Goal: Task Accomplishment & Management: Use online tool/utility

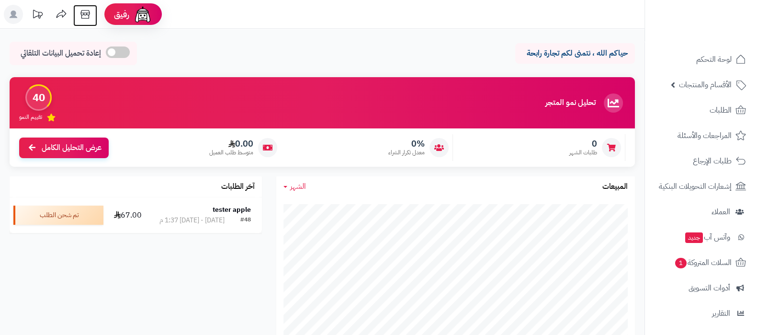
click at [94, 15] on icon at bounding box center [85, 14] width 19 height 19
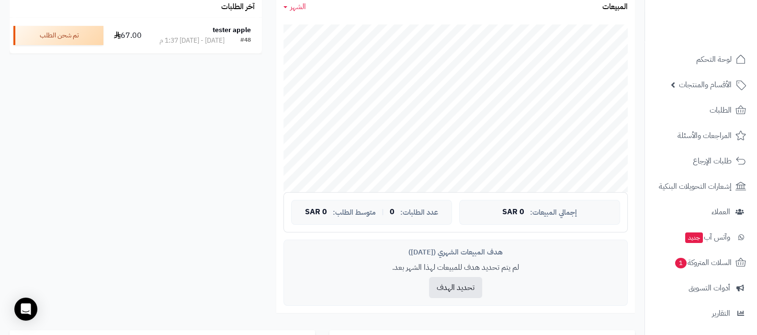
scroll to position [103, 0]
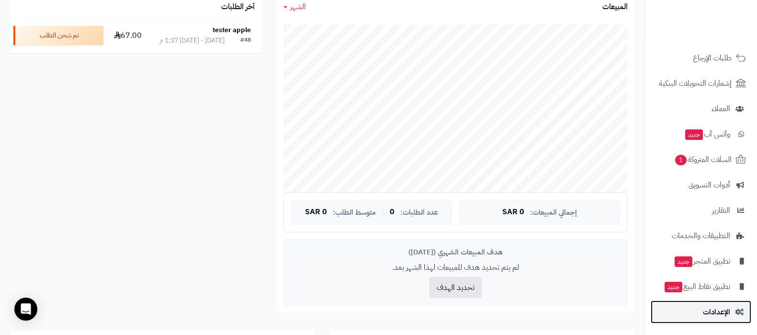
click at [711, 308] on span "الإعدادات" at bounding box center [716, 311] width 27 height 13
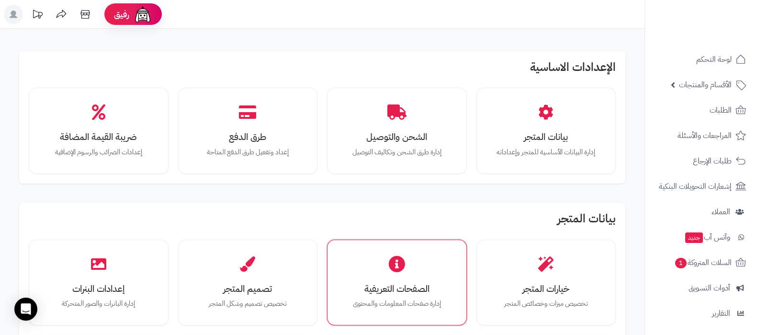
scroll to position [180, 0]
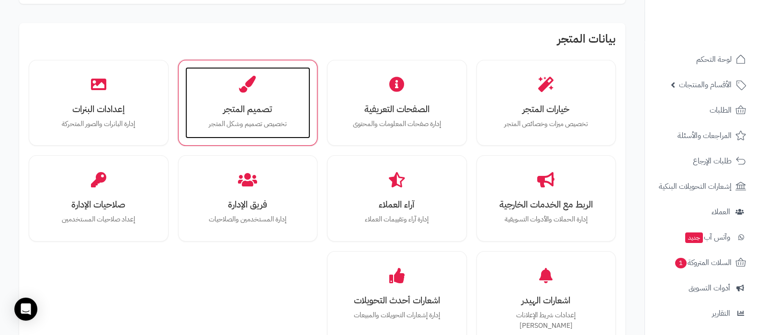
click at [259, 112] on h3 "تصميم المتجر" at bounding box center [248, 109] width 106 height 10
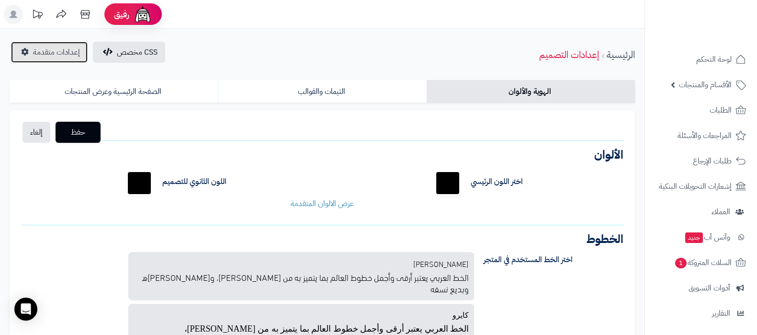
click at [62, 54] on span "إعدادات متقدمة" at bounding box center [56, 51] width 47 height 11
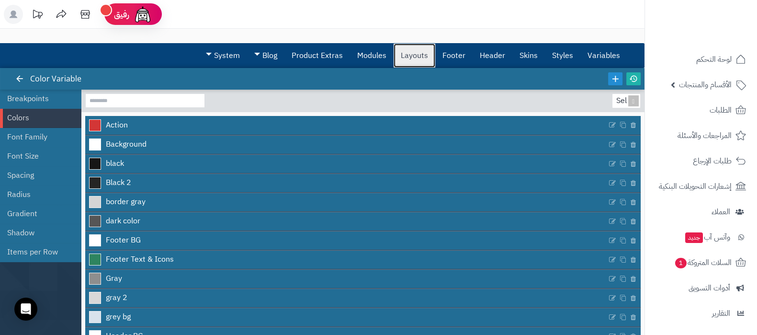
click at [416, 56] on link "Layouts" at bounding box center [415, 56] width 42 height 24
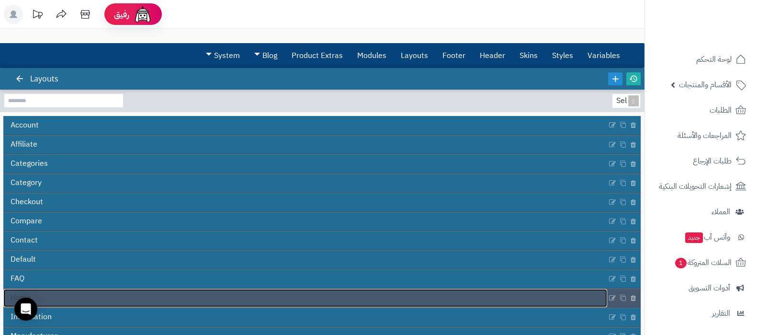
click at [359, 299] on link "Home" at bounding box center [305, 298] width 604 height 18
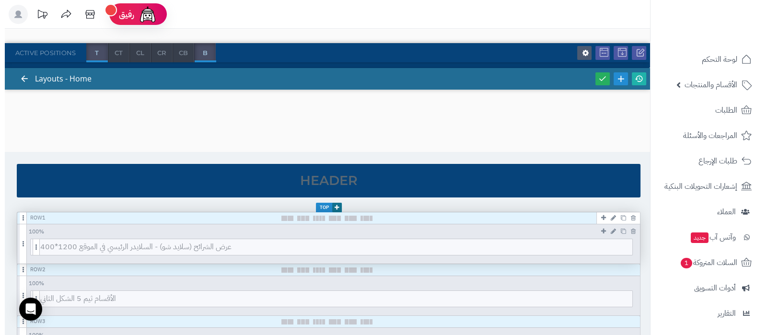
scroll to position [59, 0]
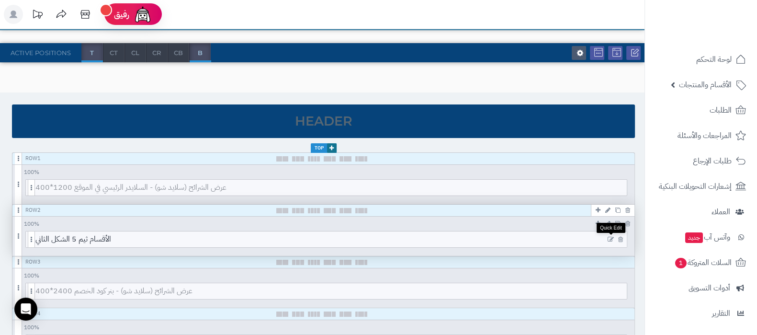
click at [611, 236] on icon at bounding box center [611, 239] width 6 height 7
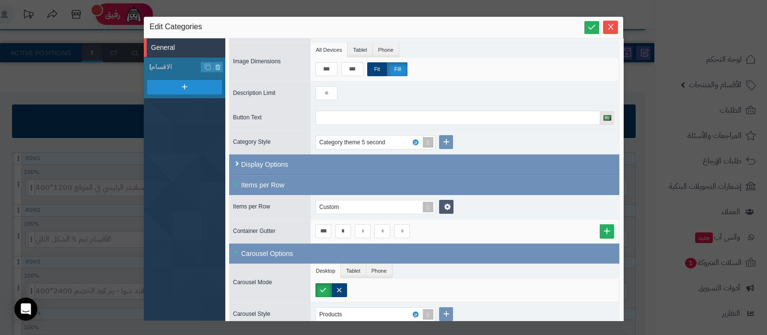
scroll to position [119, 0]
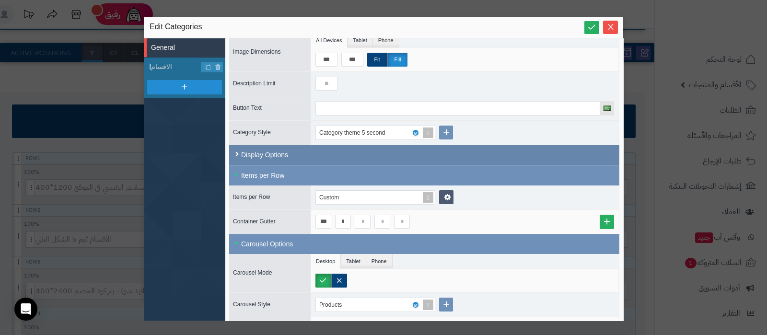
click at [358, 154] on div "Display Options" at bounding box center [424, 155] width 390 height 21
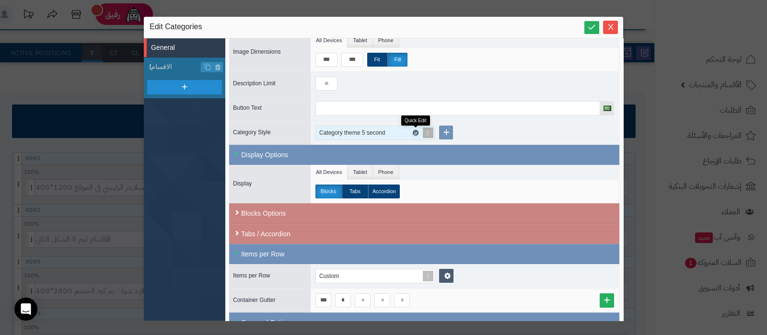
click at [415, 131] on icon at bounding box center [414, 133] width 3 height 4
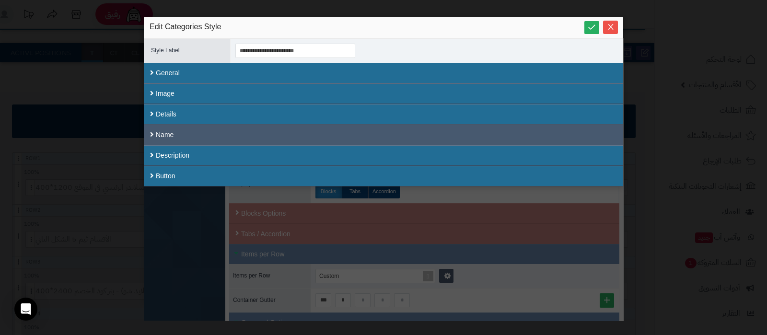
click at [396, 128] on div "Name" at bounding box center [383, 135] width 479 height 21
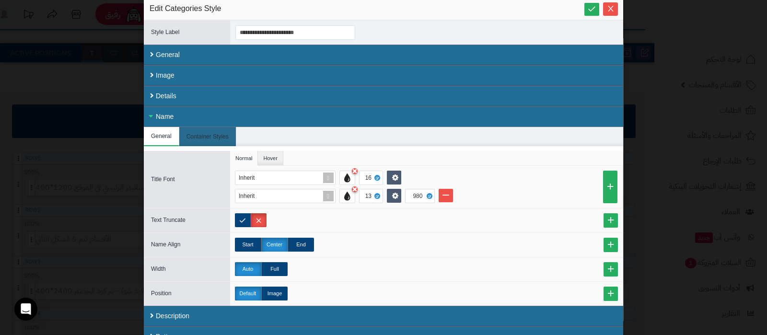
scroll to position [28, 0]
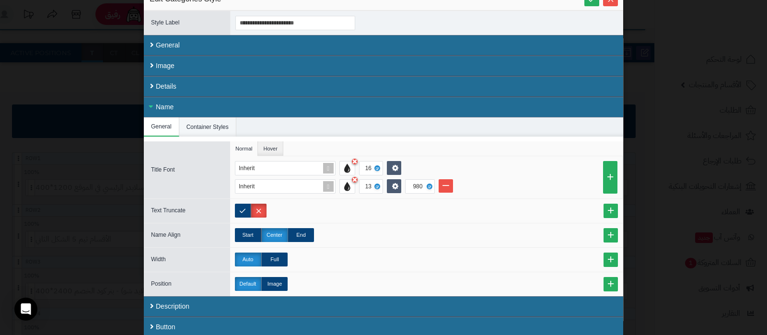
click at [215, 125] on li "Container Styles" at bounding box center [207, 126] width 57 height 19
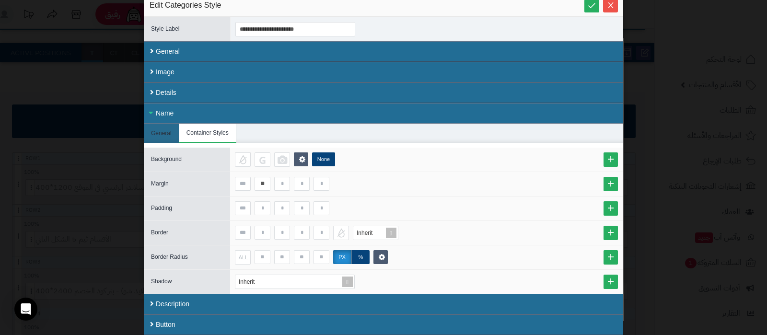
scroll to position [19, 0]
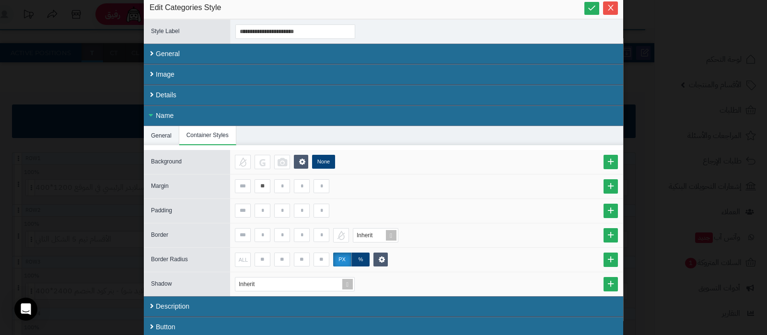
click at [163, 135] on li "General" at bounding box center [161, 135] width 35 height 19
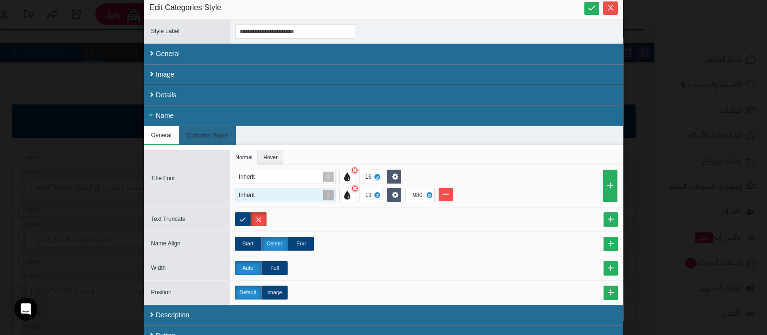
scroll to position [28, 0]
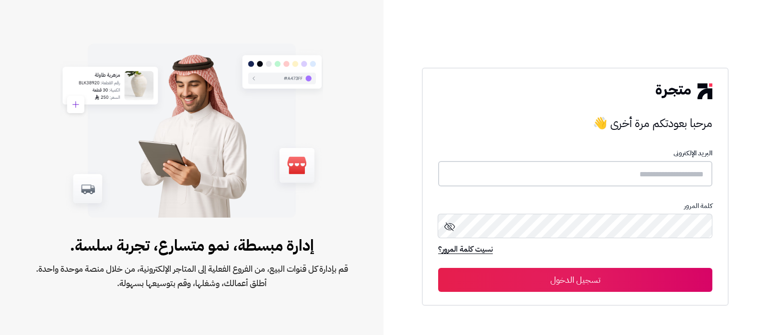
type input "**********"
click at [582, 174] on input "**********" at bounding box center [575, 173] width 274 height 25
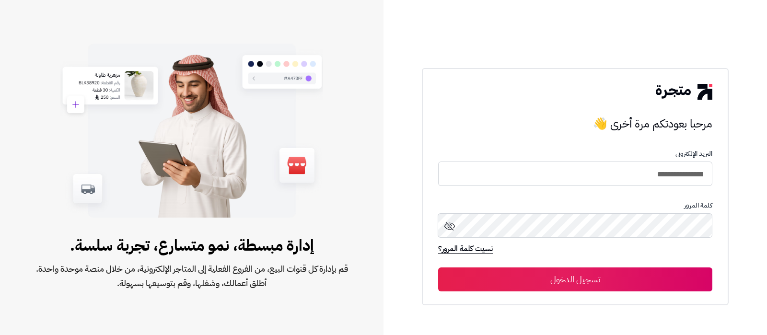
click at [586, 274] on button "تسجيل الدخول" at bounding box center [575, 279] width 274 height 24
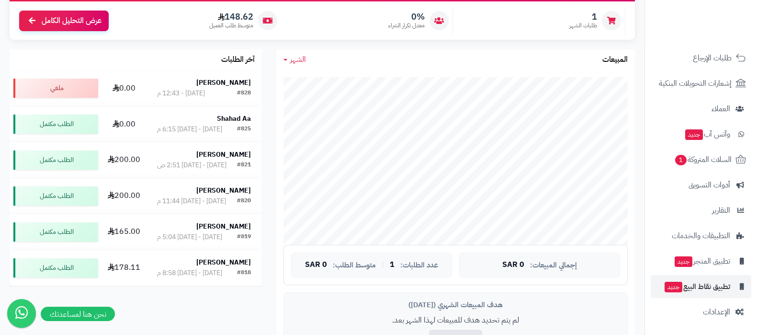
scroll to position [180, 0]
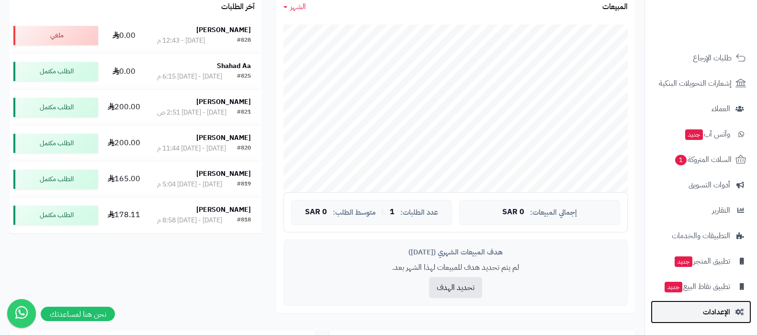
click at [711, 311] on span "الإعدادات" at bounding box center [716, 311] width 27 height 13
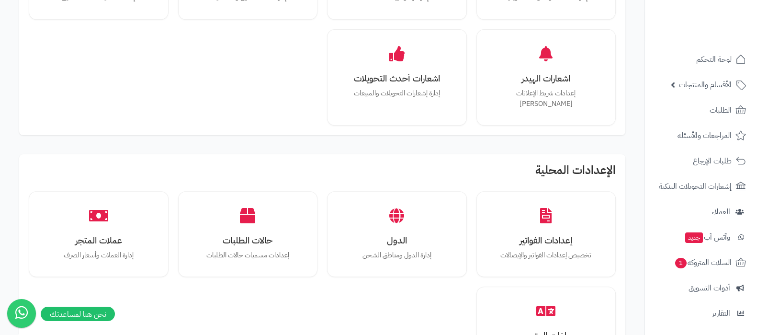
scroll to position [239, 0]
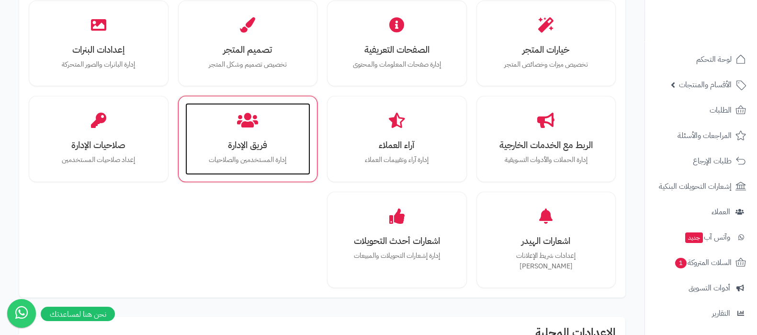
click at [235, 140] on h3 "فريق الإدارة" at bounding box center [248, 145] width 106 height 10
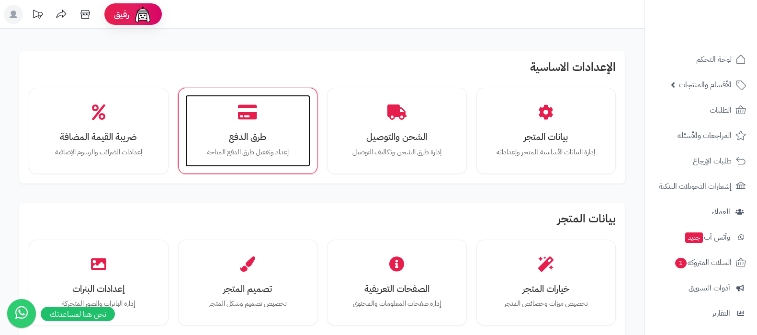
click at [254, 144] on div "طرق الدفع إعداد وتفعيل طرق الدفع المتاحة" at bounding box center [248, 131] width 126 height 72
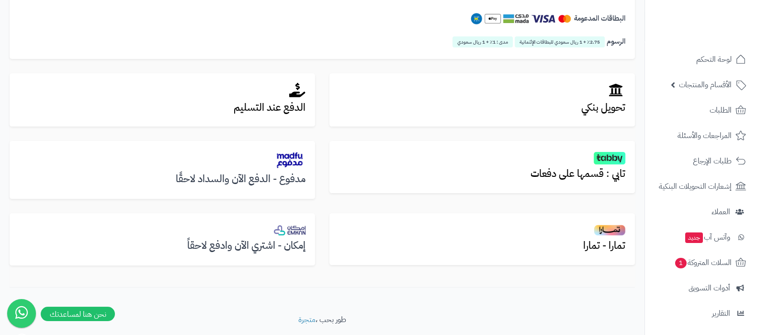
scroll to position [309, 0]
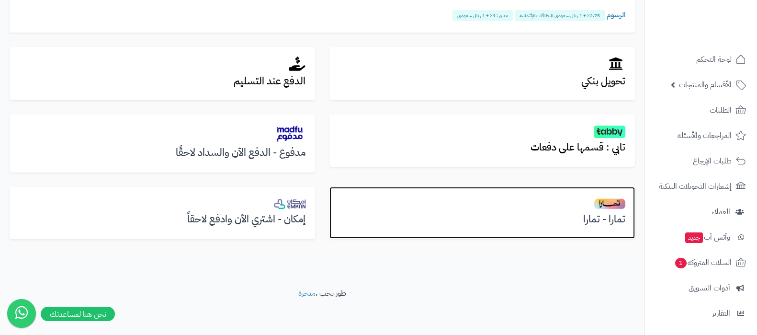
click at [602, 216] on h3 "تمارا - تمارا" at bounding box center [482, 219] width 287 height 11
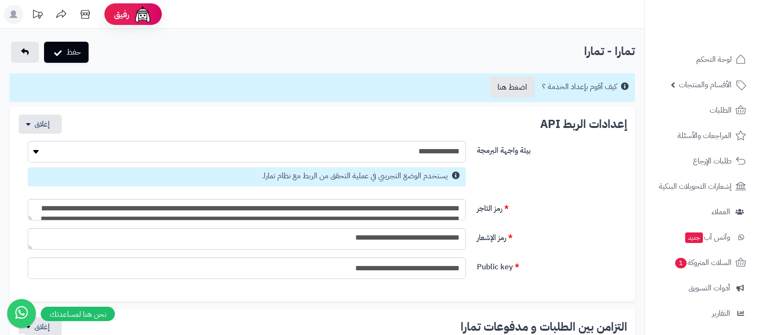
select select
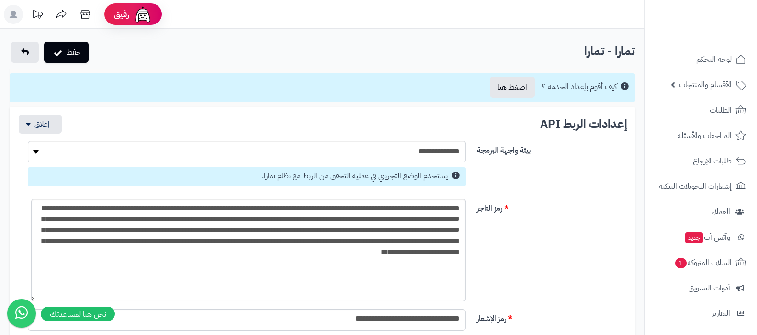
drag, startPoint x: 29, startPoint y: 218, endPoint x: 37, endPoint y: 302, distance: 84.7
click at [241, 257] on textarea "**********" at bounding box center [249, 252] width 434 height 106
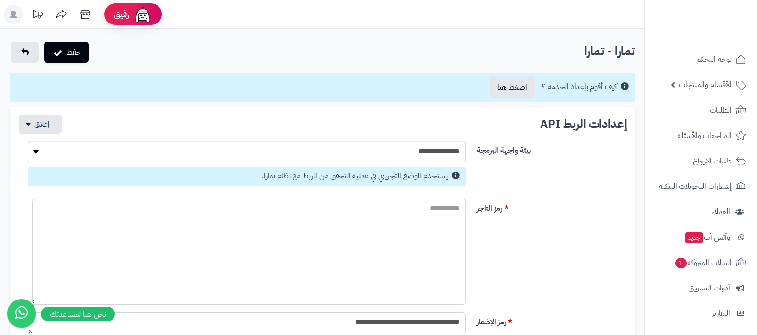
paste textarea "**********"
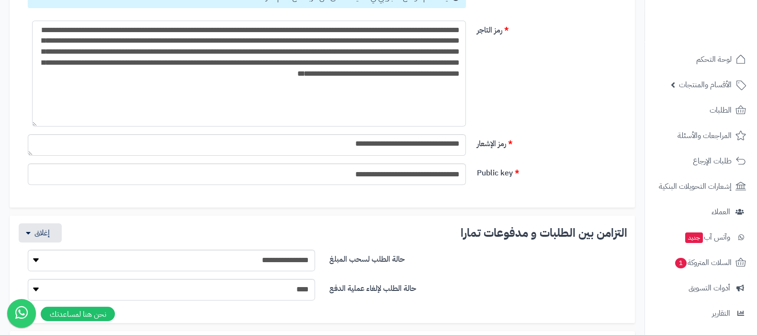
scroll to position [180, 0]
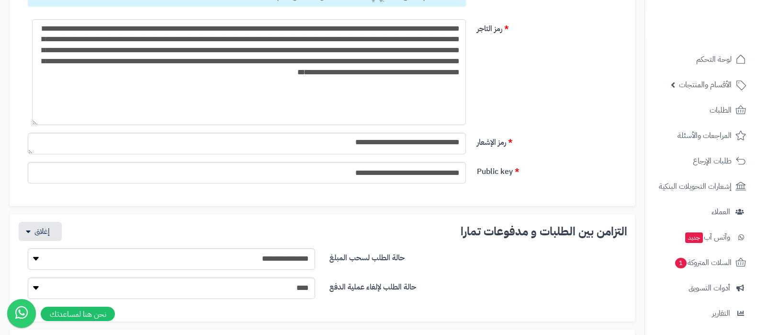
type textarea "**********"
click at [401, 146] on textarea "**********" at bounding box center [247, 144] width 438 height 22
paste textarea
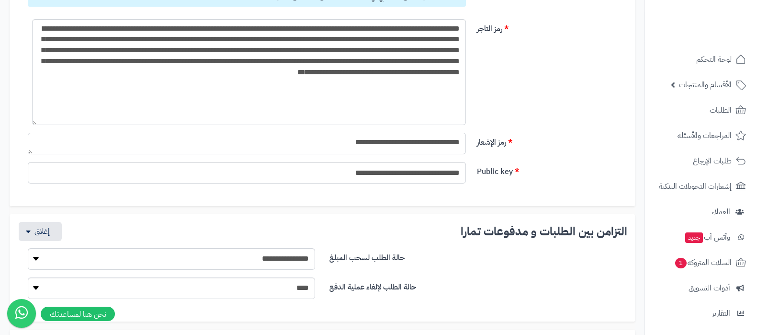
scroll to position [0, 0]
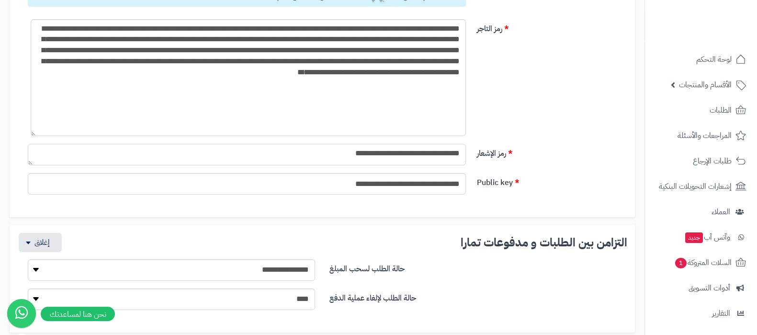
drag, startPoint x: 33, startPoint y: 122, endPoint x: 30, endPoint y: 140, distance: 18.4
click at [31, 136] on textarea "**********" at bounding box center [249, 77] width 436 height 117
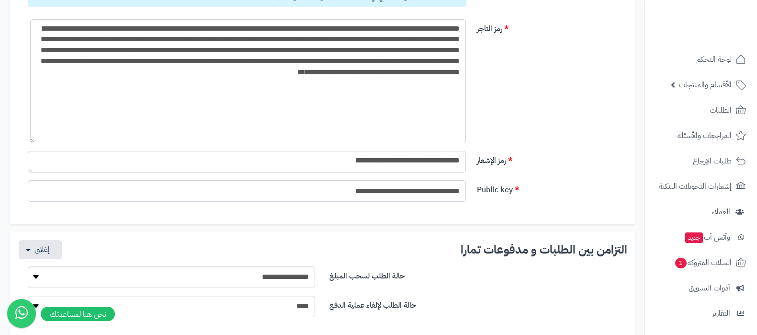
type textarea "**********"
click at [91, 121] on textarea "**********" at bounding box center [248, 81] width 436 height 124
click at [152, 131] on textarea "**********" at bounding box center [248, 81] width 436 height 124
click at [387, 194] on input "**********" at bounding box center [247, 191] width 438 height 22
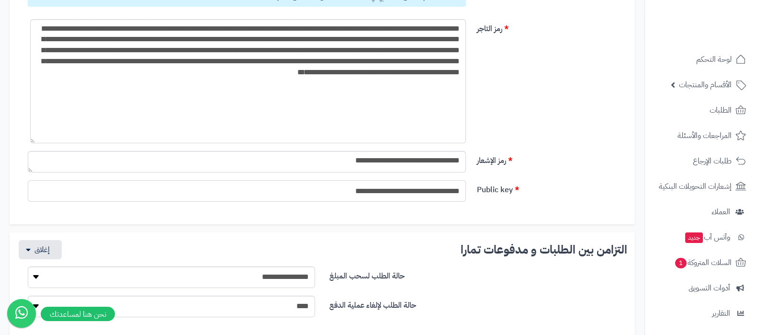
click at [387, 194] on input "**********" at bounding box center [247, 191] width 438 height 22
paste input "**********"
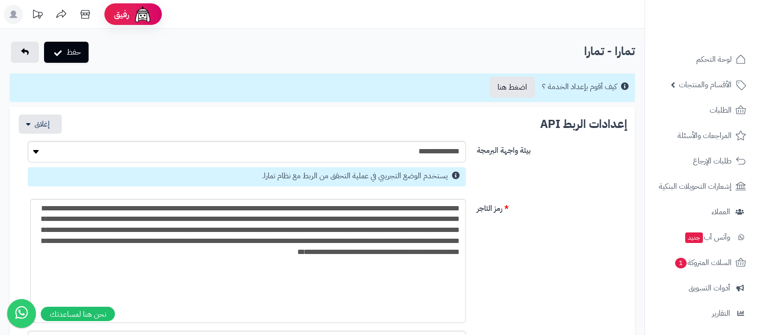
type input "**********"
click at [443, 150] on select "**********" at bounding box center [247, 152] width 438 height 22
select select "*"
click at [28, 141] on select "**********" at bounding box center [247, 152] width 438 height 22
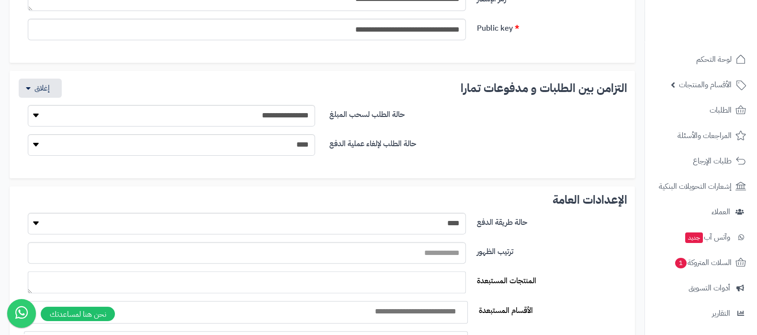
scroll to position [359, 0]
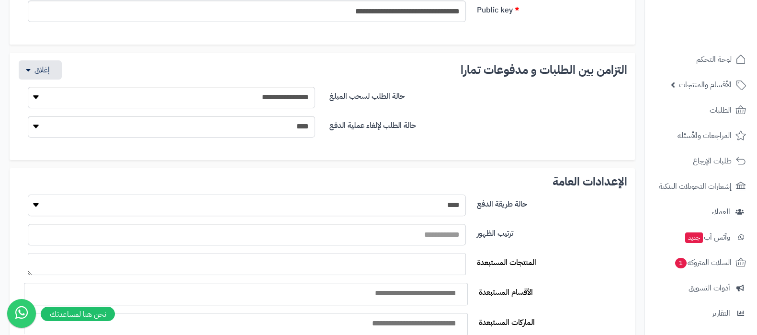
click at [436, 206] on select "**** ****" at bounding box center [247, 206] width 438 height 22
select select "*"
click at [28, 195] on select "**** ****" at bounding box center [247, 206] width 438 height 22
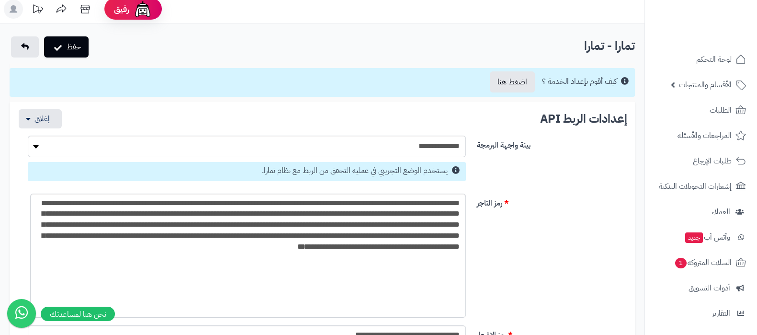
scroll to position [0, 0]
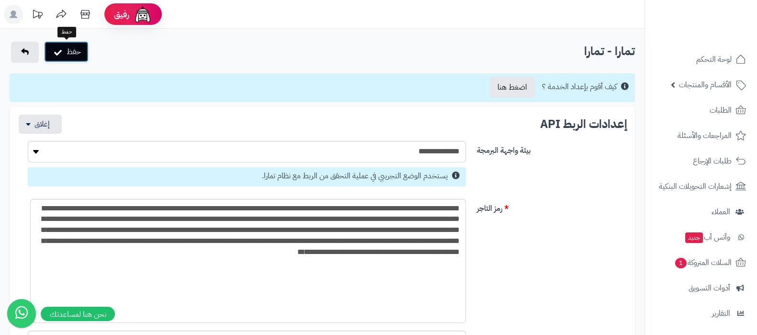
click at [78, 52] on button "حفظ" at bounding box center [66, 51] width 45 height 21
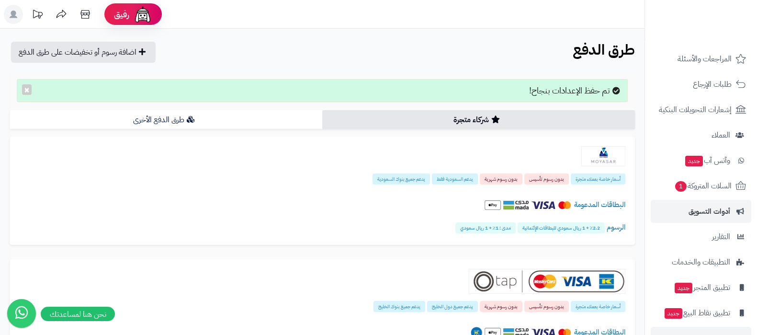
scroll to position [103, 0]
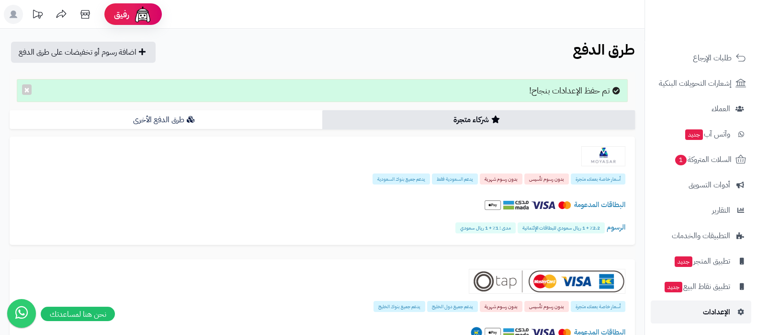
click at [698, 315] on link "الإعدادات" at bounding box center [701, 311] width 101 height 23
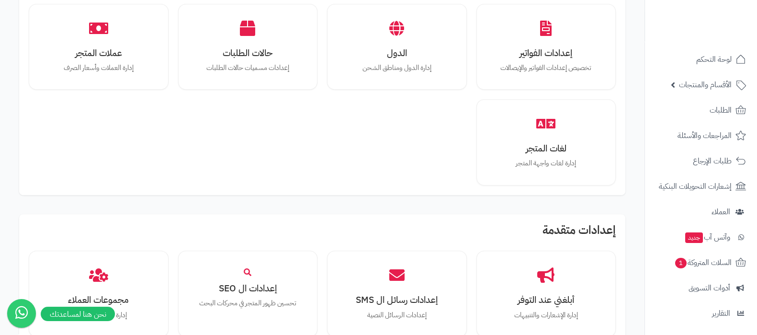
scroll to position [659, 0]
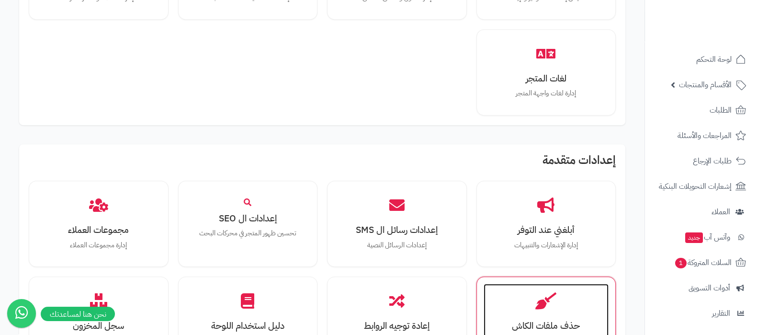
click at [555, 301] on div "حذف ملفات الكاش تنظيف وتحديث ذاكرة التخزين المؤقت" at bounding box center [547, 320] width 126 height 72
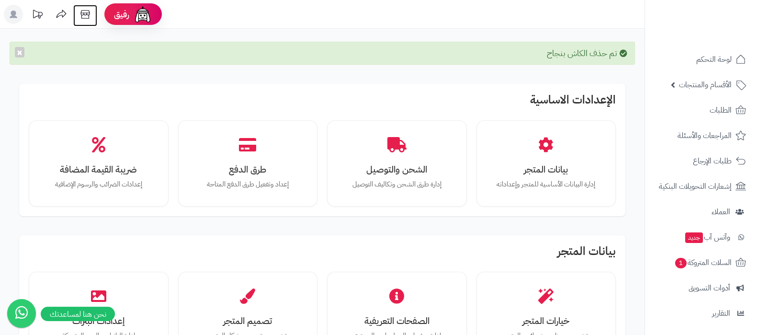
click at [84, 18] on icon at bounding box center [85, 14] width 19 height 19
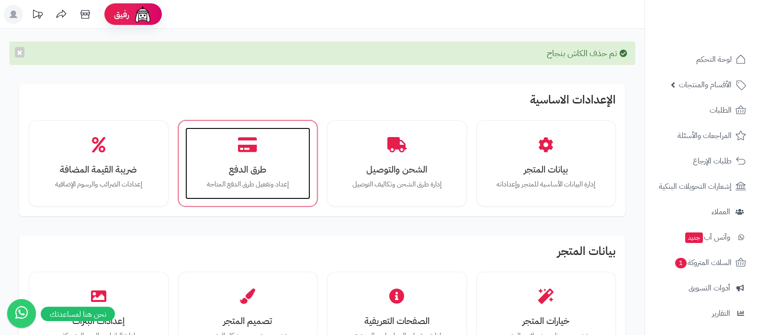
click at [250, 159] on div "طرق الدفع إعداد وتفعيل طرق الدفع المتاحة" at bounding box center [248, 163] width 126 height 72
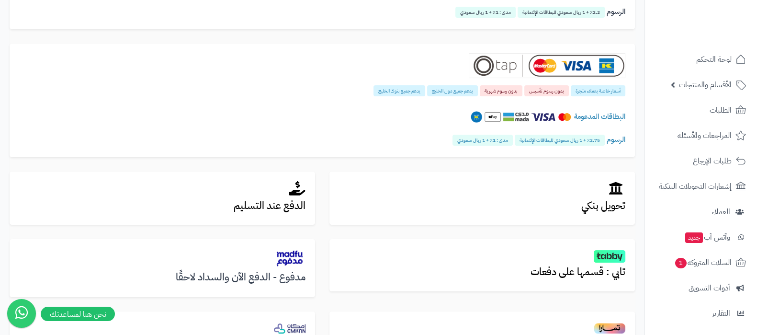
scroll to position [239, 0]
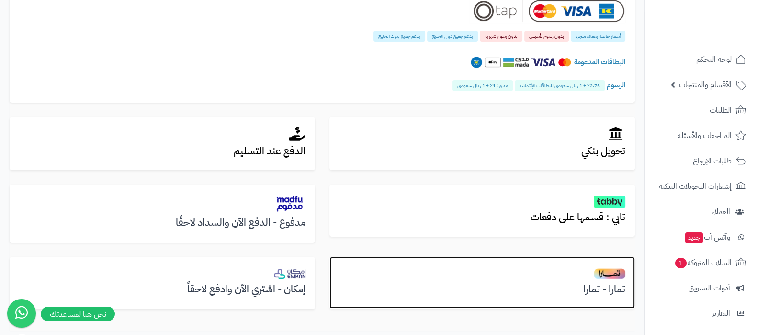
click at [588, 263] on div "تمارا - تمارا" at bounding box center [483, 283] width 306 height 52
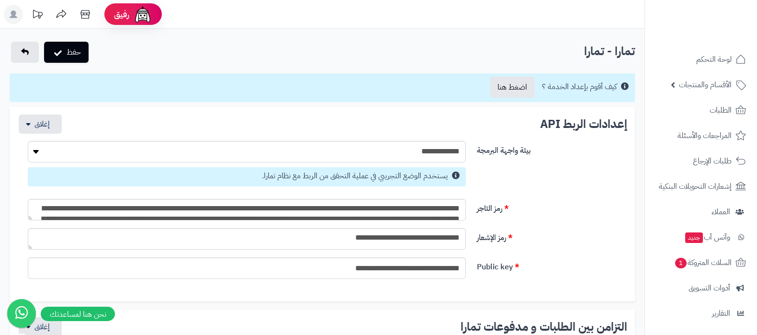
select select
click at [543, 192] on div "**********" at bounding box center [323, 169] width 604 height 57
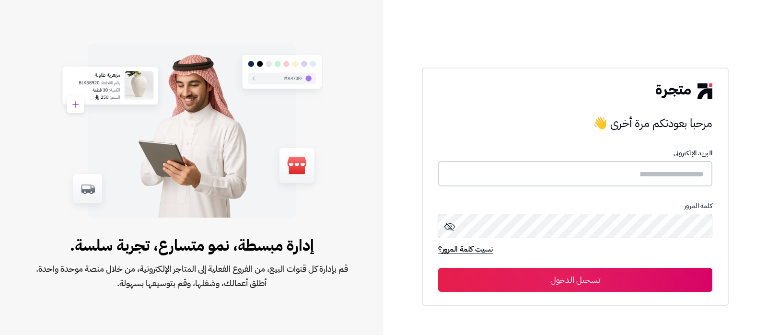
type input "**********"
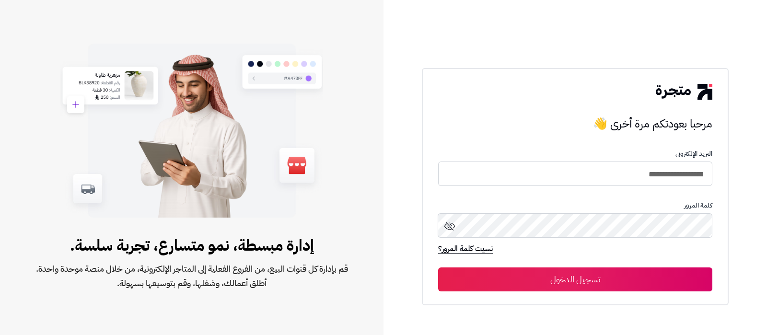
click at [535, 278] on button "تسجيل الدخول" at bounding box center [575, 279] width 274 height 24
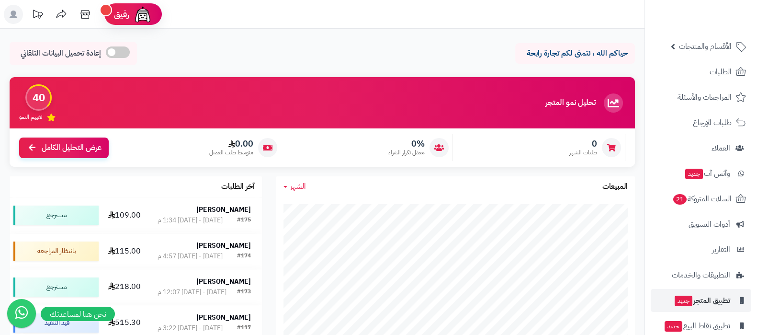
scroll to position [78, 0]
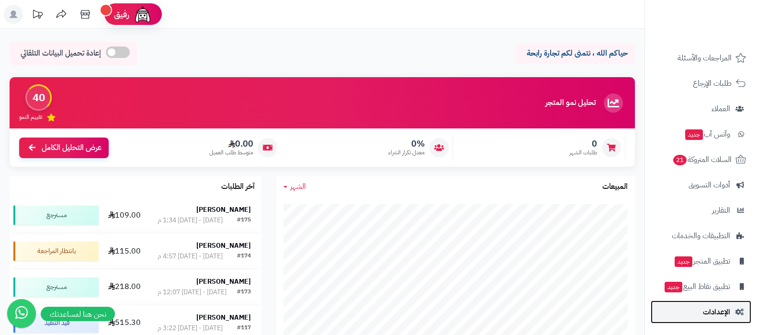
click at [697, 312] on link "الإعدادات" at bounding box center [701, 311] width 101 height 23
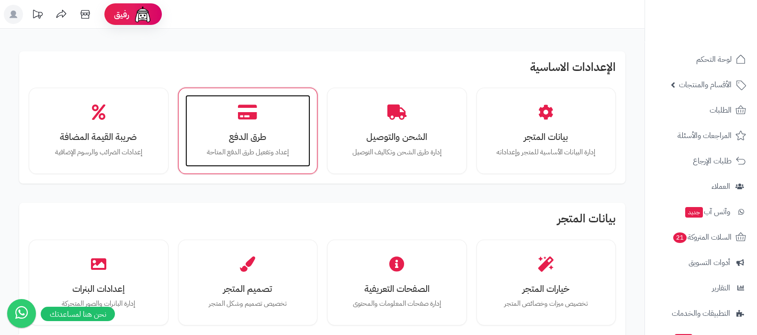
click at [227, 123] on div "طرق الدفع إعداد وتفعيل طرق الدفع المتاحة" at bounding box center [248, 131] width 126 height 72
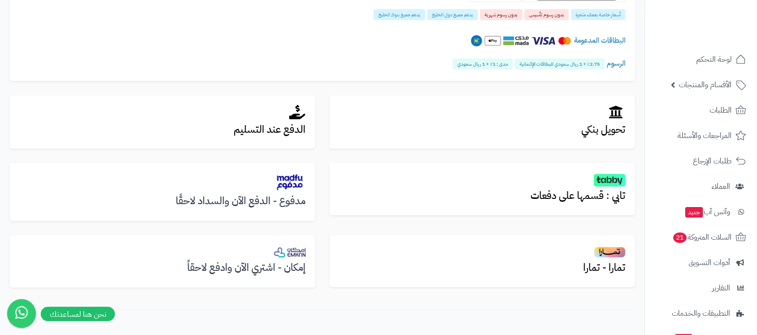
scroll to position [280, 0]
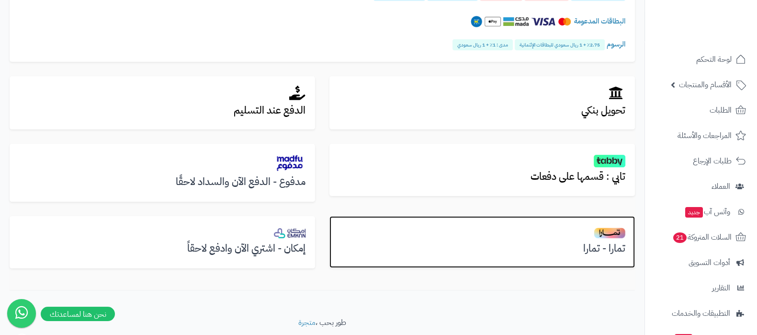
click at [599, 246] on h3 "تمارا - تمارا" at bounding box center [482, 248] width 287 height 11
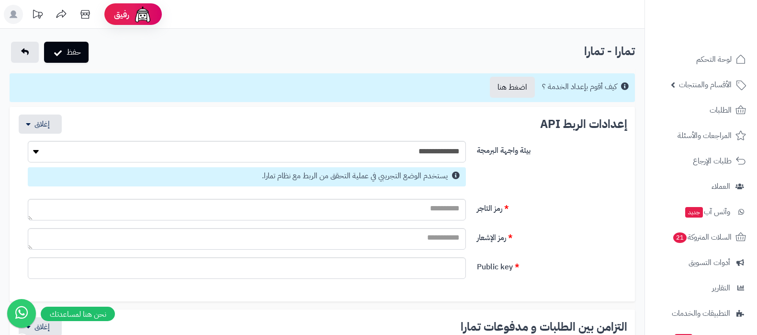
select select
click at [441, 153] on select "**********" at bounding box center [247, 152] width 438 height 22
select select "*"
click at [28, 141] on select "**********" at bounding box center [247, 152] width 438 height 22
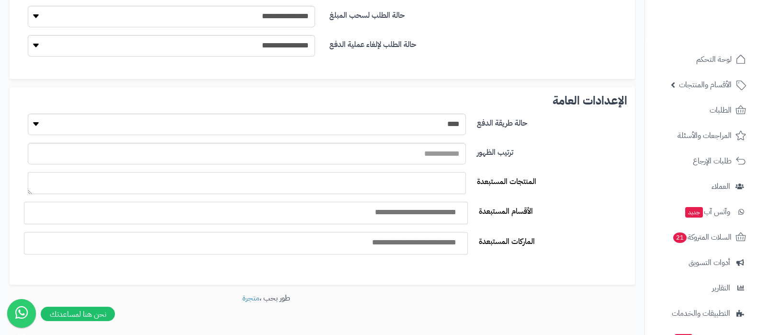
scroll to position [368, 0]
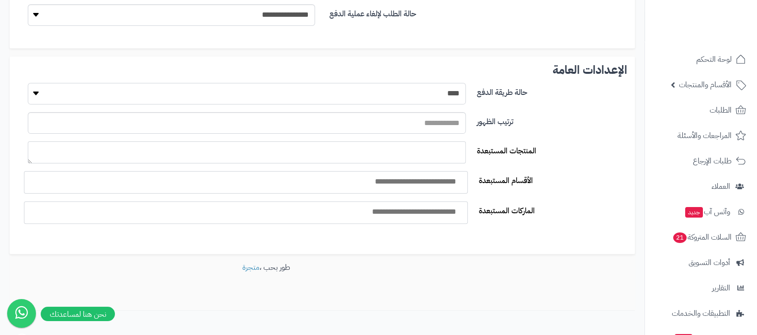
click at [451, 91] on select "**** ****" at bounding box center [247, 94] width 438 height 22
select select "*"
click at [28, 83] on select "**** ****" at bounding box center [247, 94] width 438 height 22
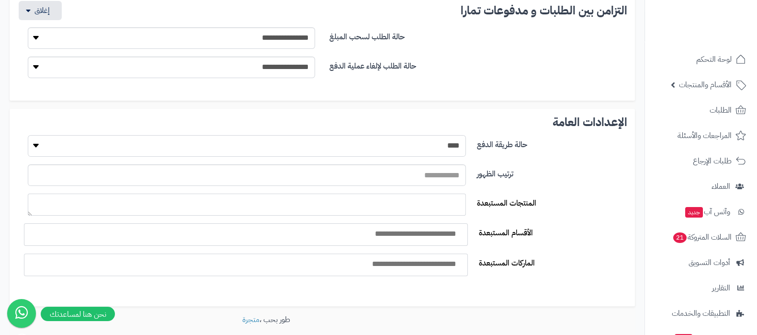
scroll to position [249, 0]
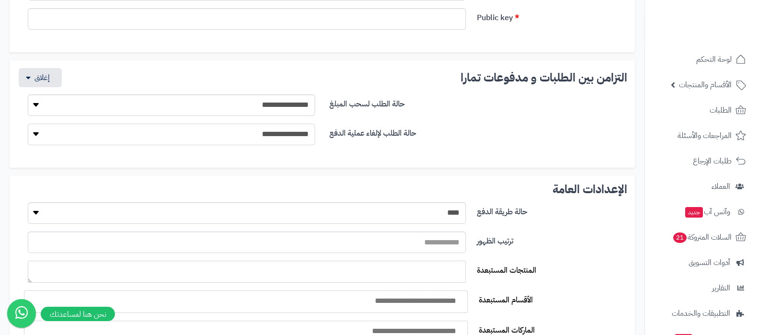
click at [296, 138] on select "**********" at bounding box center [171, 135] width 287 height 22
select select "**"
click at [28, 124] on select "**********" at bounding box center [171, 135] width 287 height 22
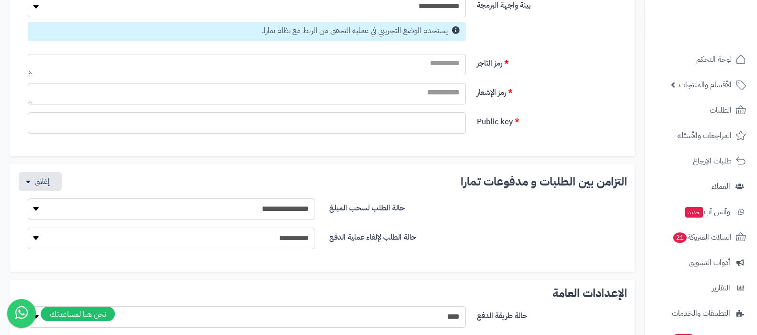
scroll to position [69, 0]
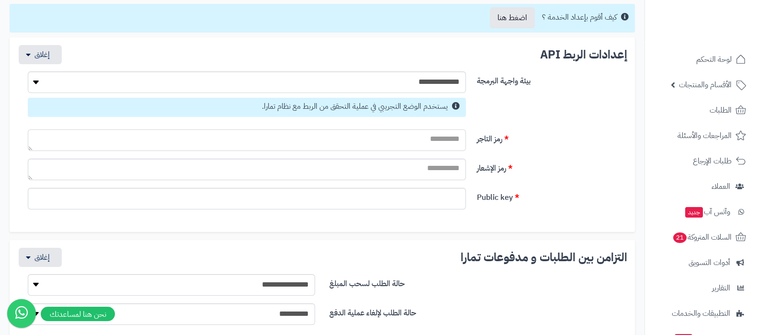
click at [434, 139] on textarea "رمز التاجر" at bounding box center [247, 140] width 438 height 22
paste textarea "**********"
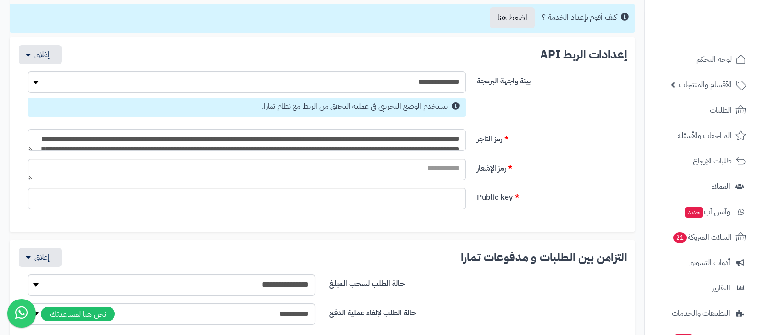
scroll to position [71, 0]
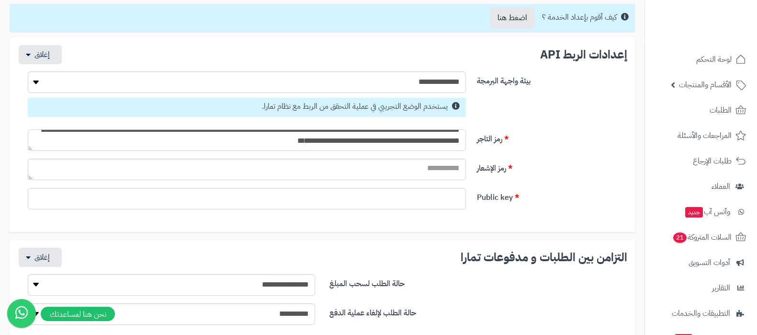
type textarea "**********"
click at [432, 170] on textarea "رمز الإشعار" at bounding box center [247, 170] width 438 height 22
paste textarea "**********"
type textarea "**********"
click at [421, 197] on input "Public key" at bounding box center [247, 199] width 438 height 22
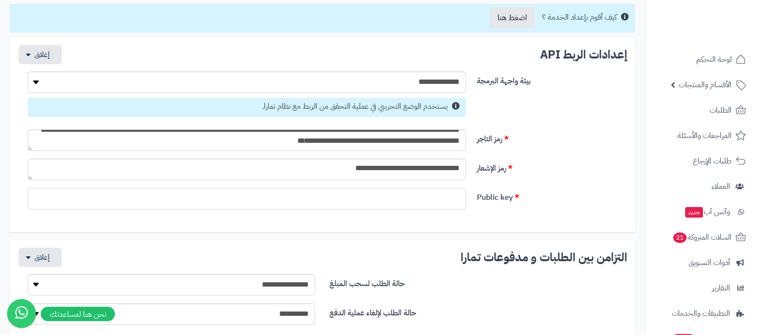
paste input "**********"
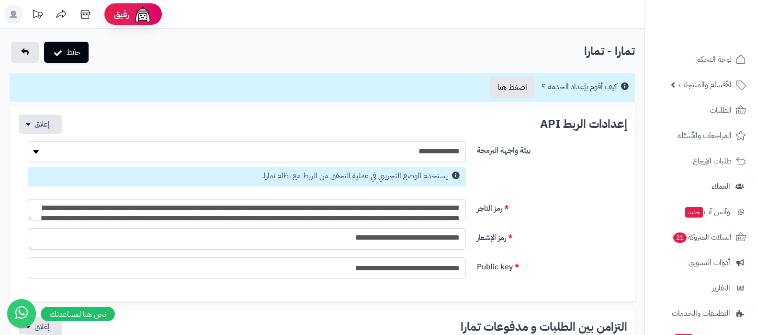
scroll to position [0, 0]
type input "**********"
click at [78, 56] on button "حفظ" at bounding box center [66, 51] width 45 height 21
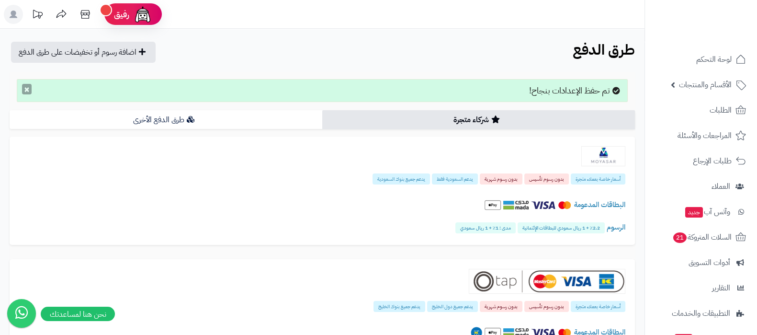
click at [25, 90] on button "×" at bounding box center [27, 89] width 10 height 11
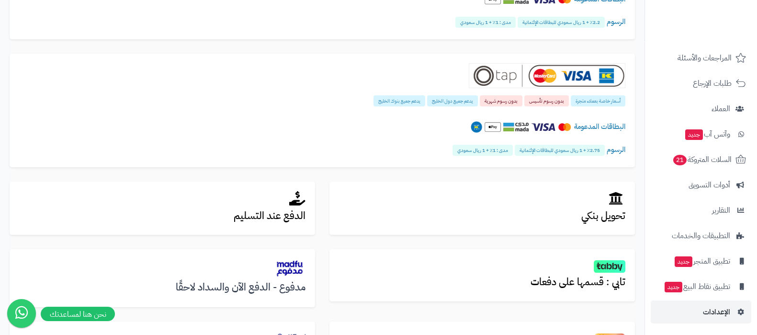
scroll to position [309, 0]
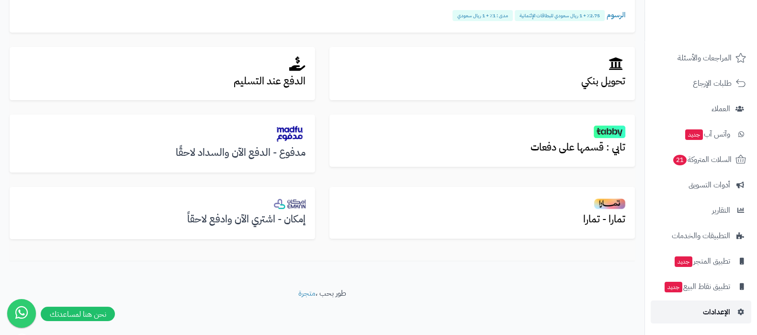
click at [704, 309] on span "الإعدادات" at bounding box center [716, 311] width 27 height 13
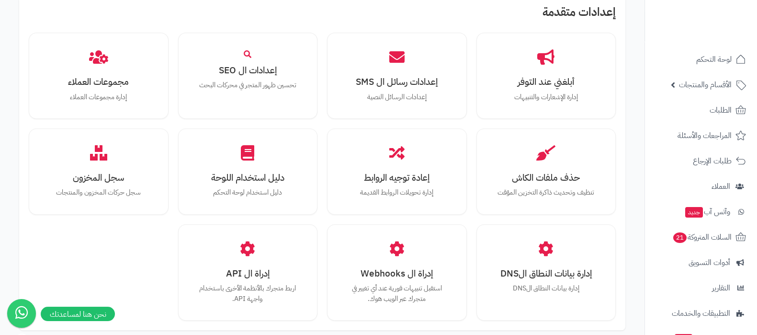
scroll to position [886, 0]
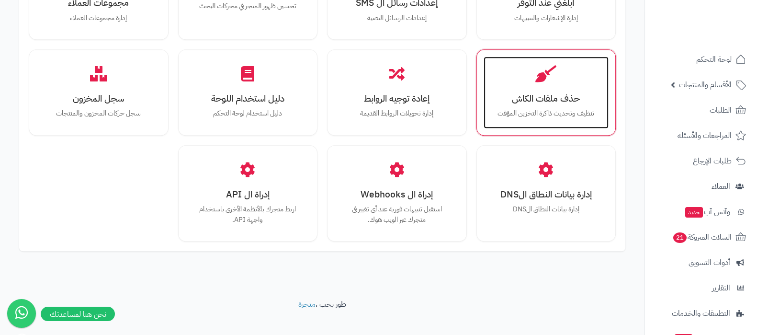
click at [549, 109] on div "حذف ملفات الكاش تنظيف وتحديث ذاكرة التخزين المؤقت" at bounding box center [547, 93] width 126 height 72
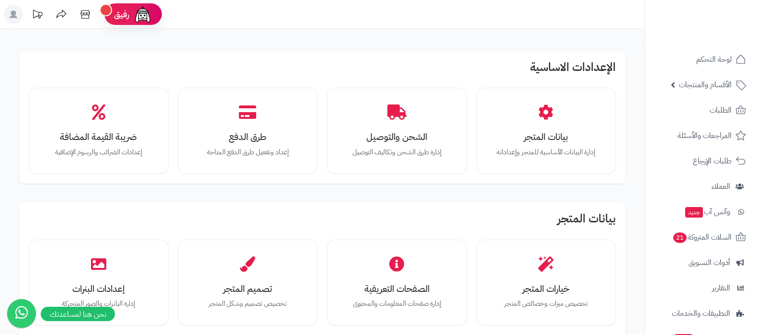
scroll to position [0, 0]
click at [87, 19] on icon at bounding box center [85, 14] width 19 height 19
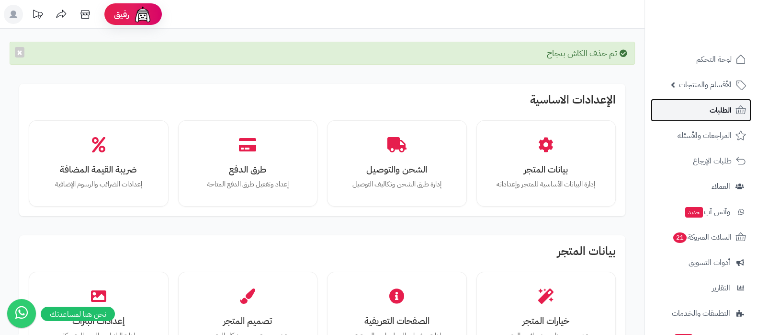
click at [684, 109] on link "الطلبات" at bounding box center [701, 110] width 101 height 23
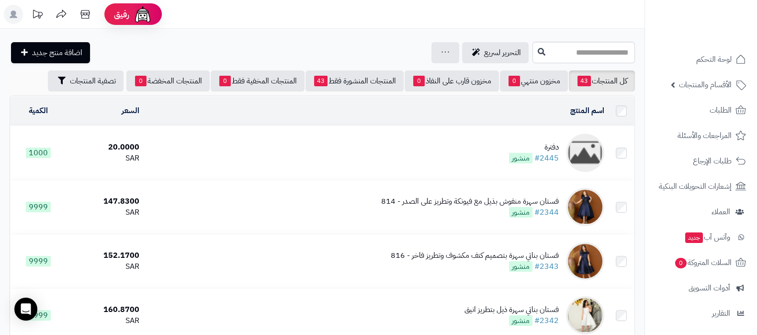
scroll to position [103, 0]
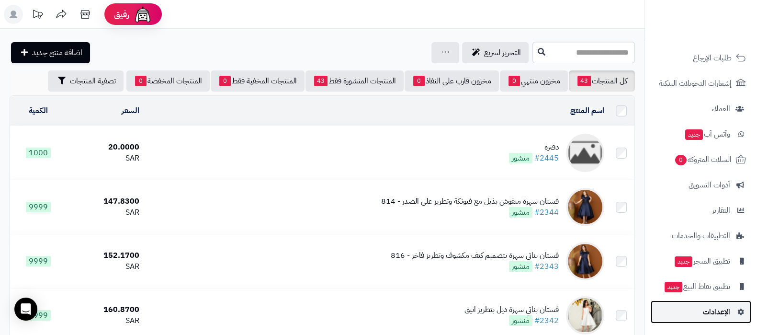
click at [696, 315] on link "الإعدادات" at bounding box center [701, 311] width 101 height 23
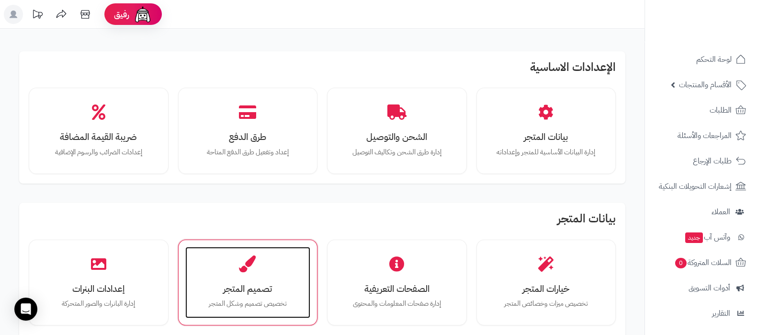
click at [264, 270] on div "تصميم المتجر تخصيص تصميم وشكل المتجر" at bounding box center [248, 283] width 126 height 72
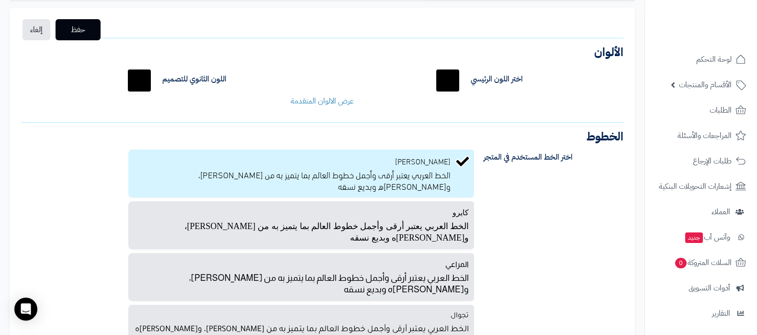
scroll to position [59, 0]
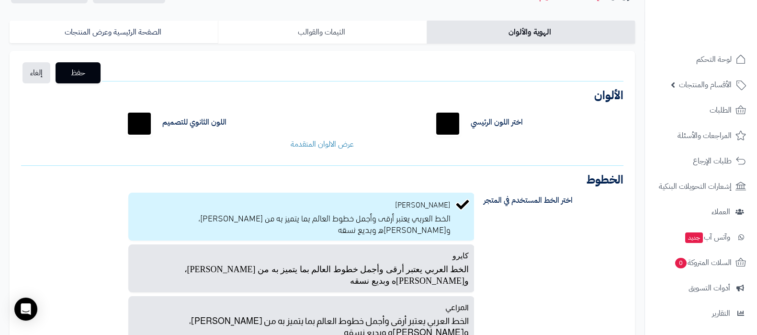
click at [327, 38] on link "الثيمات والقوالب" at bounding box center [322, 32] width 208 height 23
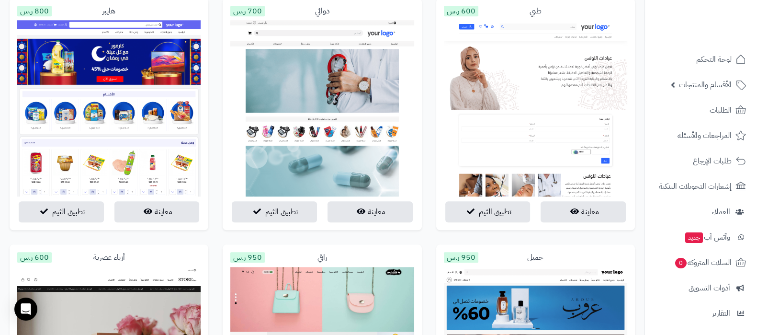
scroll to position [1377, 0]
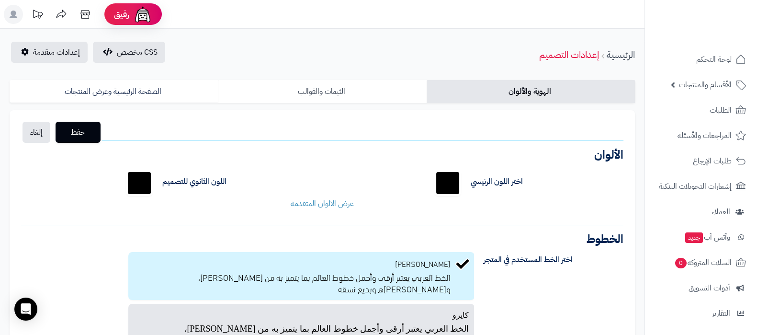
click at [326, 94] on link "الثيمات والقوالب" at bounding box center [322, 91] width 208 height 23
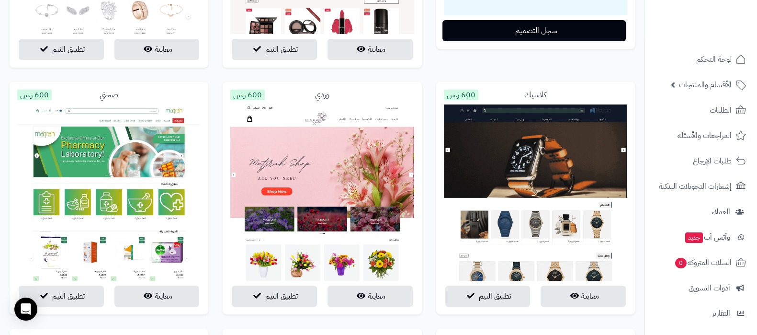
scroll to position [359, 0]
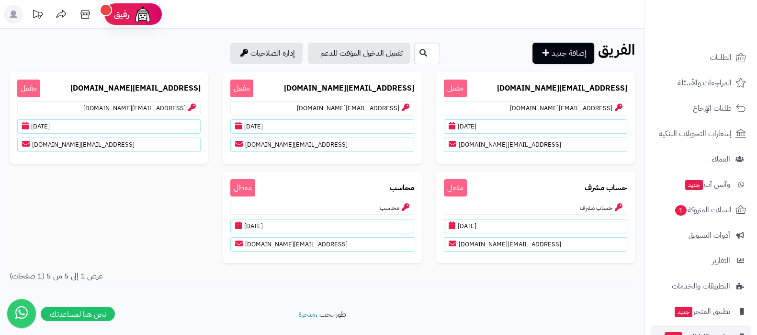
scroll to position [129, 0]
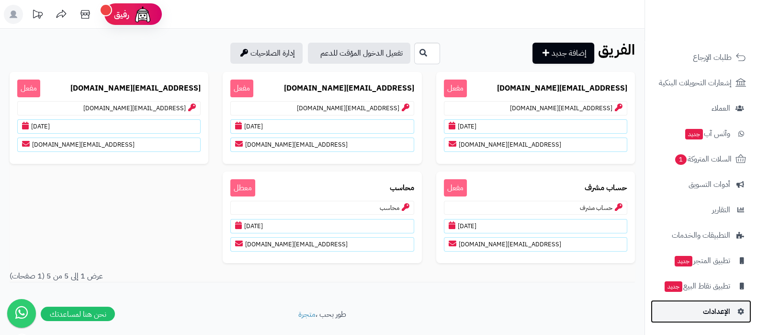
click at [709, 311] on span "الإعدادات" at bounding box center [716, 311] width 27 height 13
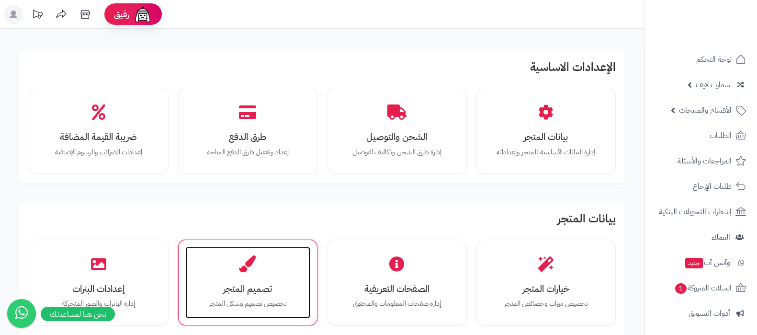
click at [261, 274] on div "تصميم المتجر تخصيص تصميم وشكل المتجر" at bounding box center [248, 283] width 126 height 72
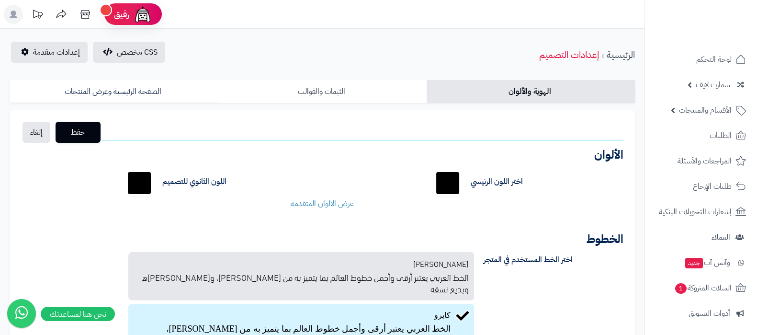
click at [339, 85] on link "الثيمات والقوالب" at bounding box center [322, 91] width 208 height 23
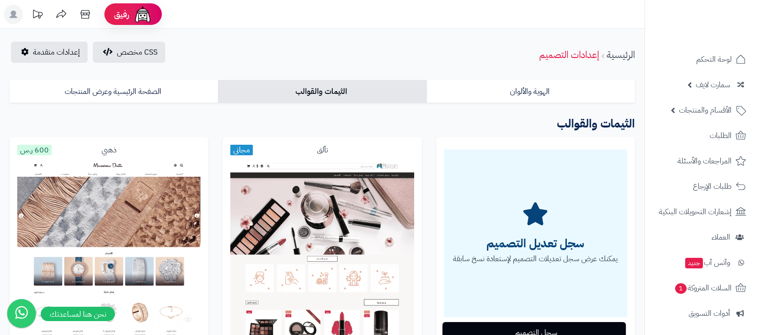
click at [520, 28] on header "رفيق ! الطلبات معالجة مكتمل إرجاع المنتجات العملاء المتواجدون الان 638 عملاء من…" at bounding box center [378, 14] width 757 height 29
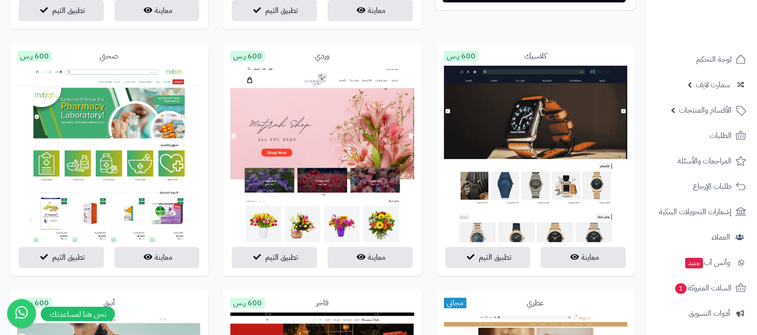
scroll to position [359, 0]
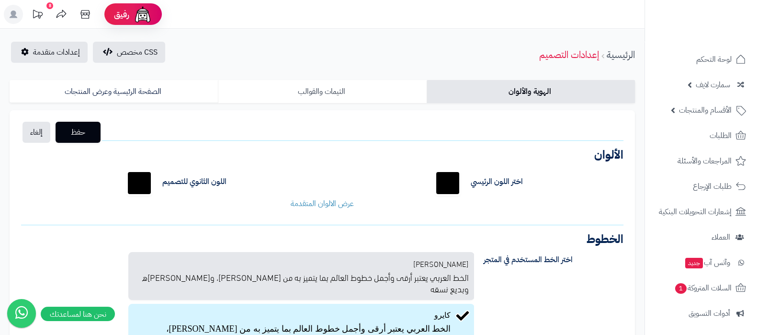
click at [314, 95] on link "الثيمات والقوالب" at bounding box center [322, 91] width 208 height 23
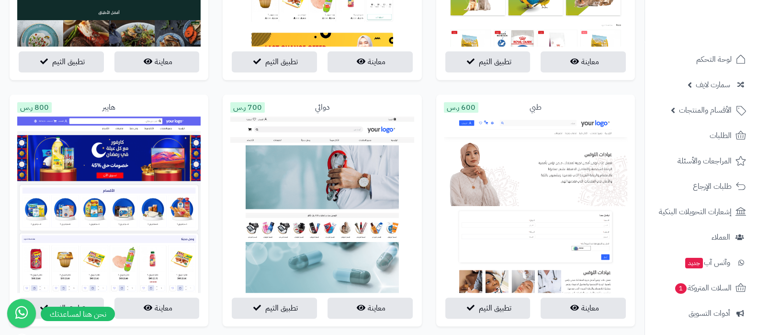
scroll to position [1318, 0]
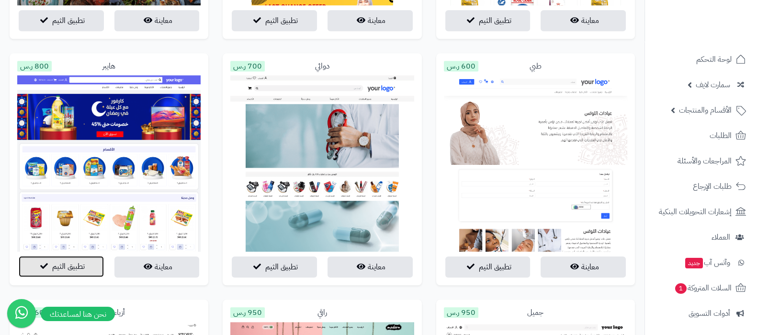
click at [81, 274] on button "تطبيق الثيم" at bounding box center [61, 266] width 85 height 21
click at [214, 238] on div "هايبر 800 ر.س معاينة تطبيق الثيم" at bounding box center [108, 176] width 213 height 247
click at [54, 265] on span "تطبيق الثيم" at bounding box center [68, 266] width 33 height 11
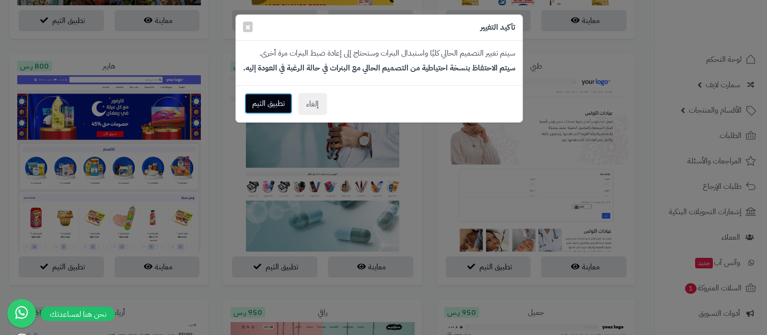
click at [261, 102] on button "تطبيق الثيم" at bounding box center [268, 103] width 48 height 21
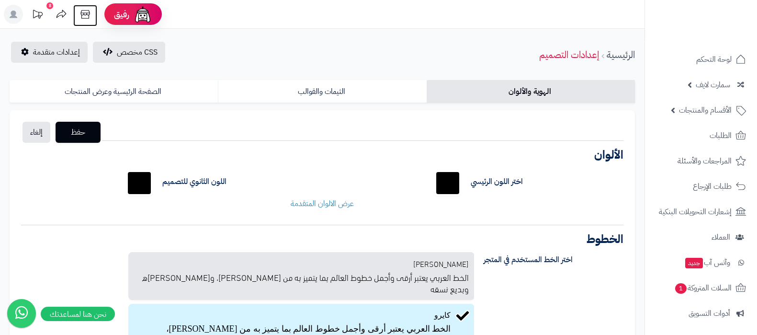
click at [89, 17] on icon at bounding box center [84, 14] width 9 height 9
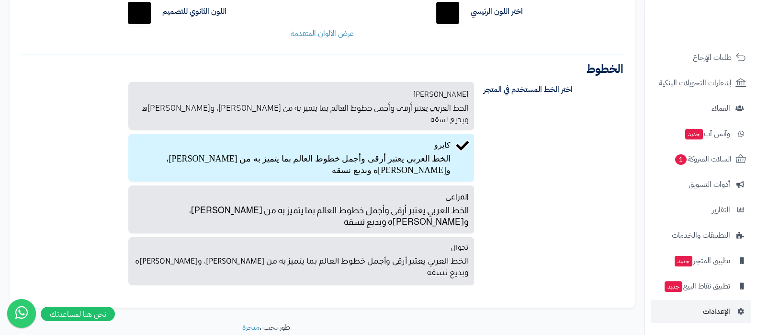
scroll to position [201, 0]
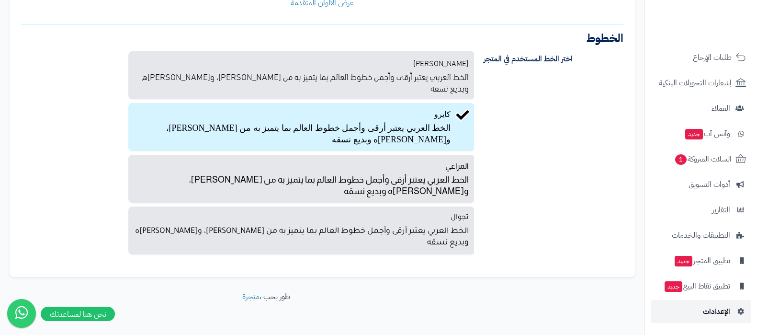
click at [714, 306] on span "الإعدادات" at bounding box center [716, 311] width 27 height 13
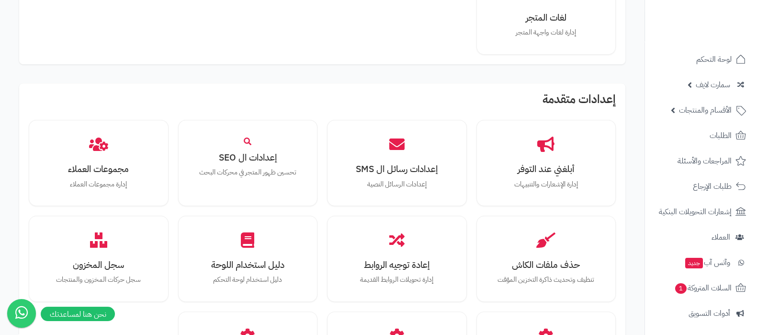
scroll to position [886, 0]
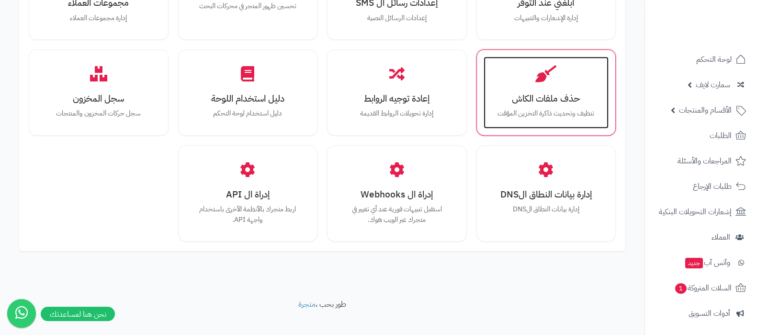
click at [550, 94] on div "حذف ملفات الكاش تنظيف وتحديث ذاكرة التخزين المؤقت" at bounding box center [547, 93] width 126 height 72
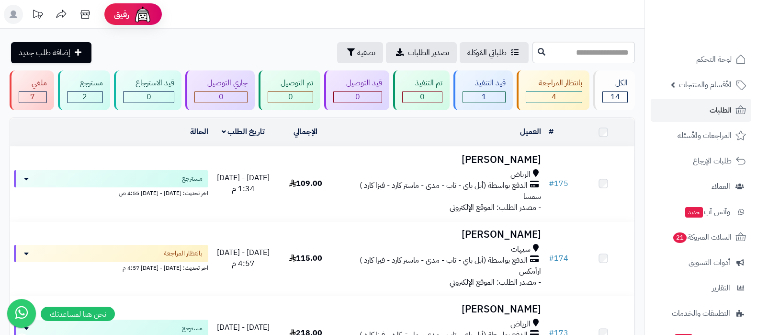
click at [468, 164] on h3 "[PERSON_NAME]" at bounding box center [441, 159] width 200 height 11
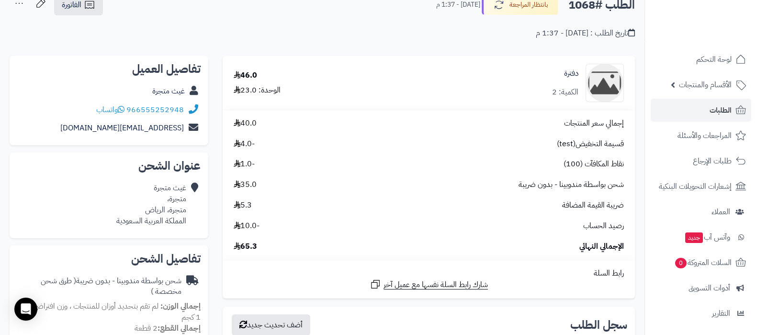
scroll to position [103, 0]
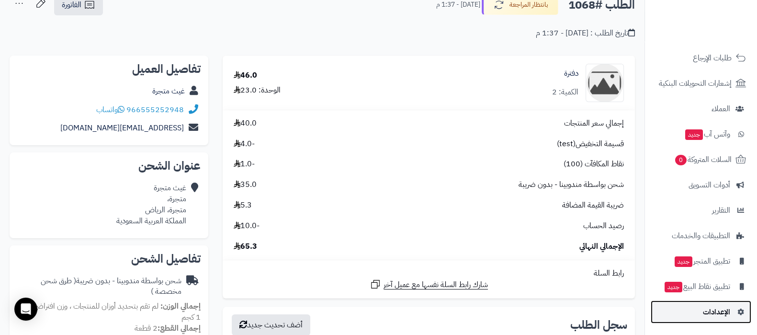
click at [719, 314] on span "الإعدادات" at bounding box center [716, 311] width 27 height 13
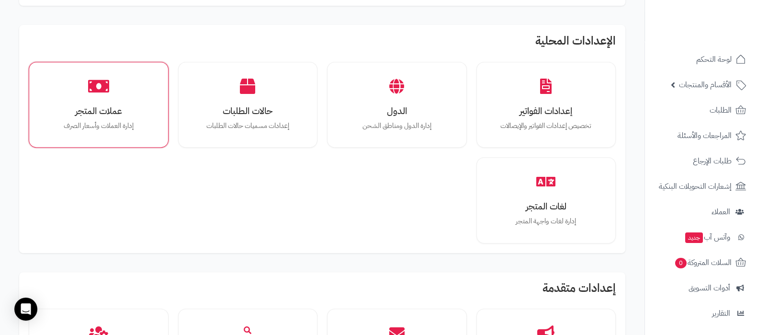
scroll to position [467, 0]
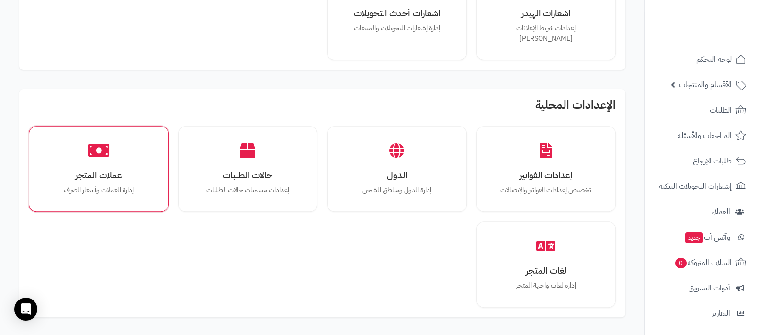
click at [107, 126] on div "عملات المتجر إدارة العملات وأسعار الصرف" at bounding box center [99, 169] width 140 height 86
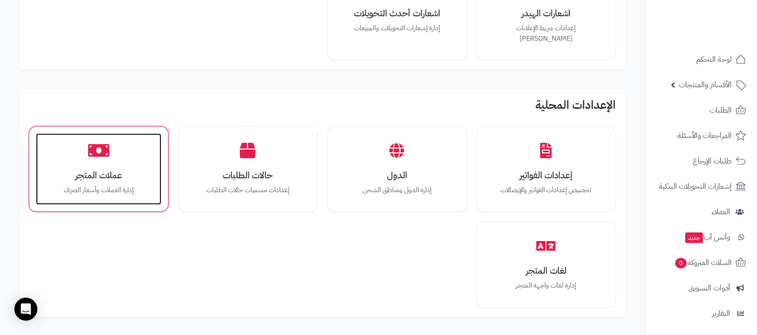
click at [114, 152] on div "عملات المتجر إدارة العملات وأسعار الصرف" at bounding box center [99, 169] width 126 height 72
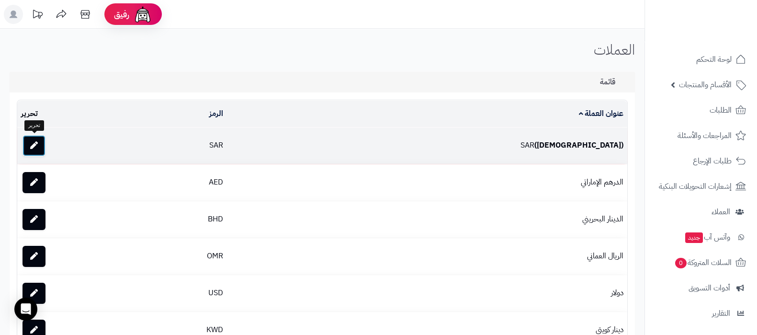
click at [40, 147] on link at bounding box center [34, 145] width 23 height 21
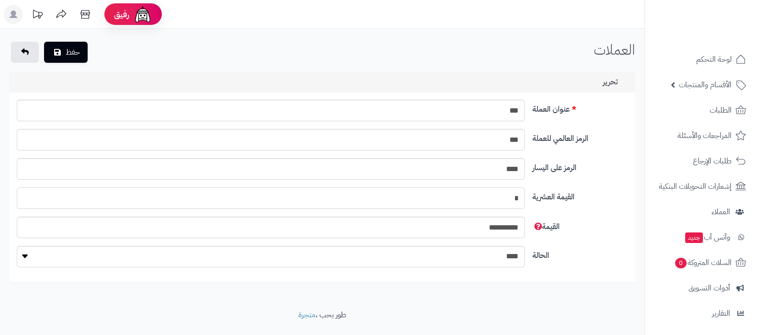
click at [553, 202] on div "القيمة العشرية *" at bounding box center [322, 201] width 619 height 29
type input "*"
click at [78, 48] on button "حفظ" at bounding box center [66, 51] width 44 height 21
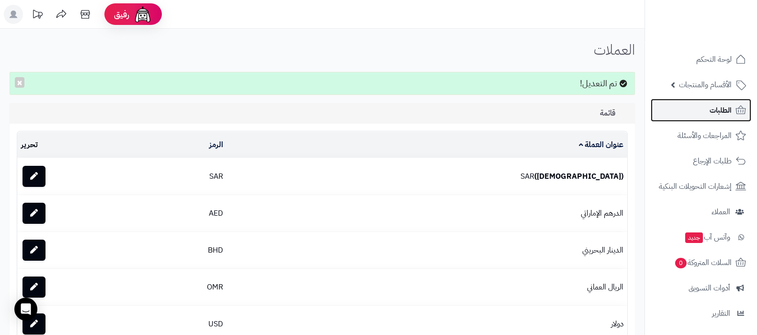
click at [697, 102] on link "الطلبات" at bounding box center [701, 110] width 101 height 23
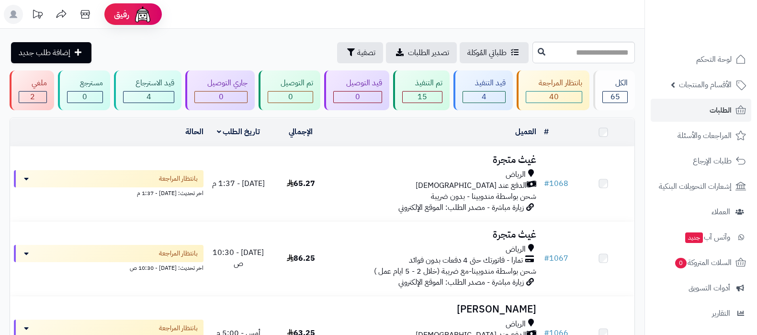
click at [510, 166] on td "غيث متجرة [PERSON_NAME] عند الاستلام شحن بواسطة مندوبينا - بدون ضريبة زيارة مبا…" at bounding box center [436, 184] width 208 height 74
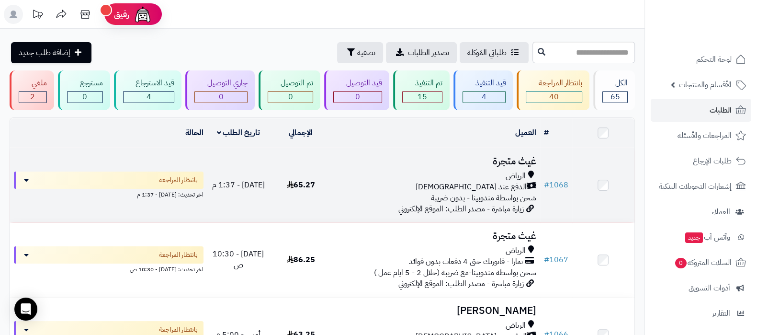
click at [493, 167] on td "غيث متجرة الرياض الدفع عند الاستلام شحن بواسطة مندوبينا - بدون ضريبة زيارة مباش…" at bounding box center [436, 185] width 208 height 74
click at [306, 181] on span "65.27" at bounding box center [301, 184] width 28 height 11
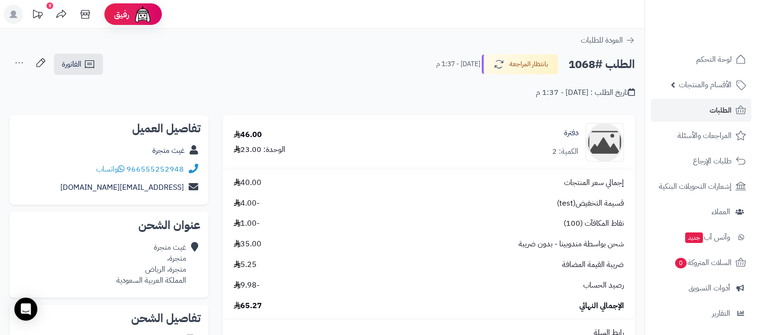
click at [315, 75] on div "الطلب #1068 بانتظار المراجعة [DATE] - 1:37 م الفاتورة طباعة الفاتورة إرسال الفا…" at bounding box center [323, 64] width 626 height 23
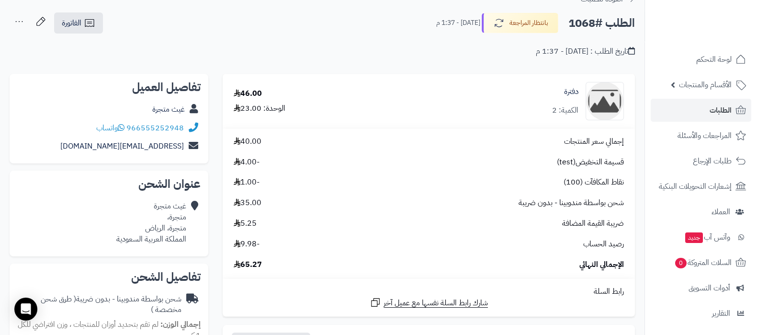
scroll to position [59, 0]
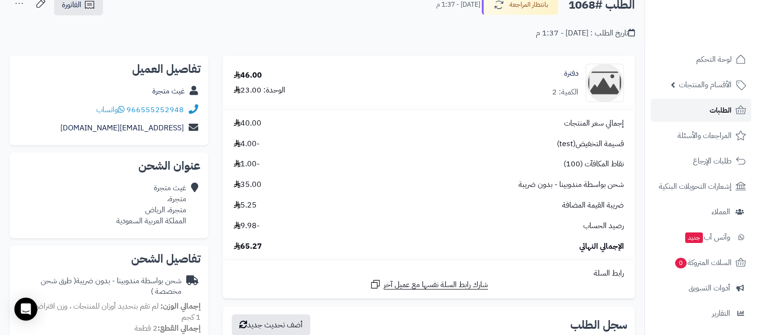
click at [705, 109] on link "الطلبات" at bounding box center [701, 110] width 101 height 23
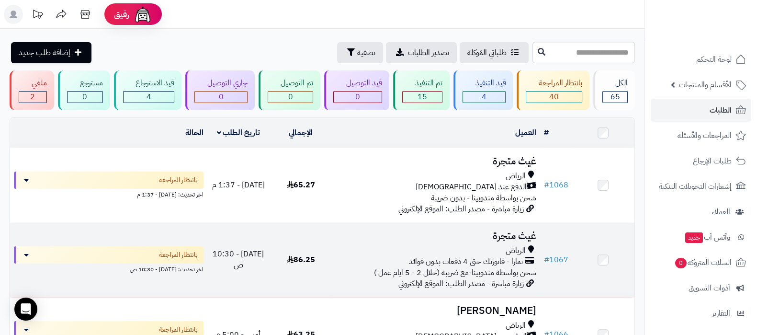
click at [496, 233] on h3 "غيث متجرة" at bounding box center [436, 235] width 200 height 11
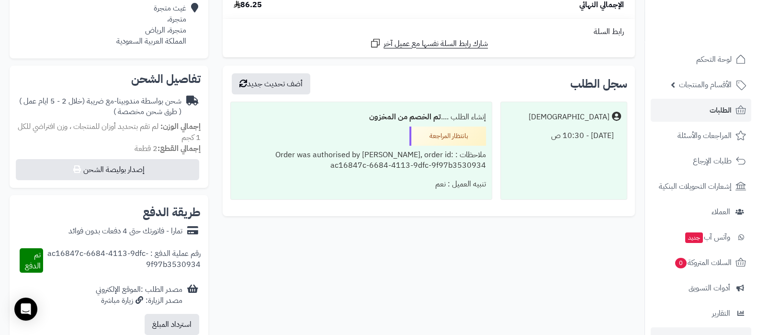
scroll to position [103, 0]
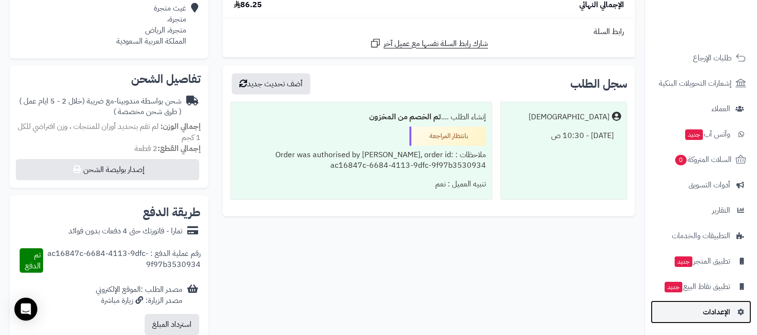
click at [710, 310] on span "الإعدادات" at bounding box center [716, 311] width 27 height 13
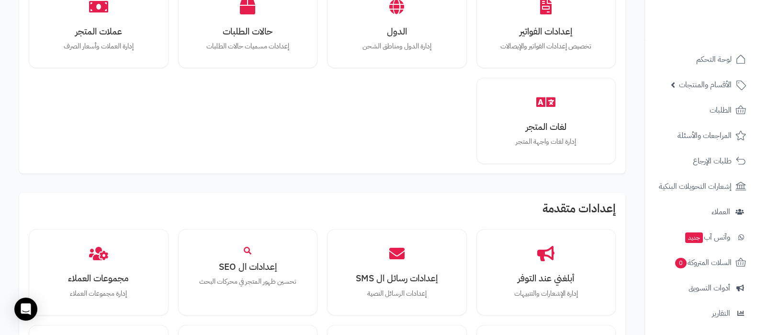
scroll to position [586, 0]
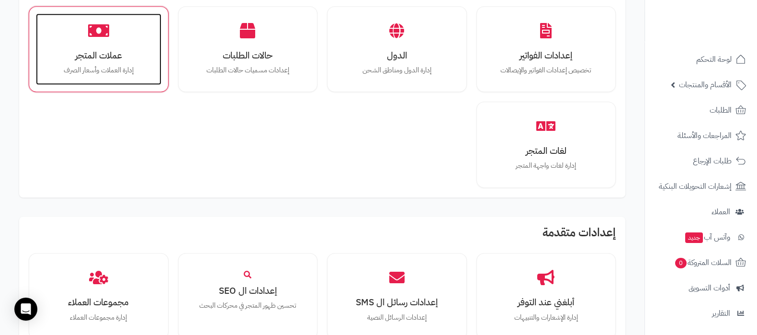
click at [105, 65] on p "إدارة العملات وأسعار الصرف" at bounding box center [99, 70] width 106 height 11
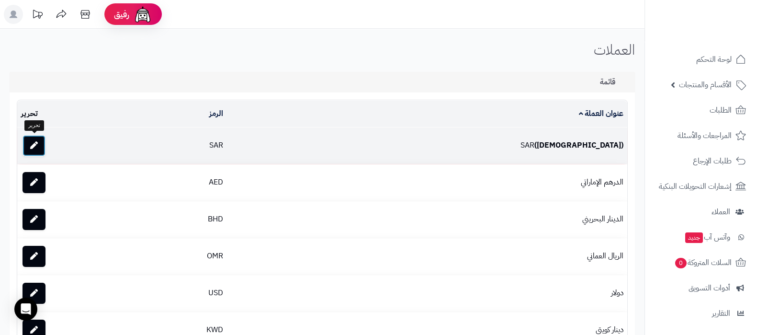
click at [44, 140] on link at bounding box center [34, 145] width 23 height 21
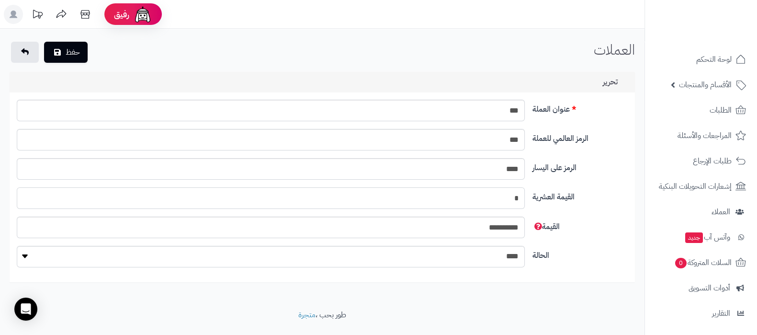
drag, startPoint x: 507, startPoint y: 201, endPoint x: 527, endPoint y: 197, distance: 19.9
click at [527, 197] on div "*" at bounding box center [271, 198] width 516 height 22
type input "*"
click at [71, 54] on button "حفظ" at bounding box center [66, 51] width 44 height 21
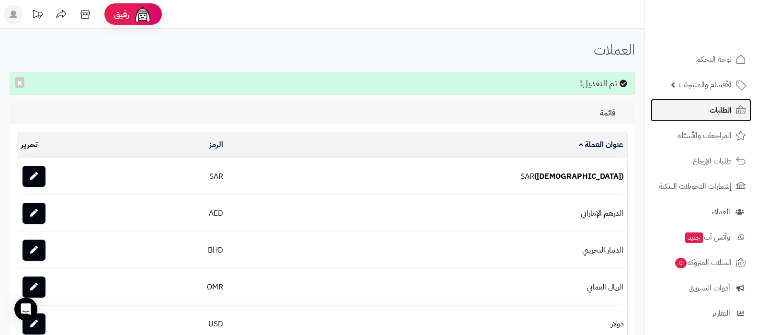
click at [714, 115] on span "الطلبات" at bounding box center [721, 109] width 22 height 13
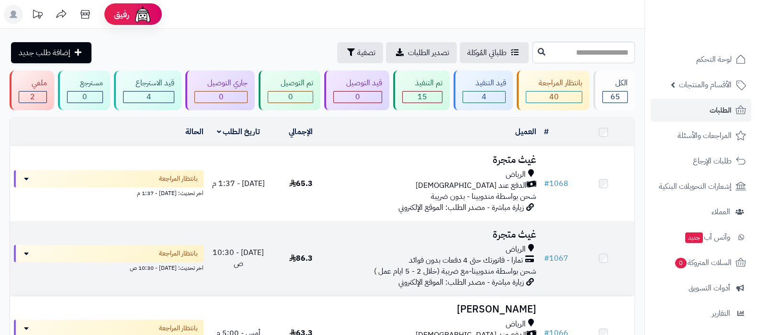
click at [487, 248] on div "الرياض" at bounding box center [436, 249] width 200 height 11
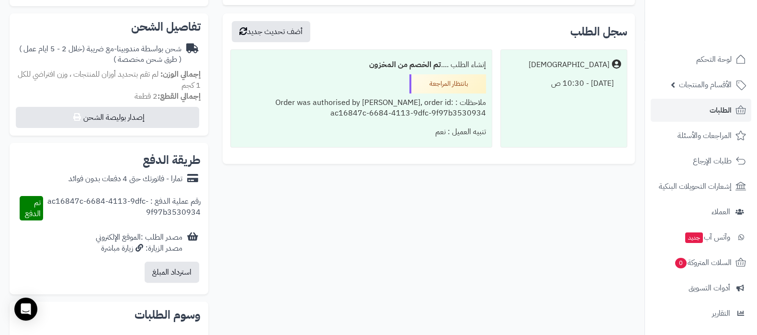
scroll to position [359, 0]
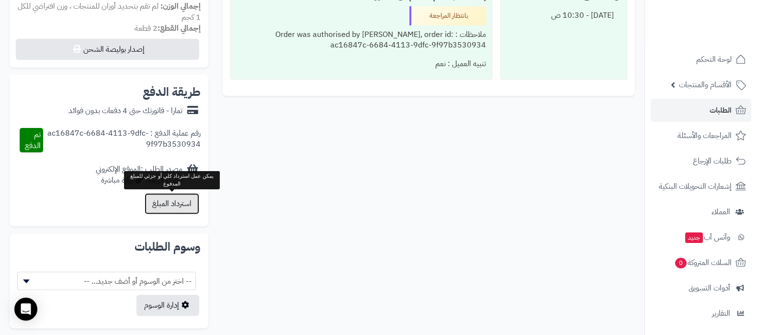
click at [170, 200] on button "استرداد المبلغ" at bounding box center [172, 203] width 55 height 21
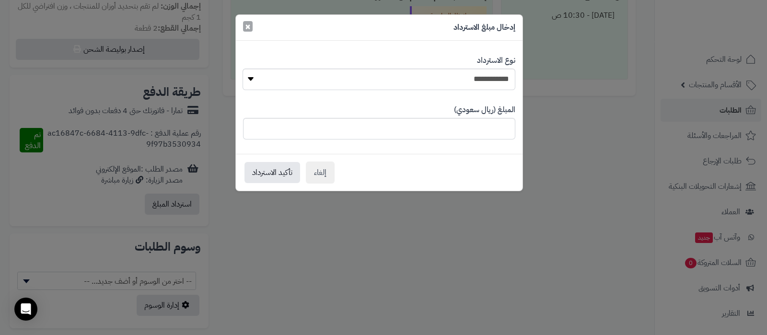
click at [247, 29] on span "×" at bounding box center [248, 26] width 6 height 14
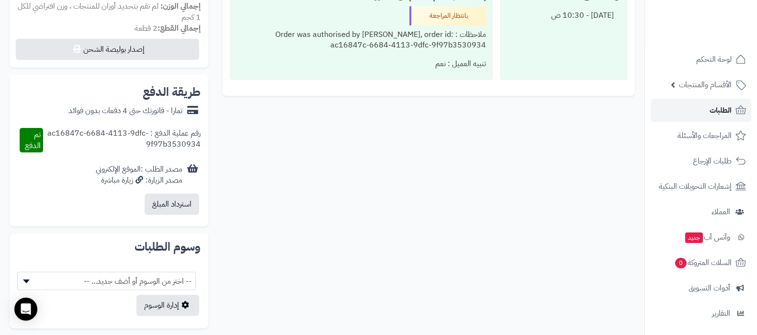
click at [726, 106] on span "الطلبات" at bounding box center [721, 109] width 22 height 13
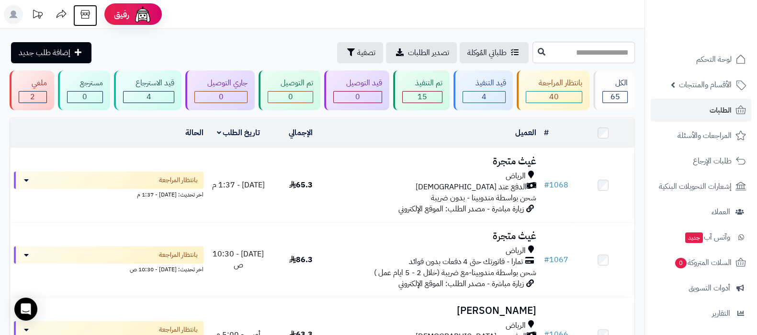
click at [89, 18] on icon at bounding box center [85, 14] width 19 height 19
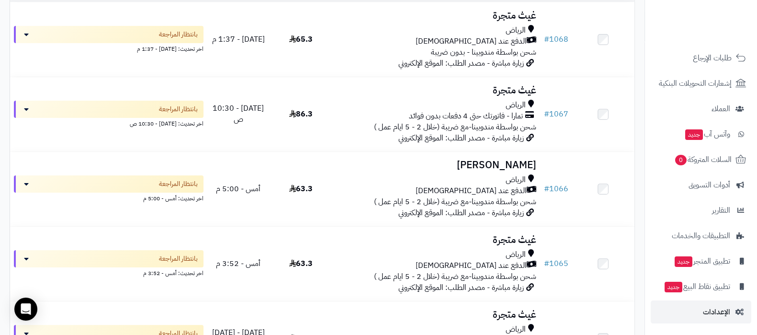
scroll to position [180, 0]
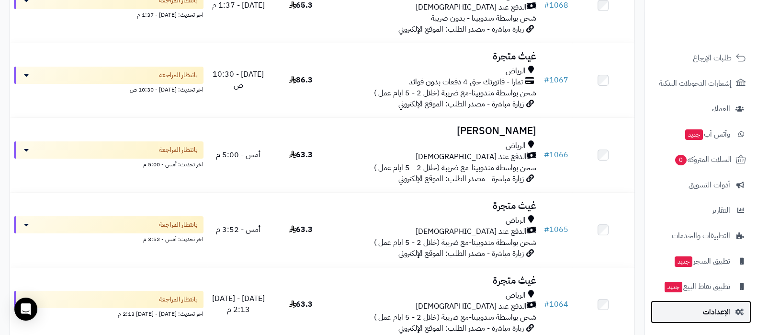
click at [712, 312] on span "الإعدادات" at bounding box center [716, 311] width 27 height 13
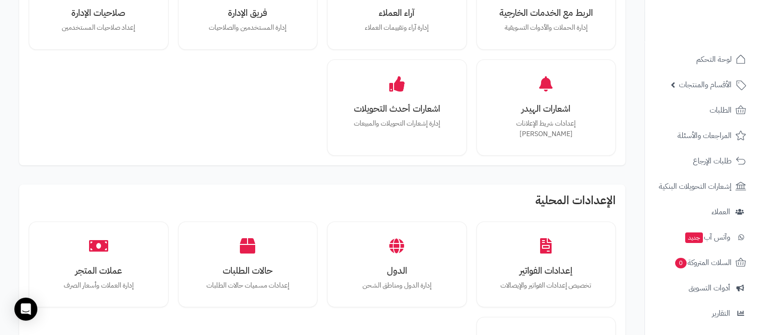
scroll to position [419, 0]
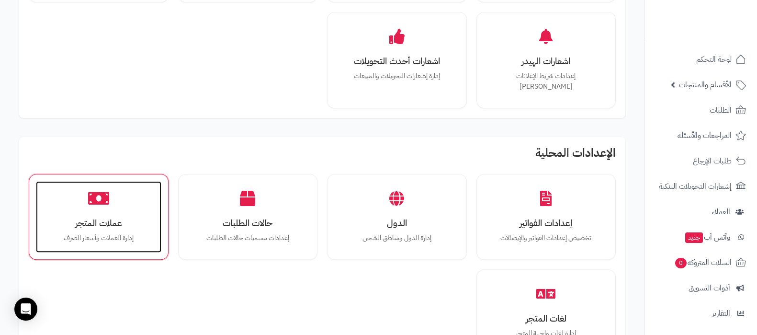
click at [96, 218] on h3 "عملات المتجر" at bounding box center [99, 223] width 106 height 10
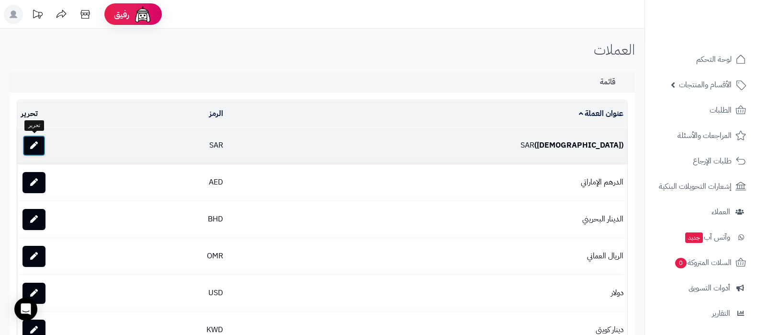
click at [39, 144] on link at bounding box center [34, 145] width 23 height 21
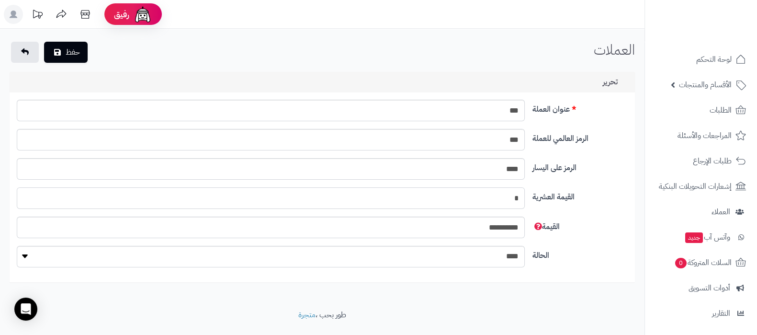
drag, startPoint x: 510, startPoint y: 200, endPoint x: 537, endPoint y: 200, distance: 26.4
click at [537, 200] on div "القيمة العشرية *" at bounding box center [322, 201] width 619 height 29
type input "*"
click at [77, 51] on button "حفظ" at bounding box center [66, 51] width 44 height 21
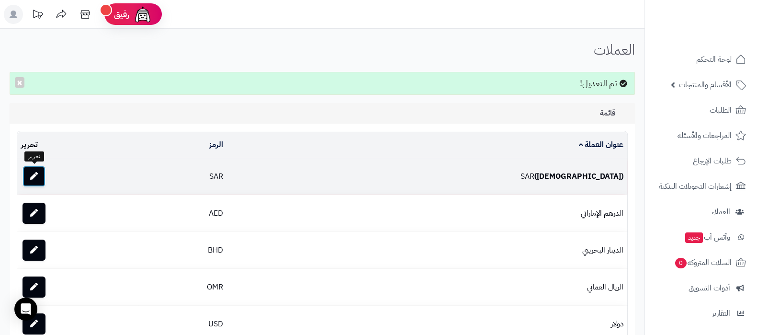
click at [33, 174] on icon at bounding box center [34, 176] width 8 height 8
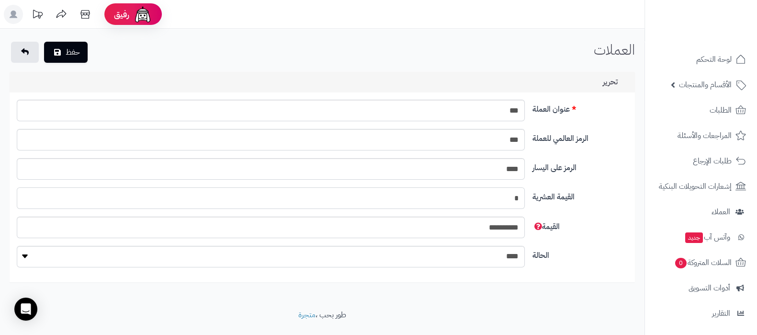
drag, startPoint x: 503, startPoint y: 197, endPoint x: 536, endPoint y: 197, distance: 33.1
click at [536, 197] on div "القيمة العشرية *" at bounding box center [322, 201] width 619 height 29
type input "*"
click at [68, 51] on button "حفظ" at bounding box center [66, 51] width 44 height 21
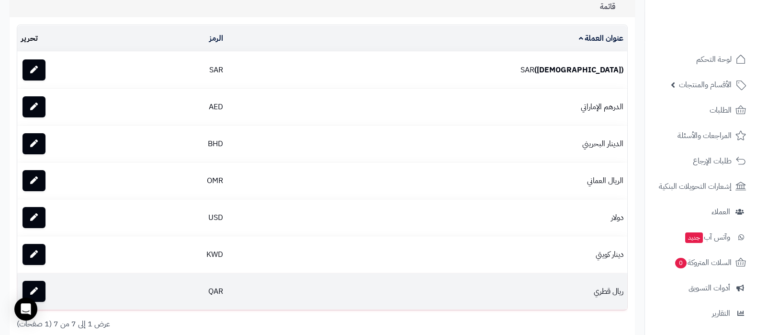
scroll to position [2, 0]
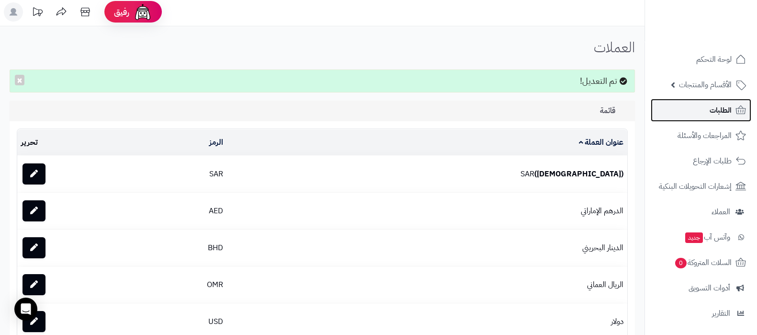
click at [717, 111] on span "الطلبات" at bounding box center [721, 109] width 22 height 13
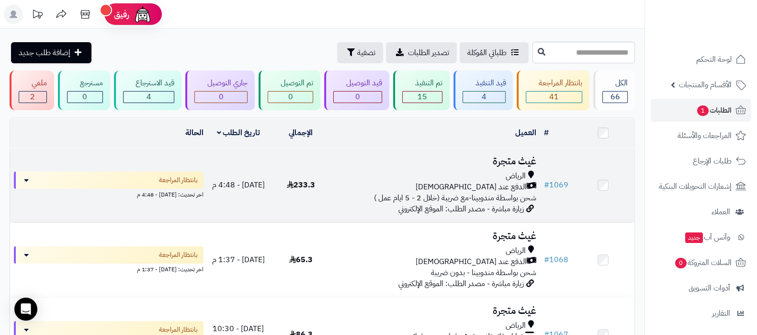
click at [448, 162] on h3 "غيث متجرة" at bounding box center [436, 161] width 200 height 11
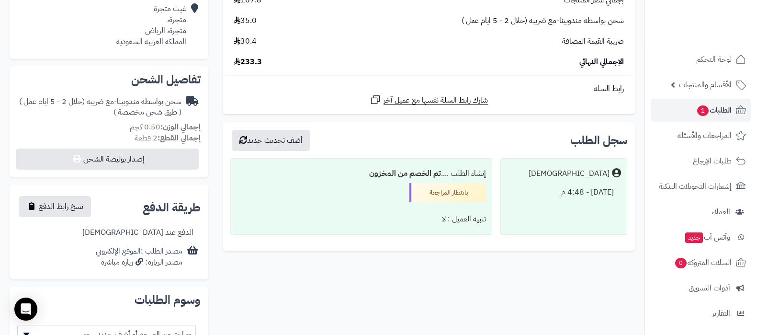
scroll to position [239, 0]
click at [63, 202] on span "نسخ رابط الدفع" at bounding box center [61, 205] width 45 height 11
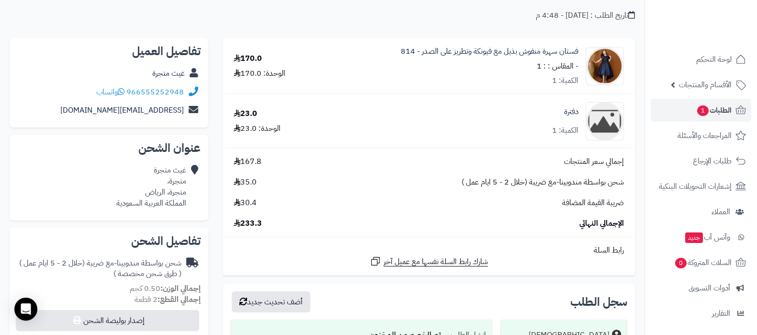
scroll to position [0, 0]
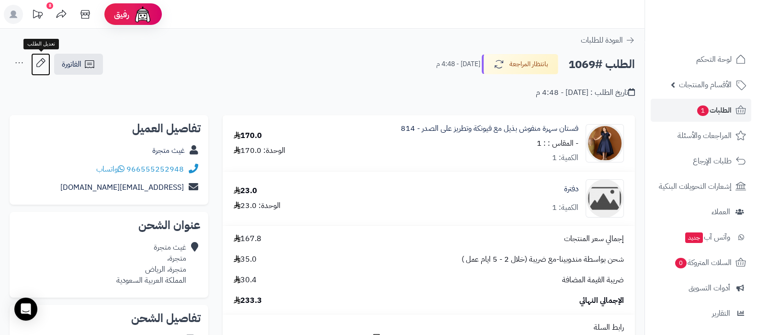
click at [46, 61] on icon at bounding box center [40, 62] width 19 height 19
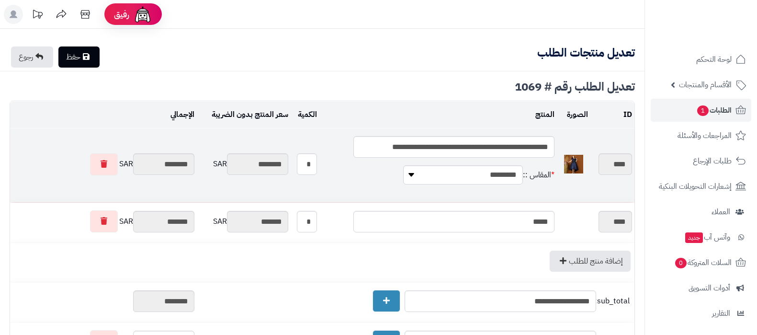
type textarea "**********"
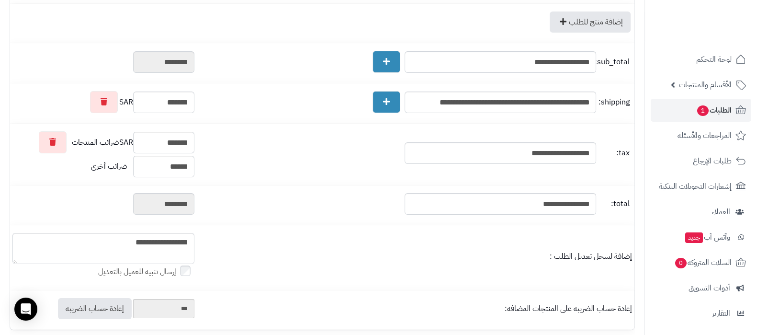
scroll to position [335, 0]
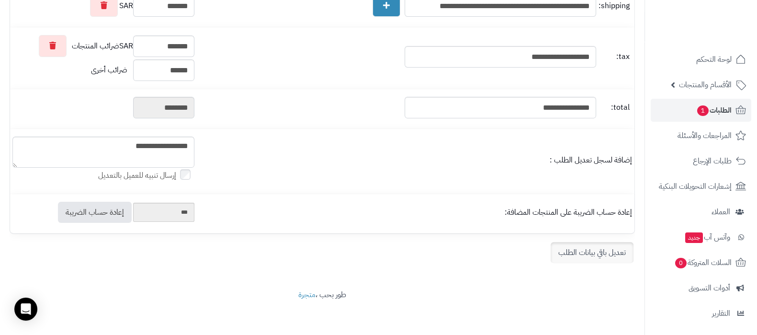
click at [613, 250] on link "تعديل باقي بيانات الطلب" at bounding box center [592, 252] width 83 height 21
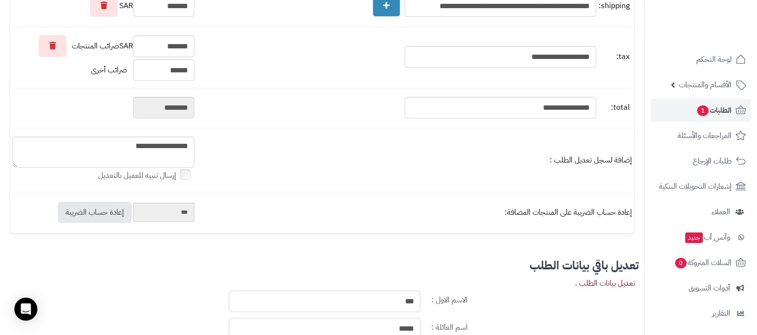
scroll to position [575, 0]
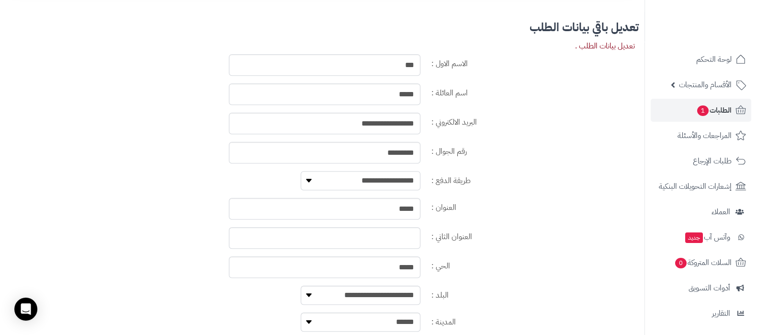
click at [392, 183] on select "**********" at bounding box center [361, 180] width 120 height 19
select select "**********"
click at [301, 171] on select "**********" at bounding box center [361, 180] width 120 height 19
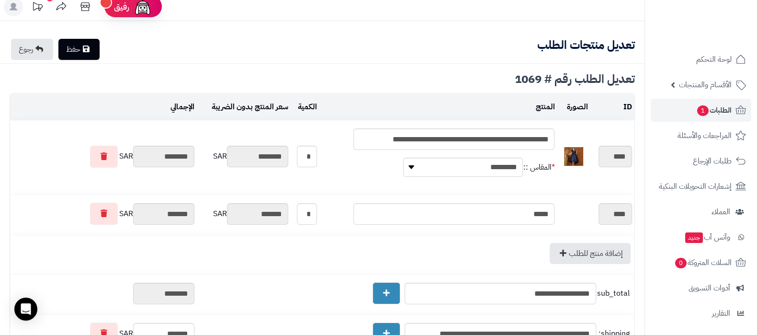
scroll to position [0, 0]
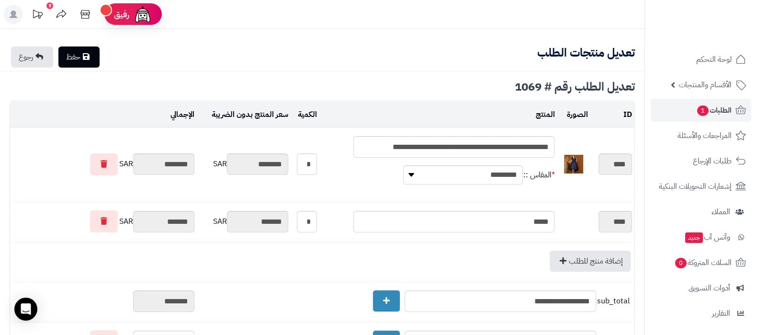
click at [83, 64] on link "حفظ" at bounding box center [78, 56] width 41 height 21
type input "**********"
type textarea "**********"
click at [698, 103] on span "الطلبات 1" at bounding box center [714, 109] width 35 height 13
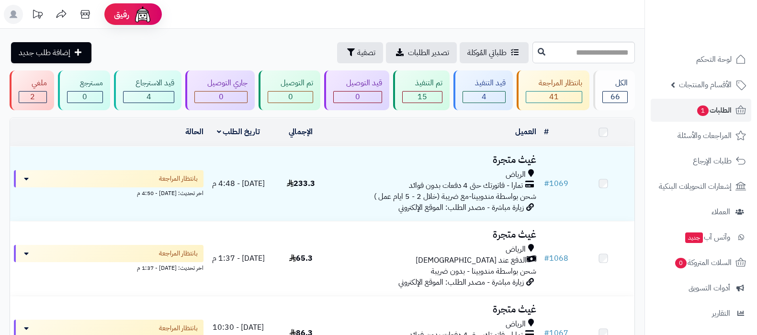
click at [504, 160] on h3 "غيث متجرة" at bounding box center [436, 159] width 200 height 11
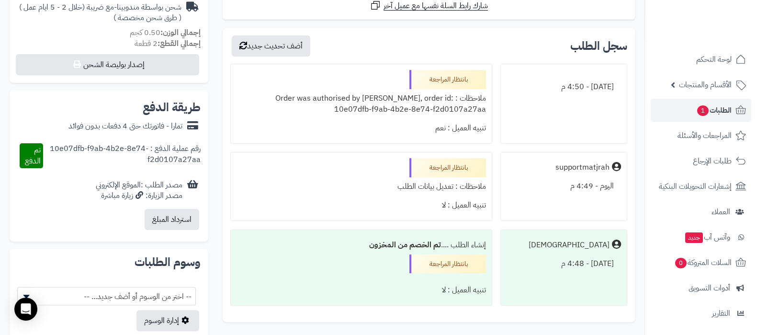
scroll to position [359, 0]
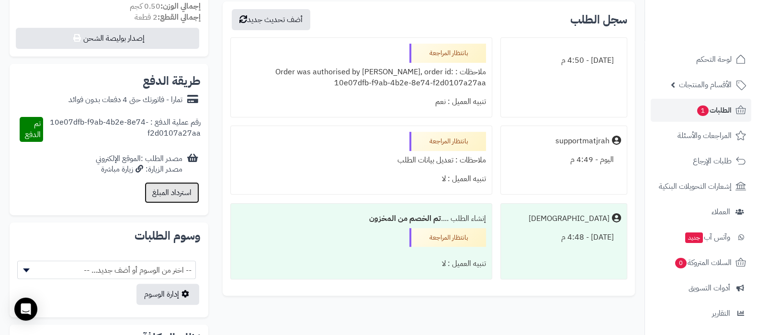
click at [180, 193] on button "استرداد المبلغ" at bounding box center [172, 192] width 55 height 21
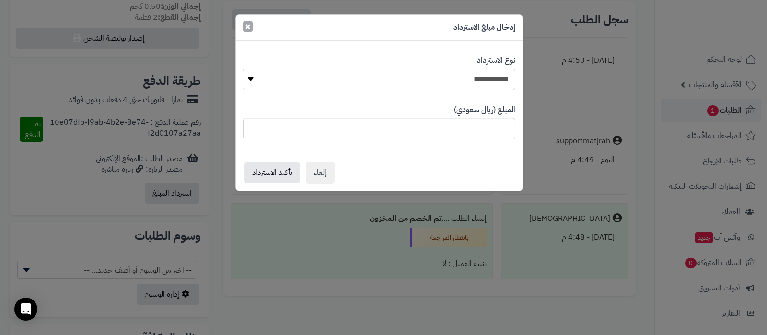
click at [251, 27] on button "×" at bounding box center [248, 26] width 10 height 11
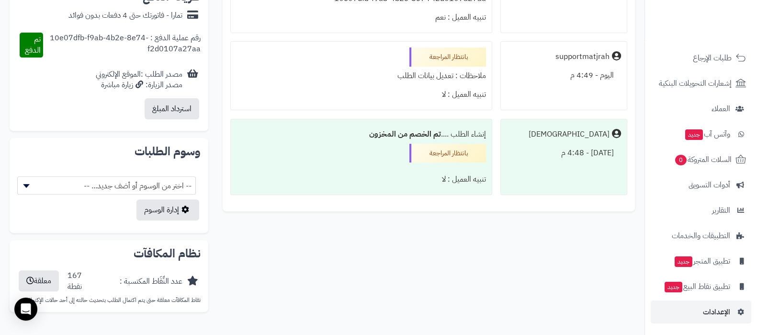
scroll to position [494, 0]
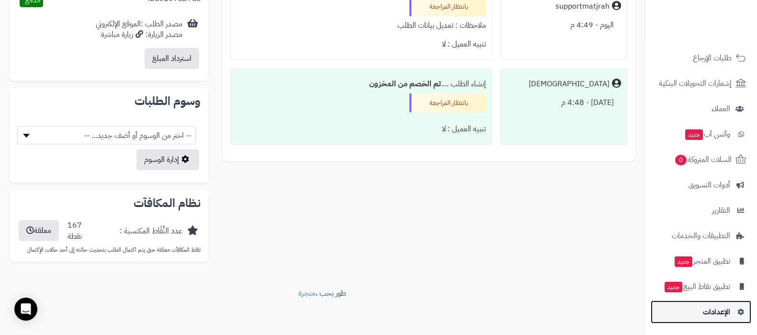
click at [721, 313] on span "الإعدادات" at bounding box center [716, 311] width 27 height 13
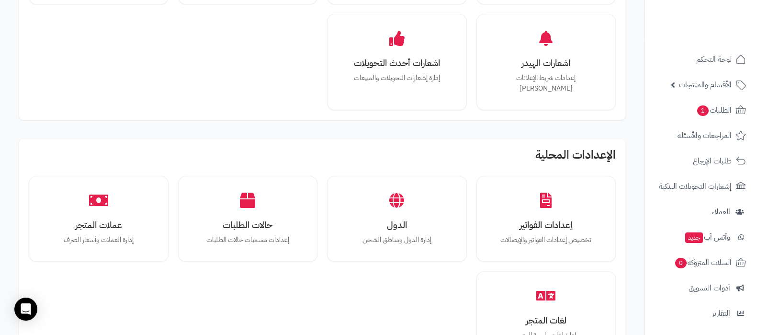
scroll to position [419, 0]
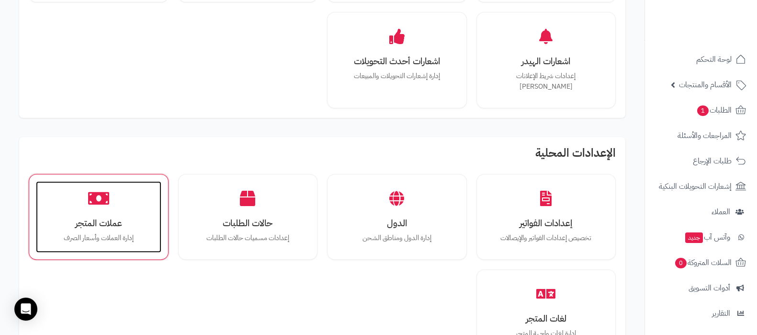
click at [128, 233] on p "إدارة العملات وأسعار الصرف" at bounding box center [99, 238] width 106 height 11
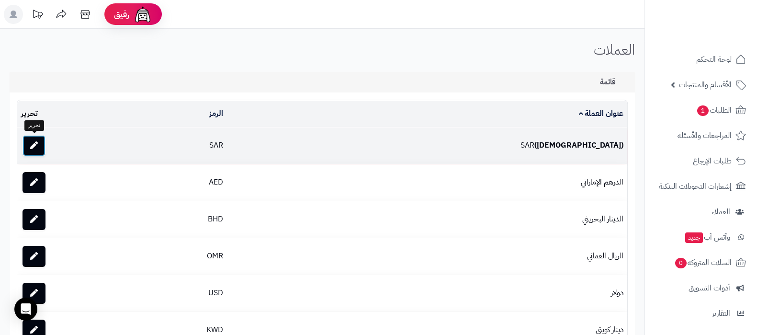
click at [43, 147] on link at bounding box center [34, 145] width 23 height 21
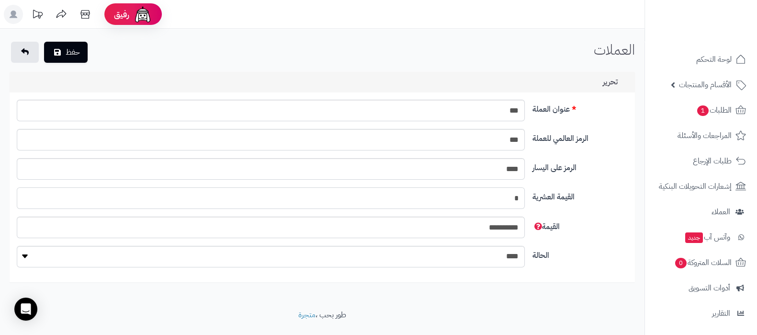
drag, startPoint x: 510, startPoint y: 198, endPoint x: 529, endPoint y: 200, distance: 19.3
click at [528, 200] on div "*" at bounding box center [271, 198] width 516 height 22
type input "*"
click at [69, 46] on button "حفظ" at bounding box center [66, 51] width 44 height 21
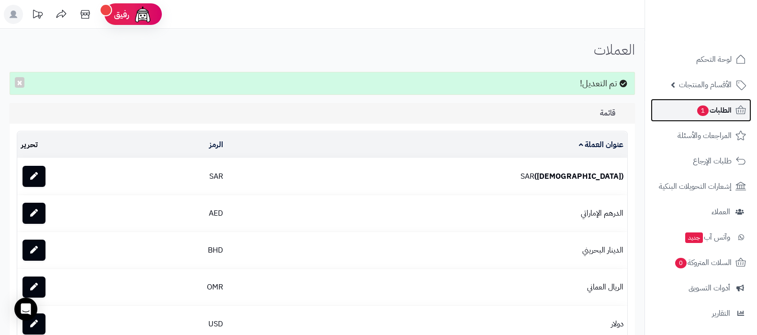
click at [703, 115] on span "1" at bounding box center [703, 110] width 11 height 11
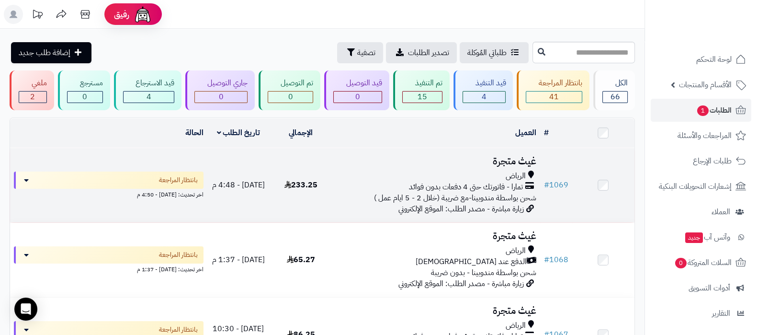
click at [497, 161] on h3 "غيث متجرة" at bounding box center [436, 161] width 200 height 11
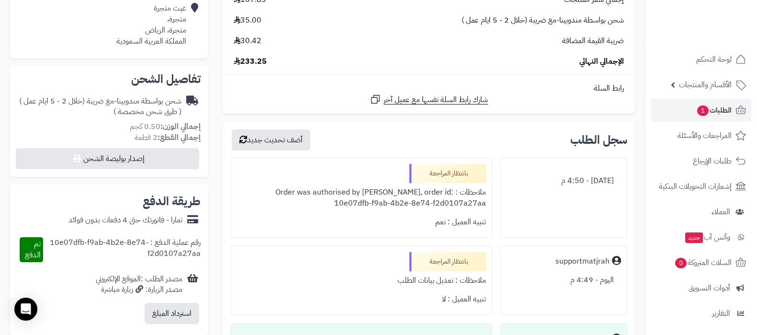
scroll to position [239, 0]
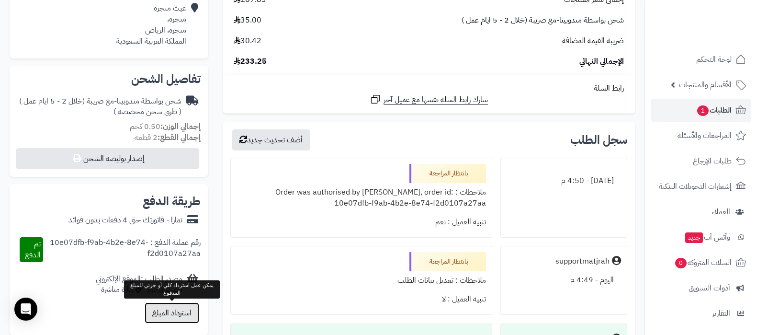
click at [169, 310] on button "استرداد المبلغ" at bounding box center [172, 312] width 55 height 21
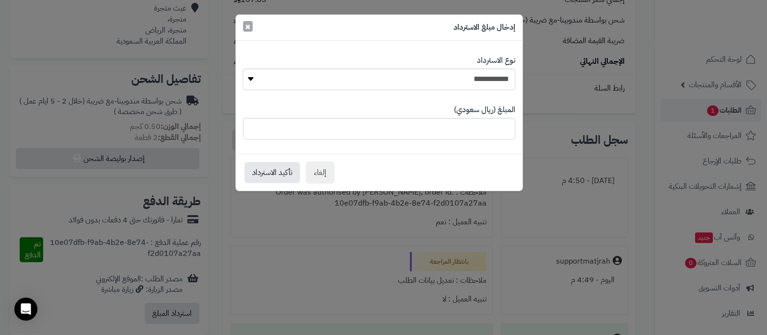
click at [247, 24] on span "×" at bounding box center [248, 26] width 6 height 14
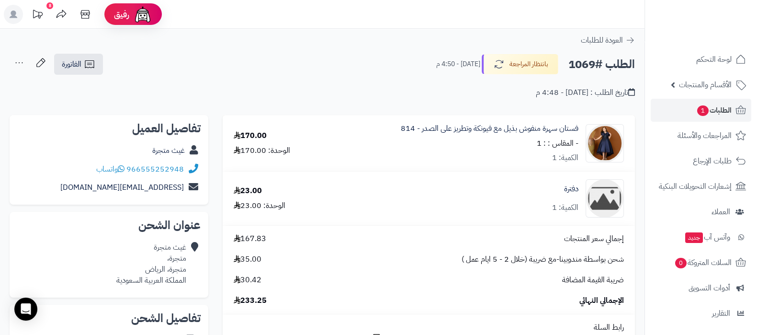
scroll to position [0, 0]
click at [711, 106] on span "الطلبات 1" at bounding box center [714, 109] width 35 height 13
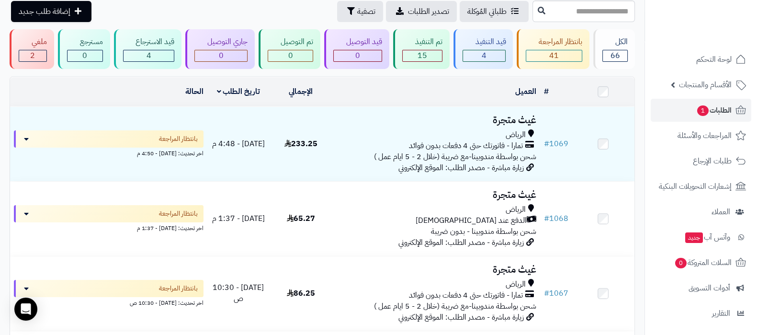
scroll to position [59, 0]
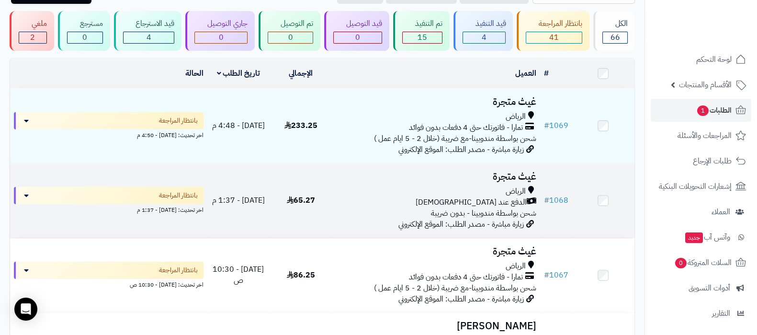
click at [513, 173] on h3 "غيث متجرة" at bounding box center [436, 176] width 200 height 11
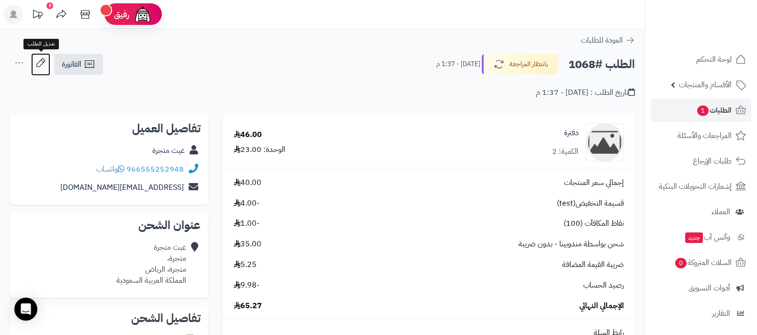
click at [40, 62] on icon at bounding box center [40, 62] width 19 height 19
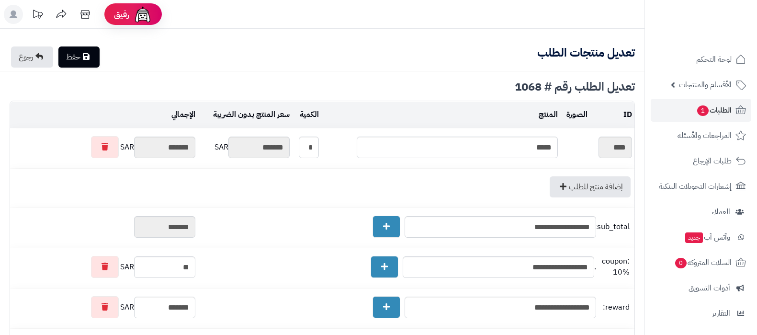
type textarea "**********"
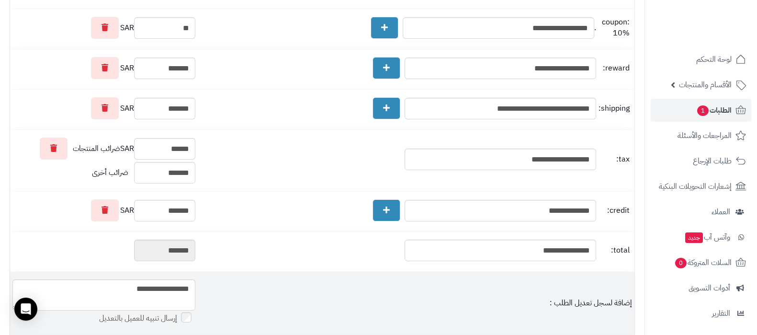
scroll to position [381, 0]
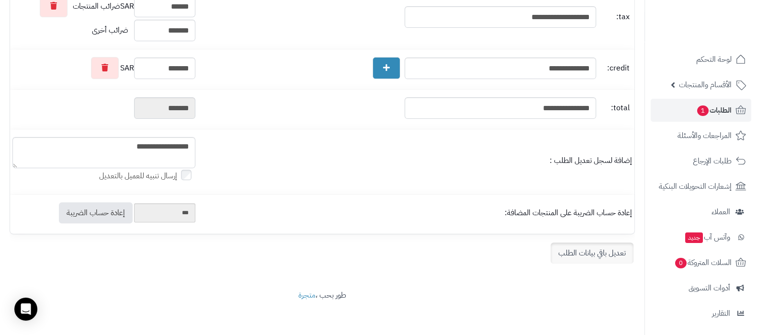
click at [596, 254] on link "تعديل باقي بيانات الطلب" at bounding box center [592, 252] width 83 height 21
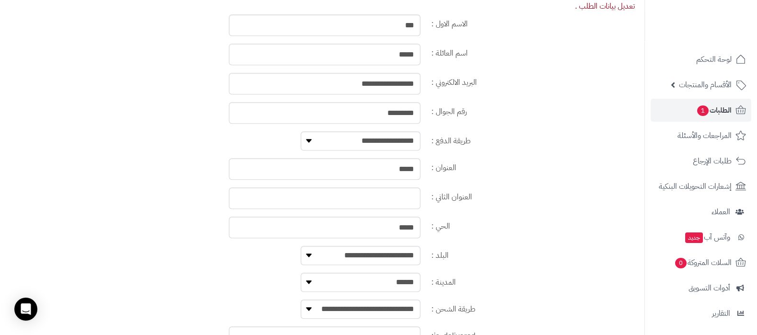
scroll to position [681, 0]
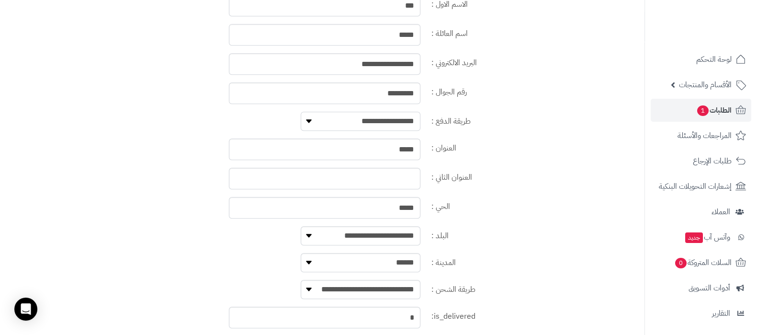
click at [380, 119] on select "**********" at bounding box center [361, 121] width 120 height 19
select select "**********"
click at [301, 112] on select "**********" at bounding box center [361, 121] width 120 height 19
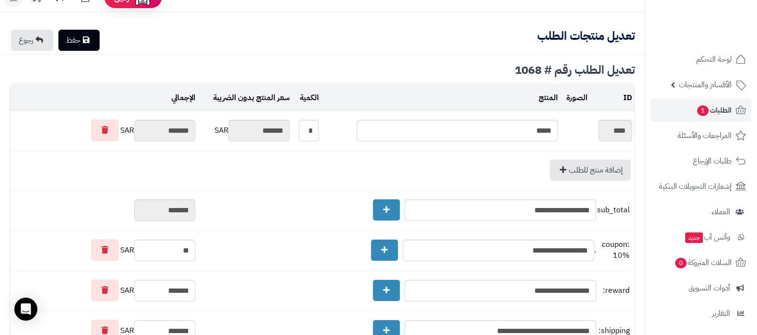
scroll to position [0, 0]
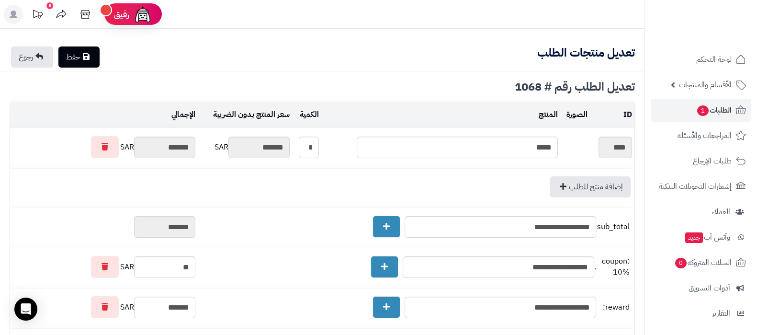
click at [72, 49] on link "حفظ" at bounding box center [78, 56] width 41 height 21
type input "**********"
type textarea "**********"
click at [701, 109] on span "1" at bounding box center [703, 110] width 11 height 11
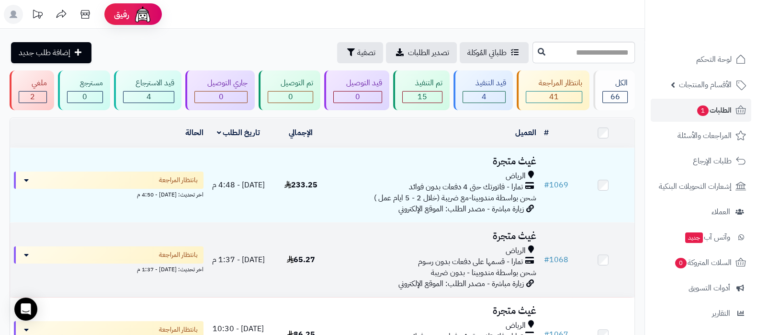
click at [501, 236] on h3 "غيث متجرة" at bounding box center [436, 235] width 200 height 11
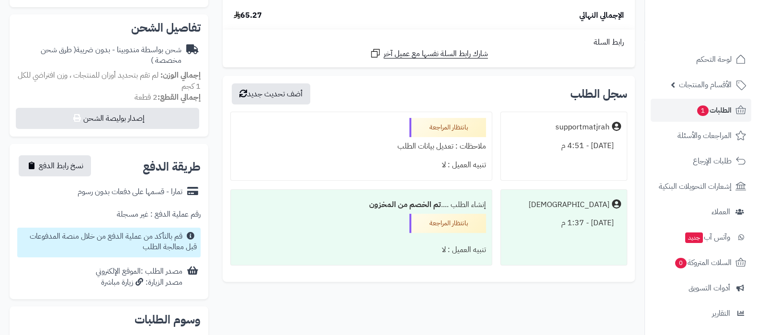
scroll to position [239, 0]
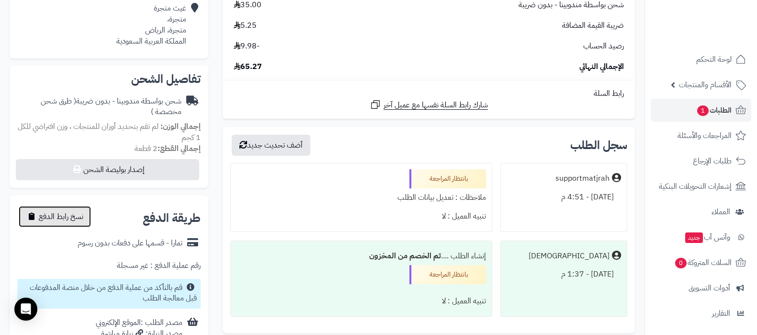
click at [59, 219] on span "نسخ رابط الدفع" at bounding box center [61, 216] width 45 height 11
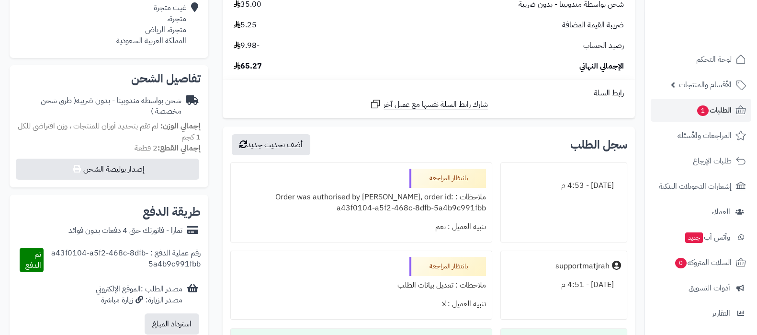
scroll to position [240, 0]
click at [712, 111] on span "الطلبات 1" at bounding box center [714, 109] width 35 height 13
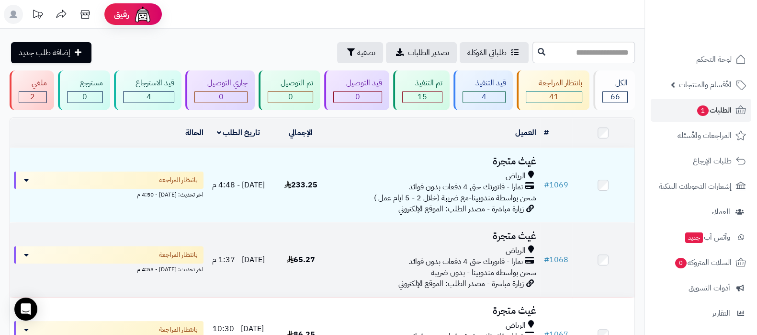
click at [434, 238] on h3 "غيث متجرة" at bounding box center [436, 235] width 200 height 11
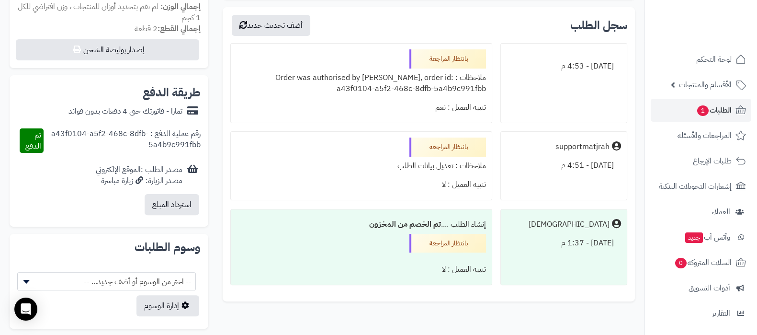
scroll to position [359, 0]
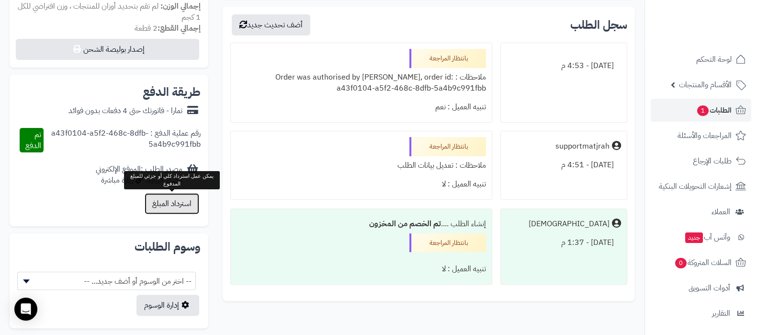
click at [169, 208] on button "استرداد المبلغ" at bounding box center [172, 203] width 55 height 21
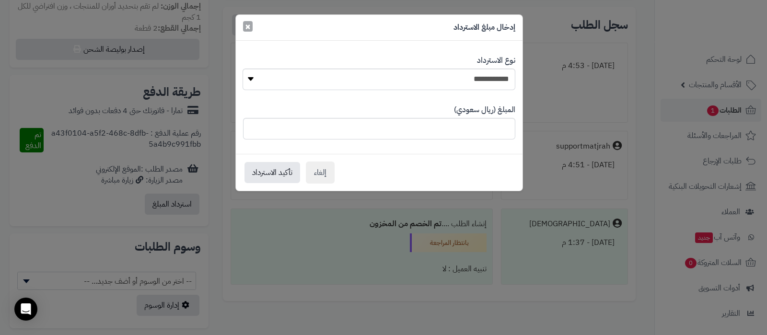
click at [249, 25] on span "×" at bounding box center [248, 26] width 6 height 14
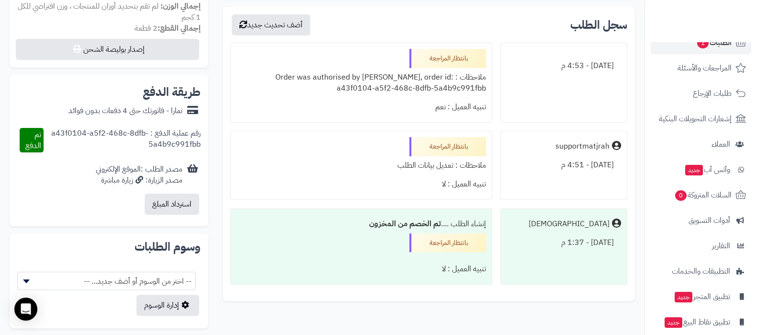
scroll to position [103, 0]
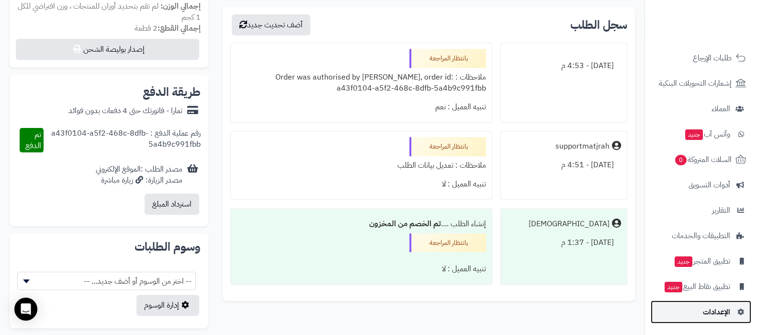
click at [723, 321] on link "الإعدادات" at bounding box center [701, 311] width 101 height 23
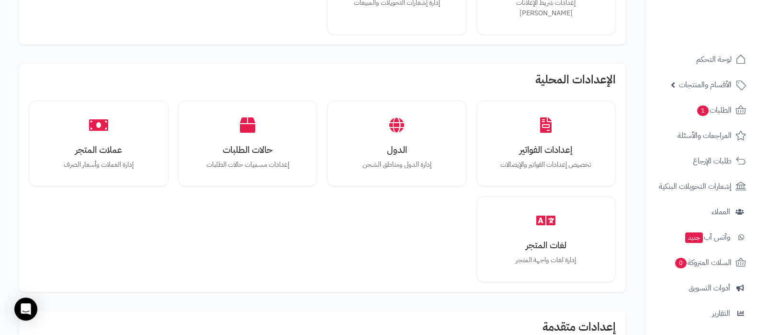
scroll to position [419, 0]
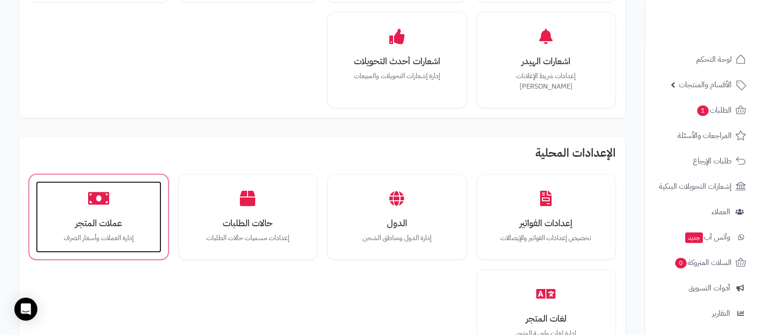
click at [115, 218] on h3 "عملات المتجر" at bounding box center [99, 223] width 106 height 10
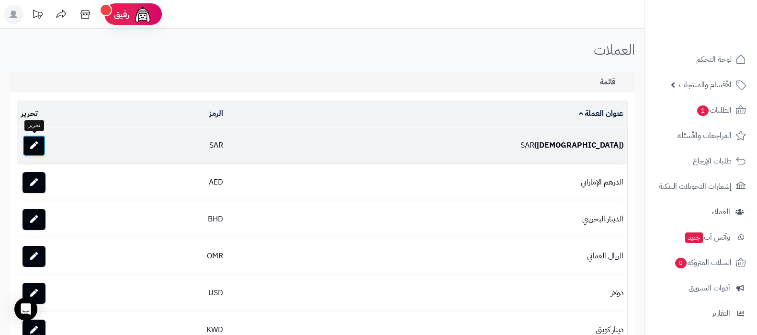
click at [34, 151] on link at bounding box center [34, 145] width 23 height 21
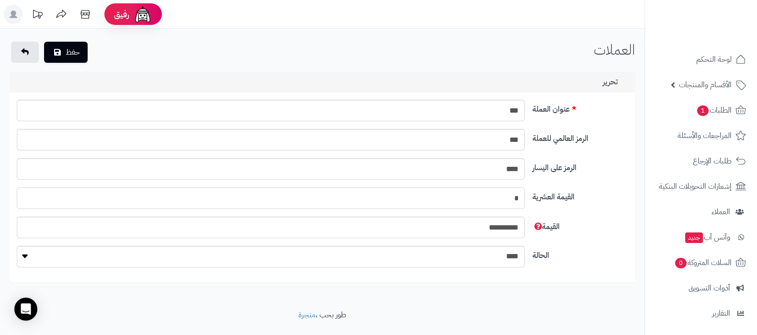
drag, startPoint x: 508, startPoint y: 190, endPoint x: 520, endPoint y: 192, distance: 12.6
click at [520, 192] on input "*" at bounding box center [271, 198] width 508 height 22
type input "*"
click at [60, 49] on icon "submit" at bounding box center [57, 52] width 7 height 8
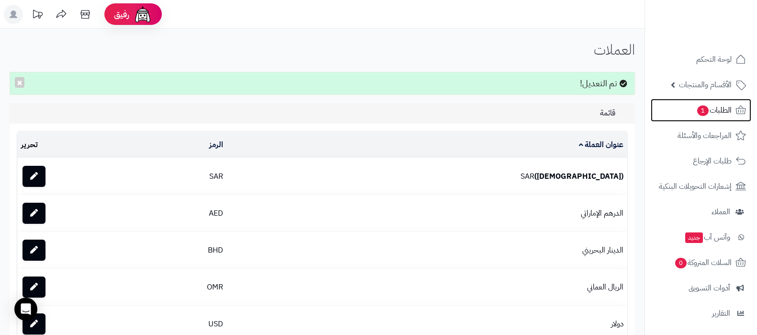
click at [701, 108] on span "1" at bounding box center [704, 110] width 12 height 11
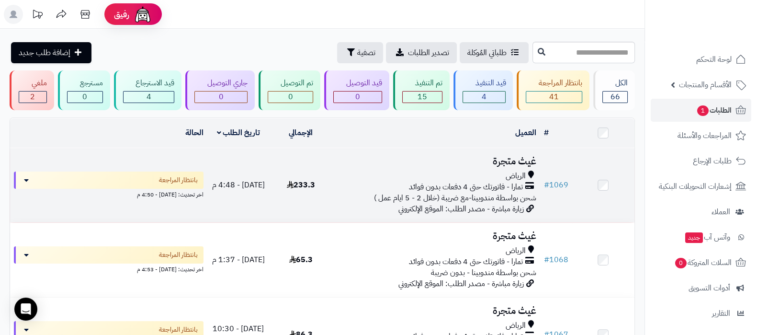
click at [506, 156] on h3 "غيث متجرة" at bounding box center [436, 161] width 200 height 11
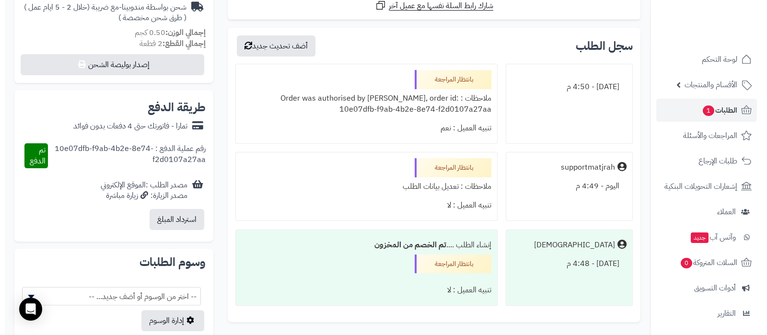
scroll to position [359, 0]
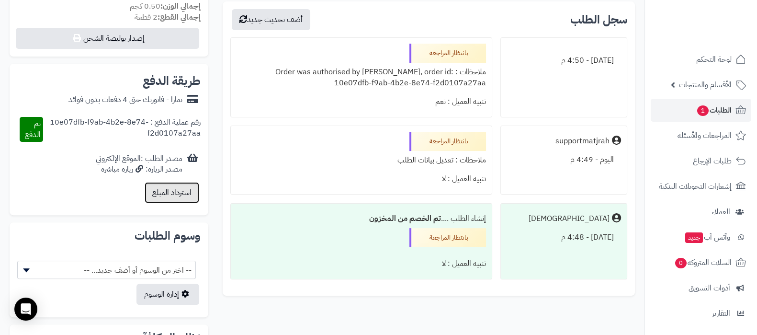
click at [182, 190] on button "استرداد المبلغ" at bounding box center [172, 192] width 55 height 21
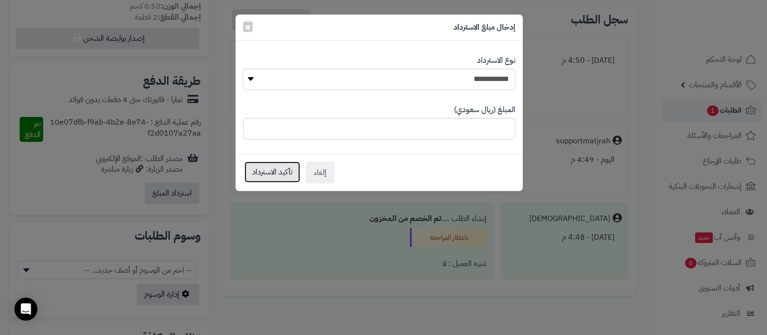
click at [265, 170] on button "تأكيد الاسترداد" at bounding box center [272, 171] width 56 height 21
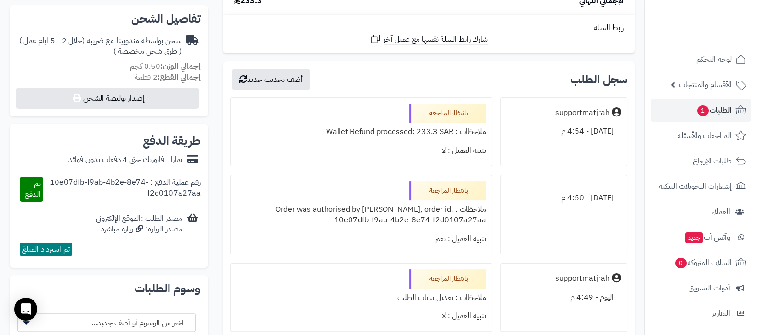
scroll to position [239, 0]
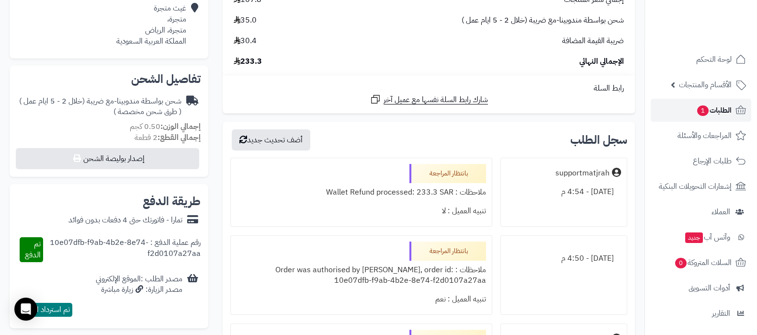
click at [697, 109] on span "1" at bounding box center [703, 110] width 12 height 11
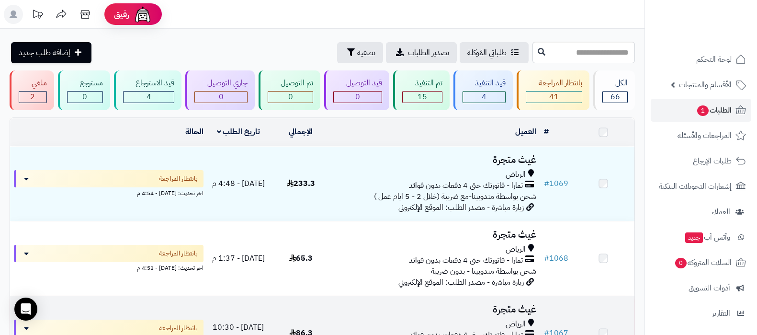
scroll to position [119, 0]
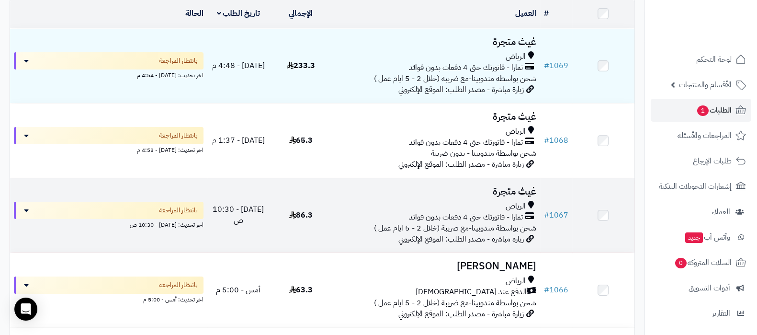
click at [507, 201] on span "الرياض" at bounding box center [516, 206] width 20 height 11
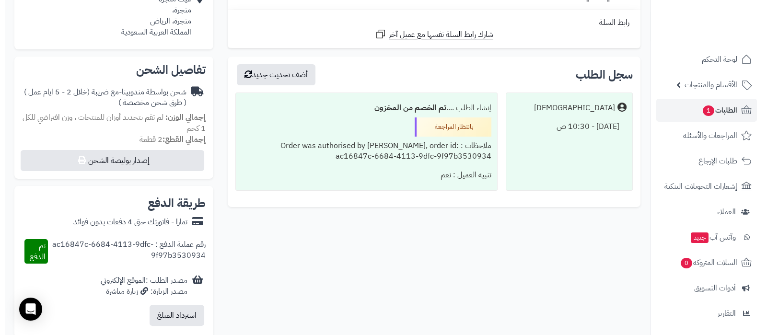
scroll to position [299, 0]
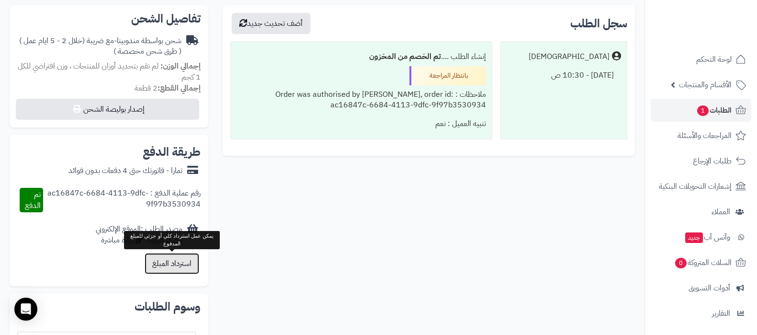
click at [164, 267] on button "استرداد المبلغ" at bounding box center [172, 263] width 55 height 21
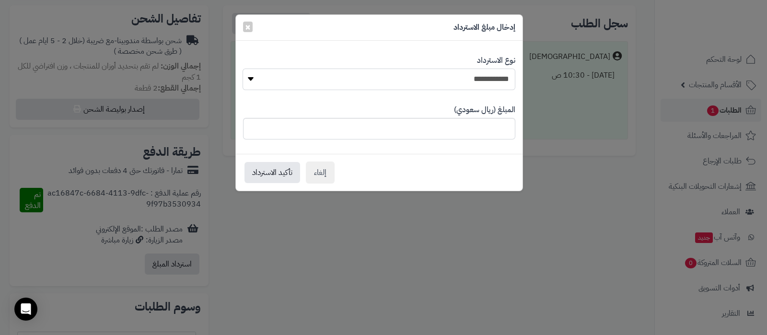
click at [494, 81] on select "**********" at bounding box center [378, 80] width 272 height 22
select select "*"
click at [242, 69] on select "**********" at bounding box center [378, 80] width 272 height 22
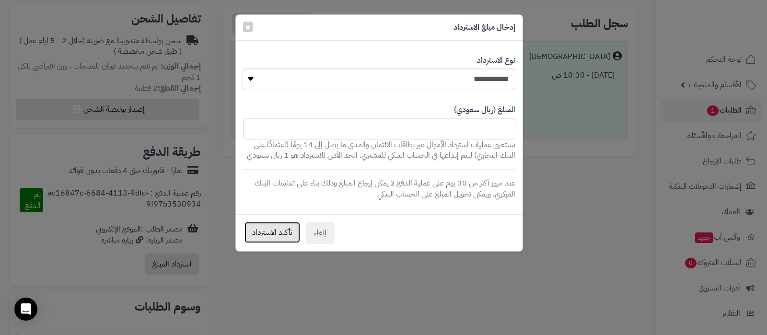
click at [273, 232] on button "تأكيد الاسترداد" at bounding box center [272, 232] width 56 height 21
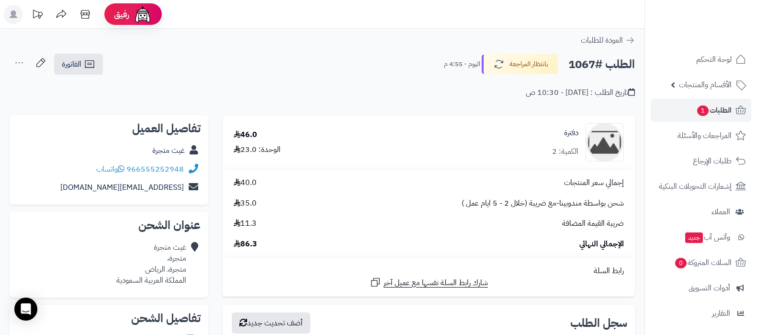
scroll to position [299, 0]
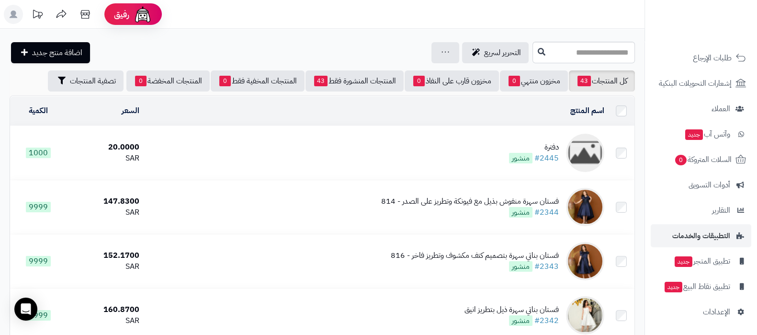
scroll to position [180, 0]
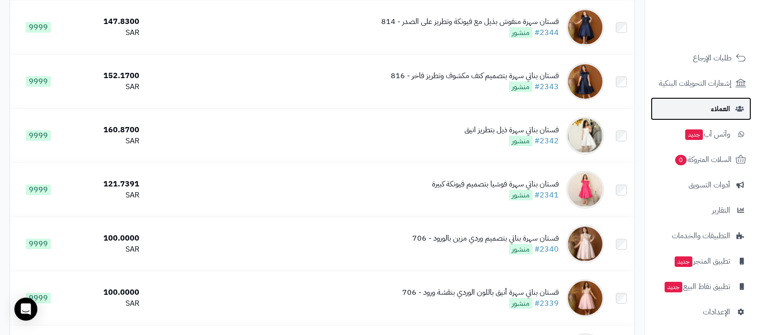
click at [708, 107] on link "العملاء" at bounding box center [701, 108] width 101 height 23
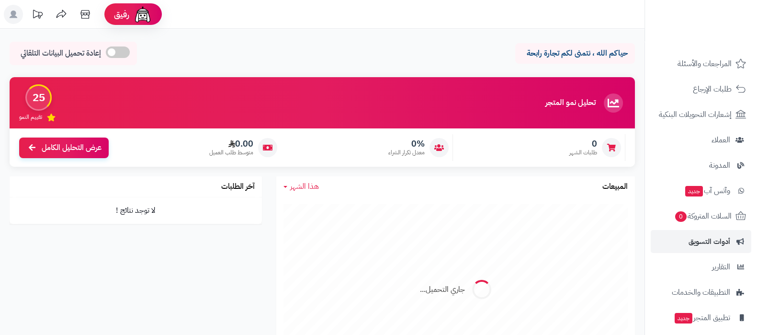
scroll to position [129, 0]
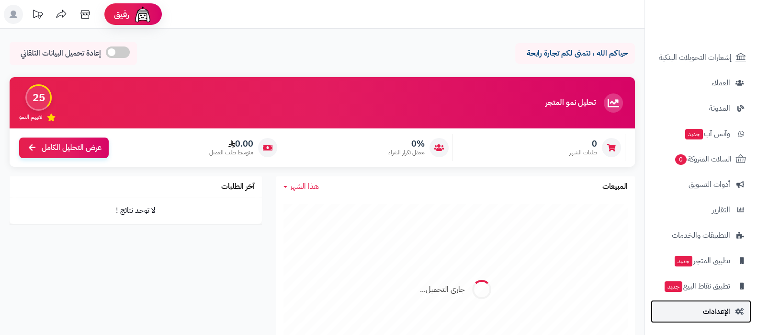
click at [723, 310] on span "الإعدادات" at bounding box center [716, 311] width 27 height 13
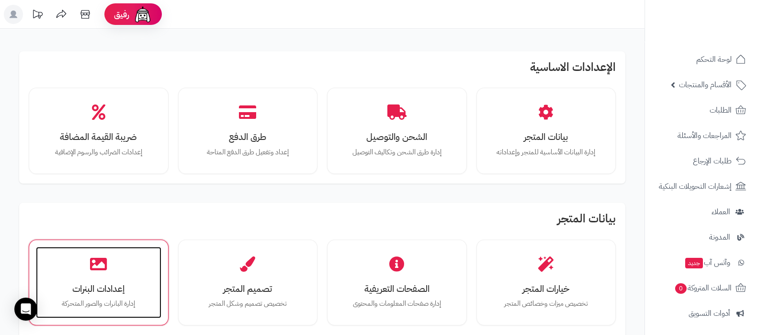
click at [86, 276] on div "إعدادات البنرات إدارة البانرات والصور المتحركة" at bounding box center [99, 283] width 126 height 72
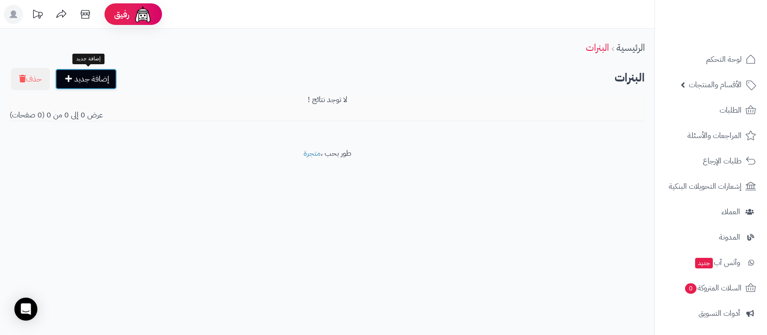
click at [94, 70] on link "إضافة جديد" at bounding box center [86, 79] width 62 height 21
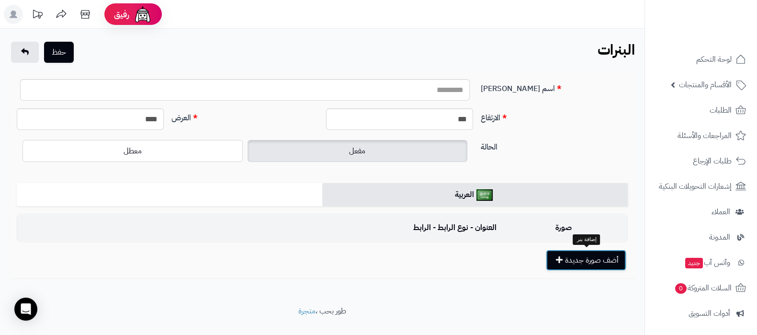
click at [582, 266] on button "أضف صورة جديدة" at bounding box center [586, 260] width 80 height 21
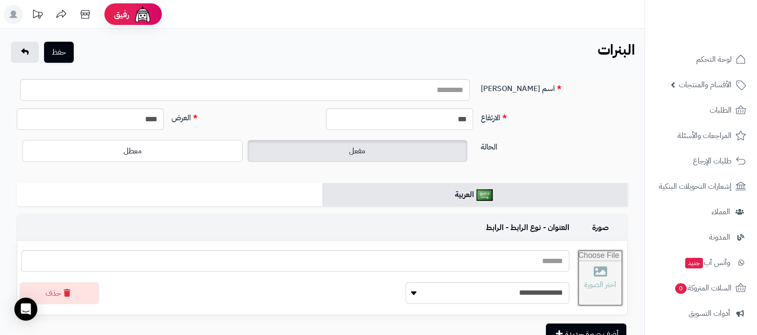
click at [578, 272] on input "file" at bounding box center [601, 278] width 46 height 57
type input "**********"
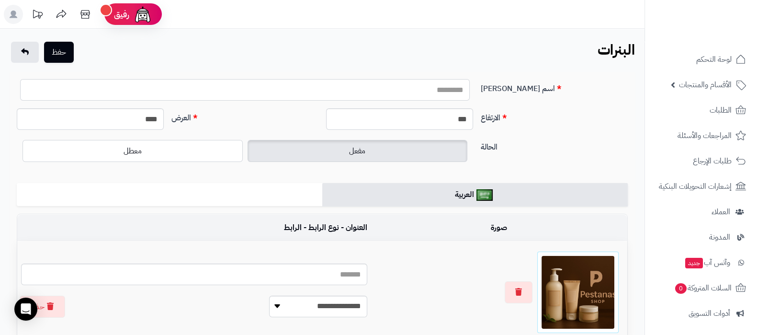
click at [418, 92] on input "اسم البنر" at bounding box center [245, 90] width 450 height 22
type input "**********"
click at [59, 49] on button "حفظ" at bounding box center [59, 51] width 30 height 21
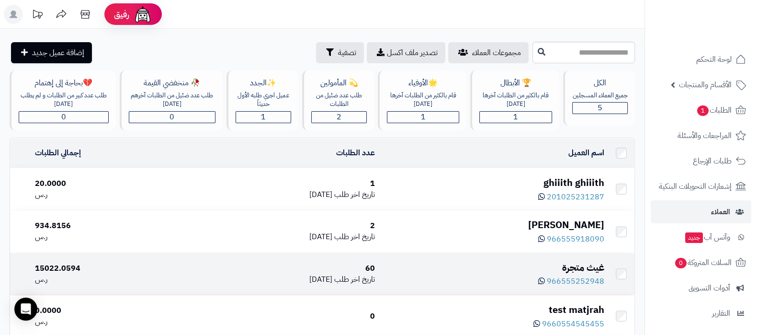
click at [570, 264] on div "غيث متجرة" at bounding box center [494, 268] width 222 height 14
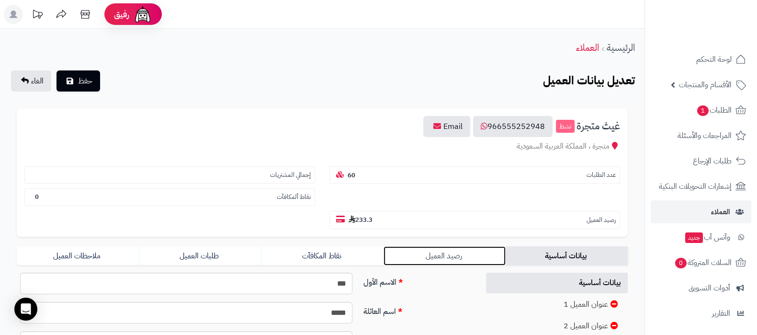
click at [424, 252] on link "رصيد العميل" at bounding box center [445, 255] width 122 height 19
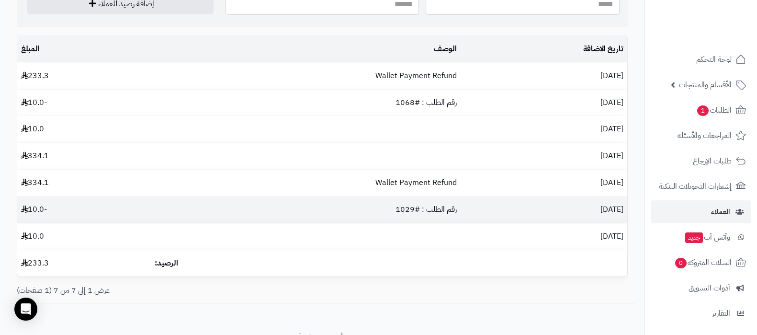
scroll to position [59, 0]
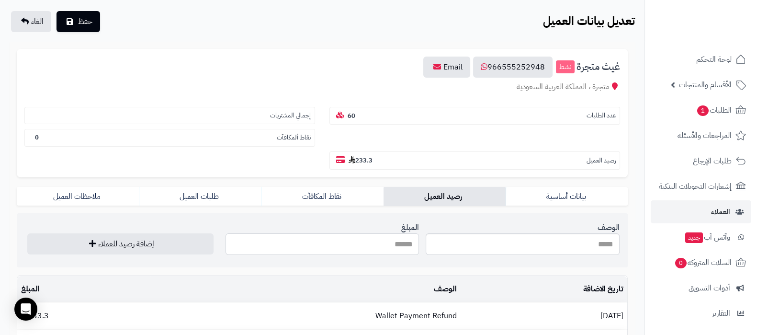
click at [375, 246] on input "المبلغ" at bounding box center [323, 244] width 194 height 22
type input "******"
click at [171, 246] on button "إضافة رصيد للعملاء" at bounding box center [120, 243] width 186 height 21
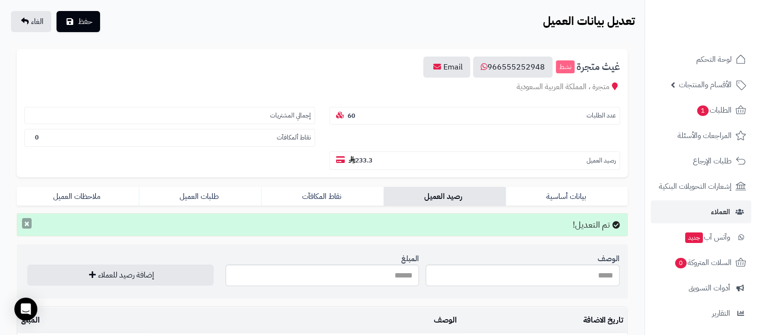
click at [25, 226] on button "×" at bounding box center [27, 223] width 10 height 11
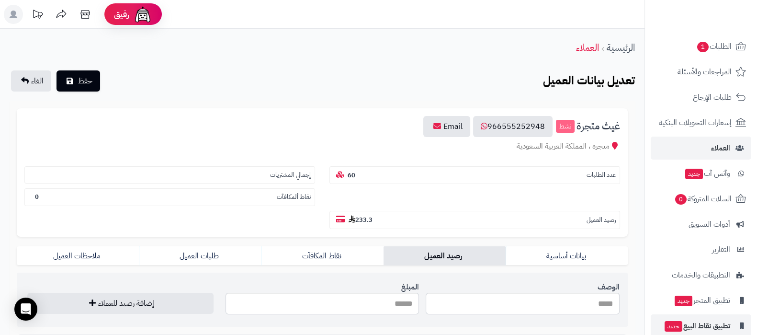
scroll to position [103, 0]
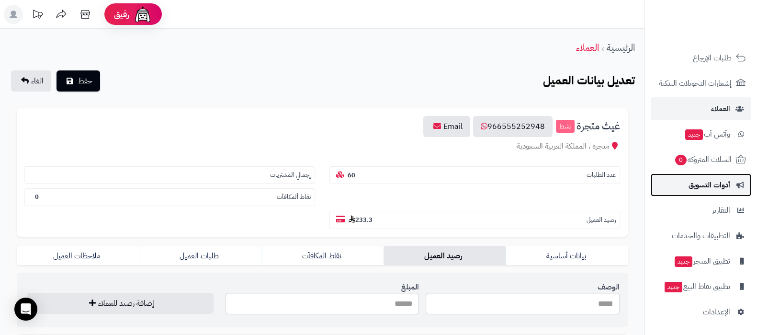
click at [708, 183] on span "أدوات التسويق" at bounding box center [710, 184] width 42 height 13
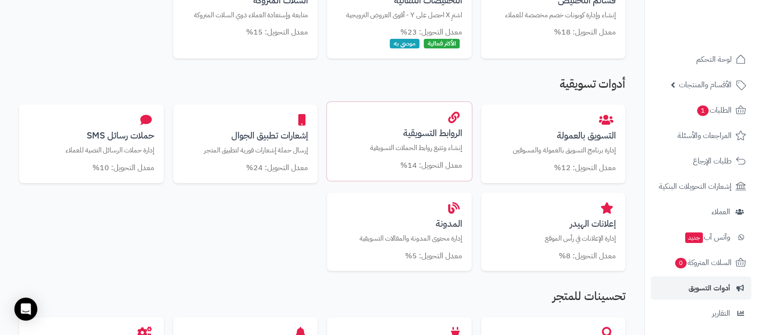
scroll to position [180, 0]
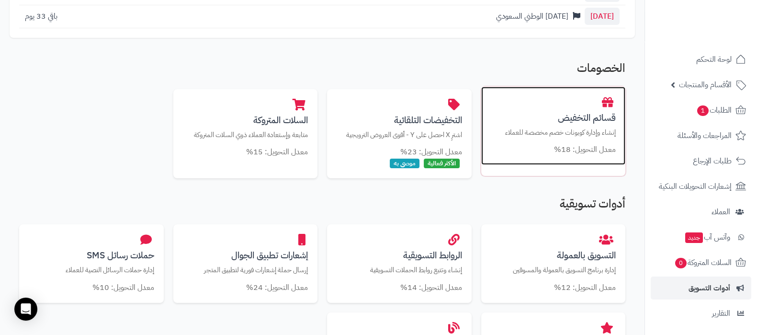
click at [573, 113] on h3 "قسائم التخفيض" at bounding box center [554, 118] width 126 height 10
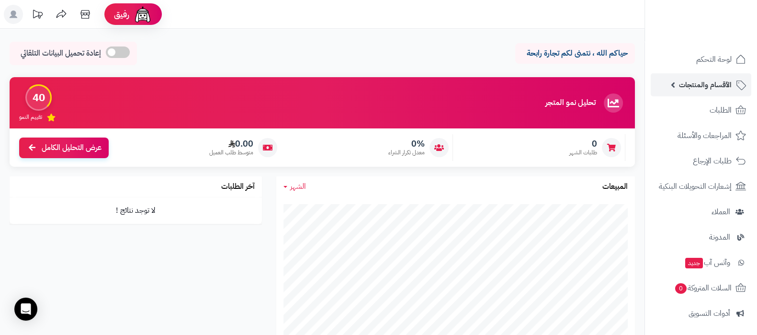
click at [699, 88] on span "الأقسام والمنتجات" at bounding box center [705, 84] width 53 height 13
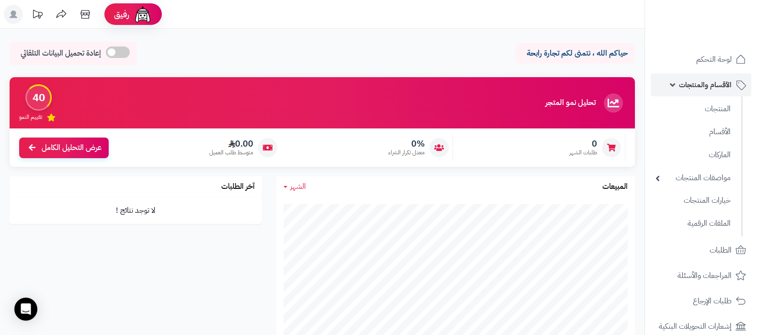
click at [703, 82] on span "الأقسام والمنتجات" at bounding box center [705, 84] width 53 height 13
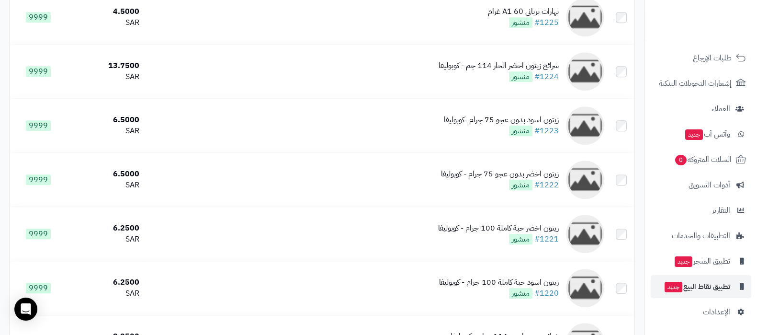
scroll to position [1258, 0]
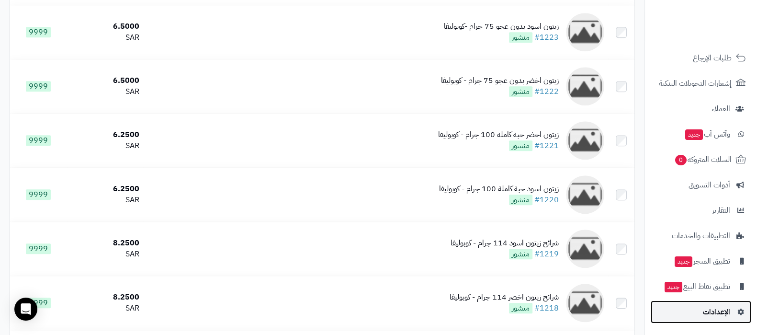
click at [714, 311] on span "الإعدادات" at bounding box center [716, 311] width 27 height 13
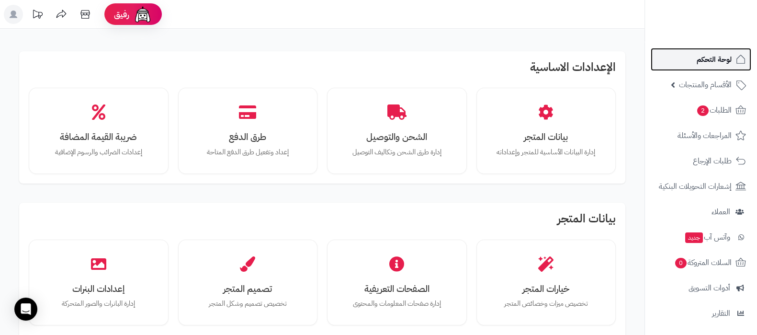
click at [702, 57] on span "لوحة التحكم" at bounding box center [714, 59] width 35 height 13
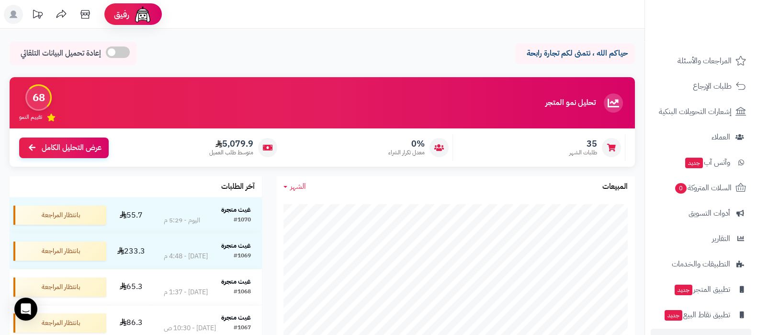
scroll to position [103, 0]
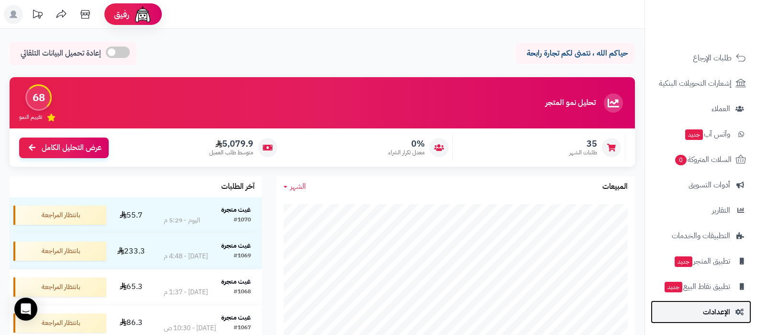
click at [717, 315] on span "الإعدادات" at bounding box center [716, 311] width 27 height 13
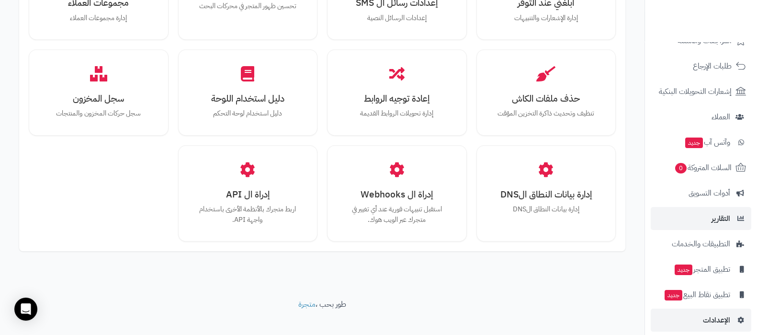
scroll to position [103, 0]
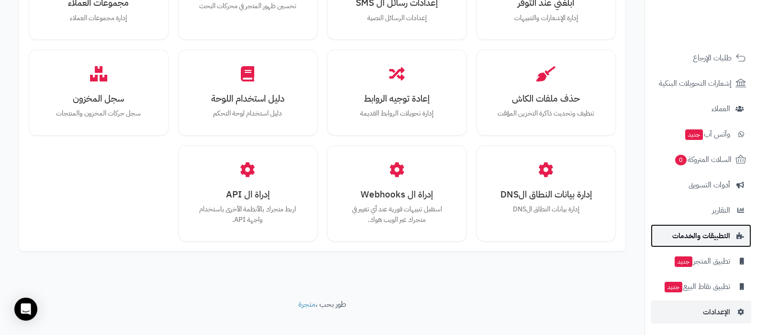
click at [709, 231] on span "التطبيقات والخدمات" at bounding box center [702, 235] width 58 height 13
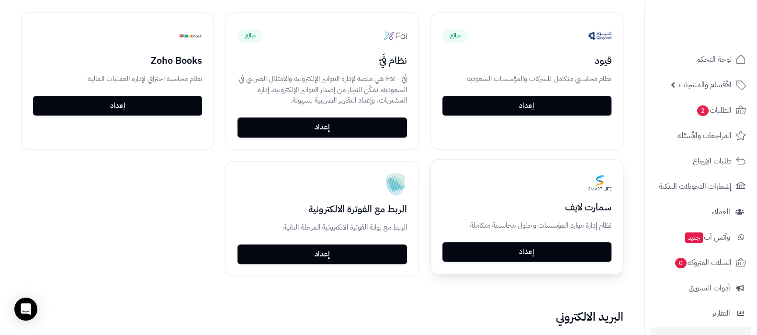
scroll to position [1448, 0]
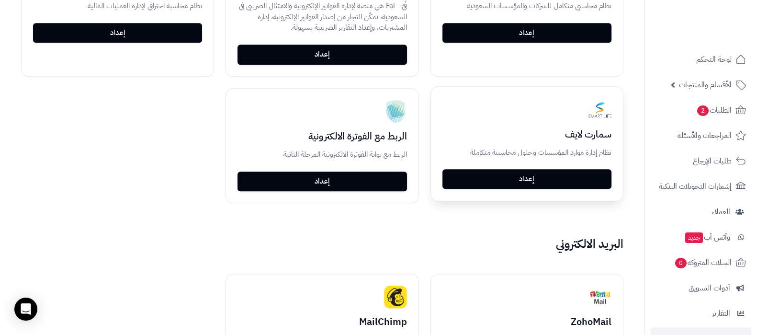
click at [564, 170] on link "إعداد" at bounding box center [527, 179] width 169 height 20
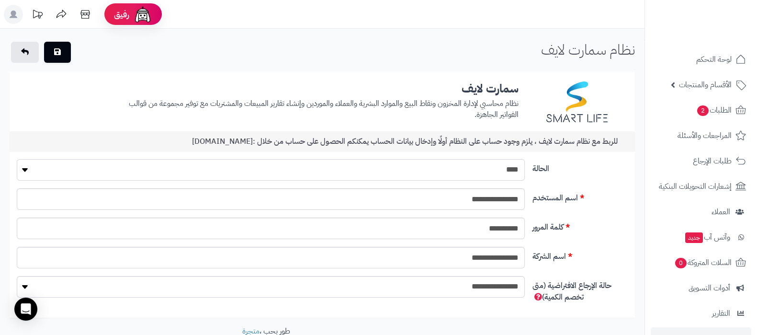
drag, startPoint x: 0, startPoint y: 0, endPoint x: 493, endPoint y: 167, distance: 520.1
click at [493, 167] on select "**** ****" at bounding box center [271, 170] width 508 height 22
select select "*"
click at [17, 159] on select "**** ****" at bounding box center [271, 170] width 508 height 22
click at [64, 59] on button "button" at bounding box center [57, 51] width 27 height 21
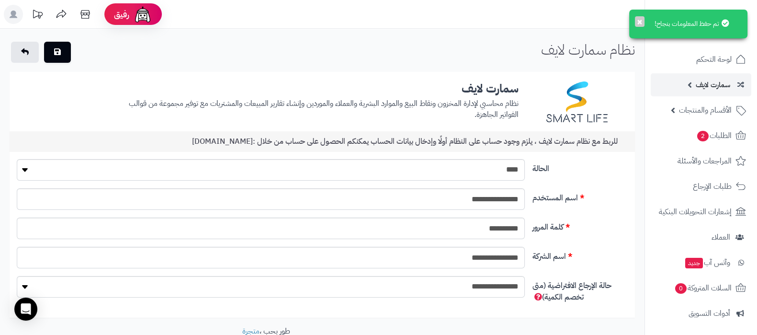
click at [702, 85] on span "سمارت لايف" at bounding box center [713, 84] width 34 height 13
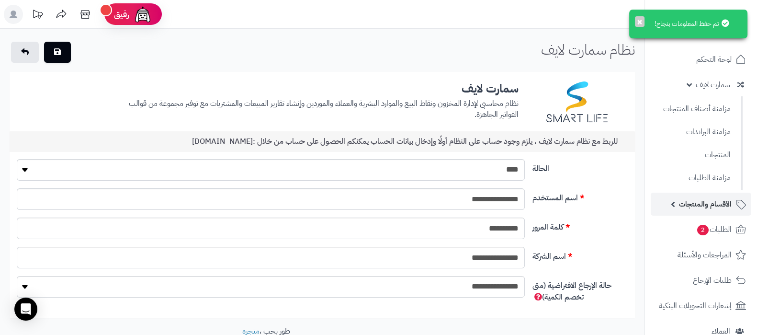
click at [704, 204] on span "الأقسام والمنتجات" at bounding box center [705, 203] width 53 height 13
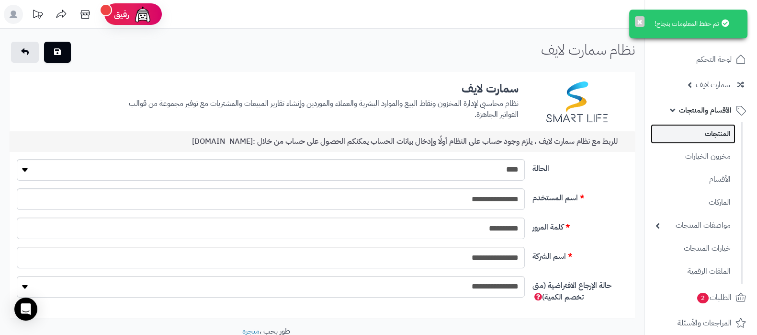
click at [701, 131] on link "المنتجات" at bounding box center [693, 134] width 85 height 20
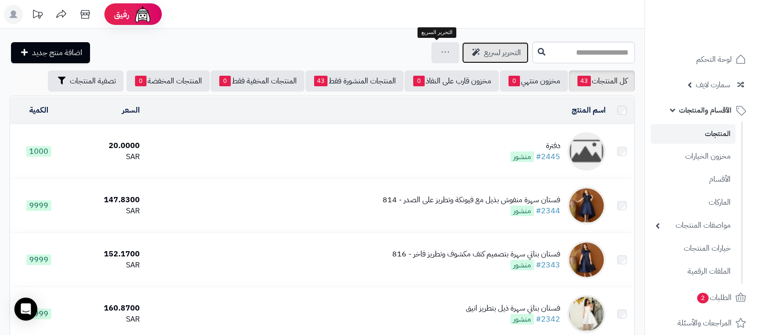
click at [484, 49] on span "التحرير لسريع" at bounding box center [502, 52] width 37 height 11
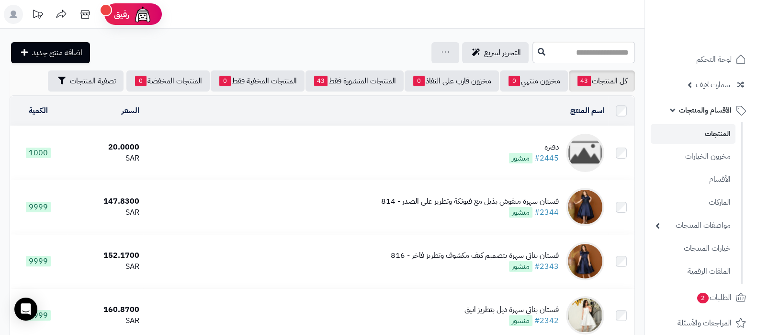
click at [275, 42] on div "التحرير لسريع جرد مخزون المنتجات جرد مخزون الخيارات فقط تعديل أسعار المنتجات ال…" at bounding box center [270, 52] width 521 height 21
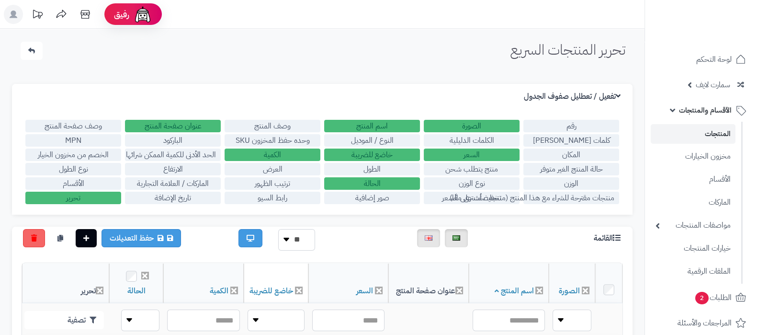
click at [168, 140] on label "الباركود" at bounding box center [173, 140] width 96 height 12
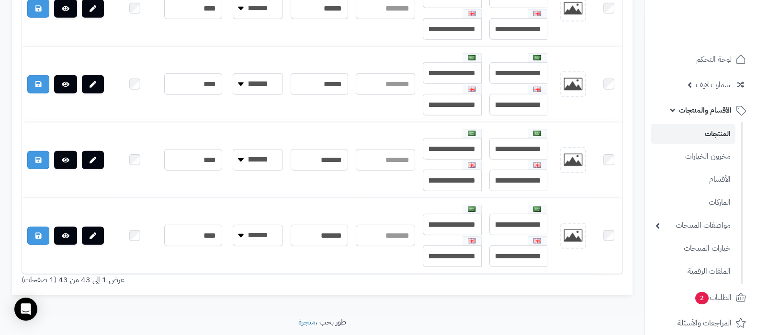
scroll to position [3320, 0]
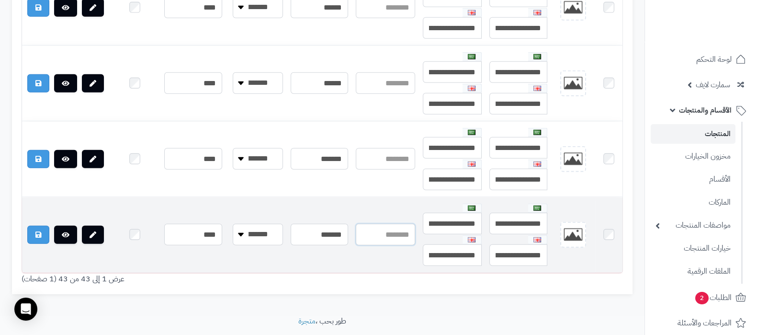
click at [389, 224] on input "text" at bounding box center [386, 235] width 60 height 22
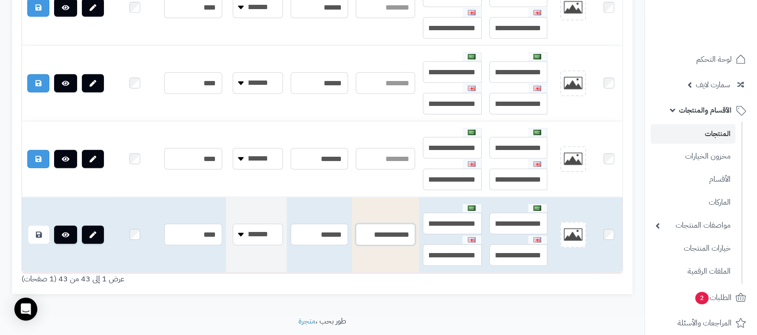
scroll to position [0, -14]
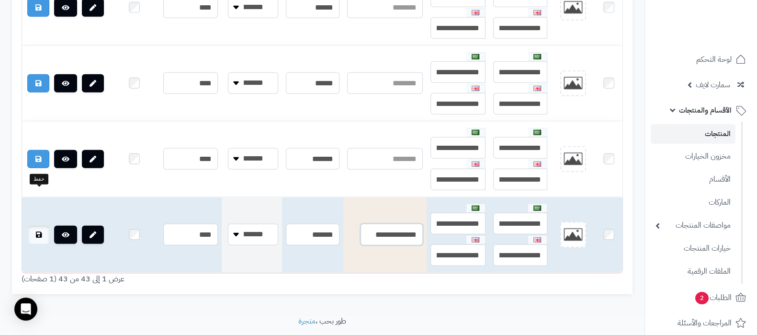
type input "**********"
click at [40, 231] on icon at bounding box center [39, 234] width 6 height 7
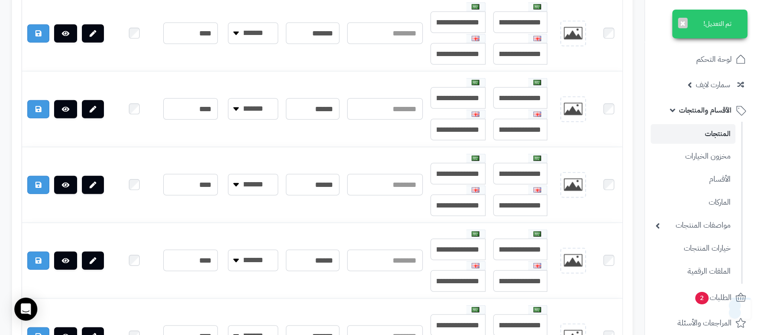
scroll to position [3080, 0]
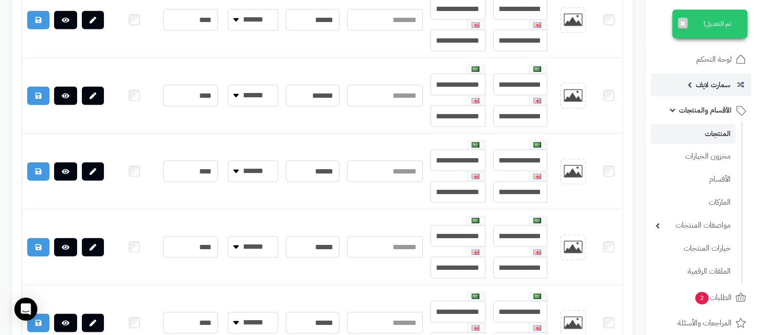
click at [709, 91] on span "سمارت لايف" at bounding box center [713, 84] width 34 height 13
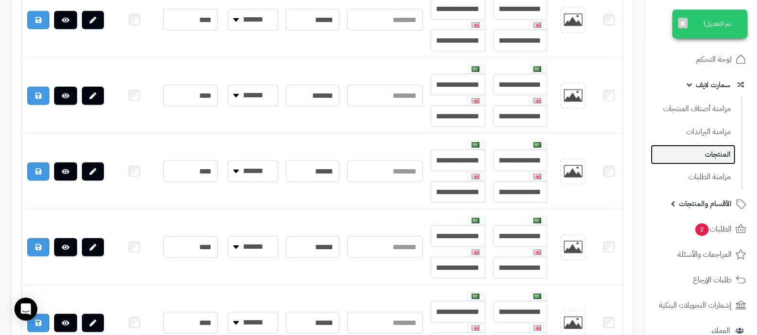
click at [706, 149] on link "المنتجات" at bounding box center [693, 155] width 85 height 20
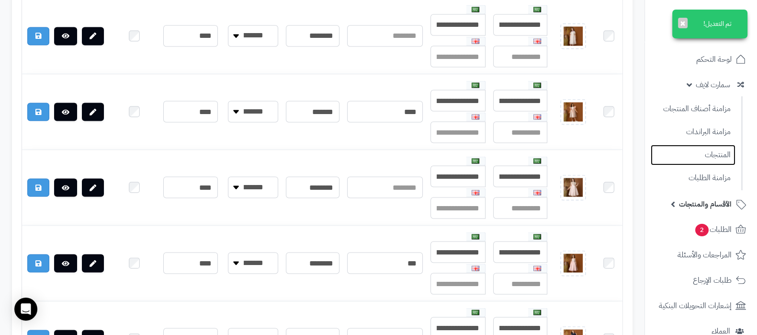
scroll to position [2062, 0]
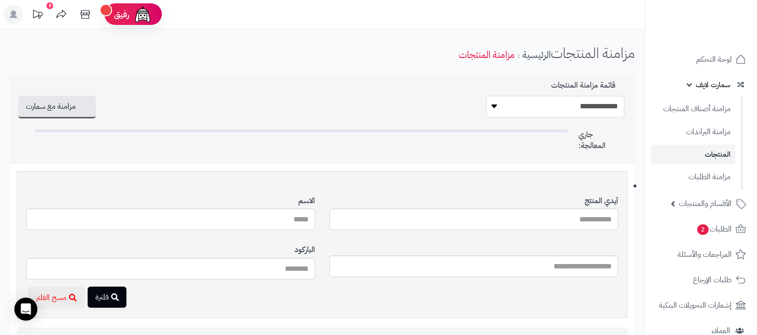
click at [564, 104] on select "**********" at bounding box center [555, 107] width 138 height 22
click at [583, 106] on select "**********" at bounding box center [555, 107] width 138 height 22
click at [75, 111] on button "مزامنة مع سمارت" at bounding box center [57, 106] width 78 height 23
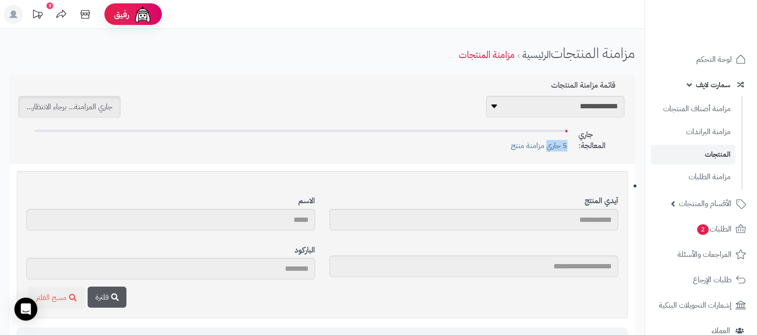
drag, startPoint x: 507, startPoint y: 149, endPoint x: 547, endPoint y: 144, distance: 40.5
click at [547, 144] on div "5 جاري مزامنة منتج" at bounding box center [301, 141] width 547 height 22
click at [547, 144] on span "5 جاري مزامنة منتج" at bounding box center [539, 145] width 57 height 11
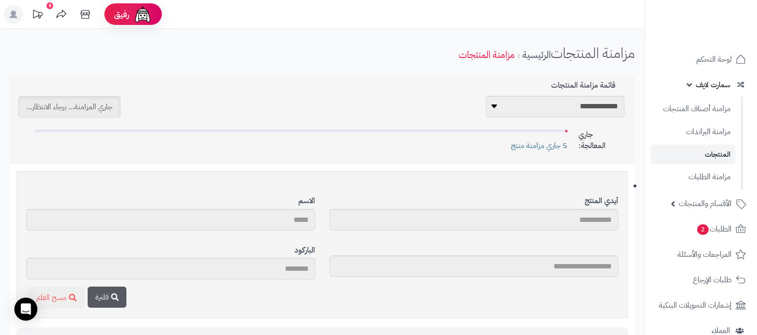
click at [469, 152] on div "جاري المعالجة: 5 جاري مزامنة منتج" at bounding box center [326, 142] width 611 height 34
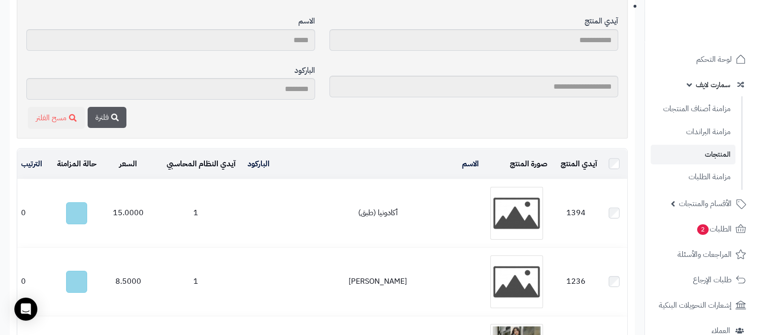
scroll to position [59, 0]
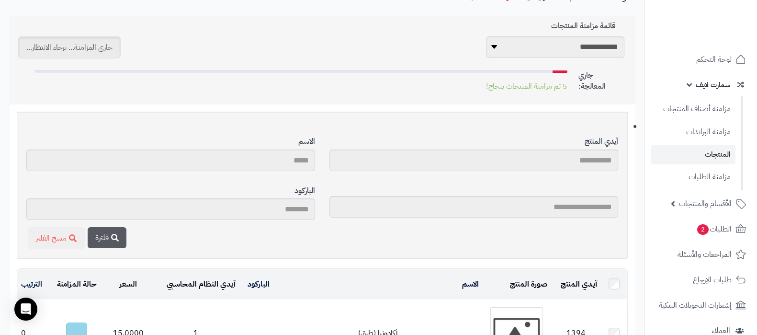
click at [507, 90] on span "5 تم مزامنة المنتجات بنجاح!" at bounding box center [526, 86] width 81 height 11
click at [458, 89] on div "5 جاري مزامنة منتج" at bounding box center [301, 81] width 547 height 22
click at [695, 202] on span "الأقسام والمنتجات" at bounding box center [705, 203] width 53 height 13
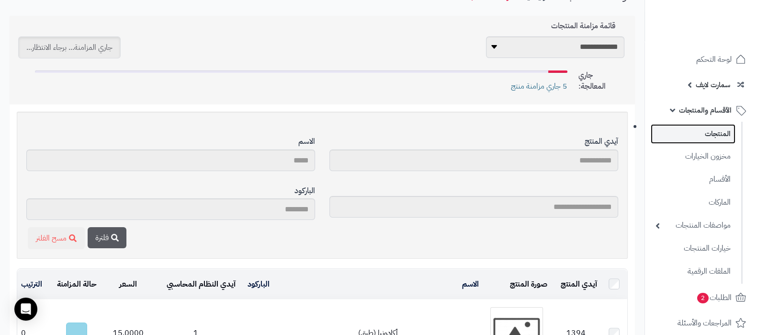
click at [700, 127] on link "المنتجات" at bounding box center [693, 134] width 85 height 20
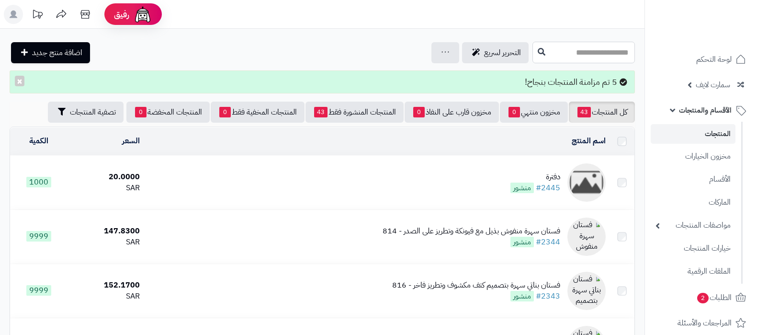
click at [565, 55] on input "text" at bounding box center [584, 53] width 103 height 22
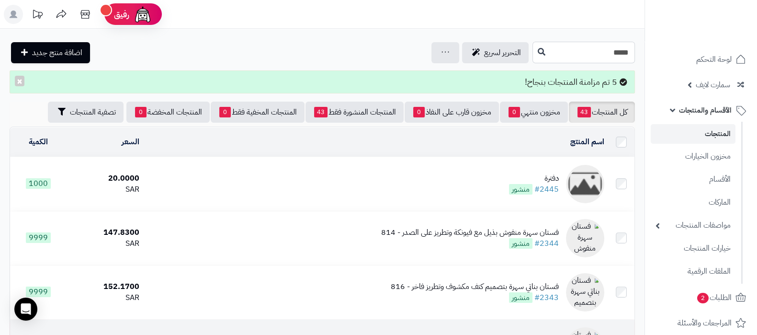
type input "*****"
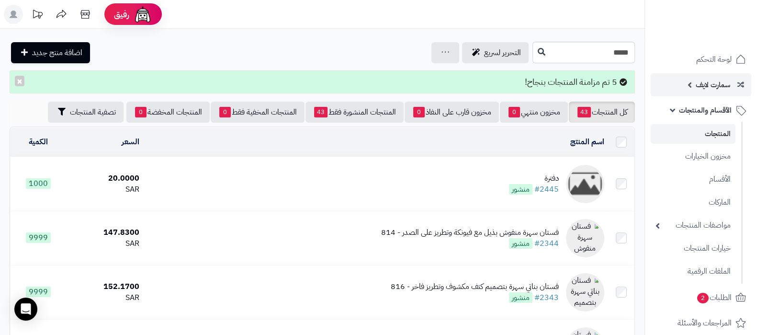
click at [704, 87] on span "سمارت لايف" at bounding box center [713, 84] width 34 height 13
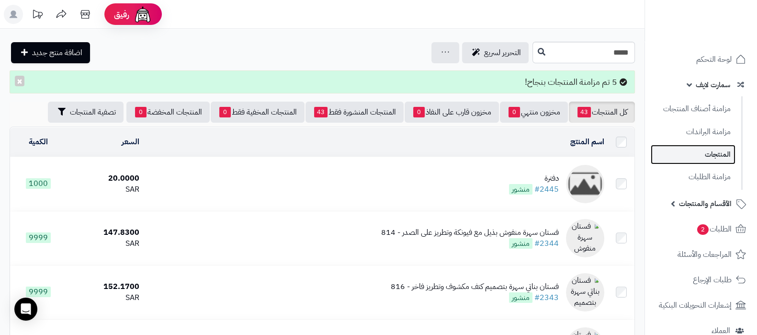
click at [713, 153] on link "المنتجات" at bounding box center [693, 155] width 85 height 20
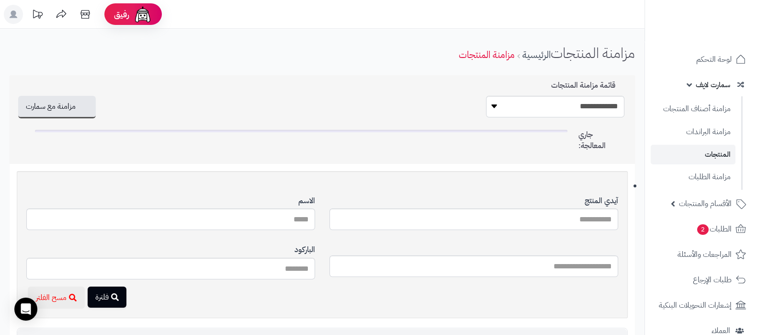
click at [703, 86] on span "سمارت لايف" at bounding box center [713, 84] width 34 height 13
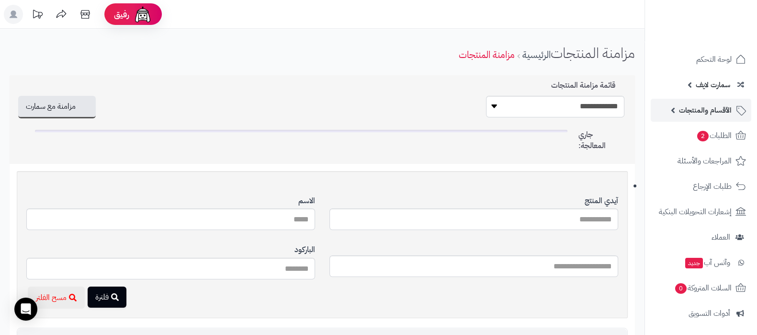
click at [697, 108] on span "الأقسام والمنتجات" at bounding box center [705, 109] width 53 height 13
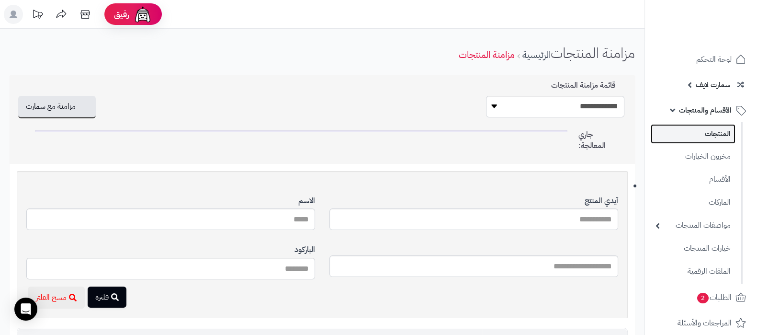
click at [701, 129] on link "المنتجات" at bounding box center [693, 134] width 85 height 20
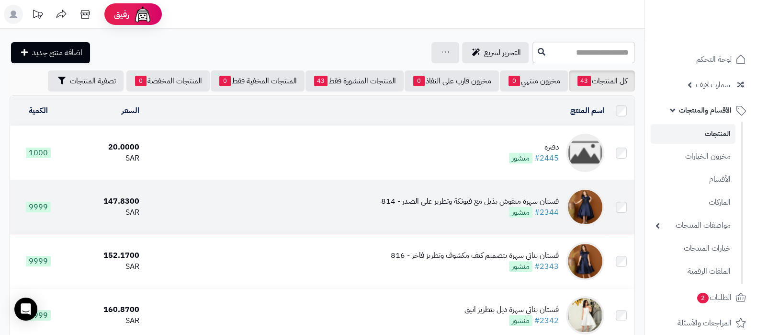
click at [406, 198] on div "فستان سهرة منفوش بذيل مع فيونكة وتطريز على الصدر - 814" at bounding box center [470, 201] width 178 height 11
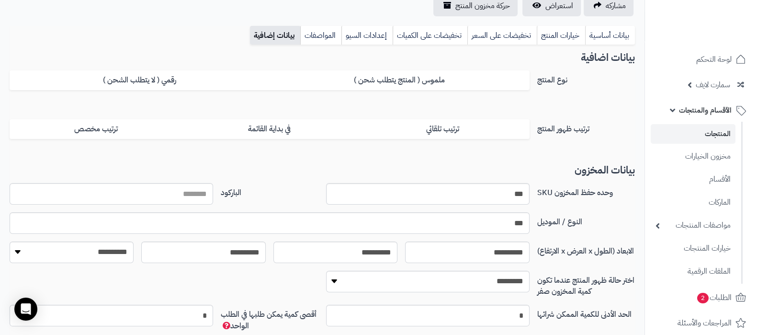
scroll to position [119, 0]
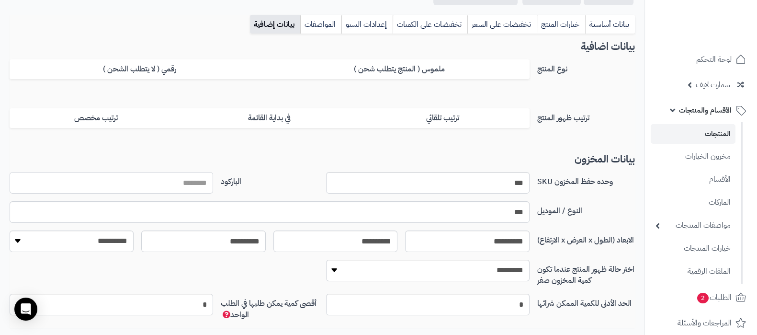
click at [198, 181] on input "الباركود" at bounding box center [112, 183] width 204 height 22
paste input "********"
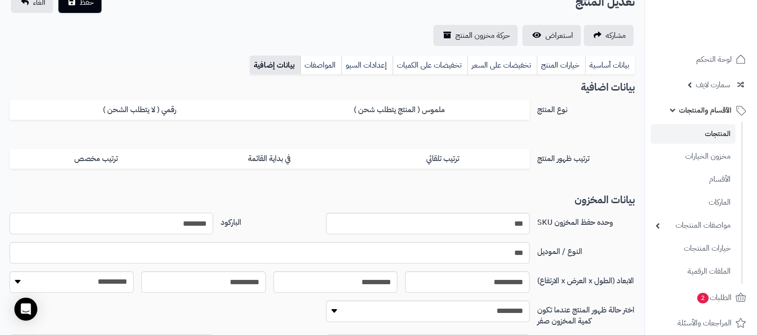
scroll to position [59, 0]
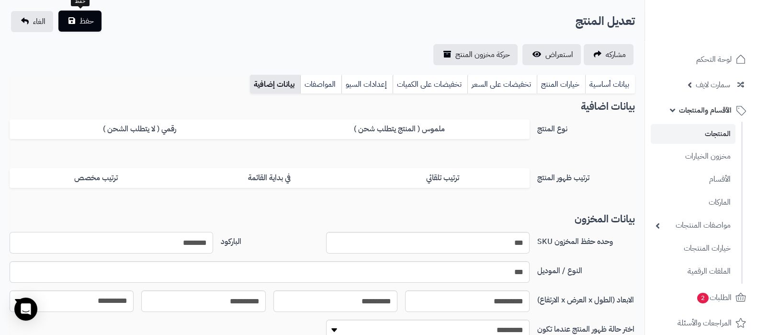
type input "********"
click at [92, 21] on span "حفظ" at bounding box center [87, 20] width 14 height 11
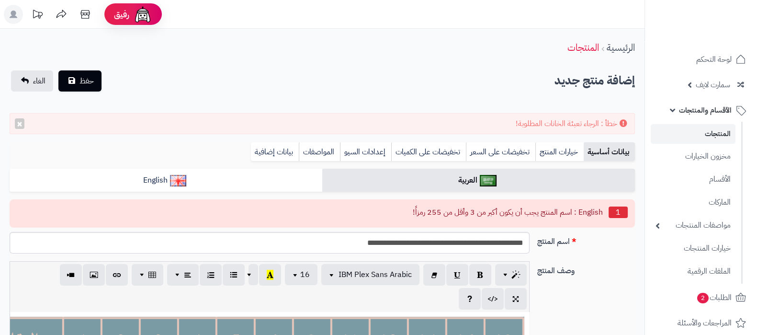
scroll to position [0, 9]
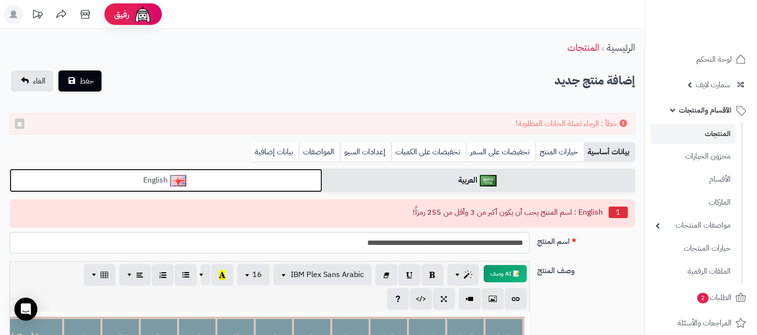
click at [251, 172] on link "English" at bounding box center [166, 180] width 313 height 23
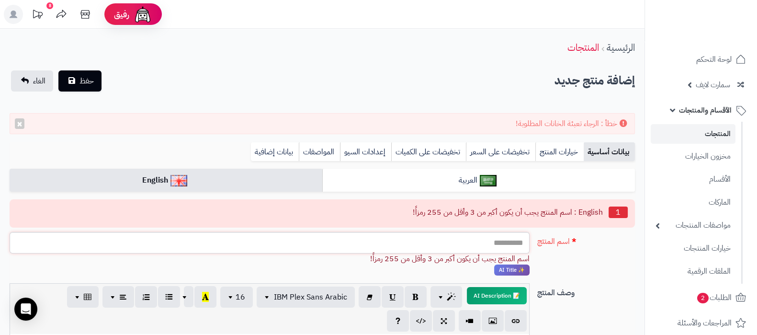
click at [472, 243] on input "اسم المنتج" at bounding box center [270, 243] width 520 height 22
type input "*******"
click at [273, 155] on link "بيانات إضافية" at bounding box center [275, 151] width 48 height 19
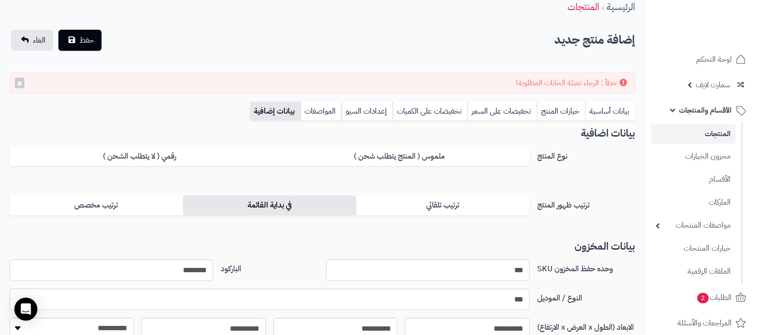
scroll to position [59, 0]
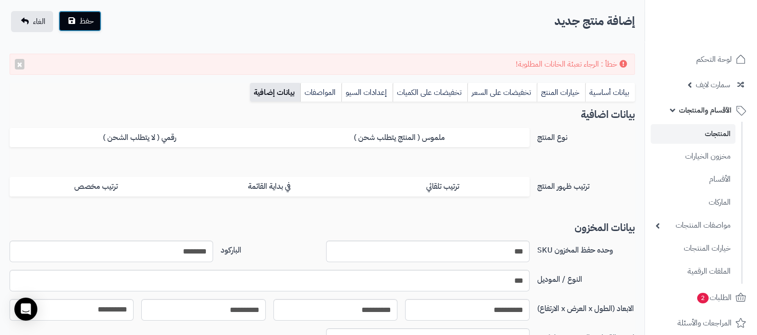
click at [89, 22] on span "حفظ" at bounding box center [87, 20] width 14 height 11
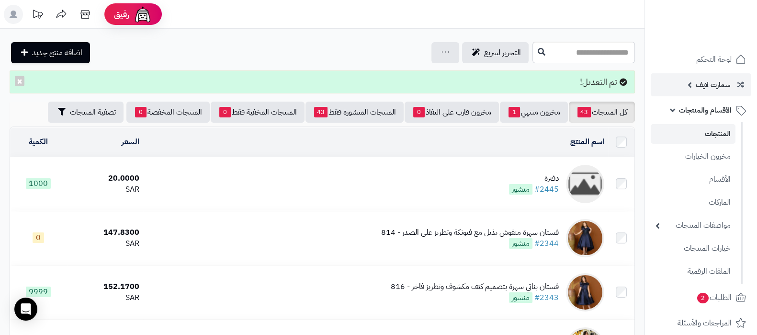
click at [711, 83] on span "سمارت لايف" at bounding box center [713, 84] width 34 height 13
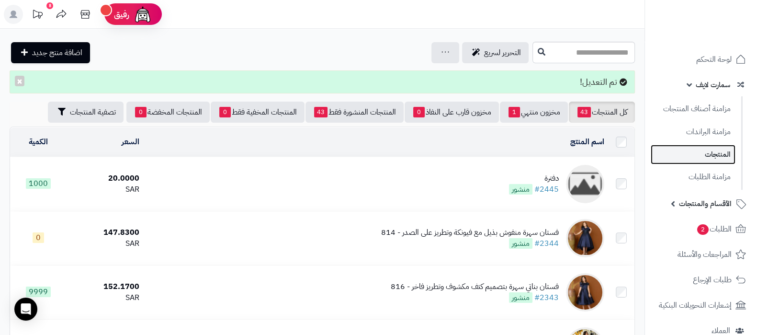
click at [711, 155] on link "المنتجات" at bounding box center [693, 155] width 85 height 20
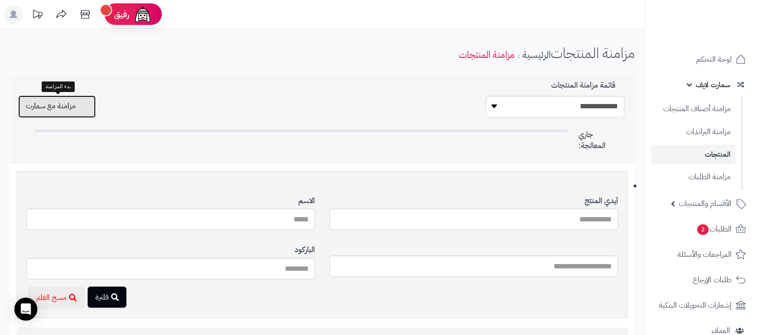
click at [69, 106] on button "مزامنة مع سمارت" at bounding box center [57, 106] width 78 height 23
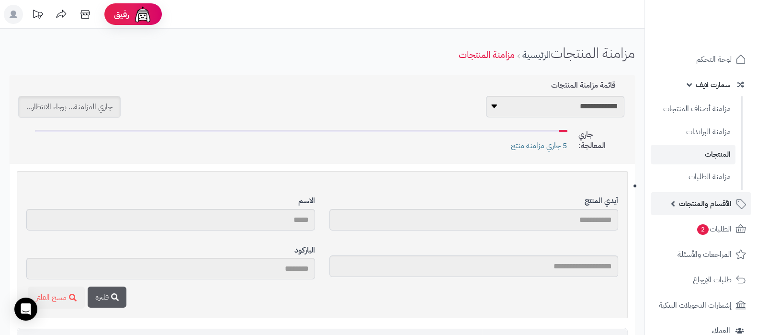
scroll to position [59, 0]
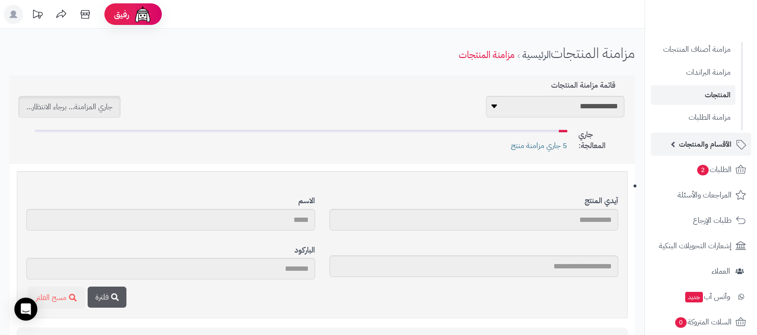
click at [703, 145] on span "الأقسام والمنتجات" at bounding box center [705, 144] width 53 height 13
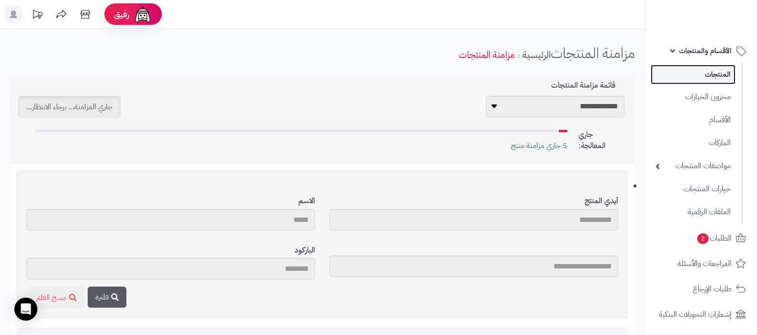
click at [708, 78] on link "المنتجات" at bounding box center [693, 75] width 85 height 20
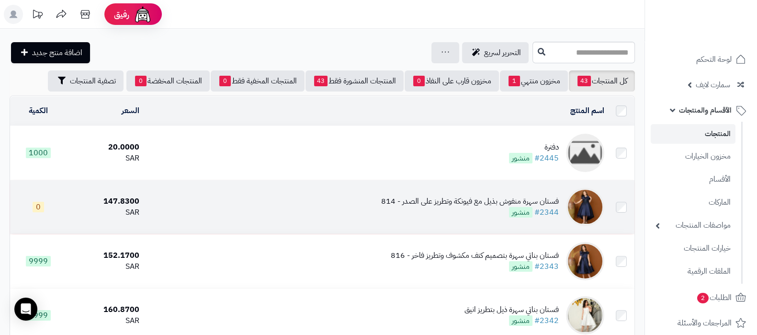
click at [422, 200] on div "فستان سهرة منفوش بذيل مع فيونكة وتطريز على الصدر - 814" at bounding box center [470, 201] width 178 height 11
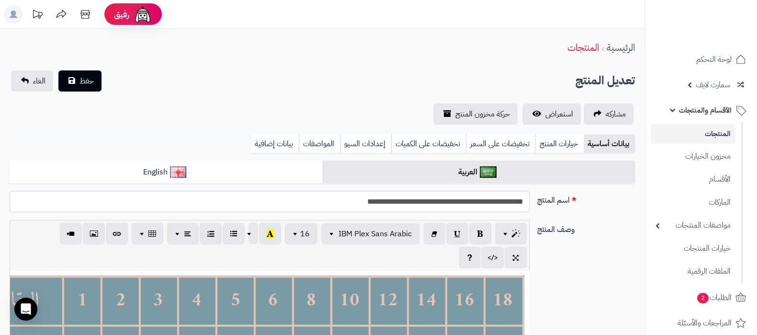
scroll to position [77, 0]
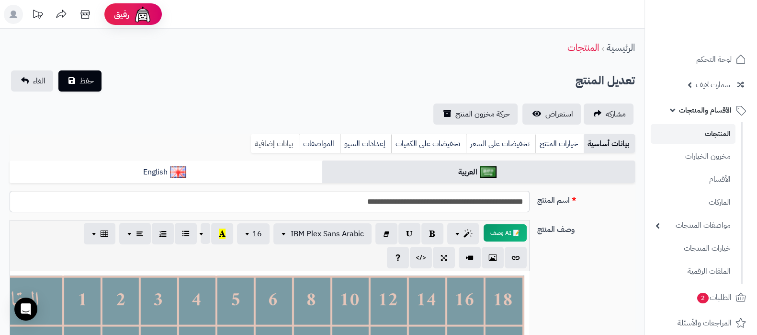
click at [277, 144] on link "بيانات إضافية" at bounding box center [275, 143] width 48 height 19
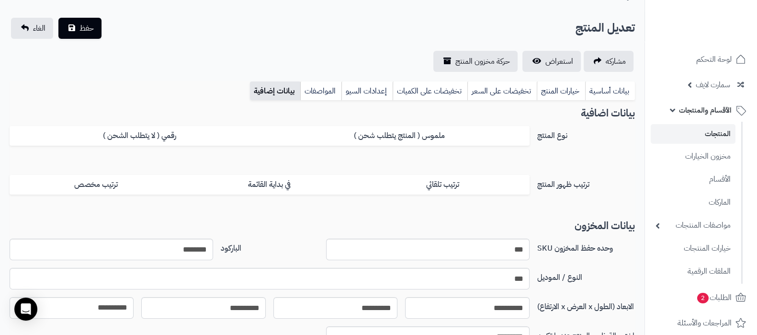
scroll to position [119, 0]
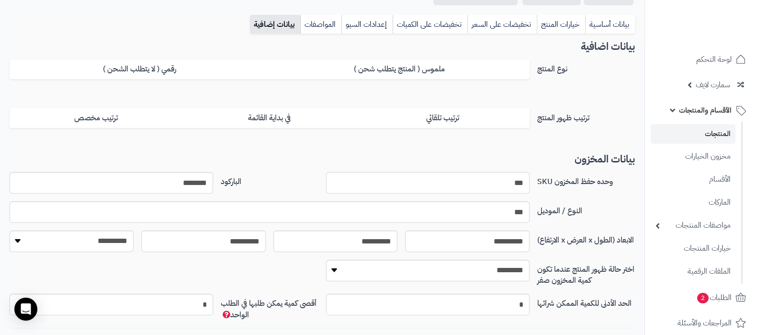
drag, startPoint x: 500, startPoint y: 185, endPoint x: 527, endPoint y: 183, distance: 26.4
click at [527, 183] on input "***" at bounding box center [428, 183] width 204 height 22
click at [493, 183] on input "***" at bounding box center [428, 183] width 204 height 22
click at [498, 183] on input "***" at bounding box center [428, 183] width 204 height 22
drag, startPoint x: 498, startPoint y: 183, endPoint x: 523, endPoint y: 182, distance: 25.4
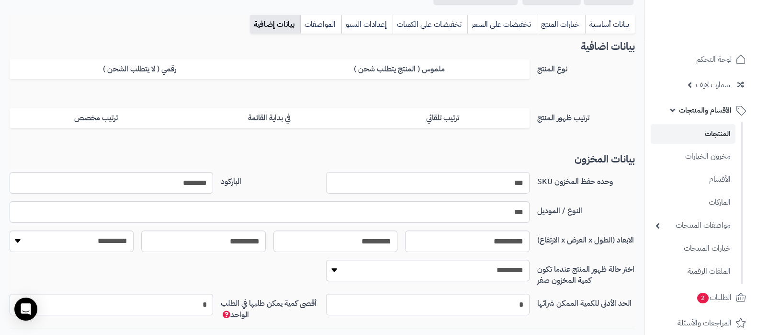
click at [523, 182] on input "***" at bounding box center [428, 183] width 204 height 22
click at [564, 193] on div "وحده حفظ المخزون SKU *** الباركود ********" at bounding box center [322, 186] width 633 height 29
click at [722, 128] on link "المنتجات" at bounding box center [693, 134] width 85 height 20
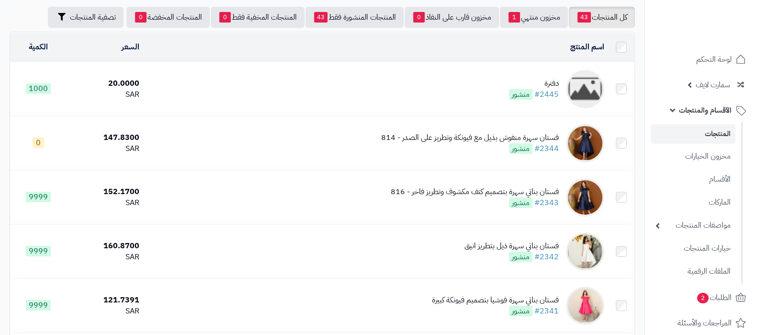
scroll to position [119, 0]
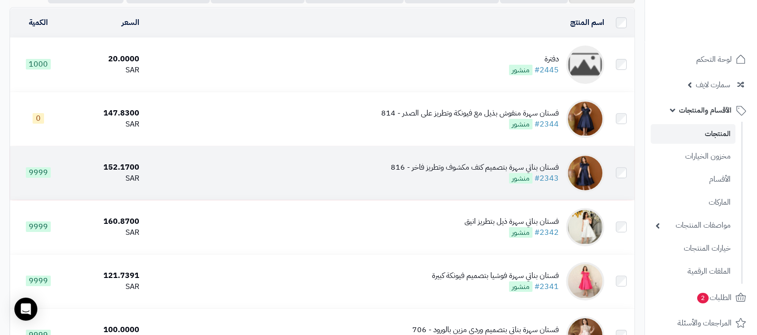
click at [445, 167] on div "فستان بناتي سهرة بتصميم كتف مكشوف وتطريز فاخر - 816" at bounding box center [475, 167] width 168 height 11
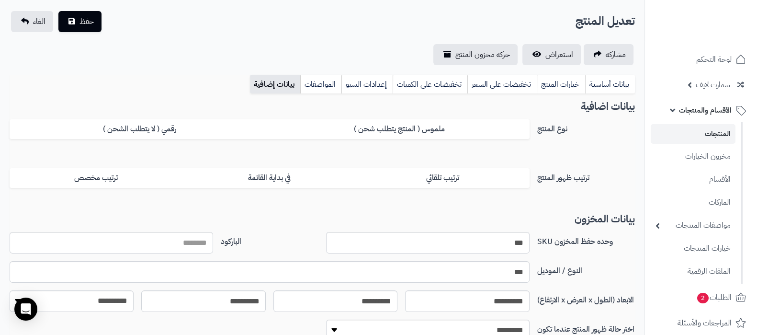
scroll to position [180, 0]
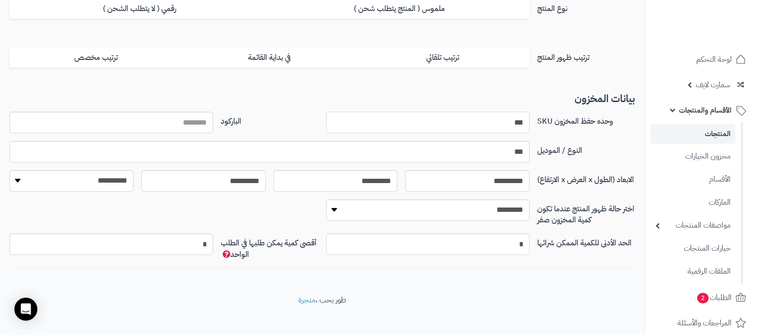
drag, startPoint x: 497, startPoint y: 124, endPoint x: 532, endPoint y: 123, distance: 34.5
click at [532, 123] on div "***" at bounding box center [427, 123] width 211 height 22
click at [497, 125] on input "***" at bounding box center [428, 123] width 204 height 22
click at [192, 124] on input "الباركود" at bounding box center [112, 123] width 204 height 22
drag, startPoint x: 192, startPoint y: 124, endPoint x: 324, endPoint y: 134, distance: 133.1
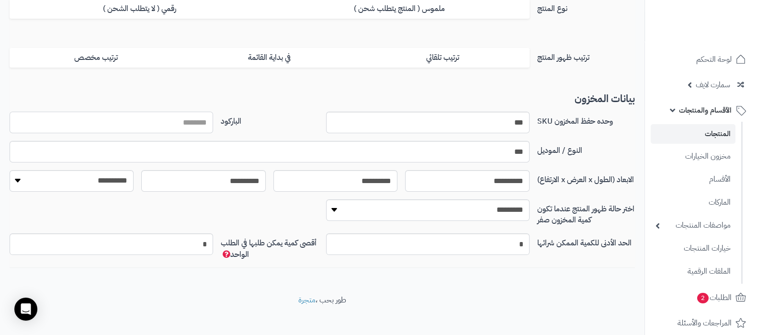
click at [192, 124] on input "الباركود" at bounding box center [112, 123] width 204 height 22
click at [499, 128] on input "***" at bounding box center [428, 123] width 204 height 22
drag, startPoint x: 204, startPoint y: 120, endPoint x: 272, endPoint y: 123, distance: 68.1
click at [204, 120] on input "الباركود" at bounding box center [112, 123] width 204 height 22
click at [459, 123] on input "***" at bounding box center [428, 123] width 204 height 22
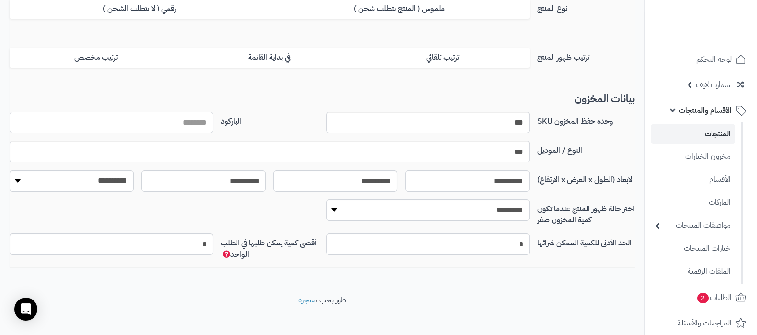
click at [201, 124] on input "الباركود" at bounding box center [112, 123] width 204 height 22
click at [410, 122] on input "***" at bounding box center [428, 123] width 204 height 22
click at [183, 118] on input "الباركود" at bounding box center [112, 123] width 204 height 22
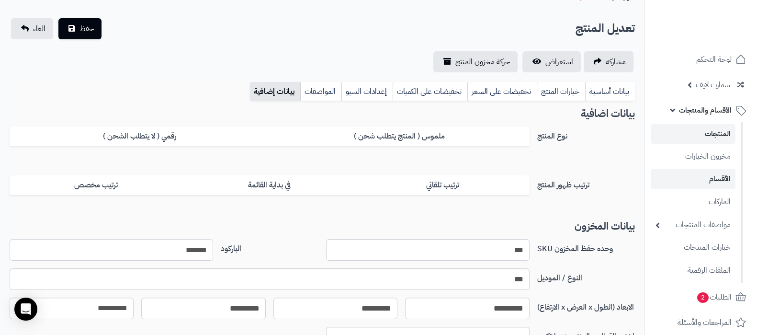
scroll to position [0, 0]
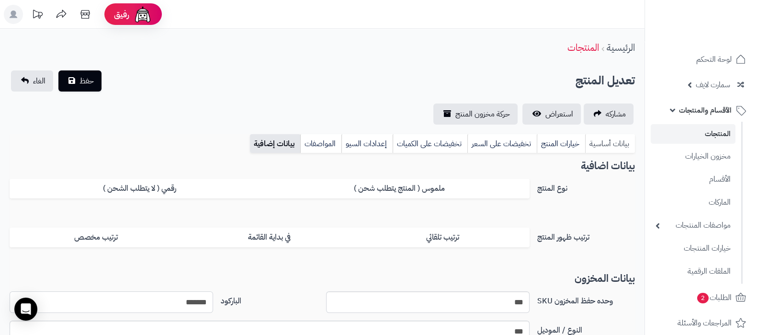
type input "*******"
click at [606, 144] on link "بيانات أساسية" at bounding box center [610, 143] width 50 height 19
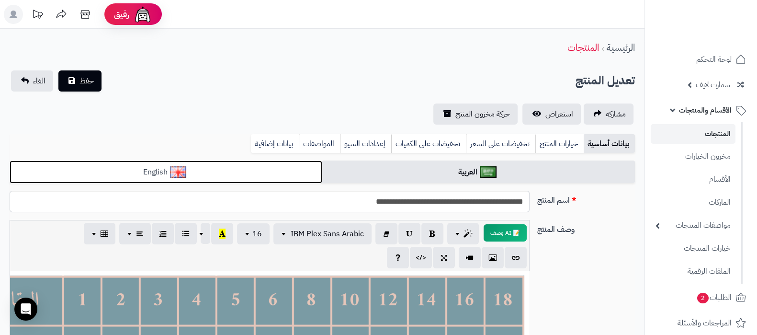
click at [287, 174] on link "English" at bounding box center [166, 172] width 313 height 23
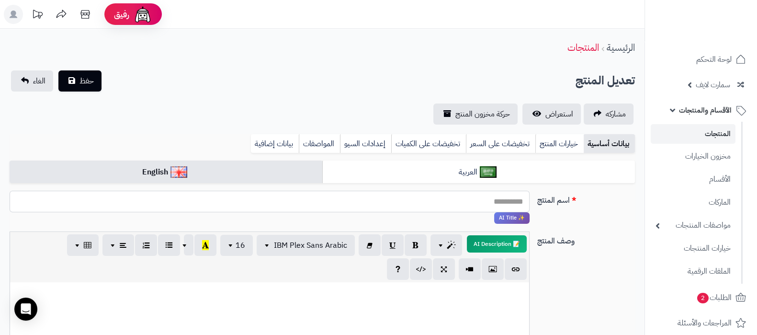
click at [451, 201] on input "اسم المنتج" at bounding box center [270, 202] width 520 height 22
type input "******"
click at [96, 74] on button "حفظ" at bounding box center [79, 80] width 43 height 21
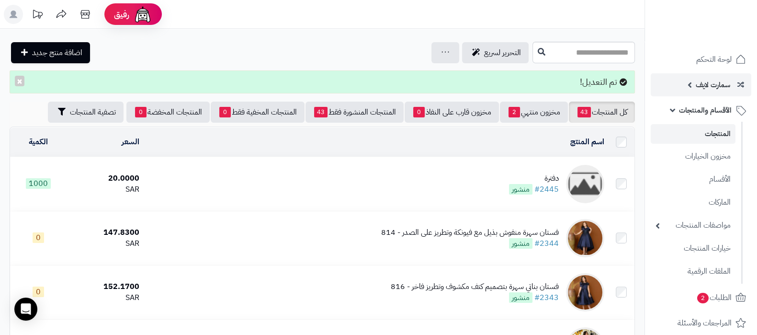
click at [689, 80] on link "سمارت لايف" at bounding box center [701, 84] width 101 height 23
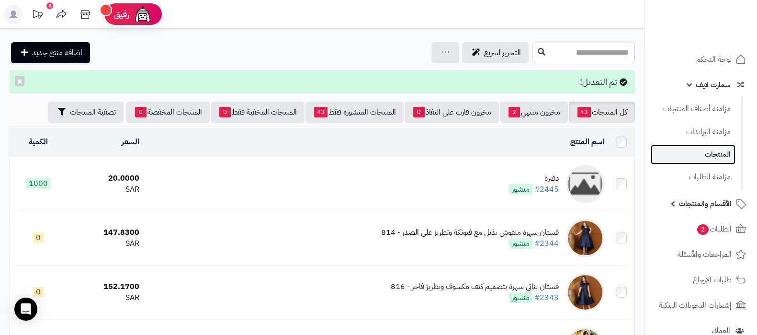
click at [703, 147] on link "المنتجات" at bounding box center [693, 155] width 85 height 20
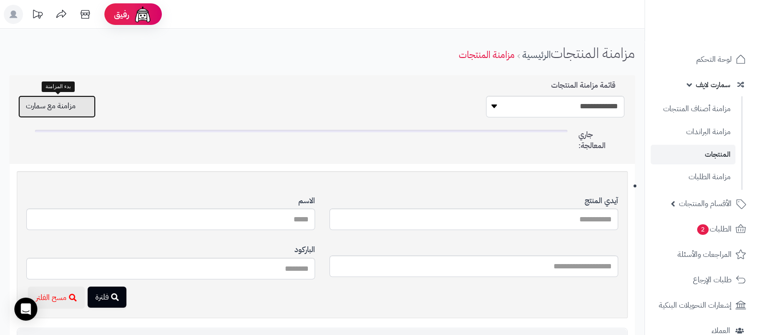
click at [70, 111] on button "مزامنة مع سمارت" at bounding box center [57, 106] width 78 height 23
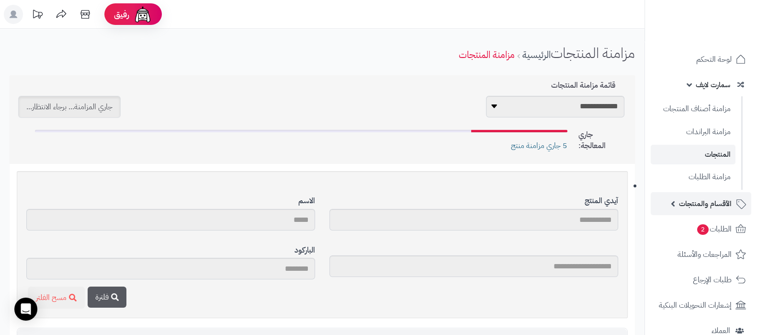
click at [702, 200] on span "الأقسام والمنتجات" at bounding box center [705, 203] width 53 height 13
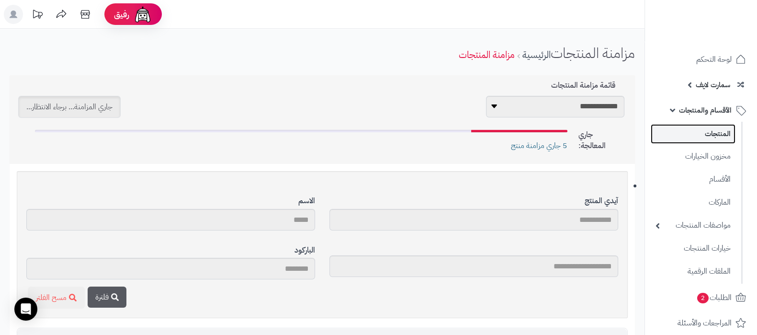
click at [707, 130] on link "المنتجات" at bounding box center [693, 134] width 85 height 20
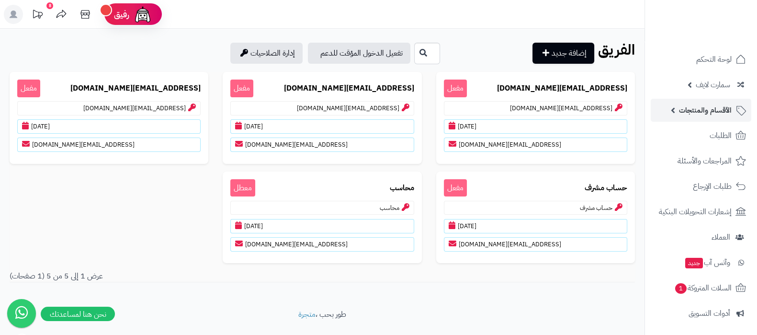
click at [695, 112] on span "الأقسام والمنتجات" at bounding box center [705, 109] width 53 height 13
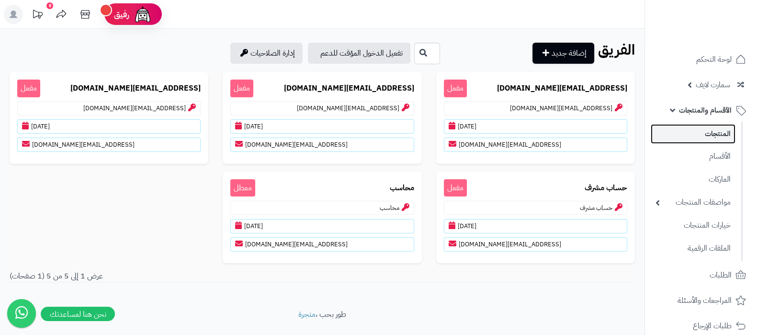
click at [708, 135] on link "المنتجات" at bounding box center [693, 134] width 85 height 20
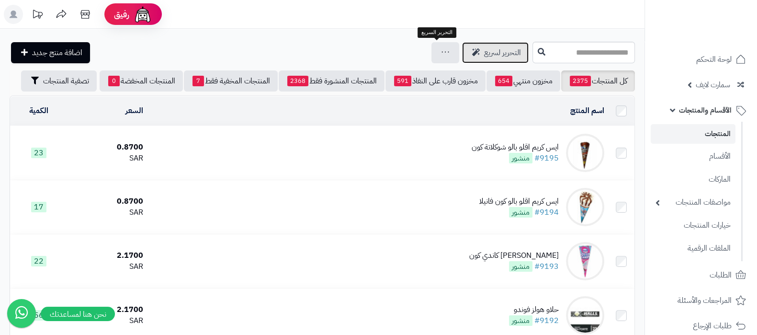
click at [484, 50] on span "التحرير لسريع" at bounding box center [502, 52] width 37 height 11
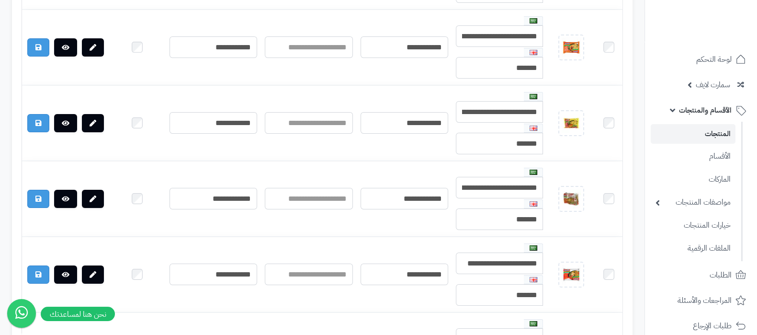
scroll to position [9094, 0]
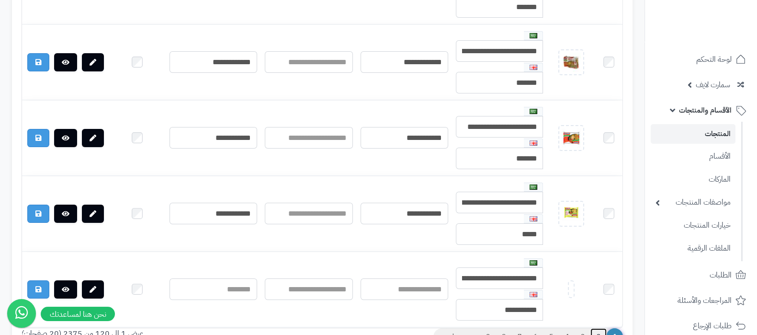
click at [598, 328] on link "2" at bounding box center [599, 336] width 16 height 17
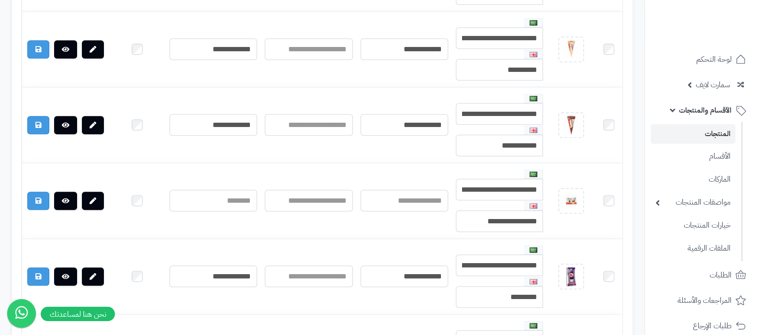
scroll to position [5592, 0]
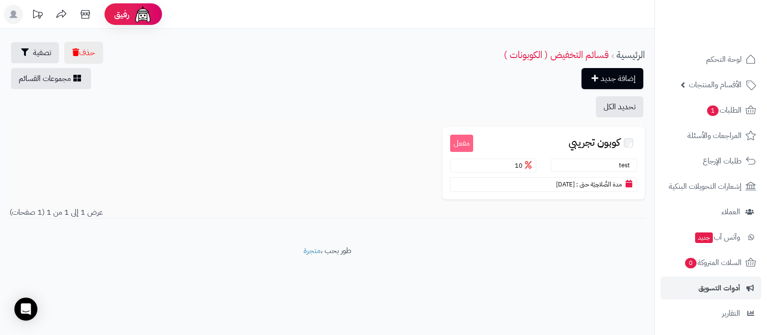
click at [704, 79] on span "الأقسام والمنتجات" at bounding box center [714, 84] width 53 height 13
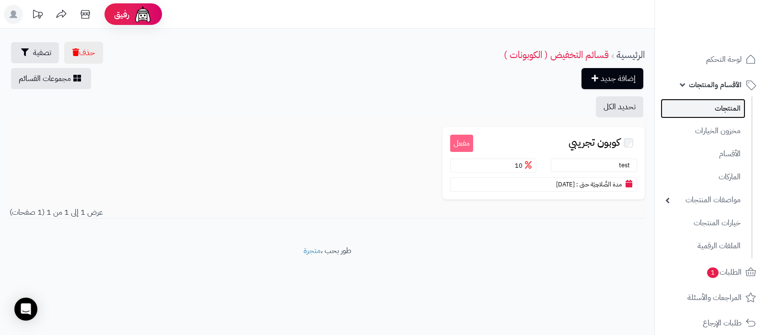
click at [708, 102] on link "المنتجات" at bounding box center [702, 109] width 85 height 20
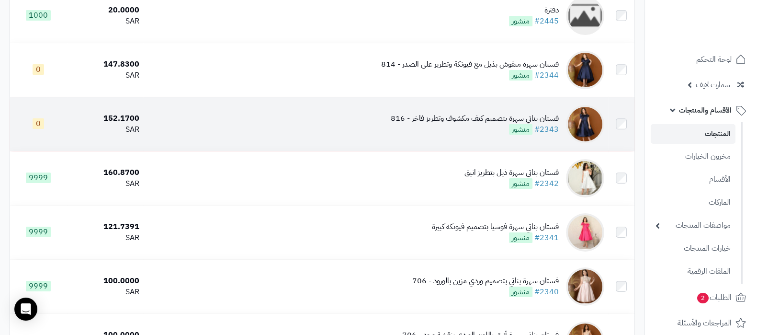
scroll to position [180, 0]
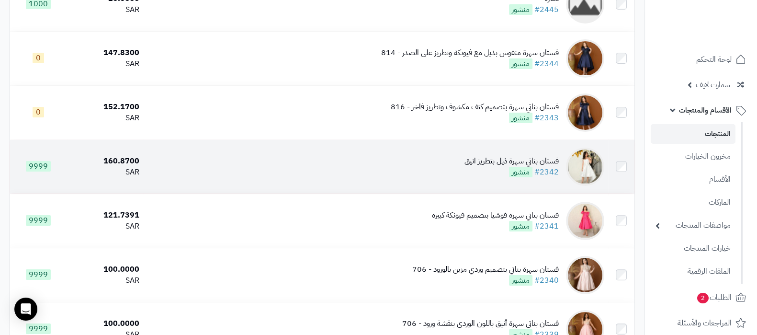
click at [481, 164] on div "فستان بناتي سهرة ذيل بتطريز انيق" at bounding box center [512, 161] width 94 height 11
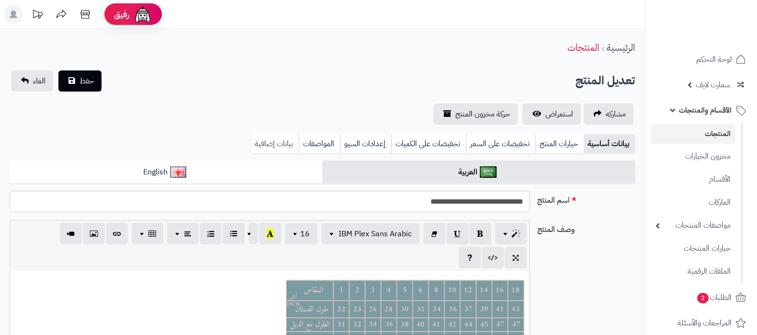
scroll to position [0, 9]
click at [281, 145] on link "بيانات إضافية" at bounding box center [275, 143] width 48 height 19
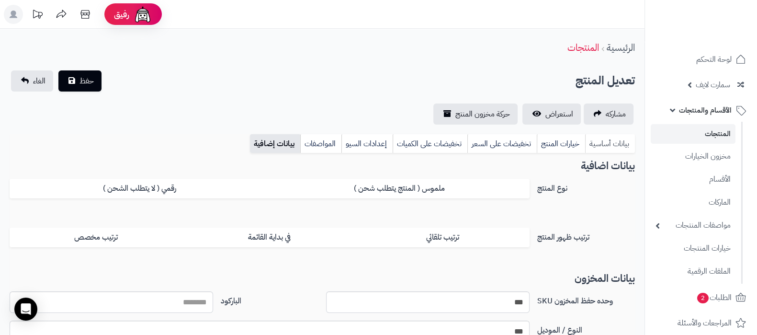
click at [615, 137] on link "بيانات أساسية" at bounding box center [610, 143] width 50 height 19
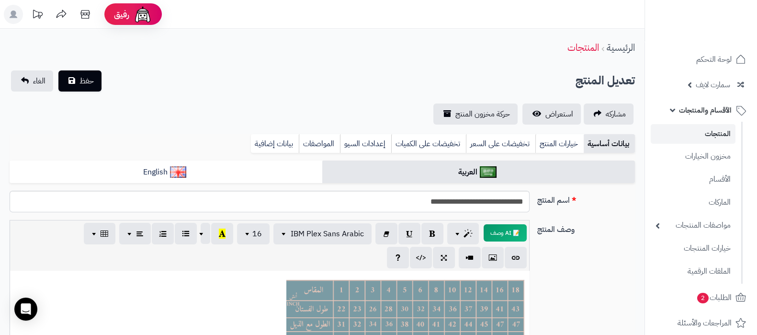
scroll to position [0, 0]
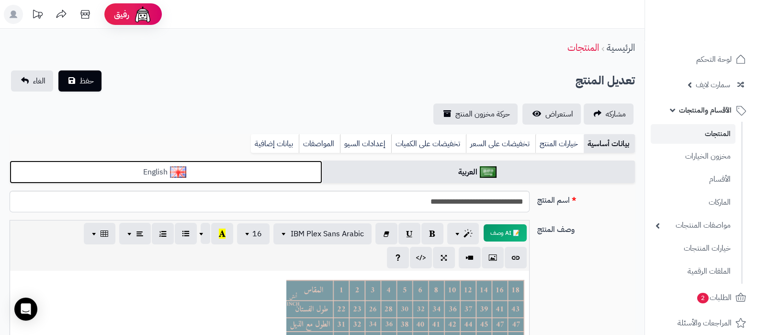
click at [237, 174] on link "English" at bounding box center [166, 172] width 313 height 23
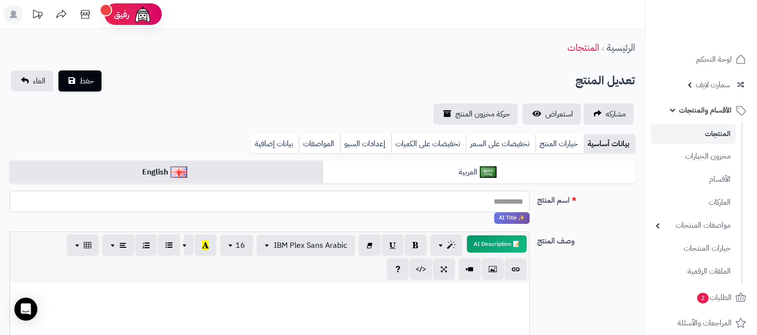
drag, startPoint x: 375, startPoint y: 202, endPoint x: 390, endPoint y: 211, distance: 18.0
click at [377, 203] on input "اسم المنتج" at bounding box center [270, 202] width 520 height 22
type input "*********"
click at [264, 135] on link "بيانات إضافية" at bounding box center [275, 143] width 48 height 19
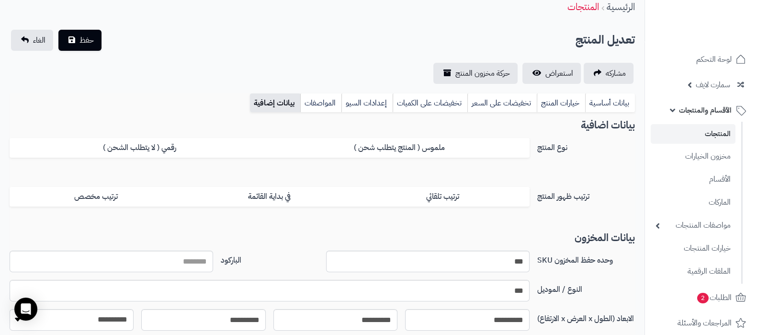
scroll to position [59, 0]
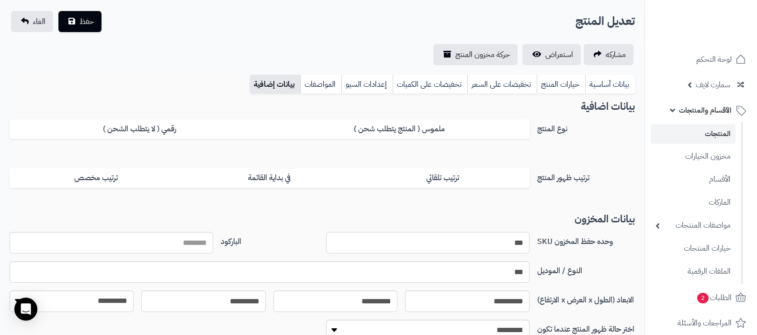
click at [522, 237] on input "***" at bounding box center [428, 243] width 204 height 22
click at [185, 242] on input "الباركود" at bounding box center [112, 243] width 204 height 22
type input "********"
click at [484, 241] on input "وحده حفظ المخزون SKU" at bounding box center [428, 243] width 204 height 22
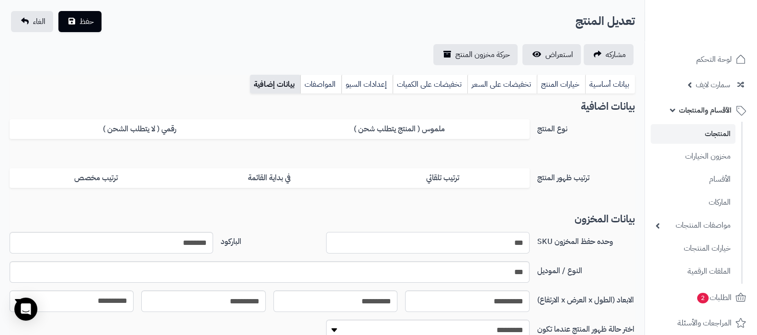
type input "***"
click at [515, 267] on input "***" at bounding box center [270, 272] width 520 height 22
click at [169, 242] on input "********" at bounding box center [112, 243] width 204 height 22
type input "**********"
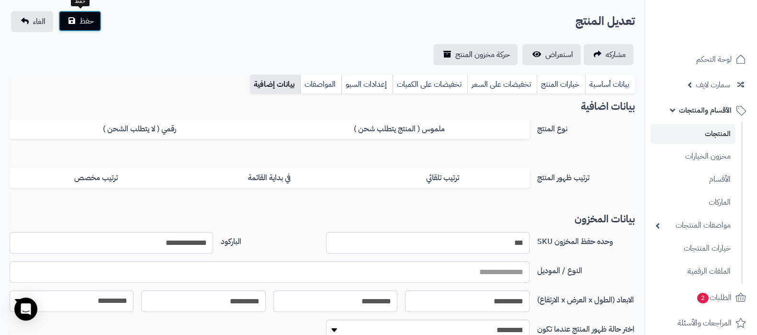
click at [88, 27] on button "حفظ" at bounding box center [79, 21] width 43 height 21
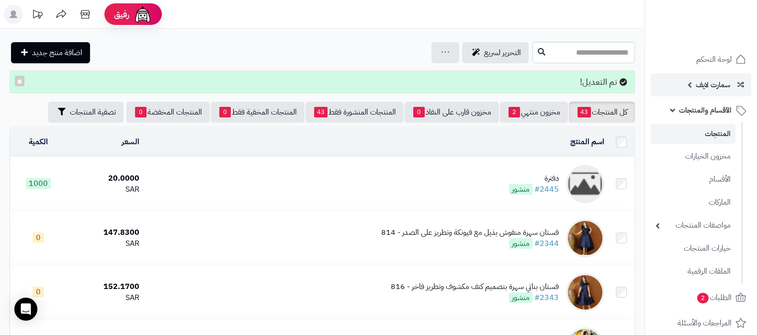
click at [707, 89] on span "سمارت لايف" at bounding box center [713, 84] width 34 height 13
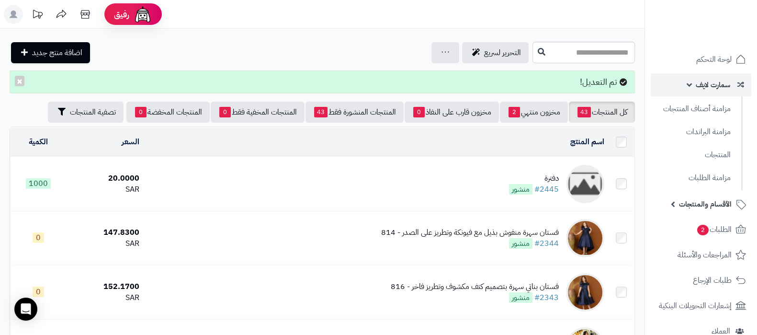
click at [689, 84] on link "سمارت لايف" at bounding box center [701, 84] width 101 height 23
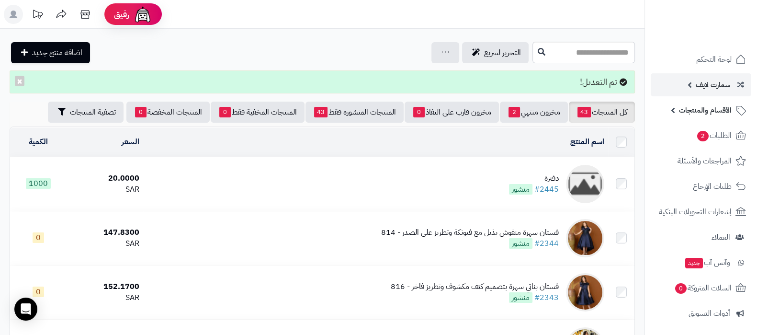
click at [699, 80] on span "سمارت لايف" at bounding box center [713, 84] width 34 height 13
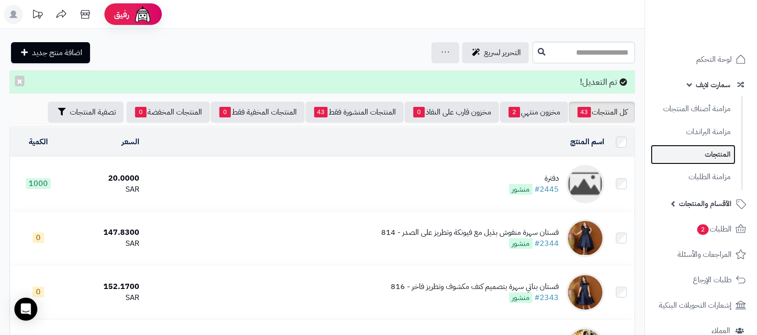
click at [722, 151] on link "المنتجات" at bounding box center [693, 155] width 85 height 20
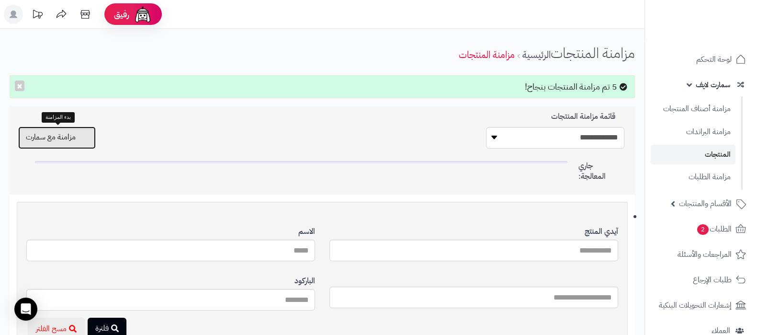
click at [73, 140] on button "مزامنة مع سمارت" at bounding box center [57, 137] width 78 height 23
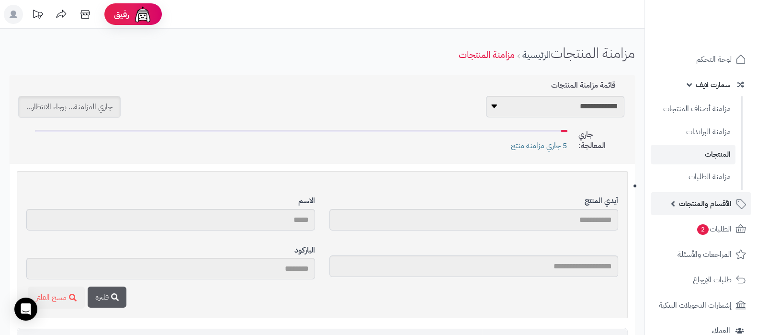
click at [699, 195] on link "الأقسام والمنتجات" at bounding box center [701, 203] width 101 height 23
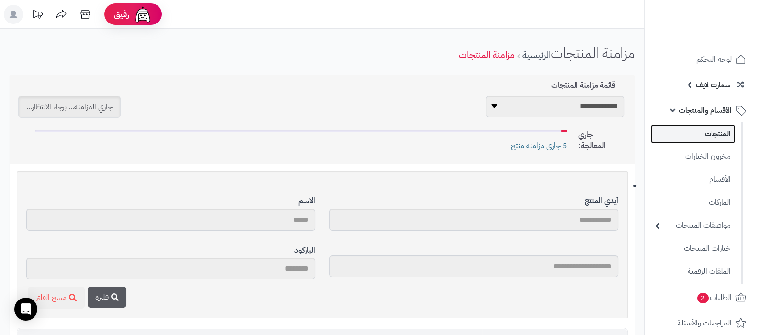
click at [710, 133] on link "المنتجات" at bounding box center [693, 134] width 85 height 20
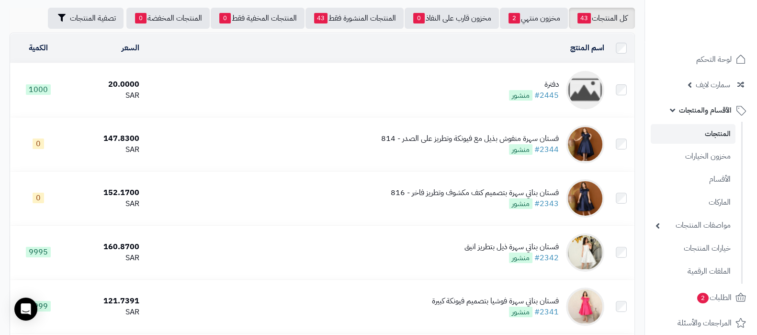
scroll to position [119, 0]
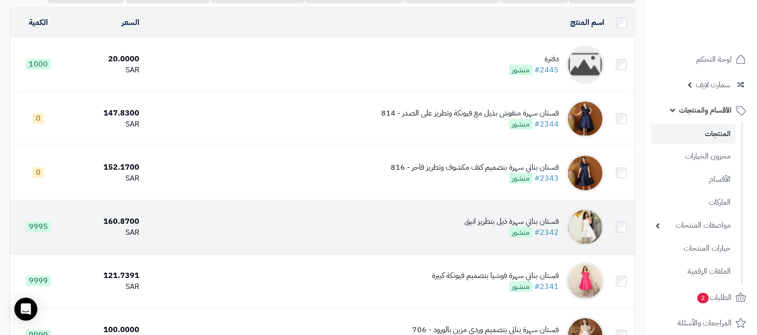
click at [481, 217] on div "فستان بناتي سهرة ذيل بتطريز انيق" at bounding box center [512, 221] width 94 height 11
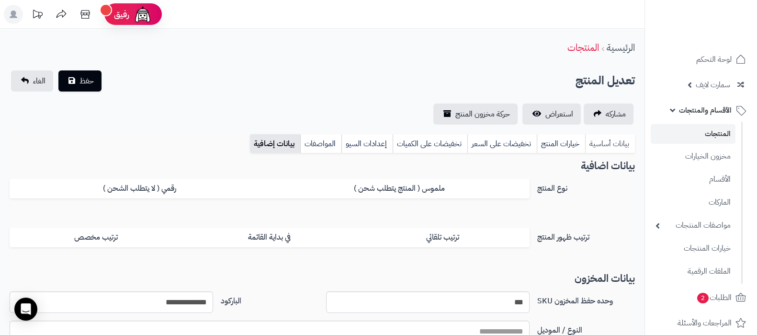
click at [612, 143] on link "بيانات أساسية" at bounding box center [610, 143] width 50 height 19
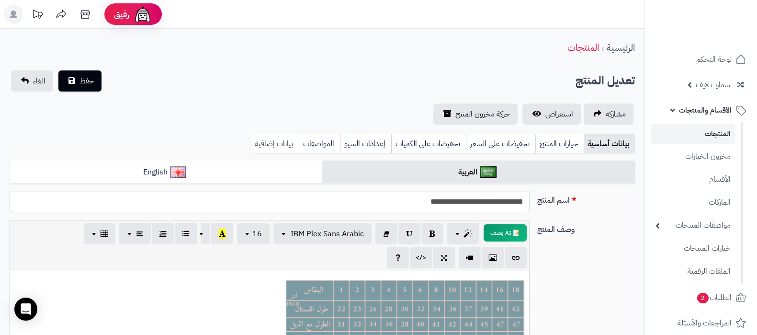
click at [280, 144] on link "بيانات إضافية" at bounding box center [275, 143] width 48 height 19
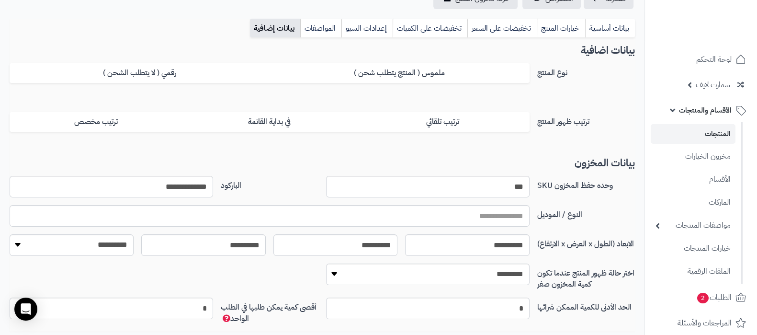
scroll to position [119, 0]
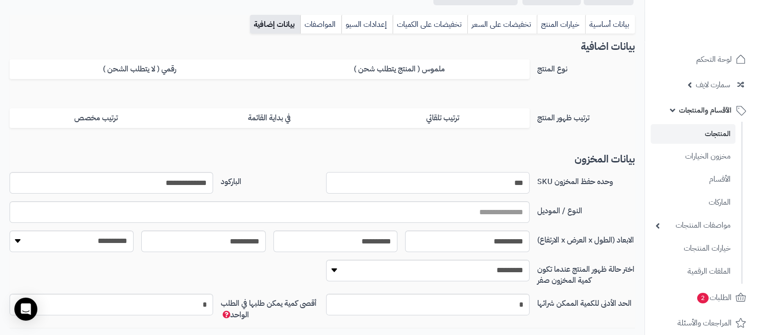
click at [520, 183] on input "***" at bounding box center [428, 183] width 204 height 22
click at [511, 205] on input "text" at bounding box center [270, 212] width 520 height 22
paste input "***"
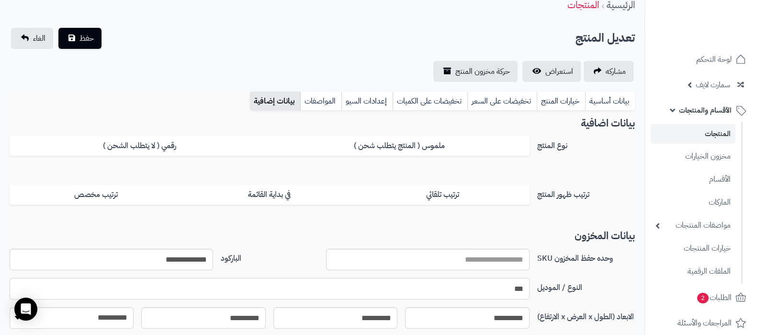
scroll to position [0, 0]
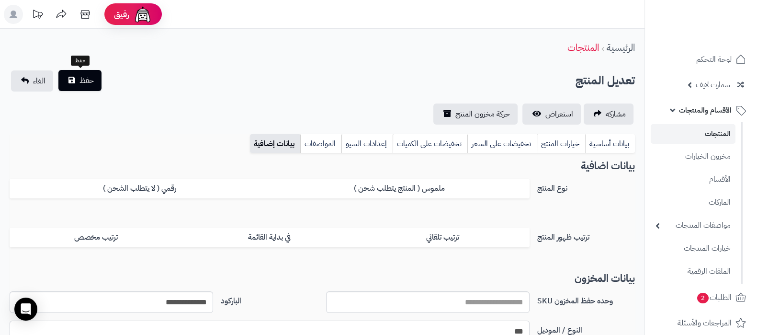
type input "***"
click at [74, 80] on button "حفظ" at bounding box center [79, 80] width 43 height 21
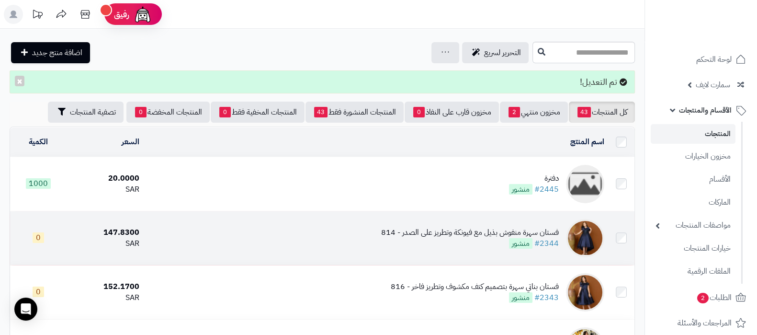
click at [498, 219] on td "فستان سهرة منفوش بذيل مع فيونكة وتطريز على الصدر - 814 #2344 منشور" at bounding box center [375, 238] width 465 height 54
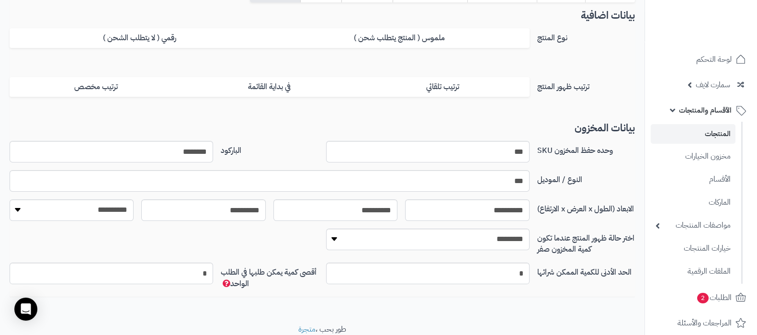
scroll to position [132, 0]
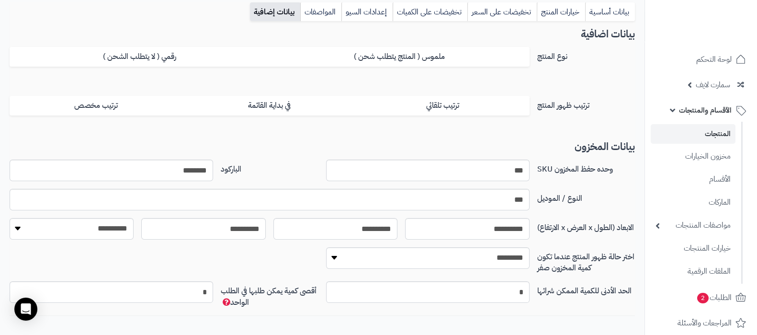
drag, startPoint x: 592, startPoint y: 198, endPoint x: 550, endPoint y: 198, distance: 42.6
click at [592, 198] on label "النوع / الموديل" at bounding box center [586, 196] width 105 height 15
click at [550, 198] on label "النوع / الموديل" at bounding box center [586, 196] width 105 height 15
click at [555, 195] on label "النوع / الموديل" at bounding box center [586, 196] width 105 height 15
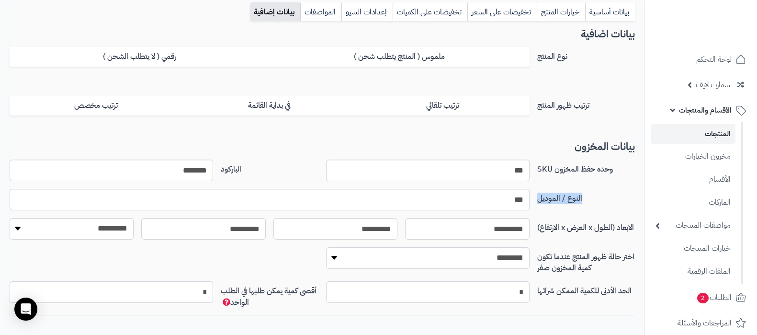
click at [557, 195] on label "النوع / الموديل" at bounding box center [586, 196] width 105 height 15
click at [564, 197] on label "النوع / الموديل" at bounding box center [586, 196] width 105 height 15
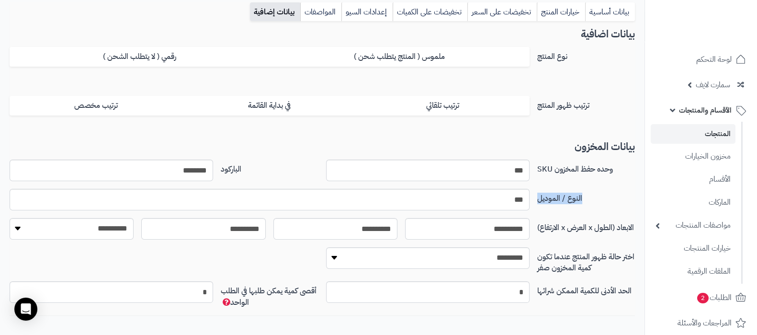
click at [564, 197] on label "النوع / الموديل" at bounding box center [586, 196] width 105 height 15
click at [584, 198] on label "النوع / الموديل" at bounding box center [586, 196] width 105 height 15
click at [563, 197] on label "النوع / الموديل" at bounding box center [586, 196] width 105 height 15
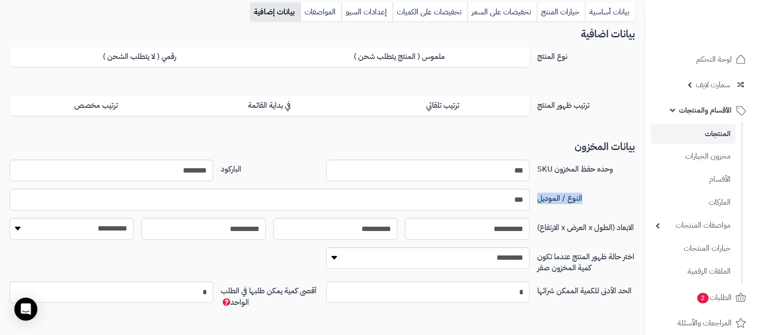
click at [563, 197] on label "النوع / الموديل" at bounding box center [586, 196] width 105 height 15
click at [567, 198] on label "النوع / الموديل" at bounding box center [586, 196] width 105 height 15
click at [532, 198] on div "***" at bounding box center [270, 200] width 528 height 22
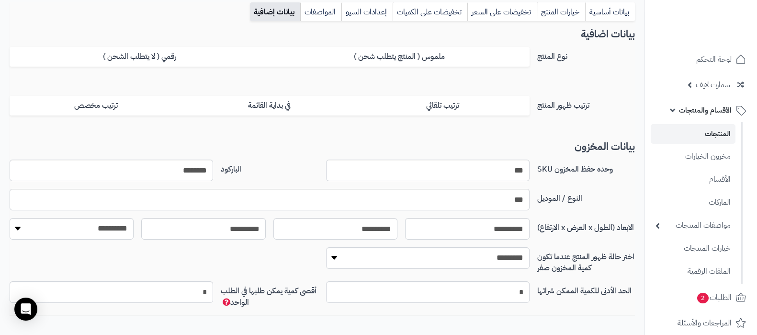
click at [551, 204] on div "النوع / الموديل ***" at bounding box center [322, 203] width 633 height 29
click at [556, 202] on label "النوع / الموديل" at bounding box center [586, 196] width 105 height 15
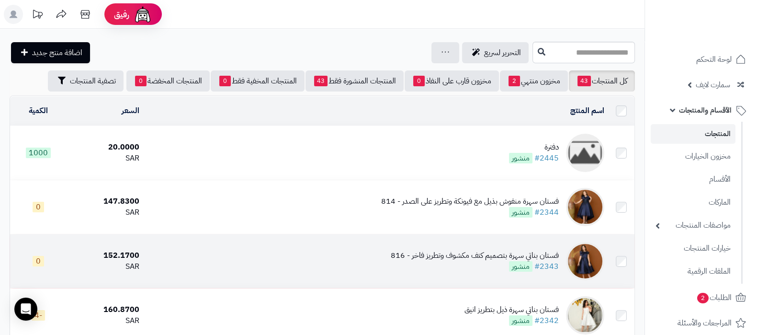
click at [451, 258] on div "فستان بناتي سهرة بتصميم كتف مكشوف وتطريز فاخر - 816" at bounding box center [475, 255] width 168 height 11
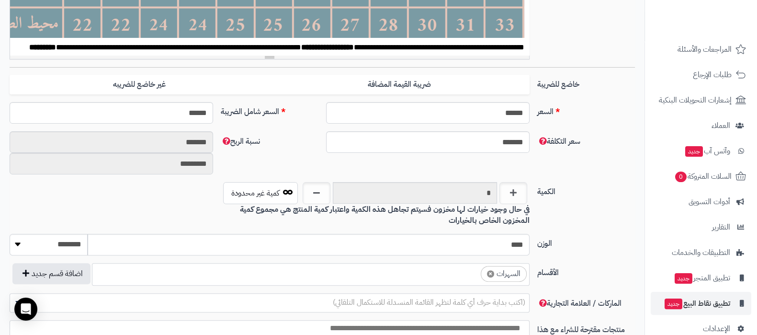
scroll to position [291, 0]
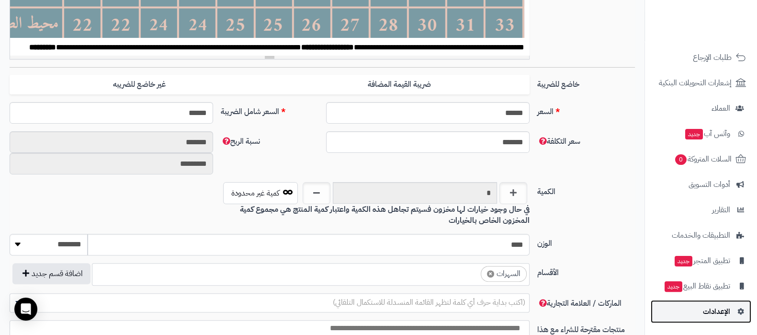
click at [713, 301] on link "الإعدادات" at bounding box center [701, 311] width 101 height 23
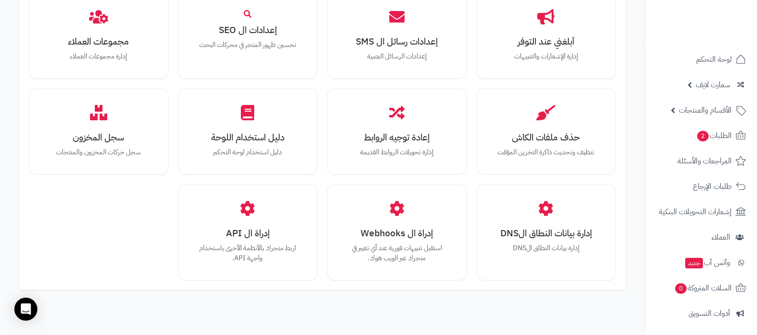
scroll to position [918, 0]
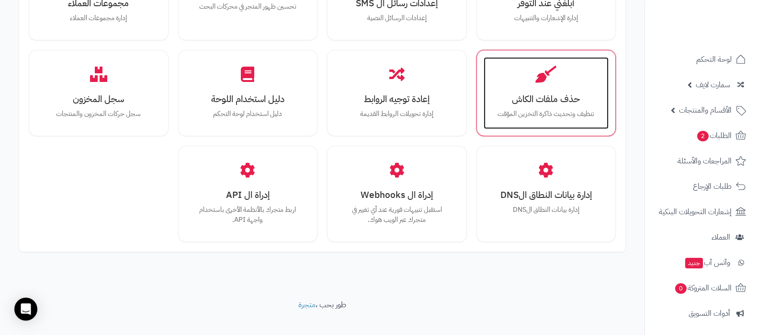
click at [566, 94] on h3 "حذف ملفات الكاش" at bounding box center [546, 99] width 106 height 10
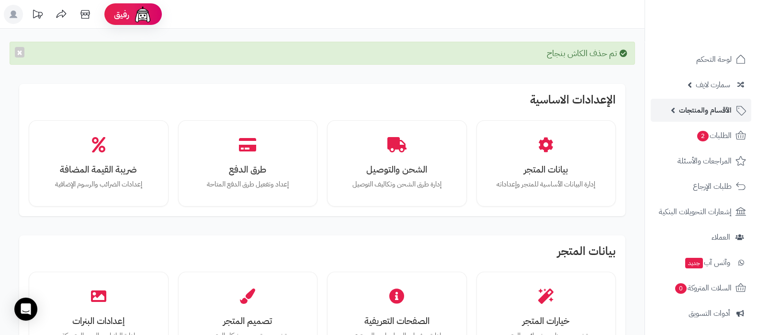
click at [685, 104] on span "الأقسام والمنتجات" at bounding box center [705, 109] width 53 height 13
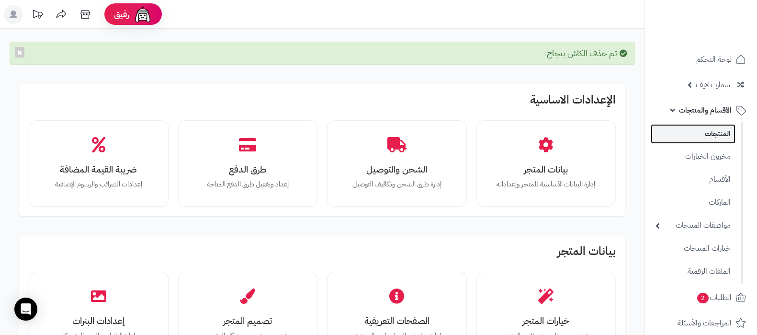
click at [702, 138] on link "المنتجات" at bounding box center [693, 134] width 85 height 20
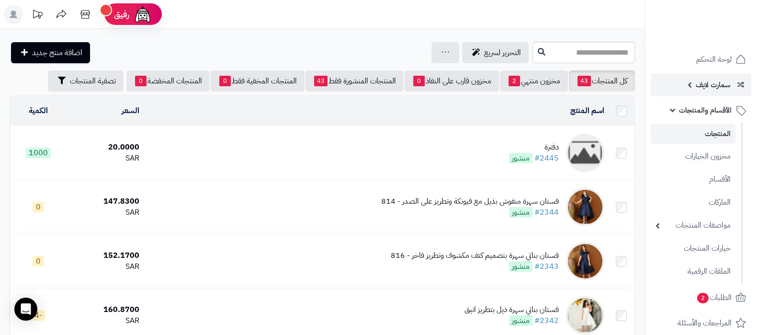
click at [710, 86] on span "سمارت لايف" at bounding box center [713, 84] width 34 height 13
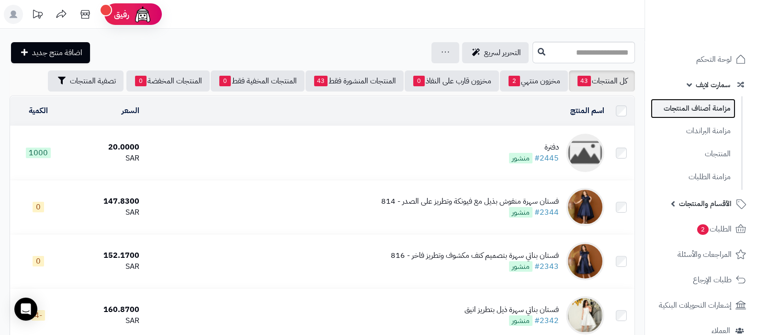
click at [711, 112] on link "مزامنة أصناف المنتجات" at bounding box center [693, 109] width 85 height 20
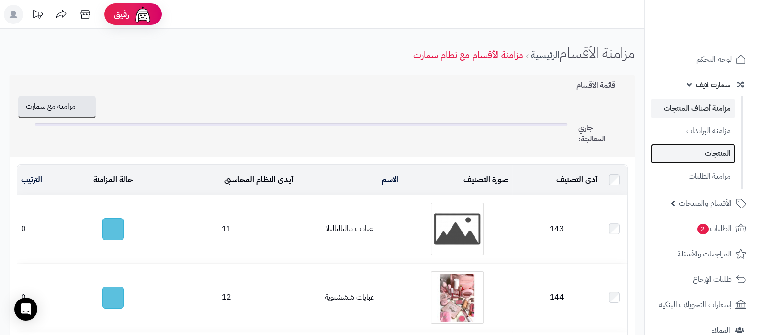
click at [710, 147] on link "المنتجات" at bounding box center [693, 154] width 85 height 20
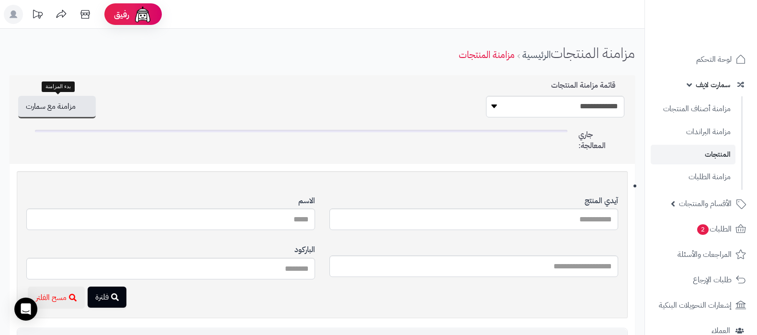
click at [69, 110] on button "مزامنة مع سمارت" at bounding box center [57, 107] width 78 height 23
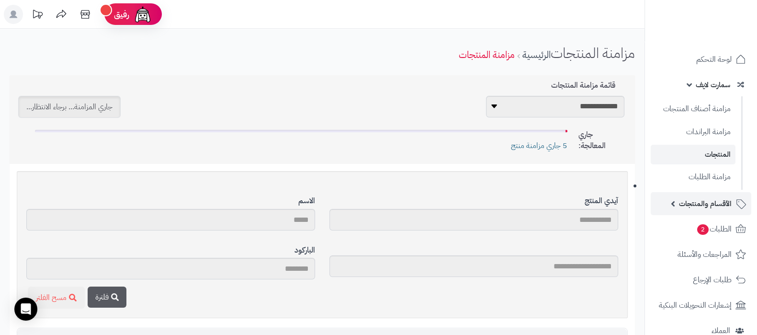
click at [696, 205] on span "الأقسام والمنتجات" at bounding box center [705, 203] width 53 height 13
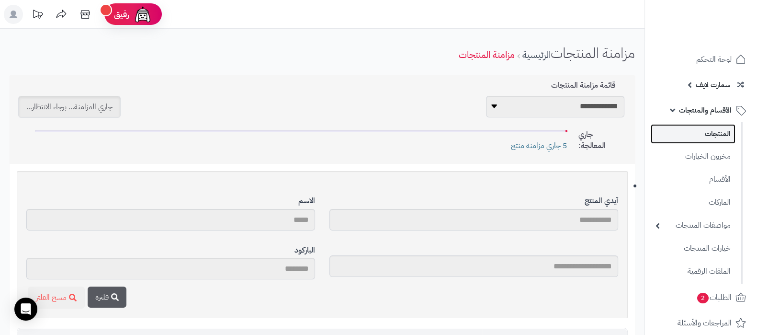
click at [712, 134] on link "المنتجات" at bounding box center [693, 134] width 85 height 20
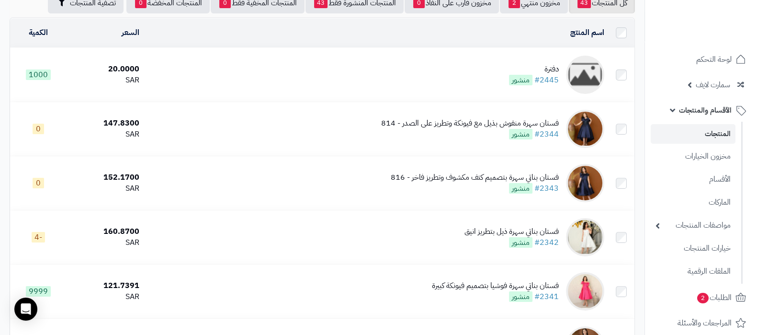
scroll to position [59, 0]
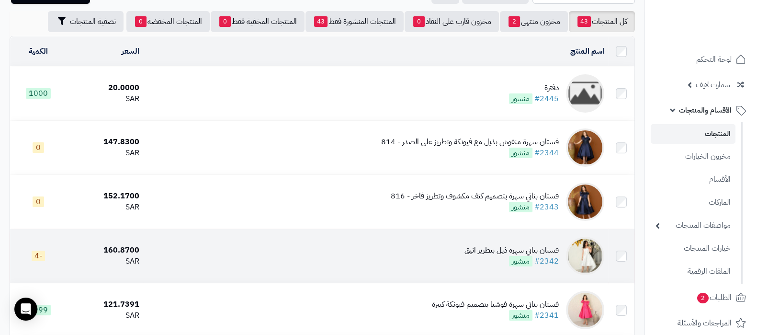
click at [485, 253] on div "فستان بناتي سهرة ذيل بتطريز انيق" at bounding box center [512, 250] width 94 height 11
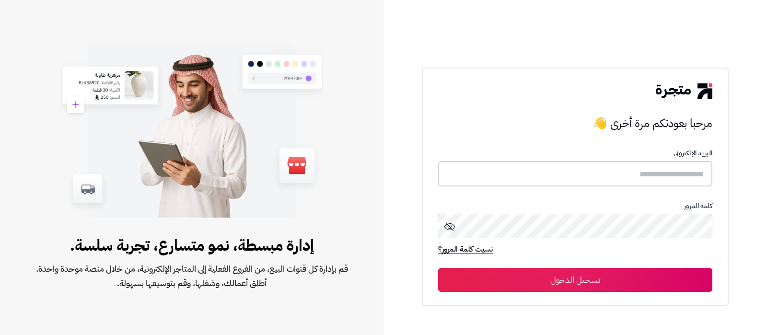
type input "**********"
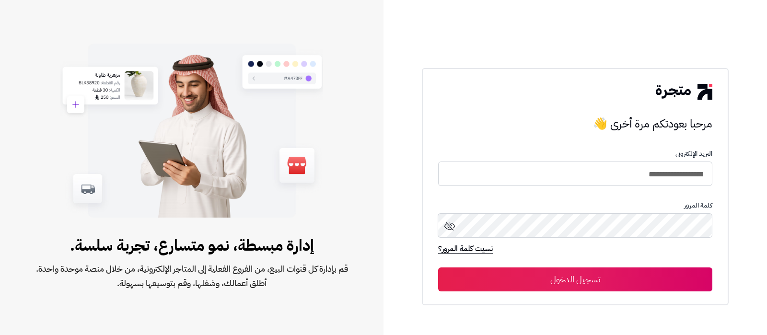
click at [599, 279] on button "تسجيل الدخول" at bounding box center [575, 279] width 274 height 24
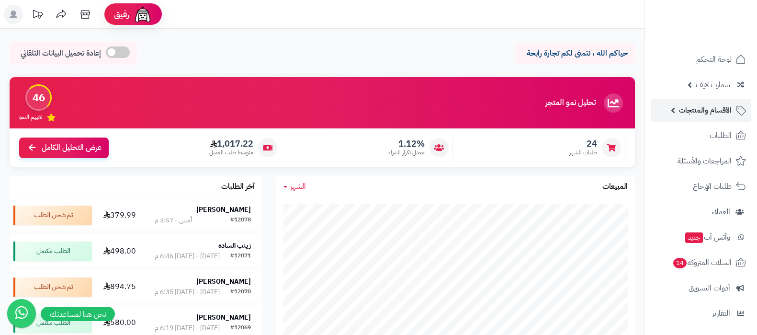
click at [706, 106] on span "الأقسام والمنتجات" at bounding box center [705, 109] width 53 height 13
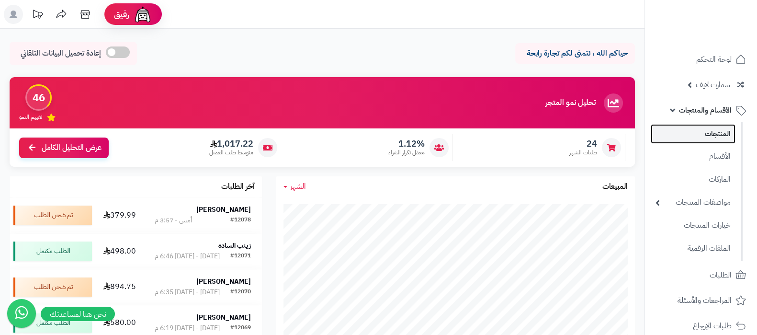
click at [705, 138] on link "المنتجات" at bounding box center [693, 134] width 85 height 20
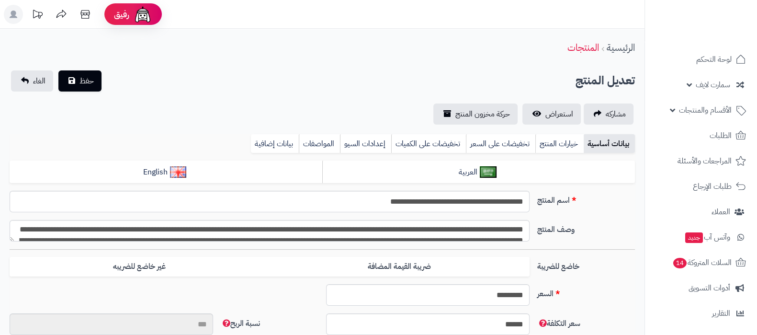
type input "**"
type input "**********"
click at [263, 134] on link "بيانات إضافية" at bounding box center [275, 143] width 48 height 19
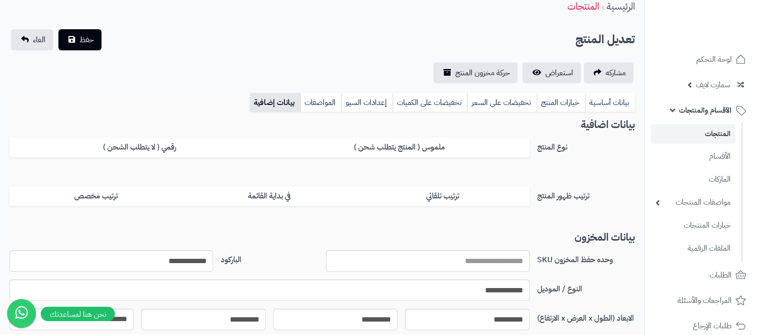
scroll to position [59, 0]
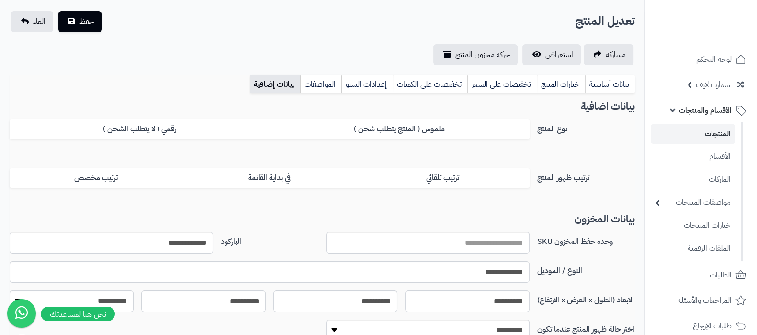
click at [706, 136] on link "المنتجات" at bounding box center [693, 134] width 85 height 20
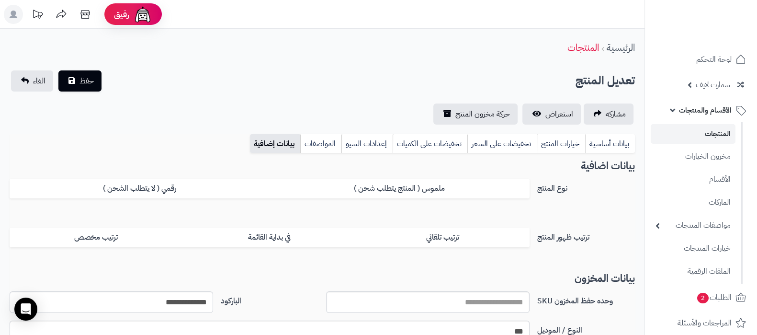
scroll to position [59, 0]
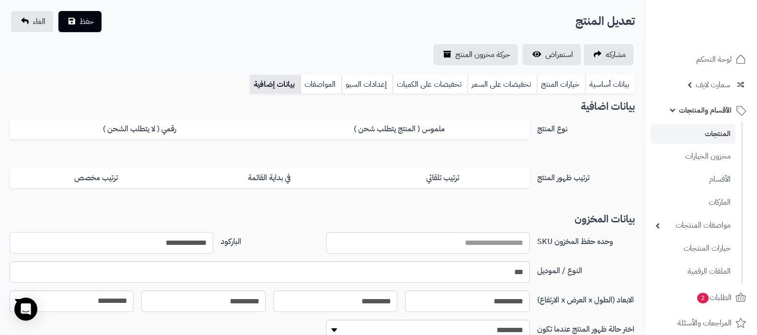
click at [200, 245] on input "**********" at bounding box center [112, 243] width 204 height 22
click at [515, 275] on input "***" at bounding box center [270, 272] width 520 height 22
paste input "**********"
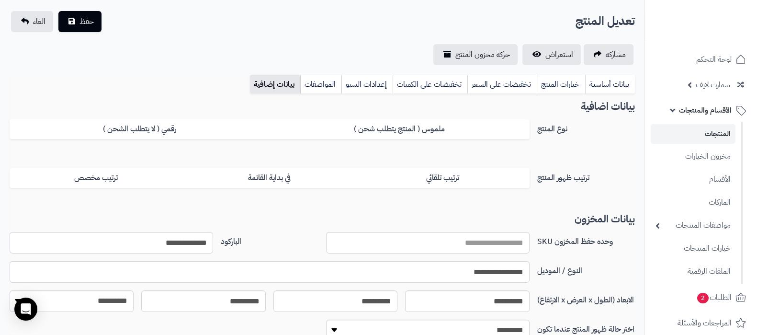
click at [497, 272] on input "**********" at bounding box center [270, 272] width 520 height 22
paste input "text"
type input "**********"
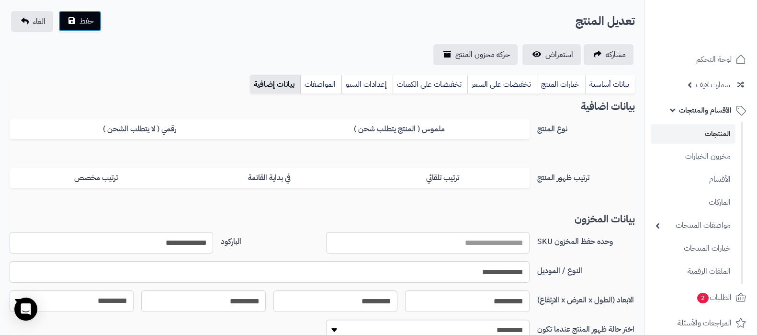
click at [93, 24] on span "حفظ" at bounding box center [87, 20] width 14 height 11
click at [597, 79] on link "بيانات أساسية" at bounding box center [610, 84] width 50 height 19
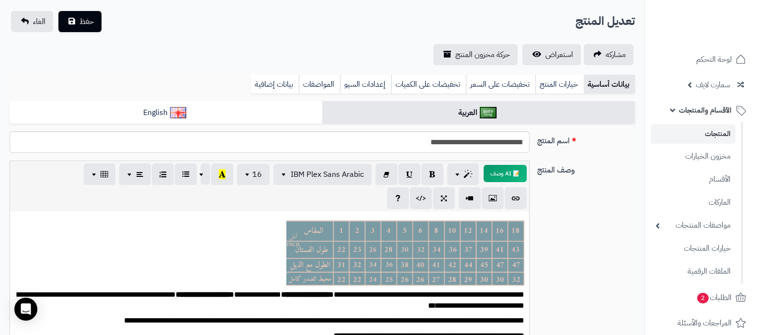
scroll to position [0, 0]
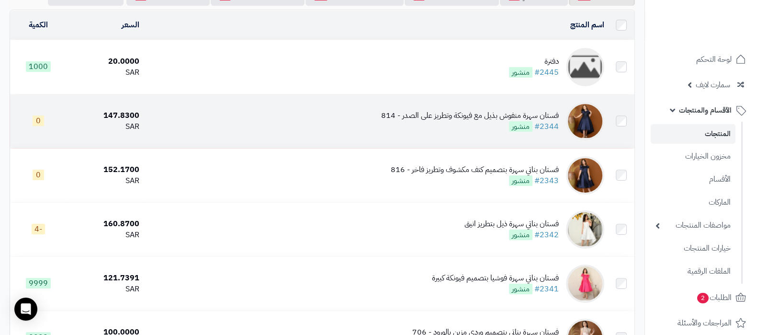
scroll to position [119, 0]
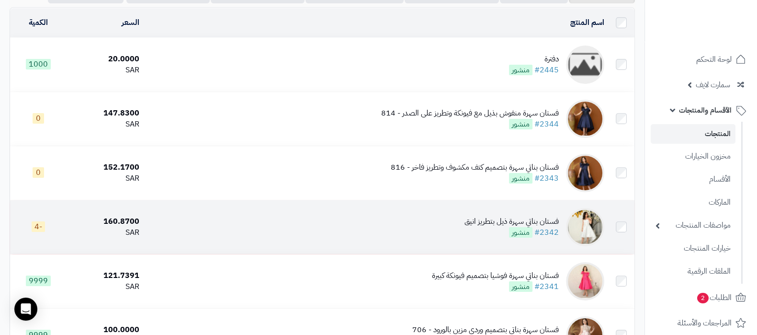
click at [473, 223] on div "فستان بناتي سهرة ذيل بتطريز انيق" at bounding box center [512, 221] width 94 height 11
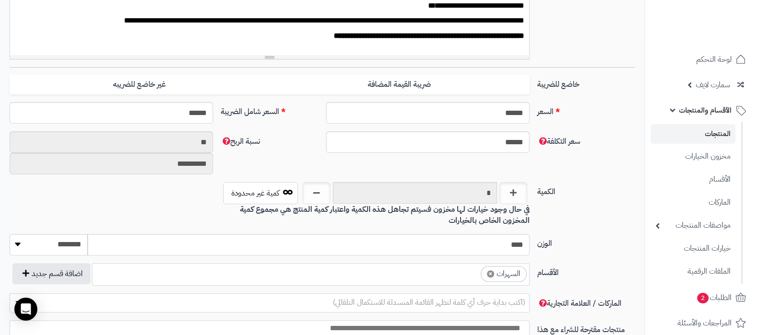
scroll to position [180, 0]
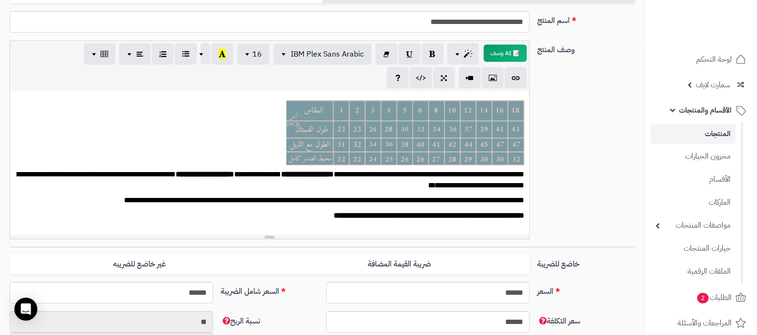
click at [694, 130] on link "المنتجات" at bounding box center [693, 134] width 85 height 20
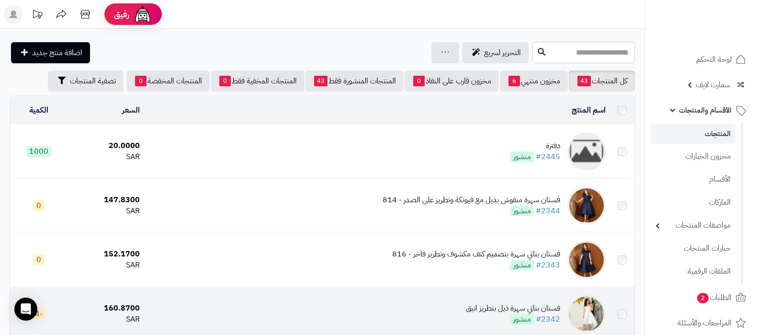
scroll to position [59, 0]
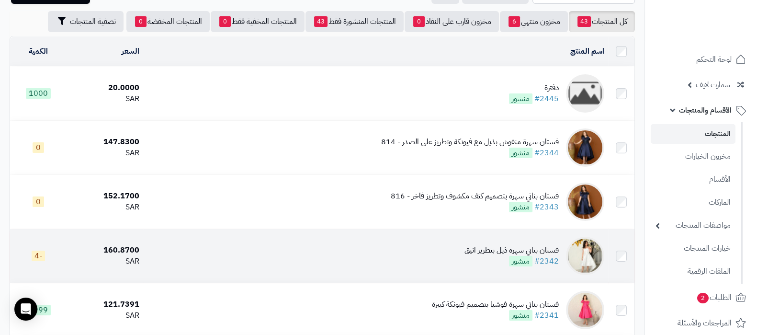
click at [477, 248] on div "فستان بناتي سهرة ذيل بتطريز انيق" at bounding box center [512, 250] width 94 height 11
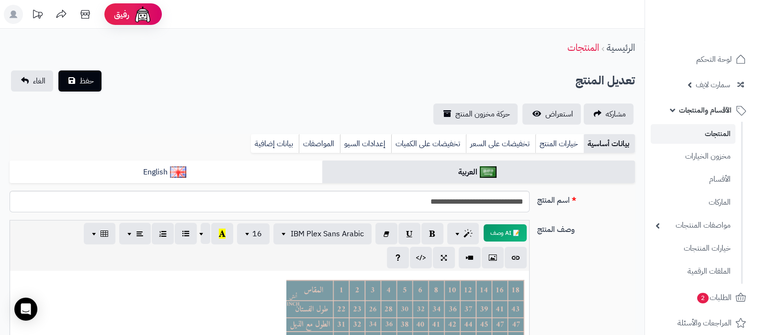
scroll to position [0, 9]
click at [699, 136] on link "المنتجات" at bounding box center [693, 134] width 85 height 20
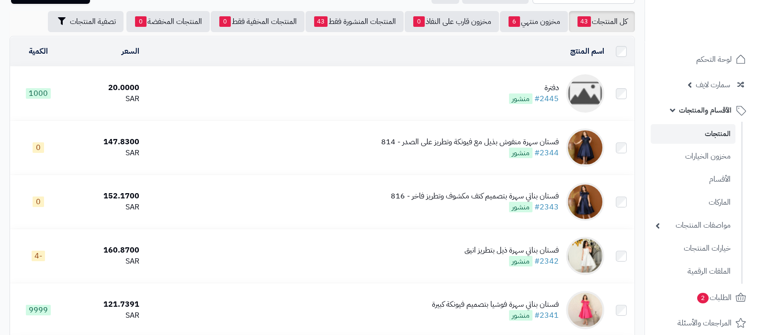
scroll to position [59, 0]
click at [696, 113] on span "الأقسام والمنتجات" at bounding box center [705, 109] width 53 height 13
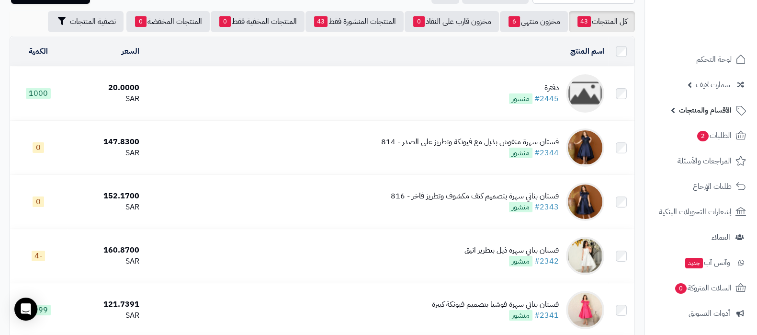
click at [696, 113] on span "الأقسام والمنتجات" at bounding box center [705, 109] width 53 height 13
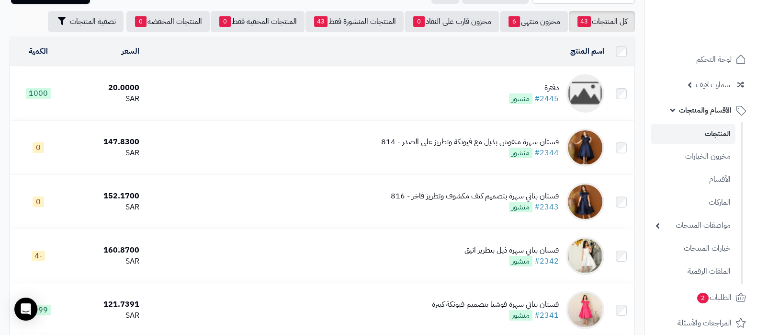
click at [700, 138] on link "المنتجات" at bounding box center [693, 134] width 85 height 20
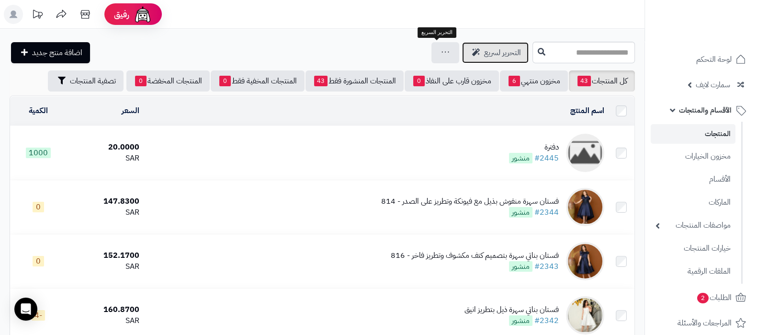
click at [484, 56] on span "التحرير لسريع" at bounding box center [502, 52] width 37 height 11
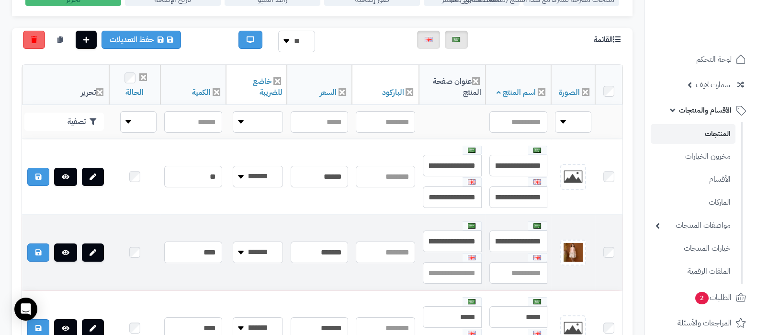
scroll to position [180, 0]
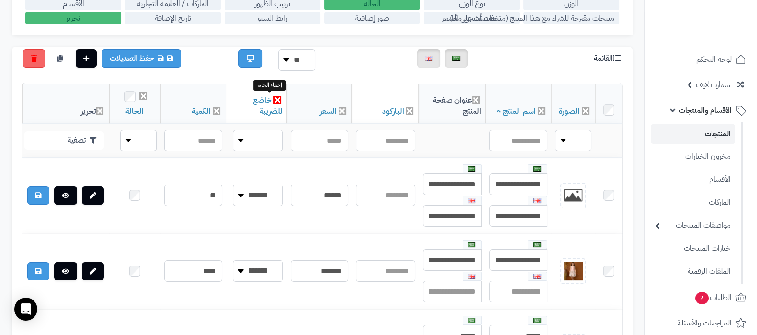
click at [274, 99] on icon at bounding box center [278, 100] width 8 height 8
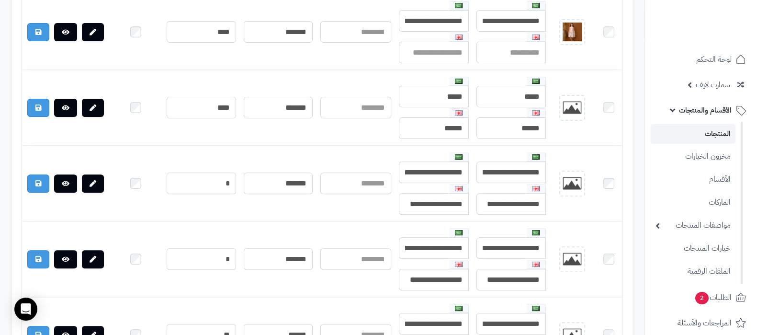
scroll to position [239, 0]
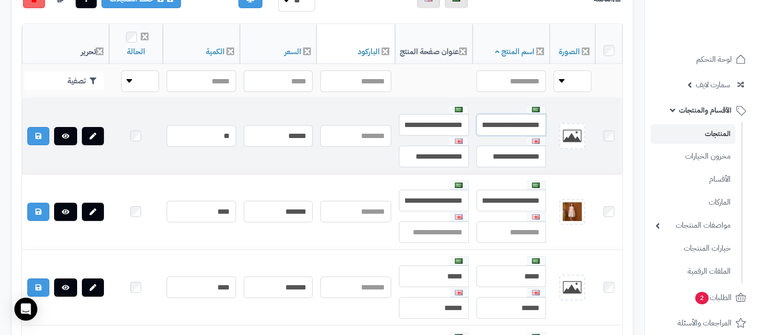
click at [493, 124] on input "**********" at bounding box center [511, 125] width 69 height 22
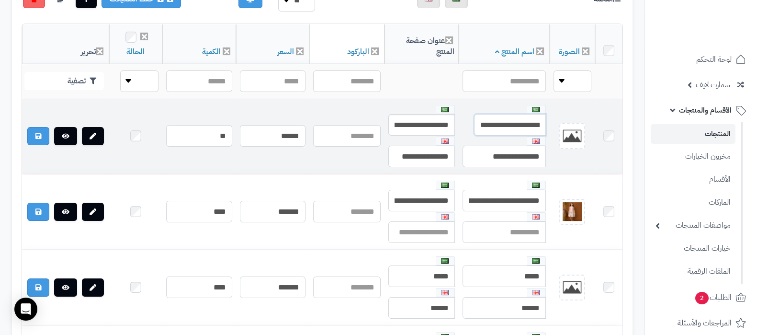
drag, startPoint x: 506, startPoint y: 121, endPoint x: 466, endPoint y: 122, distance: 40.3
click at [466, 122] on tr "**********" at bounding box center [322, 136] width 601 height 75
drag, startPoint x: 508, startPoint y: 150, endPoint x: 447, endPoint y: 153, distance: 61.4
click at [447, 153] on tr "**********" at bounding box center [322, 136] width 601 height 75
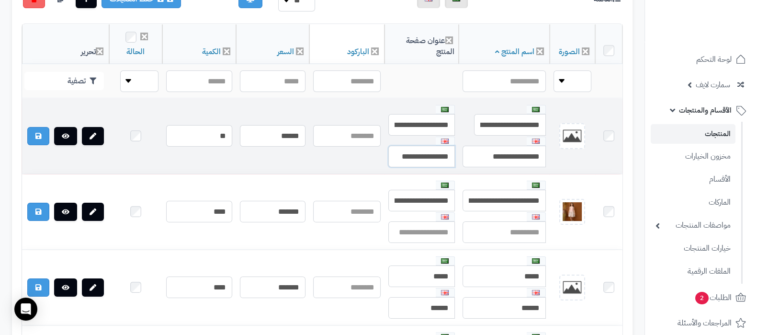
click at [428, 154] on input "**********" at bounding box center [422, 157] width 67 height 22
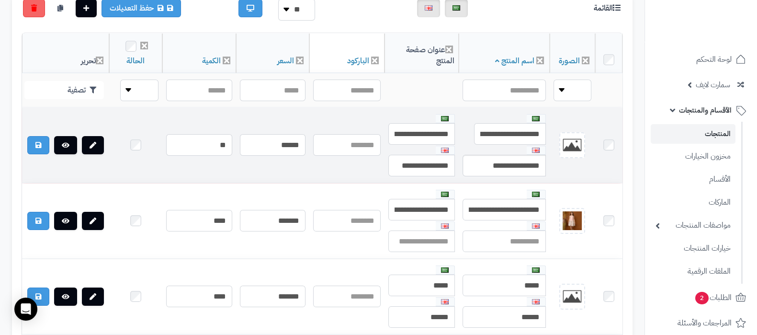
scroll to position [239, 0]
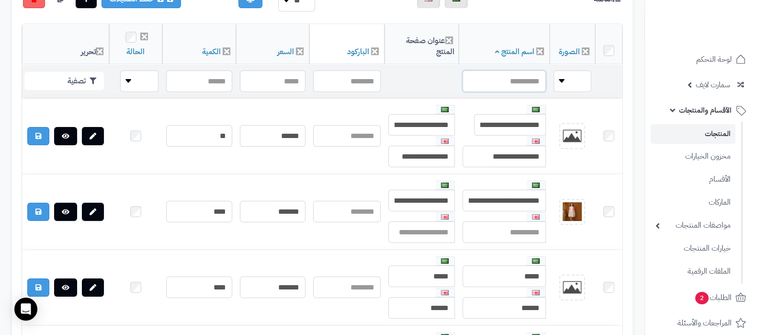
click at [519, 75] on input "text" at bounding box center [504, 81] width 83 height 22
paste input "**********"
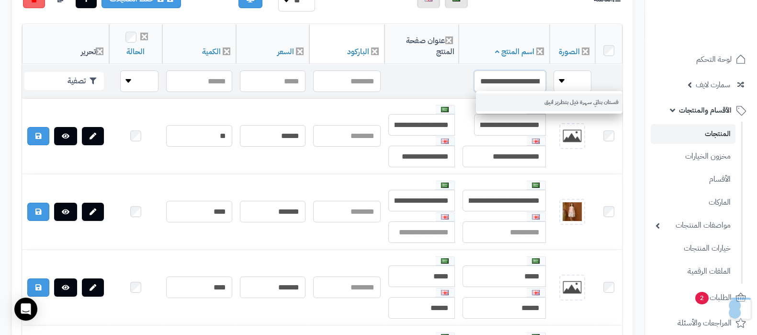
type input "**********"
click at [531, 103] on link "فستان بناتي سهرة ذيل بتطريز انيق" at bounding box center [549, 102] width 147 height 18
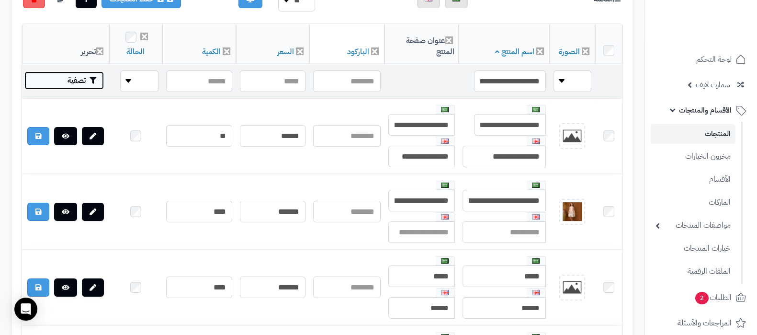
click at [83, 80] on button "تصفية" at bounding box center [64, 80] width 80 height 18
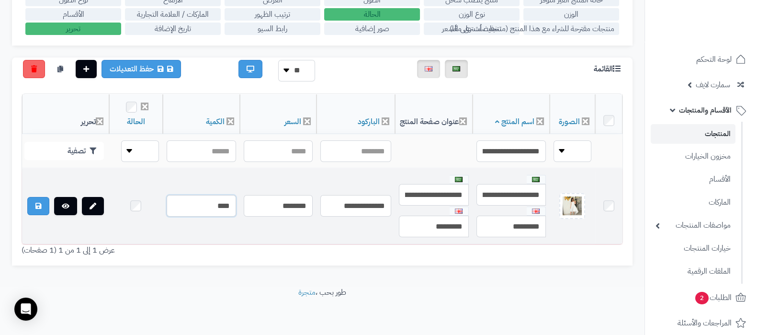
drag, startPoint x: 196, startPoint y: 198, endPoint x: 230, endPoint y: 197, distance: 33.6
click at [230, 197] on td "****" at bounding box center [201, 206] width 77 height 75
click at [208, 199] on input "****" at bounding box center [201, 206] width 69 height 22
click at [216, 200] on input "****" at bounding box center [201, 206] width 69 height 22
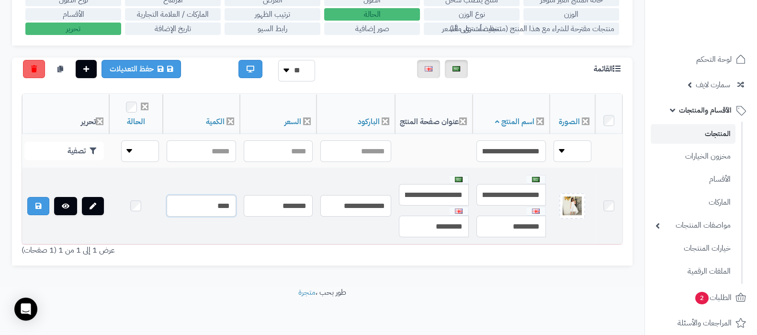
click at [216, 200] on input "****" at bounding box center [201, 206] width 69 height 22
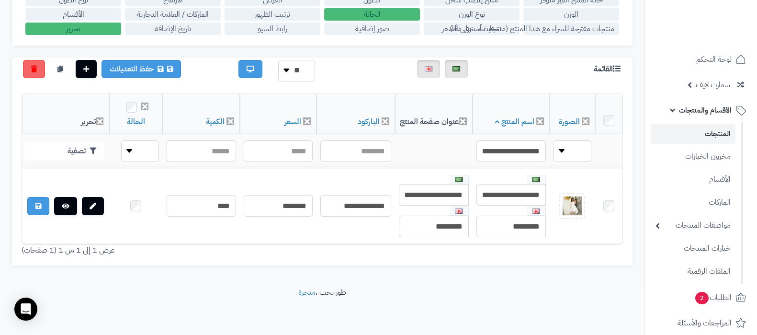
click at [704, 135] on link "المنتجات" at bounding box center [693, 134] width 85 height 20
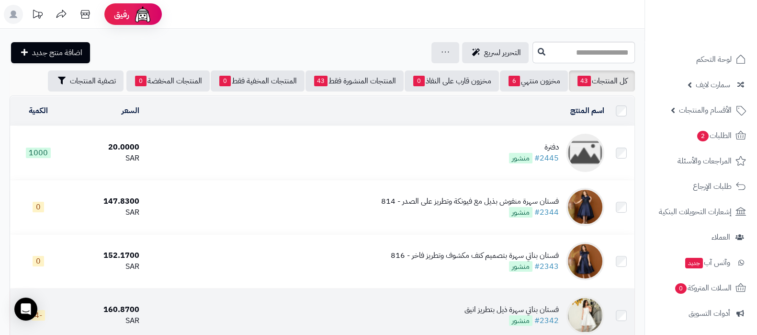
click at [487, 310] on div "فستان بناتي سهرة ذيل بتطريز انيق" at bounding box center [512, 309] width 94 height 11
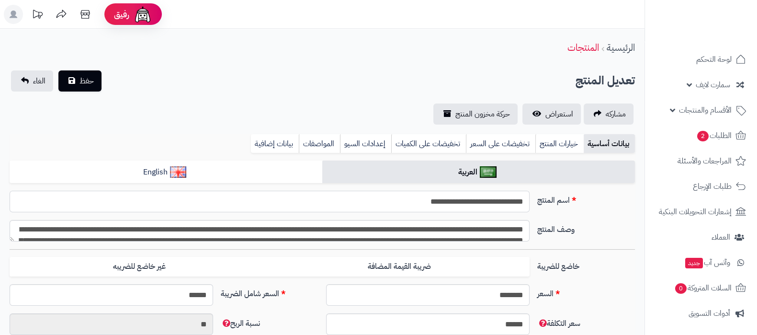
click at [482, 205] on input "**********" at bounding box center [270, 202] width 520 height 22
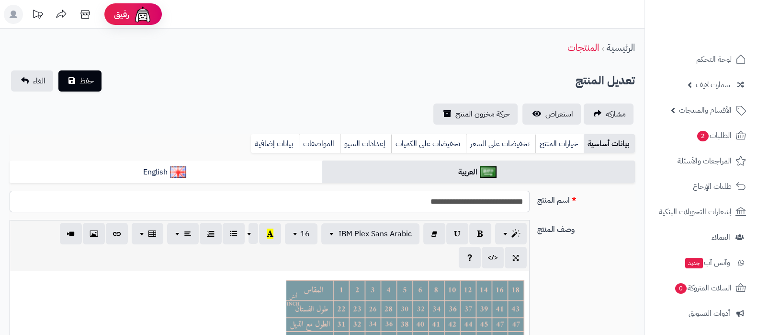
type input "******"
click at [482, 205] on input "**********" at bounding box center [270, 202] width 520 height 22
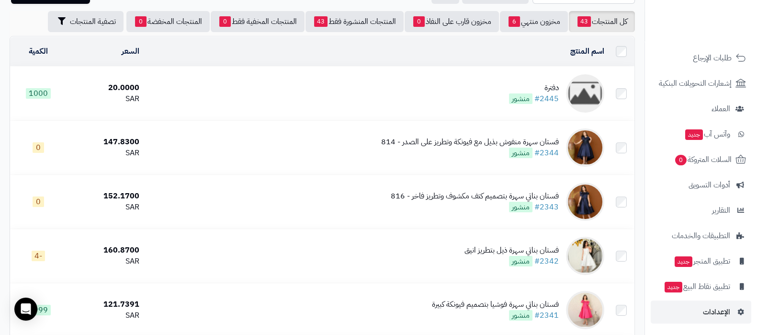
scroll to position [291, 0]
click at [710, 319] on link "الإعدادات" at bounding box center [701, 311] width 101 height 23
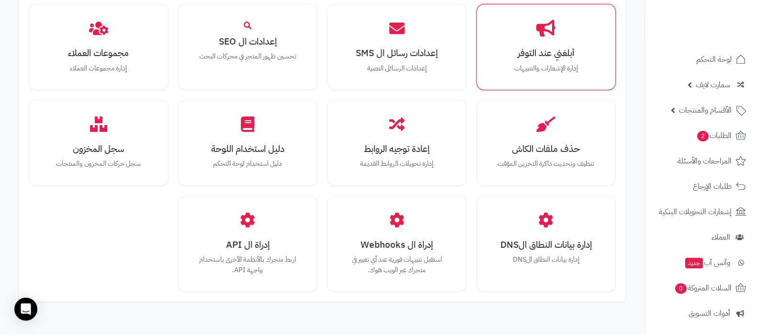
scroll to position [886, 0]
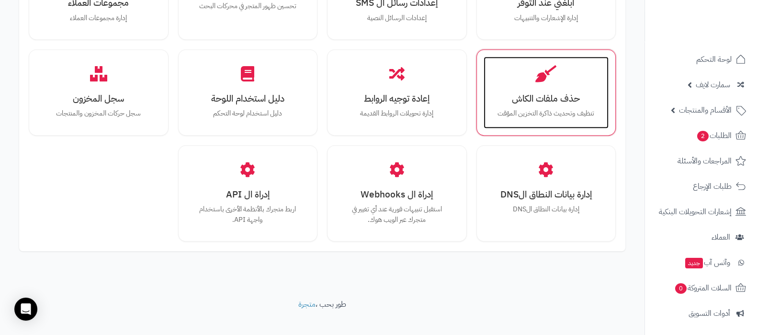
click at [553, 93] on h3 "حذف ملفات الكاش" at bounding box center [546, 98] width 106 height 10
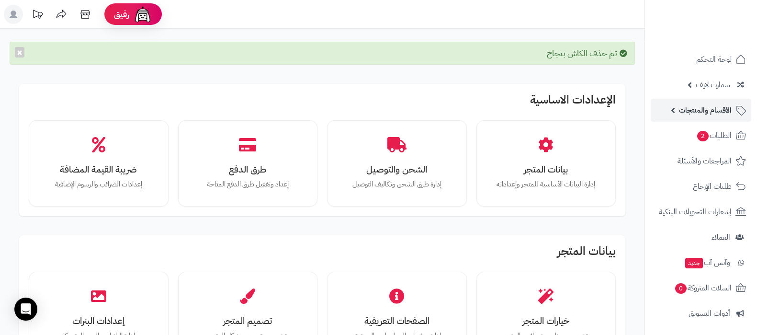
click at [687, 112] on span "الأقسام والمنتجات" at bounding box center [705, 109] width 53 height 13
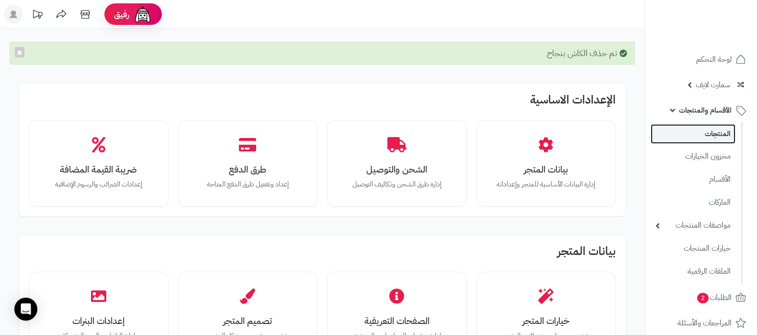
click at [711, 129] on link "المنتجات" at bounding box center [693, 134] width 85 height 20
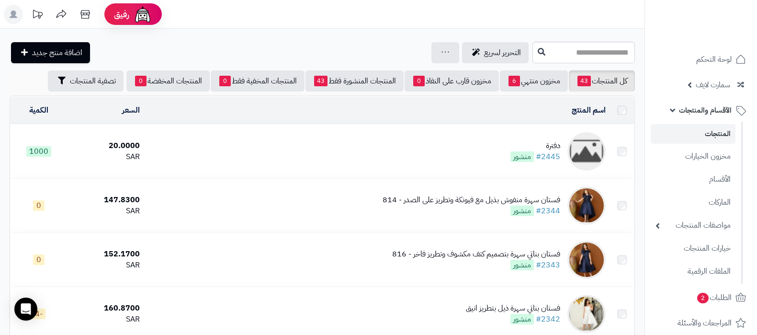
scroll to position [59, 0]
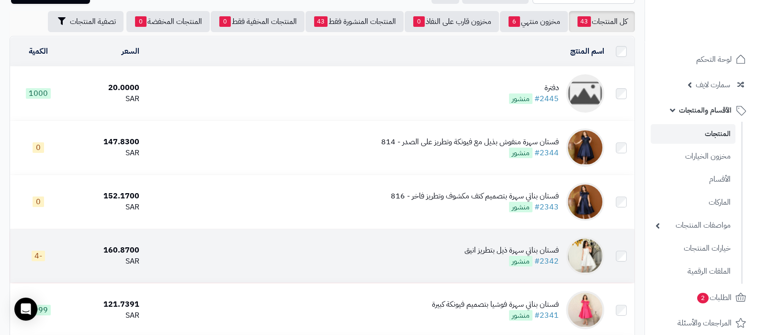
click at [491, 245] on div "فستان بناتي سهرة ذيل بتطريز انيق" at bounding box center [512, 250] width 94 height 11
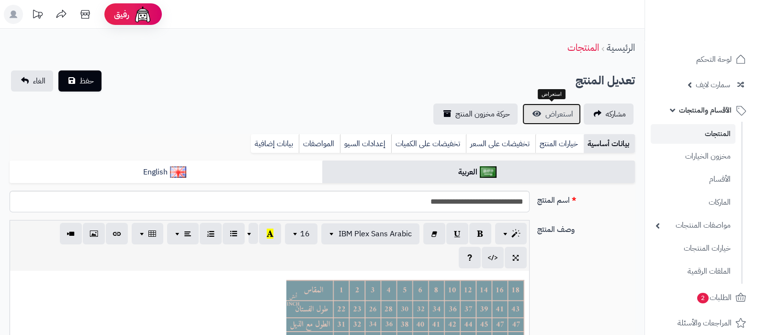
click at [546, 111] on span "استعراض" at bounding box center [560, 113] width 28 height 11
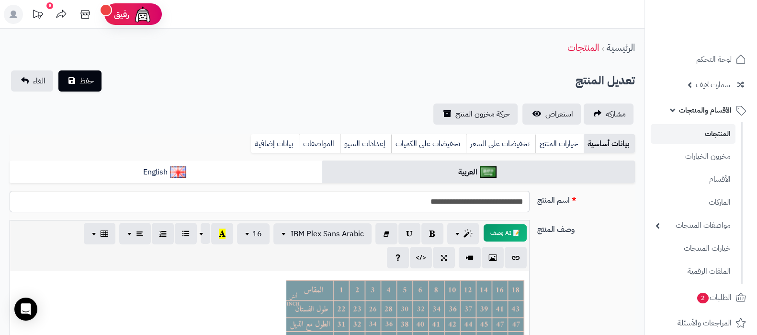
scroll to position [0, 9]
click at [707, 130] on link "المنتجات" at bounding box center [693, 134] width 85 height 20
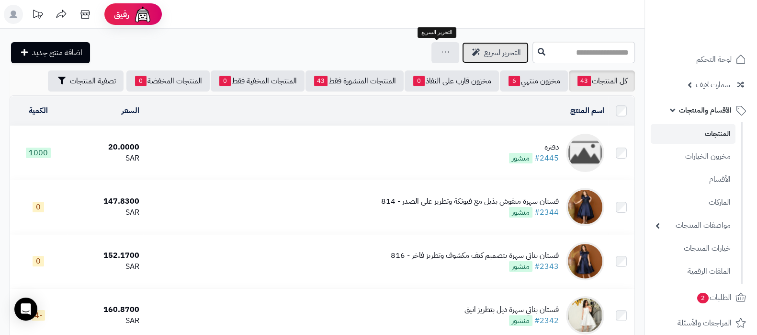
click at [484, 49] on span "التحرير لسريع" at bounding box center [502, 52] width 37 height 11
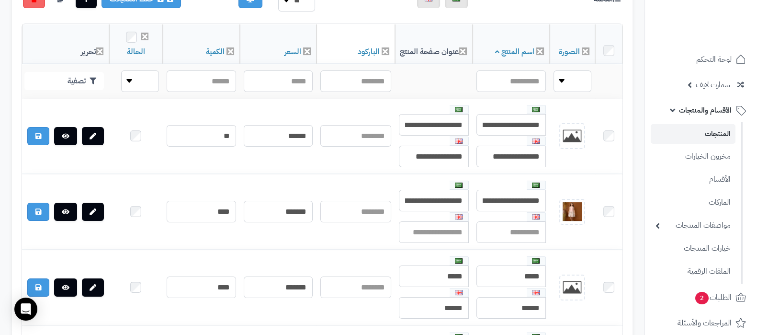
scroll to position [119, 0]
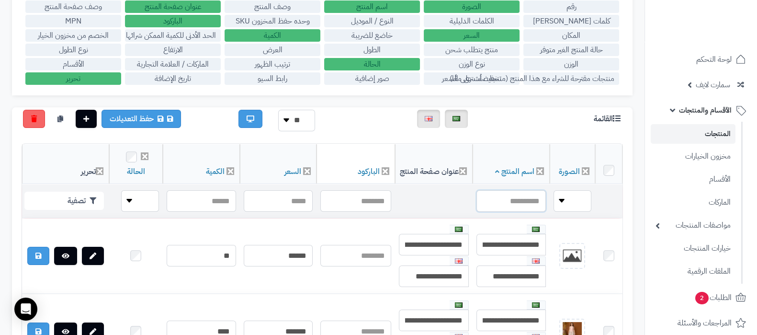
click at [509, 200] on input "text" at bounding box center [511, 201] width 69 height 22
paste input "**********"
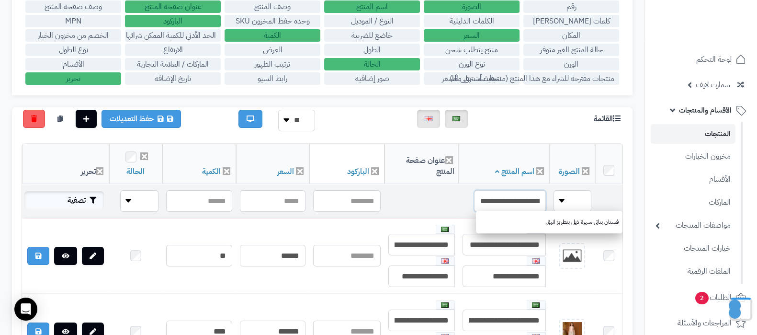
type input "**********"
click at [80, 194] on button "تصفية" at bounding box center [64, 200] width 80 height 18
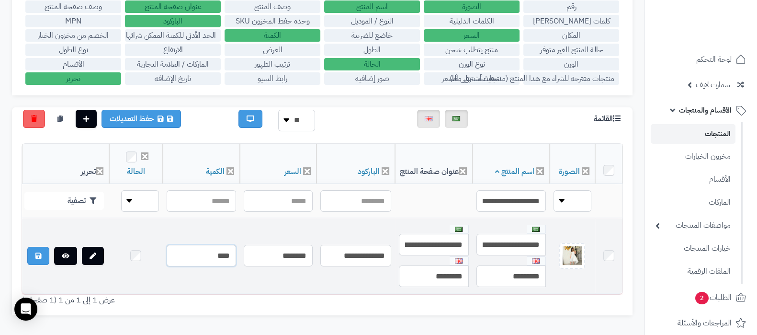
drag, startPoint x: 192, startPoint y: 253, endPoint x: 234, endPoint y: 251, distance: 42.3
click at [234, 251] on tr "**********" at bounding box center [322, 255] width 601 height 75
click at [222, 280] on td "****" at bounding box center [201, 255] width 77 height 75
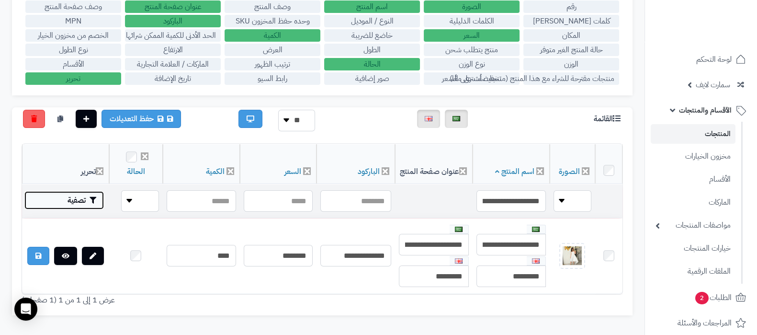
click at [80, 196] on button "تصفية" at bounding box center [64, 200] width 80 height 18
click at [80, 196] on button "تصفية" at bounding box center [64, 201] width 80 height 18
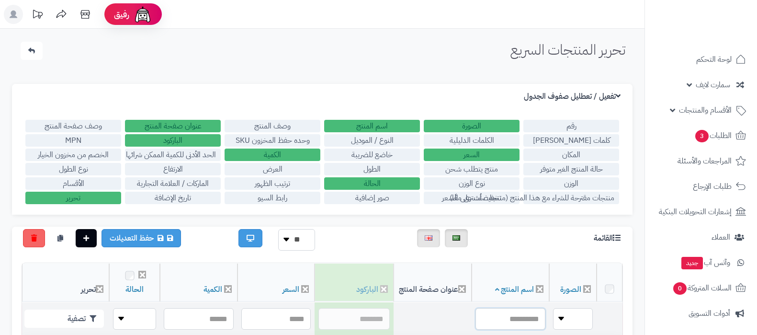
click at [504, 308] on input "text" at bounding box center [511, 319] width 70 height 22
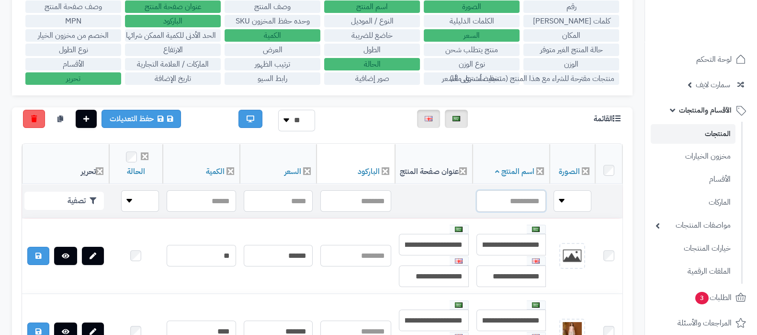
paste input "**********"
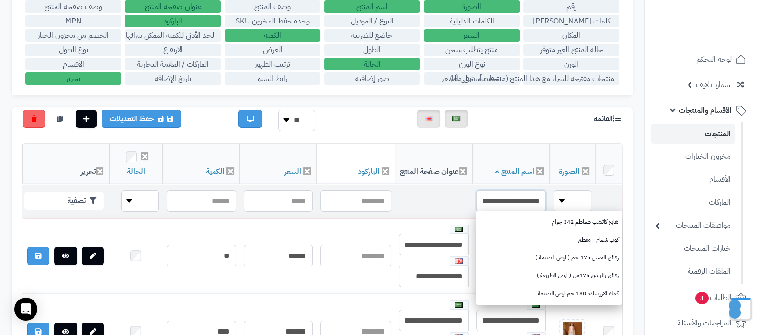
scroll to position [0, -35]
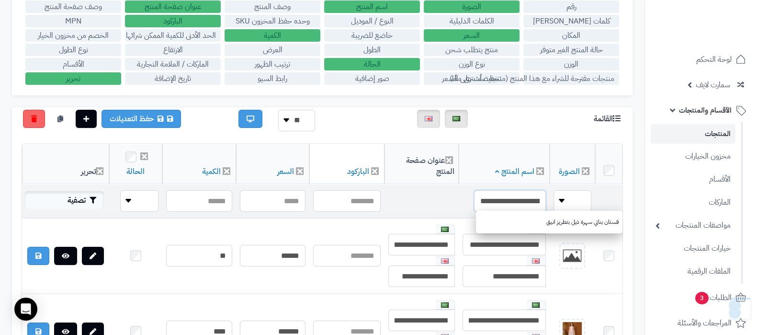
type input "**********"
click at [76, 197] on button "تصفية" at bounding box center [64, 200] width 80 height 18
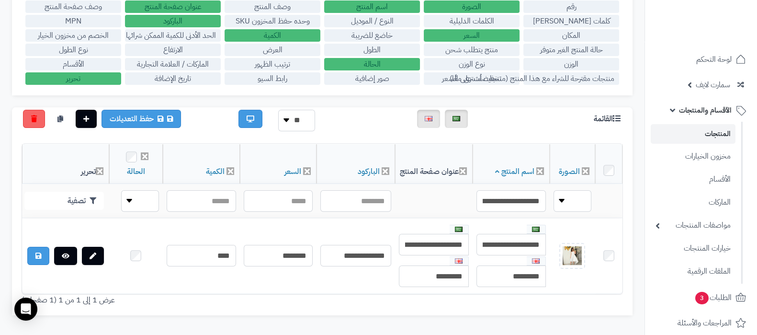
click at [701, 133] on link "المنتجات" at bounding box center [693, 134] width 85 height 20
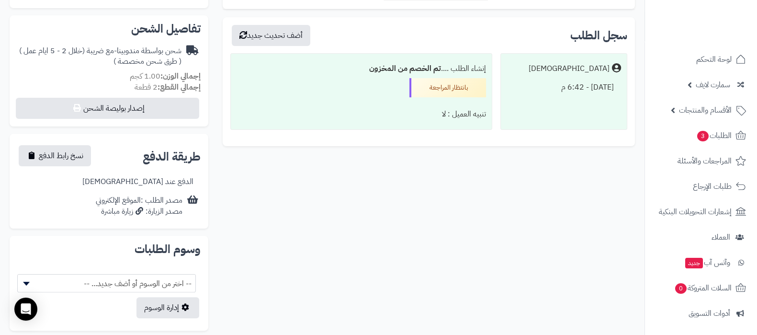
scroll to position [119, 0]
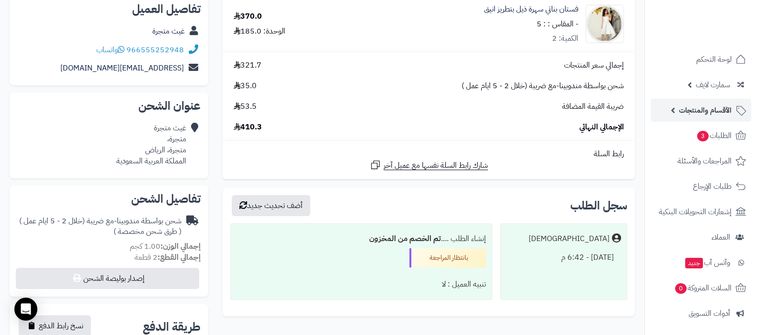
click at [699, 109] on span "الأقسام والمنتجات" at bounding box center [705, 109] width 53 height 13
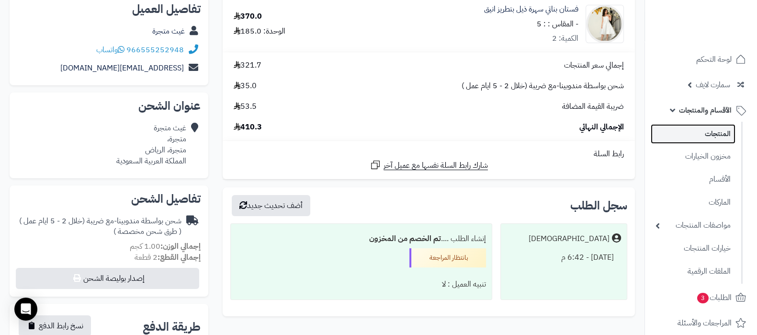
click at [708, 134] on link "المنتجات" at bounding box center [693, 134] width 85 height 20
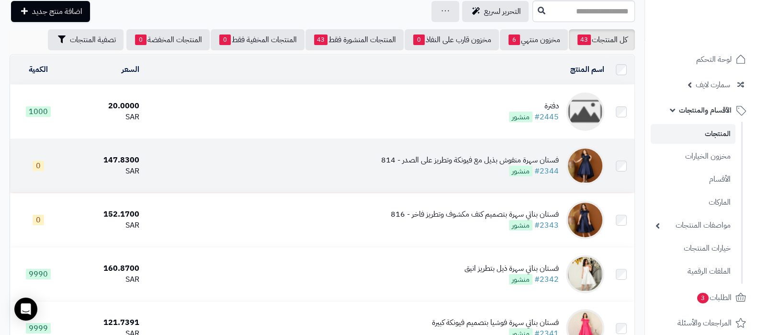
scroll to position [59, 0]
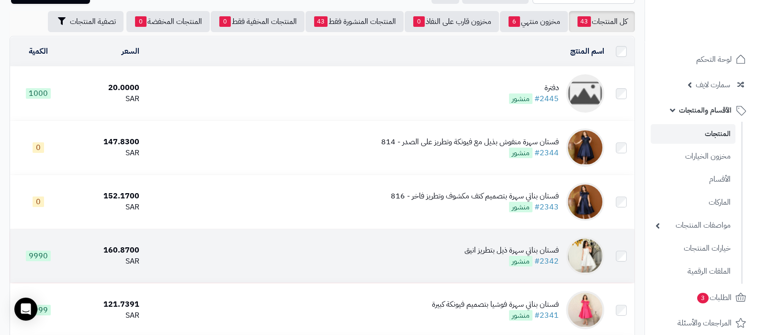
click at [477, 245] on div "فستان بناتي سهرة ذيل بتطريز انيق" at bounding box center [512, 250] width 94 height 11
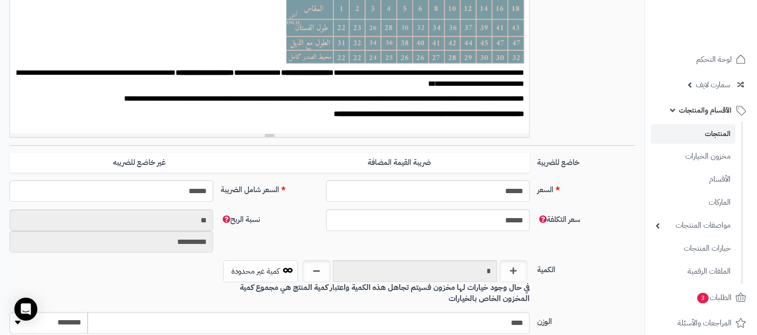
scroll to position [299, 0]
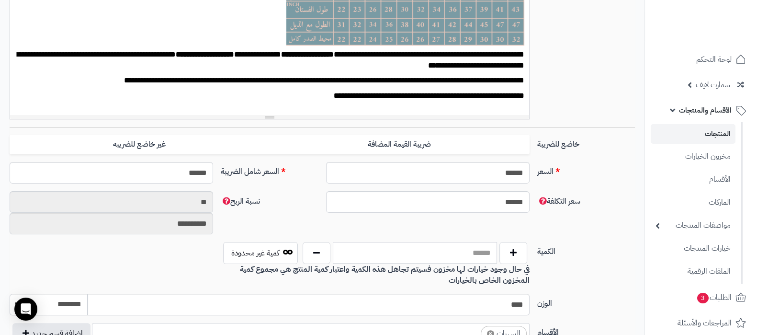
click at [441, 248] on input "text" at bounding box center [415, 253] width 164 height 22
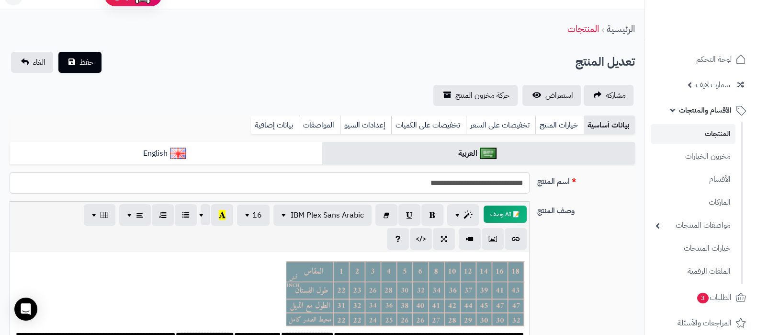
scroll to position [0, 0]
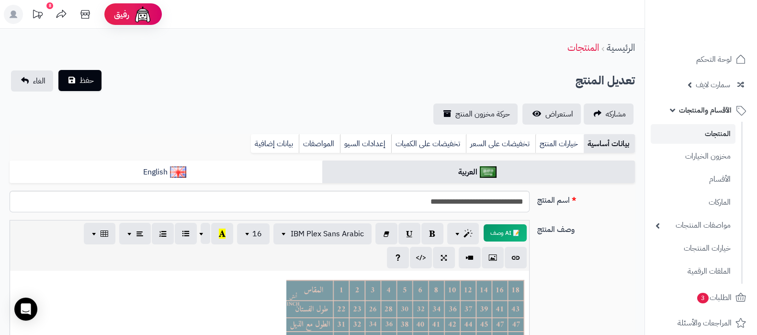
type input "****"
click at [84, 82] on span "حفظ" at bounding box center [87, 80] width 14 height 11
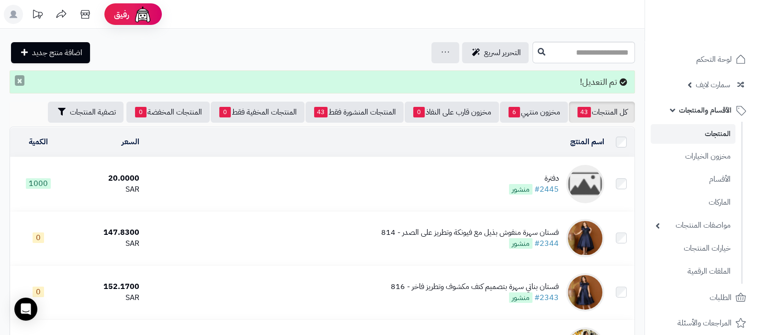
click at [20, 81] on button "×" at bounding box center [20, 80] width 10 height 11
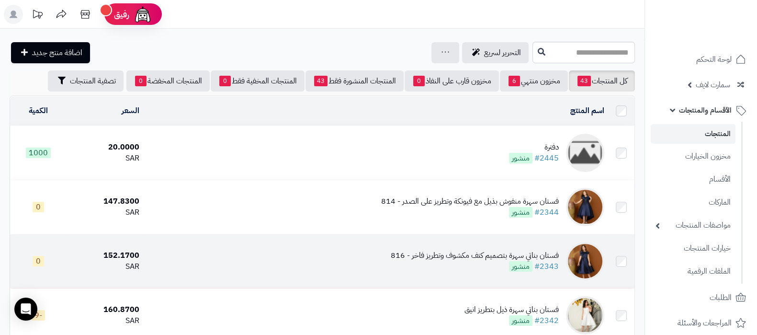
scroll to position [59, 0]
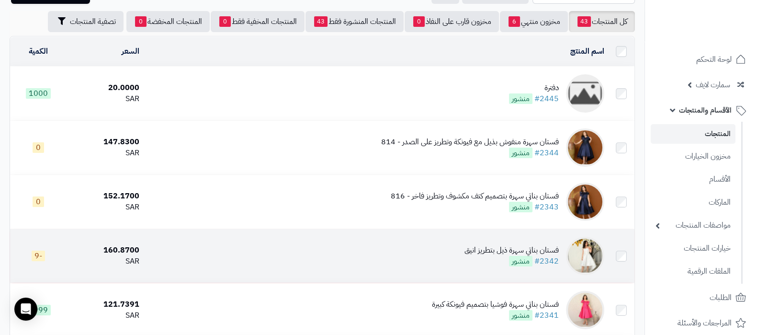
click at [496, 251] on div "فستان بناتي سهرة ذيل بتطريز انيق" at bounding box center [512, 250] width 94 height 11
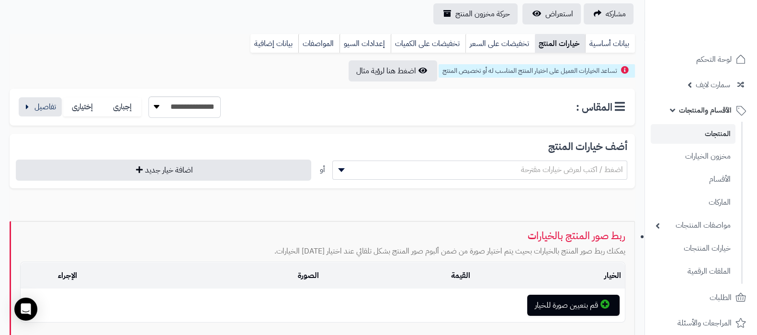
scroll to position [119, 0]
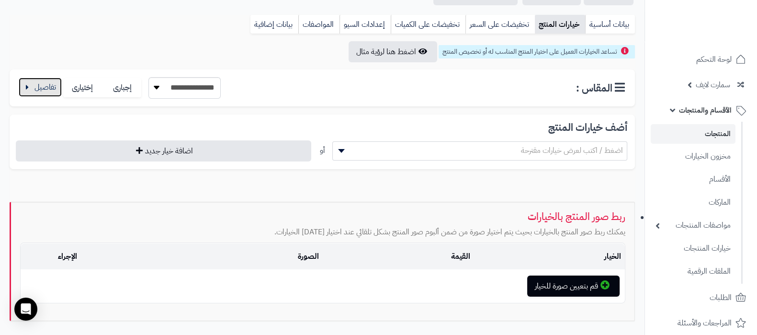
click at [44, 81] on button "button" at bounding box center [40, 87] width 43 height 19
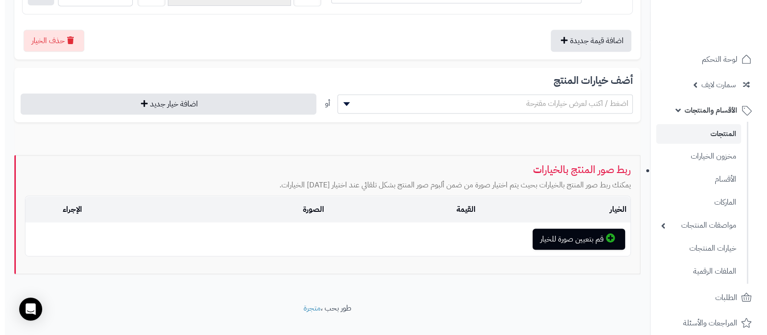
scroll to position [539, 0]
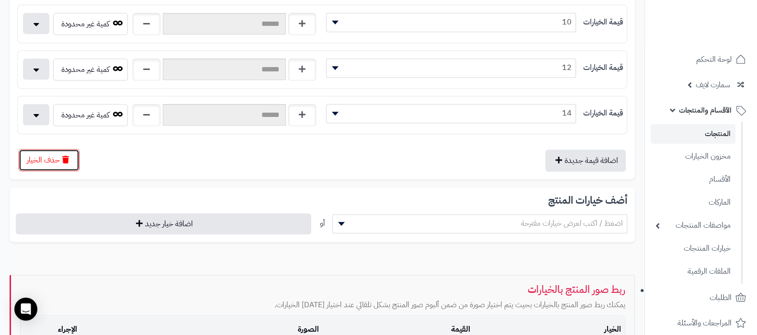
click at [47, 155] on button "حذف الخيار" at bounding box center [49, 160] width 61 height 22
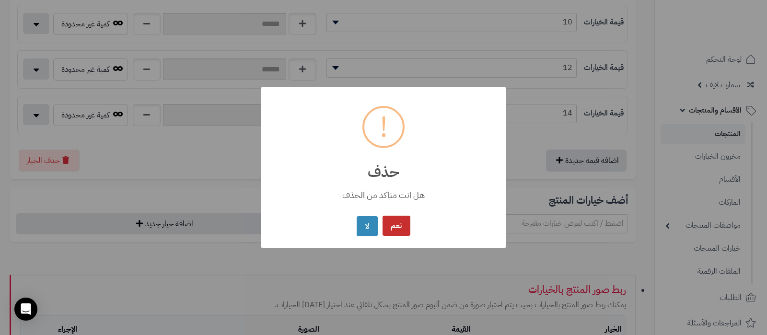
click at [395, 231] on button "نعم" at bounding box center [396, 226] width 28 height 21
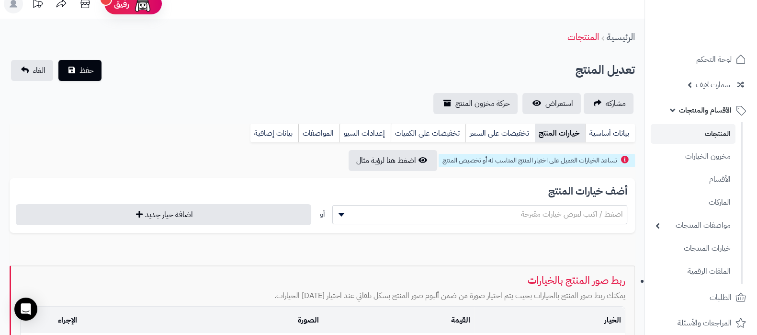
scroll to position [0, 0]
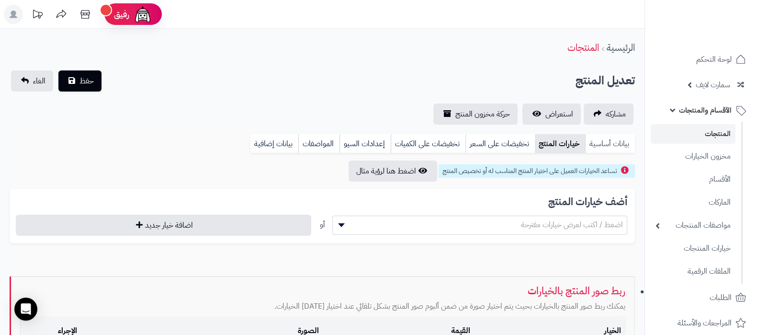
click at [606, 145] on link "بيانات أساسية" at bounding box center [610, 143] width 50 height 19
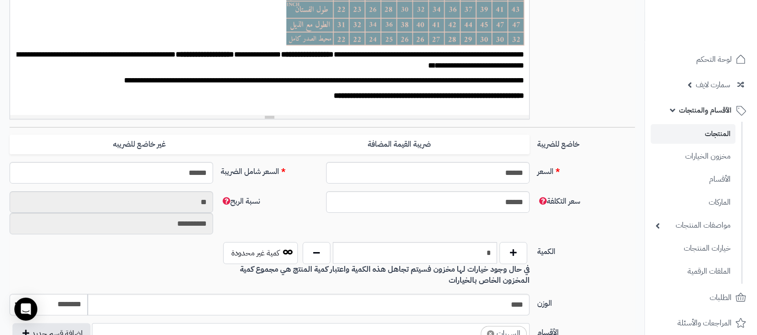
scroll to position [299, 0]
click at [482, 253] on input "*" at bounding box center [415, 253] width 164 height 22
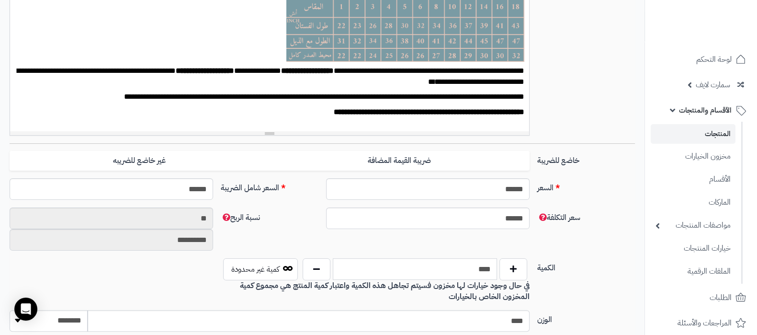
scroll to position [0, 0]
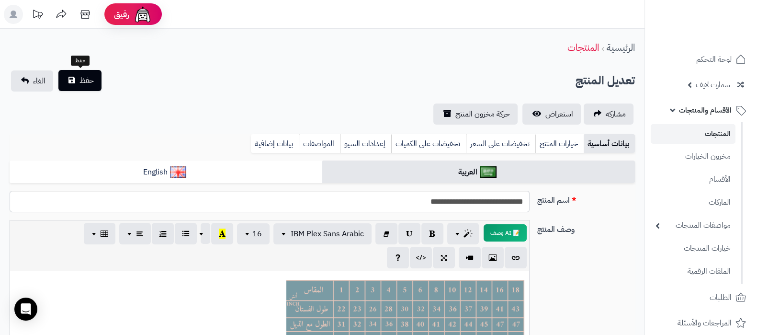
type input "****"
click at [83, 78] on span "حفظ" at bounding box center [87, 80] width 14 height 11
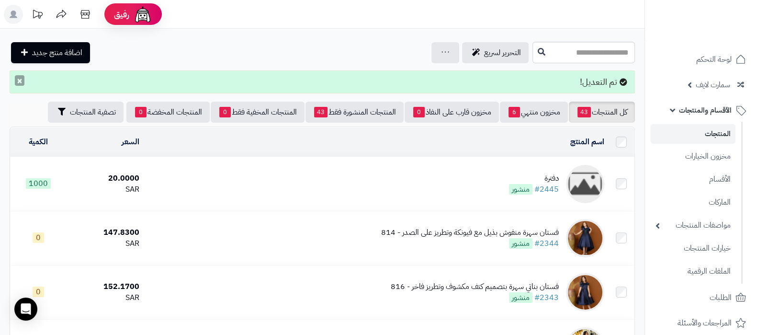
click at [15, 79] on button "×" at bounding box center [20, 80] width 10 height 11
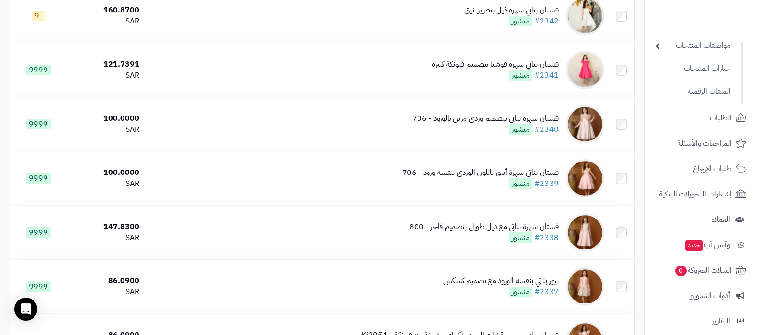
scroll to position [291, 0]
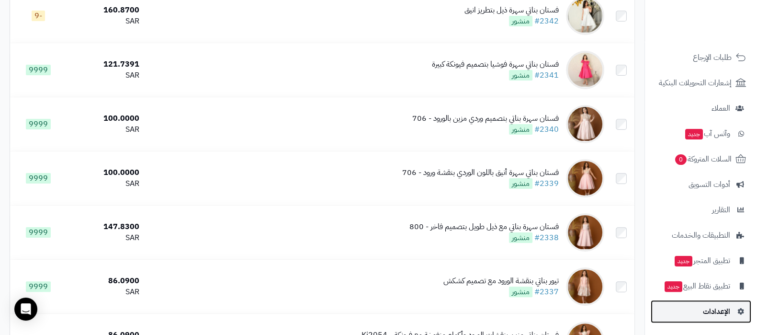
click at [707, 309] on span "الإعدادات" at bounding box center [716, 311] width 27 height 13
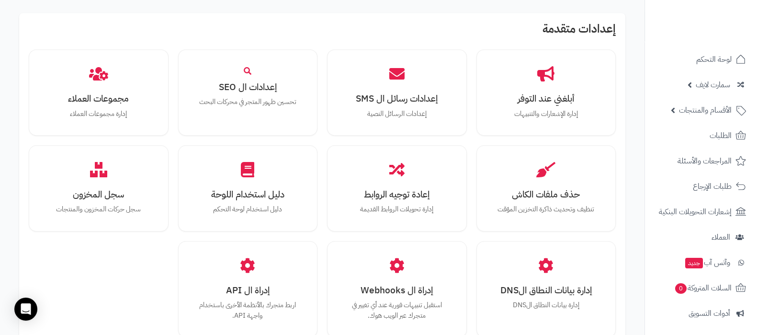
scroll to position [886, 0]
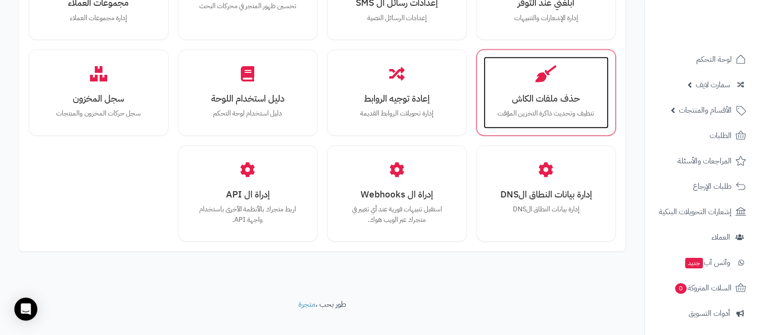
click at [539, 94] on div "حذف ملفات الكاش تنظيف وتحديث ذاكرة التخزين المؤقت" at bounding box center [547, 93] width 126 height 72
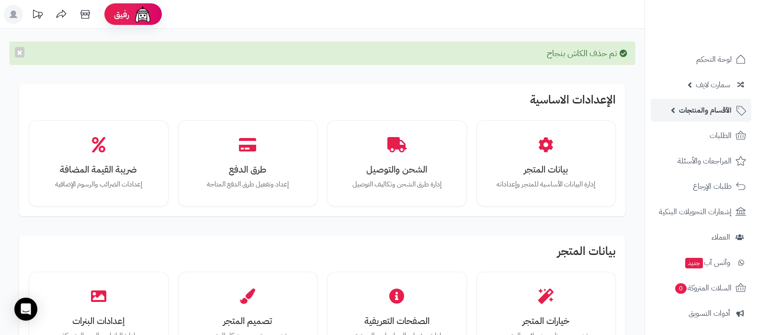
click at [700, 110] on span "الأقسام والمنتجات" at bounding box center [705, 109] width 53 height 13
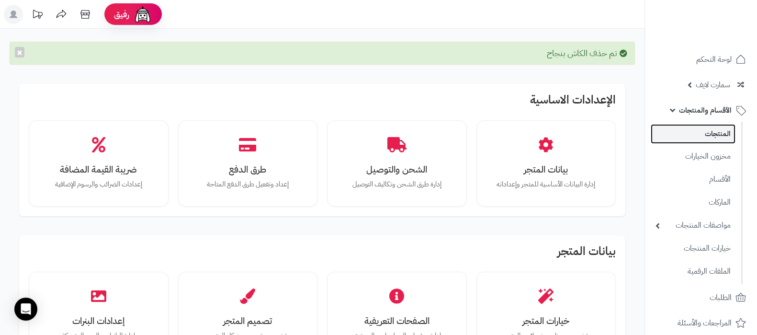
click at [699, 131] on link "المنتجات" at bounding box center [693, 134] width 85 height 20
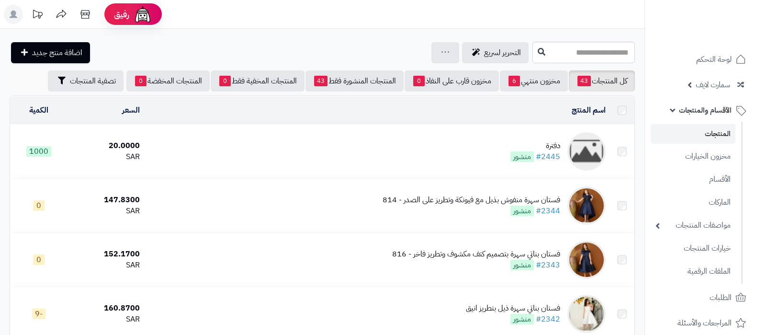
scroll to position [119, 0]
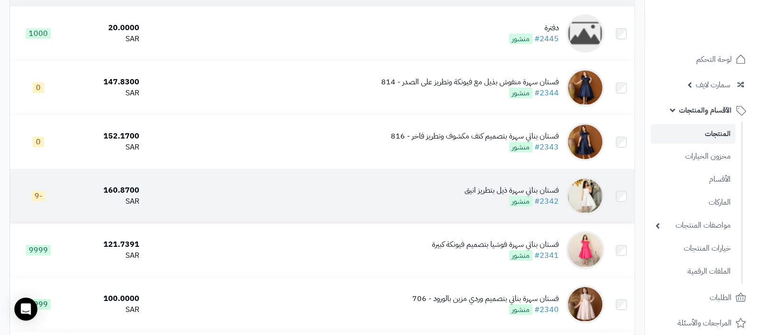
click at [491, 185] on div "فستان بناتي سهرة ذيل بتطريز انيق" at bounding box center [512, 190] width 94 height 11
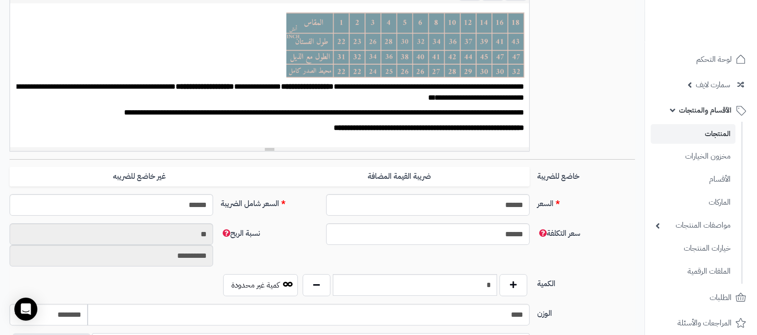
scroll to position [359, 0]
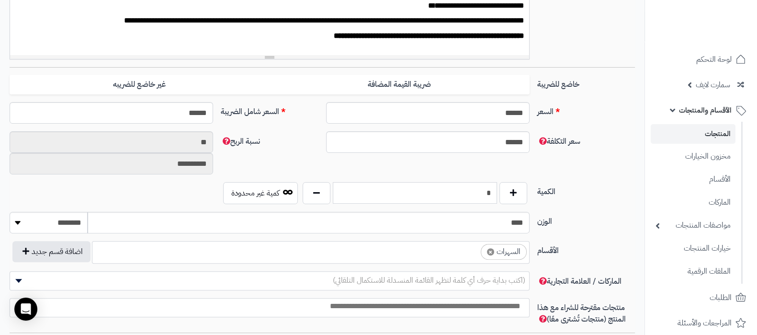
drag, startPoint x: 477, startPoint y: 195, endPoint x: 492, endPoint y: 191, distance: 14.9
click at [492, 191] on input "*" at bounding box center [415, 193] width 164 height 22
click at [448, 190] on input "*" at bounding box center [415, 193] width 164 height 22
click at [465, 192] on input "*" at bounding box center [415, 193] width 164 height 22
drag, startPoint x: 470, startPoint y: 191, endPoint x: 488, endPoint y: 187, distance: 19.1
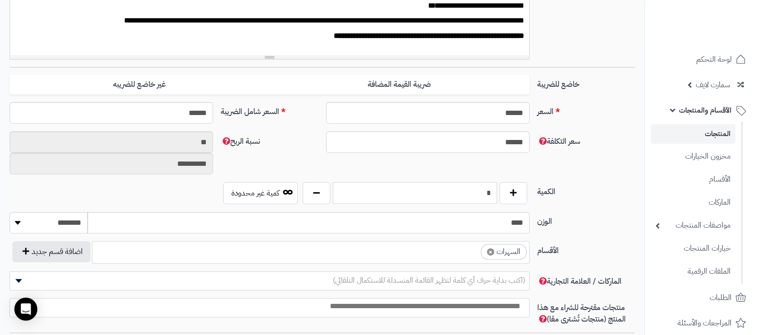
click at [488, 187] on input "*" at bounding box center [415, 193] width 164 height 22
click at [489, 187] on input "*" at bounding box center [415, 193] width 164 height 22
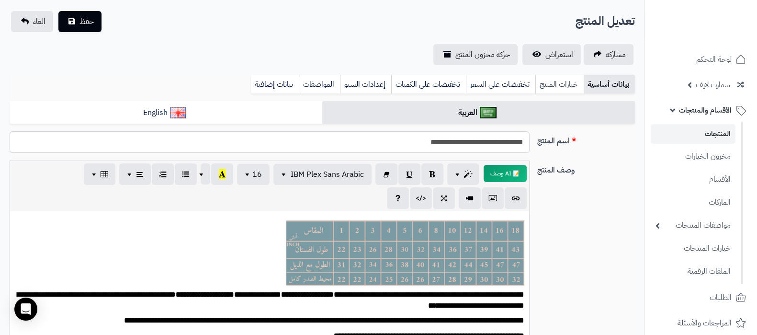
click at [560, 75] on link "خيارات المنتج" at bounding box center [560, 84] width 48 height 19
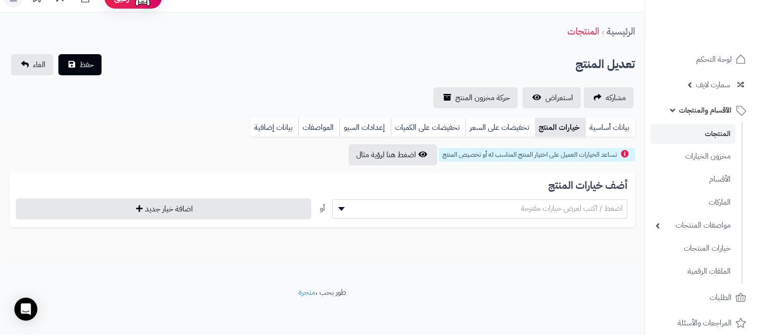
scroll to position [0, 0]
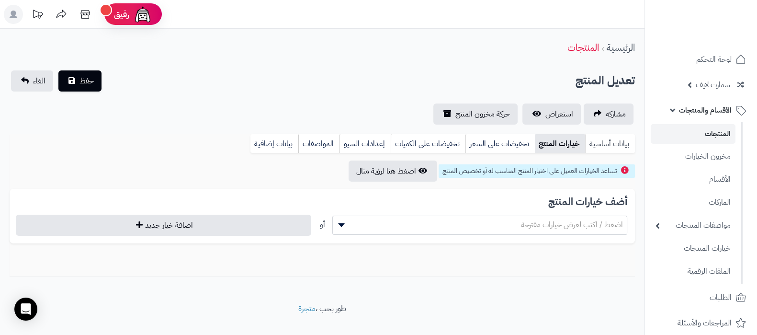
click at [603, 135] on link "بيانات أساسية" at bounding box center [610, 143] width 50 height 19
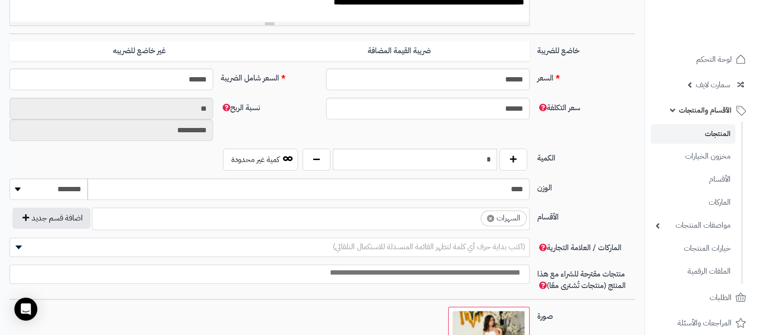
scroll to position [419, 0]
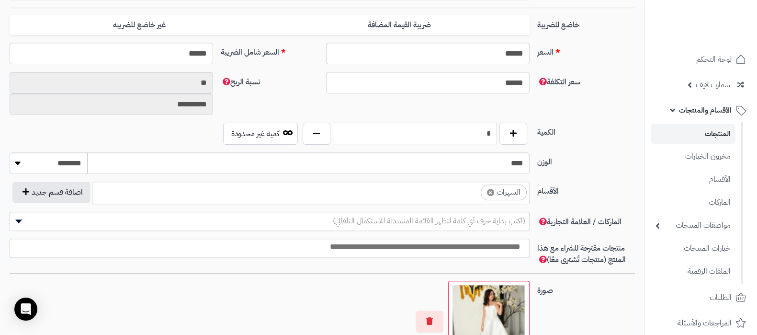
drag, startPoint x: 482, startPoint y: 133, endPoint x: 490, endPoint y: 129, distance: 8.4
click at [490, 129] on input "*" at bounding box center [415, 134] width 164 height 22
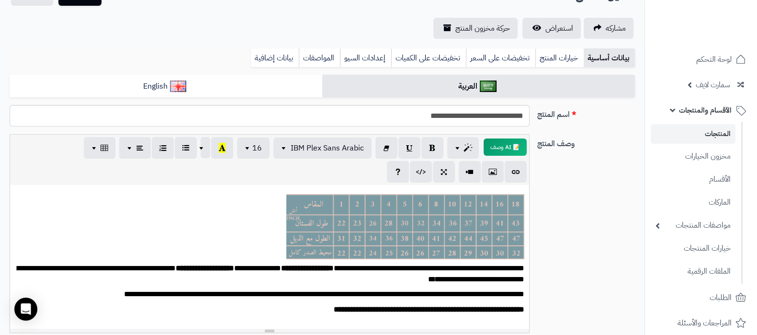
scroll to position [0, 0]
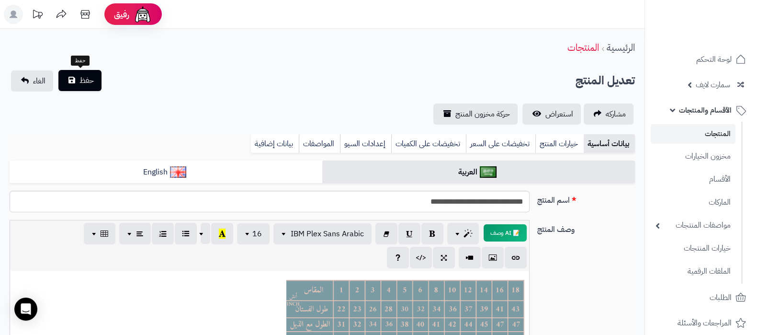
type input "****"
click at [91, 89] on button "حفظ" at bounding box center [79, 80] width 43 height 21
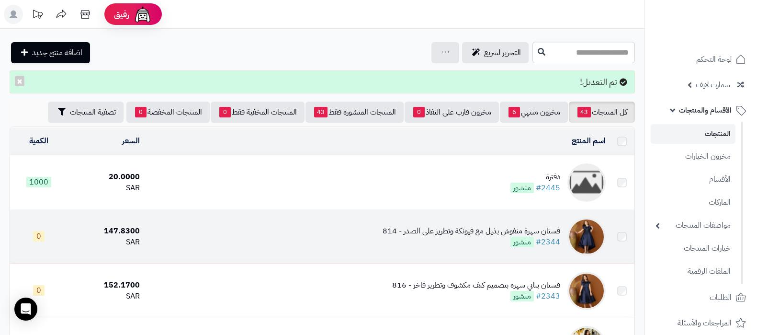
scroll to position [119, 0]
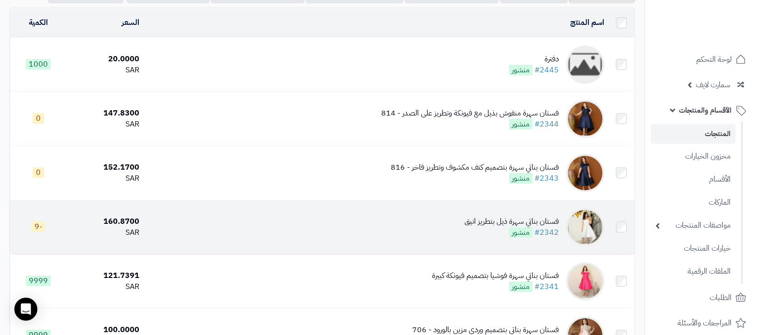
click at [457, 223] on td "فستان بناتي سهرة ذيل بتطريز انيق #2342 منشور" at bounding box center [375, 227] width 465 height 54
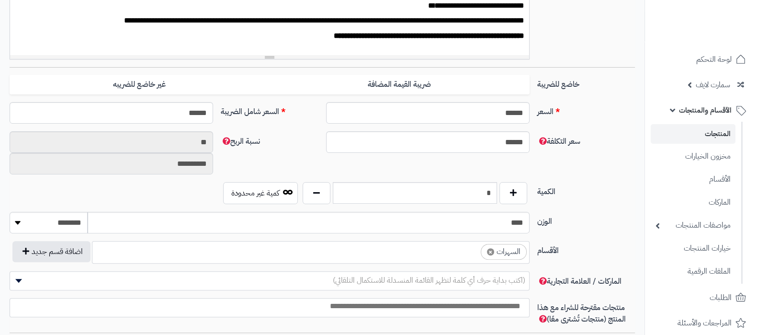
scroll to position [0, 9]
drag, startPoint x: 469, startPoint y: 194, endPoint x: 489, endPoint y: 191, distance: 20.8
click at [489, 191] on input "*" at bounding box center [415, 193] width 164 height 22
click at [476, 197] on input "*" at bounding box center [415, 193] width 164 height 22
click at [484, 195] on input "*" at bounding box center [415, 193] width 164 height 22
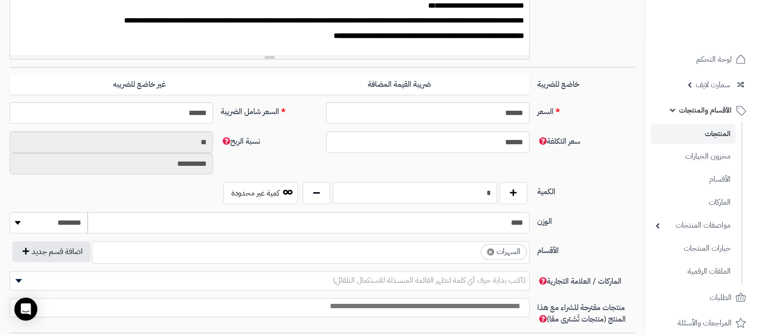
click at [484, 195] on input "*" at bounding box center [415, 193] width 164 height 22
click at [588, 200] on div "الكمية * كمية غير محدودة" at bounding box center [322, 197] width 633 height 30
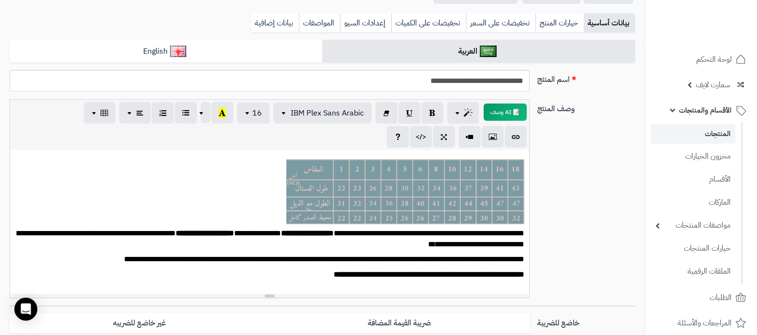
scroll to position [119, 0]
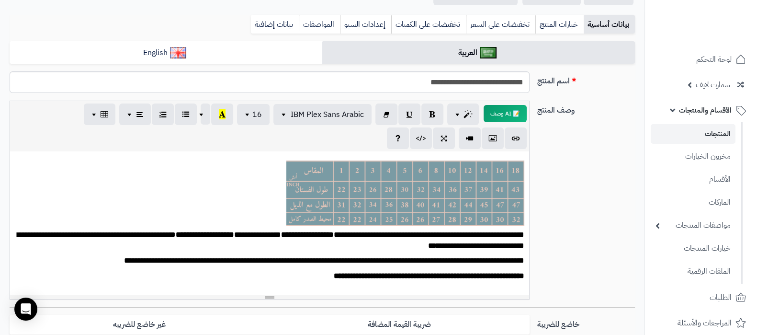
click at [186, 186] on p at bounding box center [270, 193] width 510 height 65
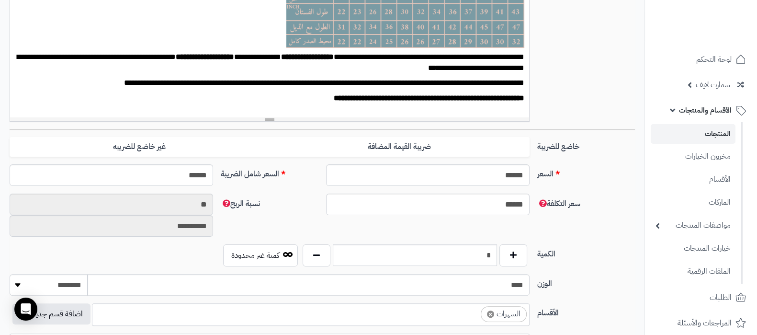
scroll to position [299, 0]
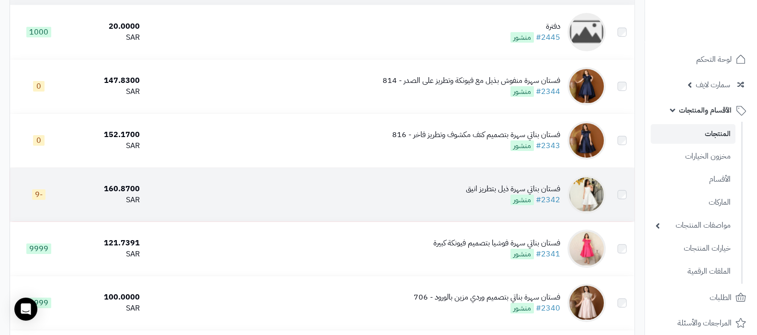
click at [486, 190] on div "فستان بناتي سهرة ذيل بتطريز انيق" at bounding box center [513, 188] width 94 height 11
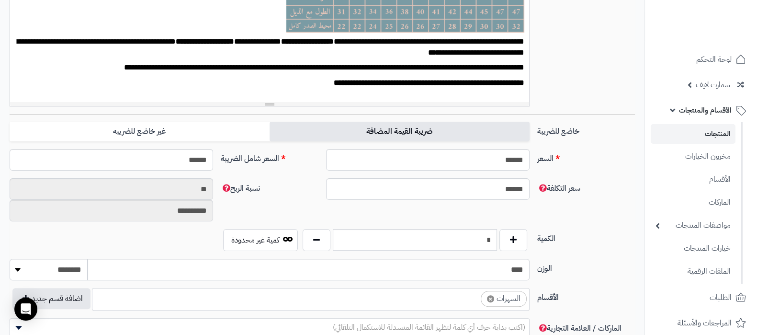
scroll to position [294, 0]
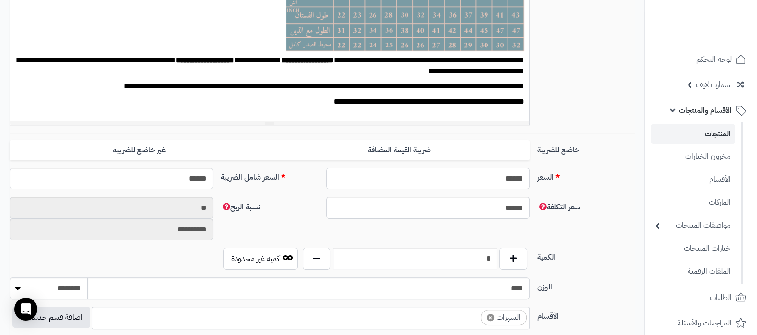
click at [513, 172] on input "******" at bounding box center [428, 179] width 204 height 22
type input "*"
type input "********"
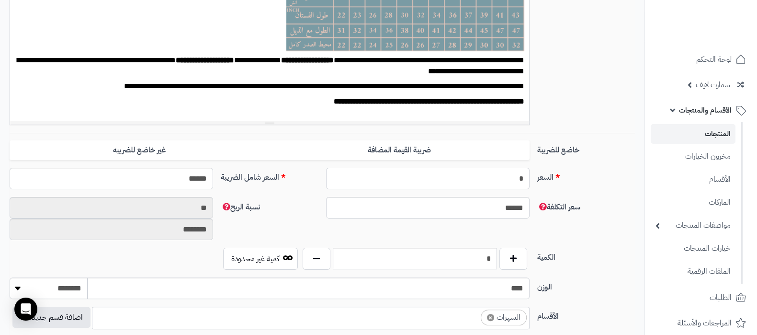
type input "**"
type input "*********"
type input "***"
type input "**********"
type input "******"
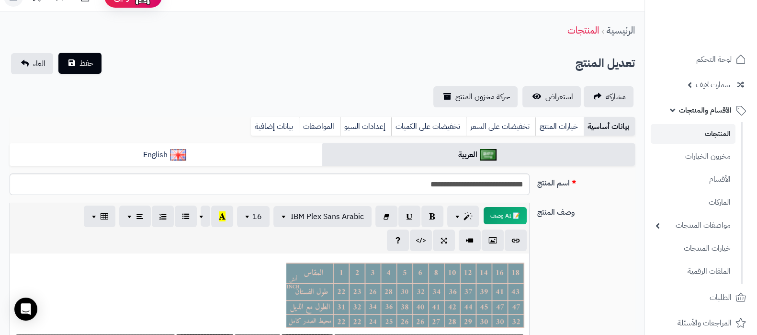
scroll to position [0, 0]
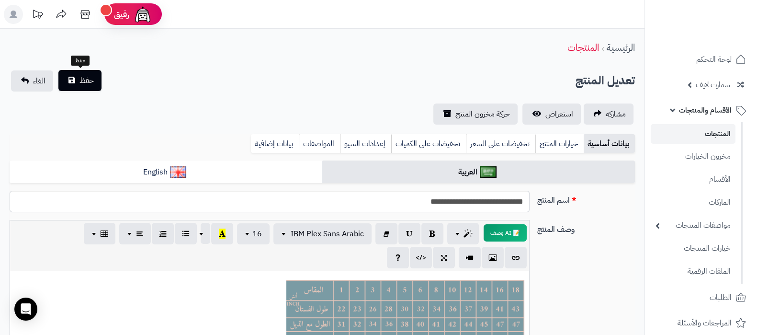
type input "***"
click at [96, 76] on button "حفظ" at bounding box center [79, 80] width 43 height 21
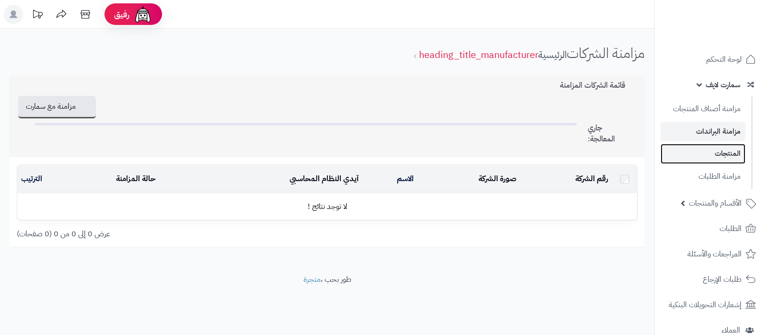
click at [711, 150] on link "المنتجات" at bounding box center [702, 154] width 85 height 20
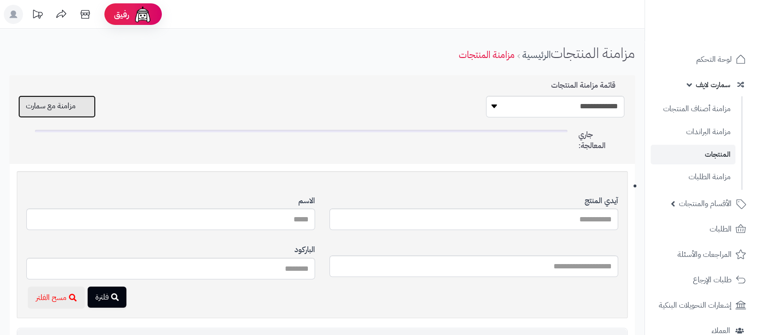
click at [67, 109] on button "مزامنة مع سمارت" at bounding box center [57, 106] width 78 height 23
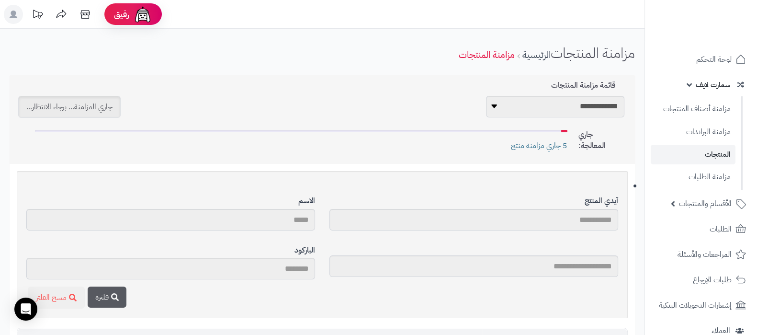
click at [699, 149] on link "المنتجات" at bounding box center [693, 155] width 85 height 20
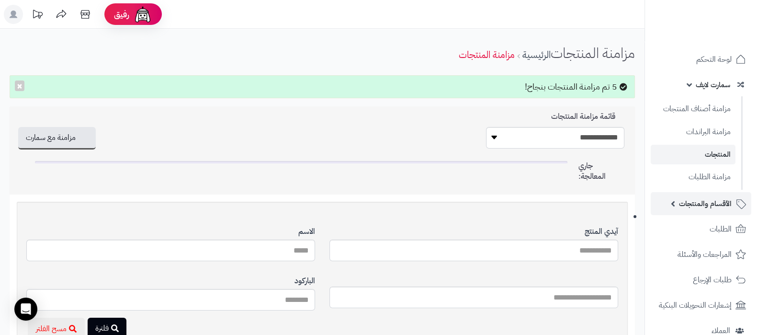
click at [694, 201] on span "الأقسام والمنتجات" at bounding box center [705, 203] width 53 height 13
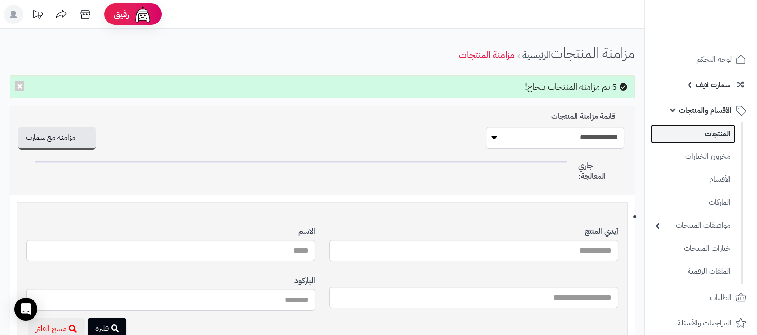
click at [709, 133] on link "المنتجات" at bounding box center [693, 134] width 85 height 20
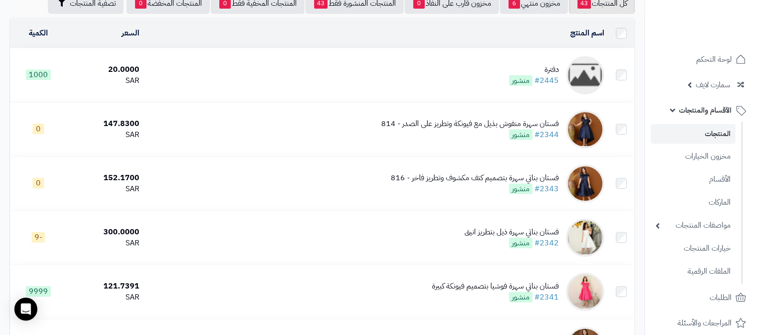
scroll to position [119, 0]
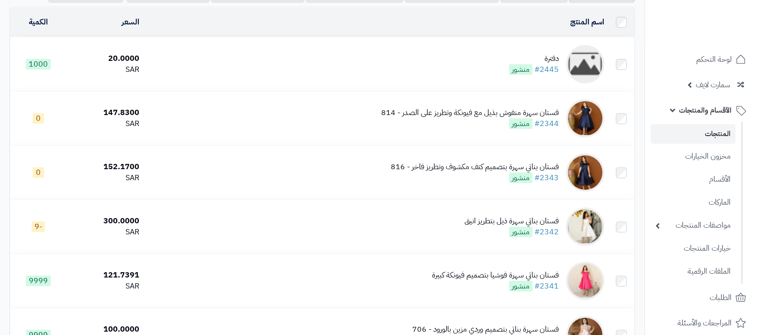
scroll to position [89, 0]
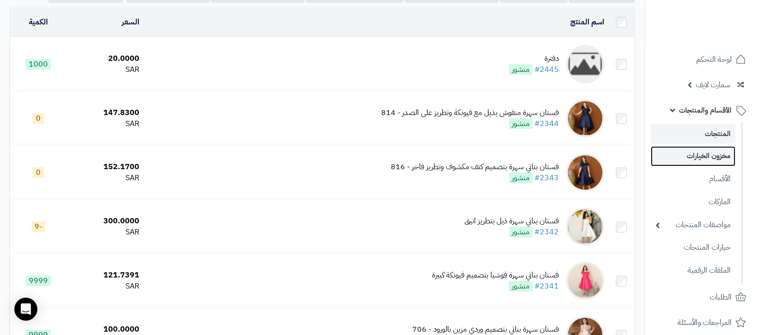
click at [698, 157] on link "مخزون الخيارات" at bounding box center [693, 156] width 85 height 20
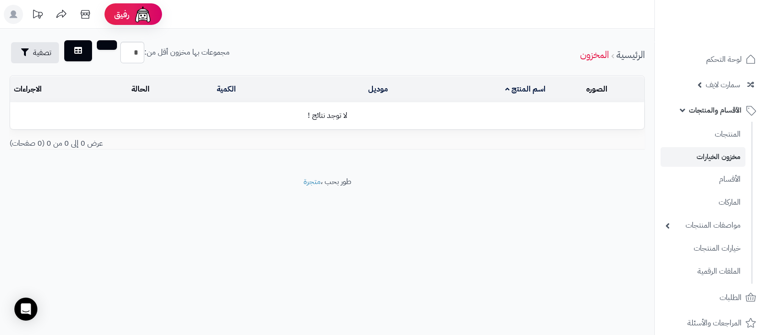
click at [712, 83] on span "سمارت لايف" at bounding box center [722, 84] width 34 height 13
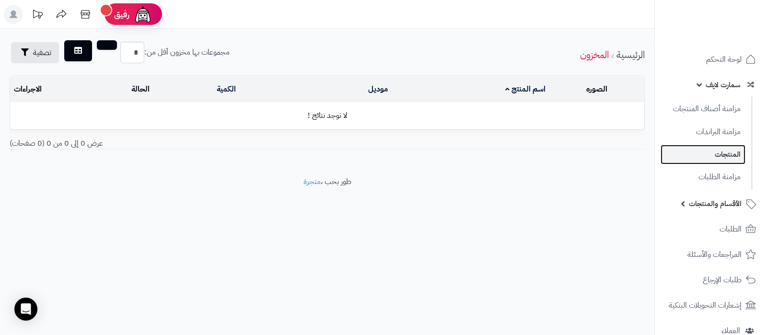
click at [715, 151] on link "المنتجات" at bounding box center [702, 155] width 85 height 20
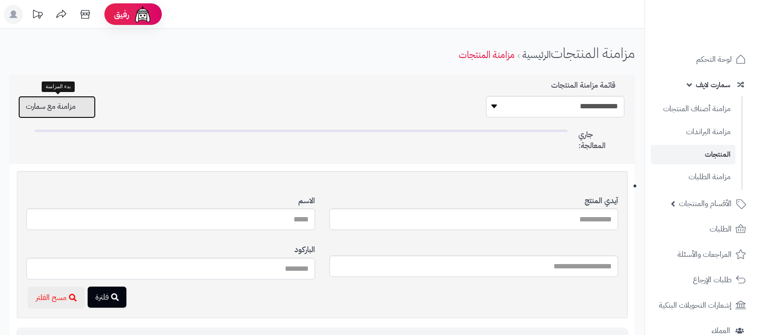
click at [73, 100] on button "مزامنة مع سمارت" at bounding box center [57, 107] width 78 height 23
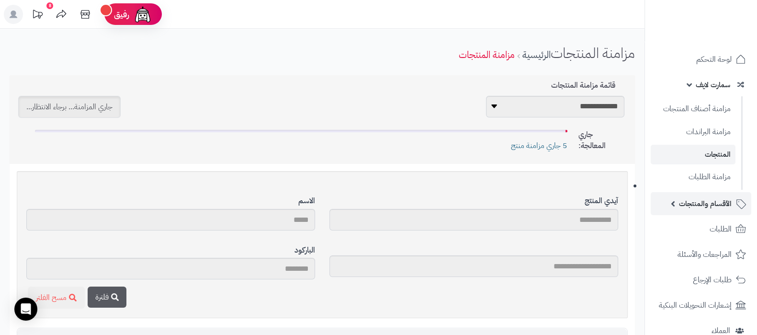
click at [712, 207] on span "الأقسام والمنتجات" at bounding box center [705, 203] width 53 height 13
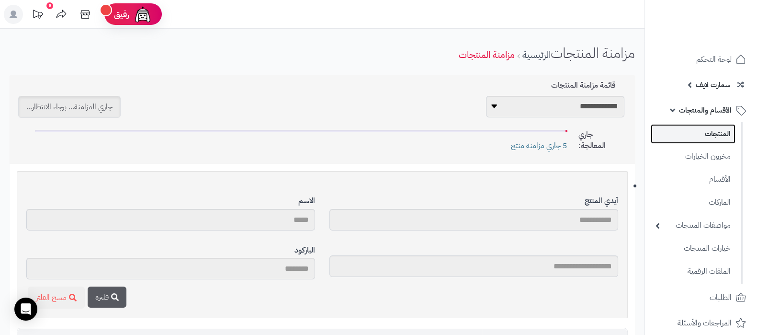
click at [713, 139] on link "المنتجات" at bounding box center [693, 134] width 85 height 20
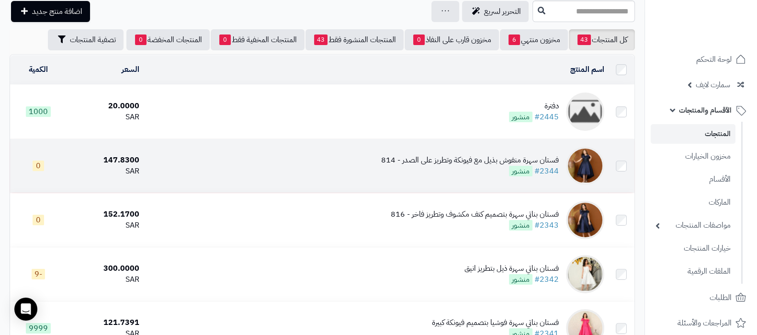
scroll to position [59, 0]
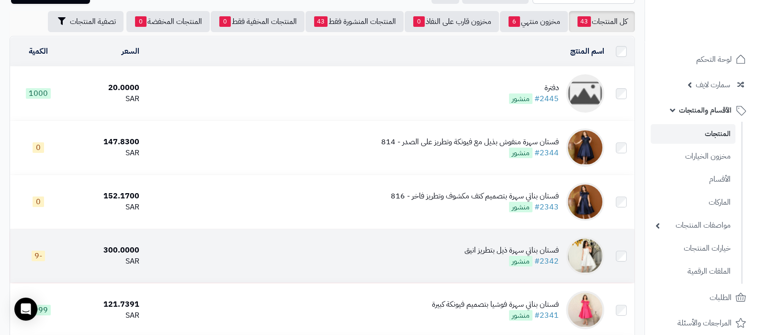
click at [495, 246] on div "فستان بناتي سهرة ذيل بتطريز انيق" at bounding box center [512, 250] width 94 height 11
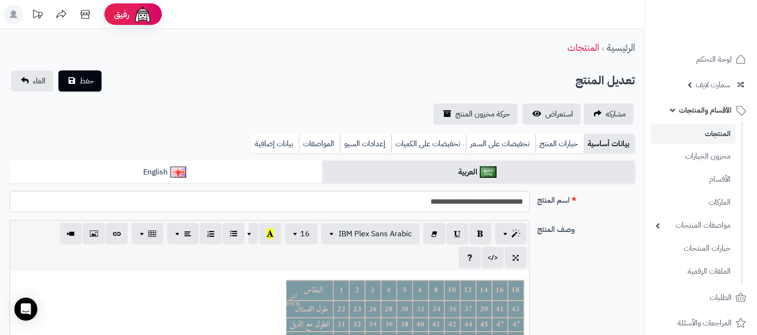
click at [498, 200] on input "**********" at bounding box center [270, 202] width 520 height 22
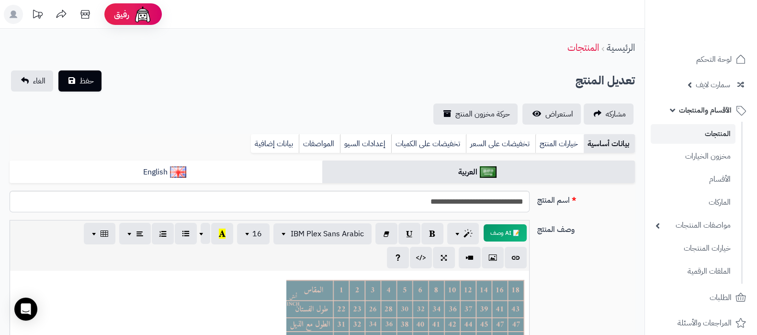
click at [708, 133] on link "المنتجات" at bounding box center [693, 134] width 85 height 20
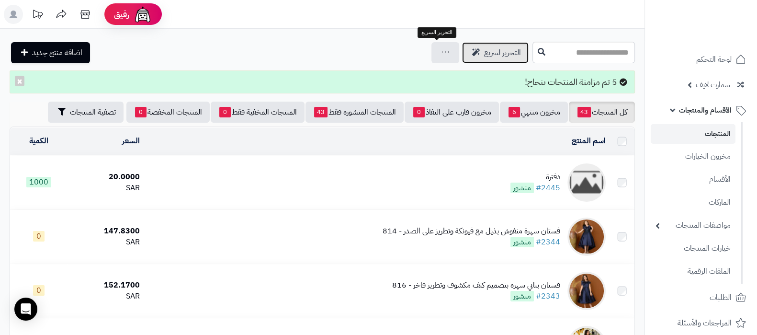
click at [484, 49] on span "التحرير لسريع" at bounding box center [502, 52] width 37 height 11
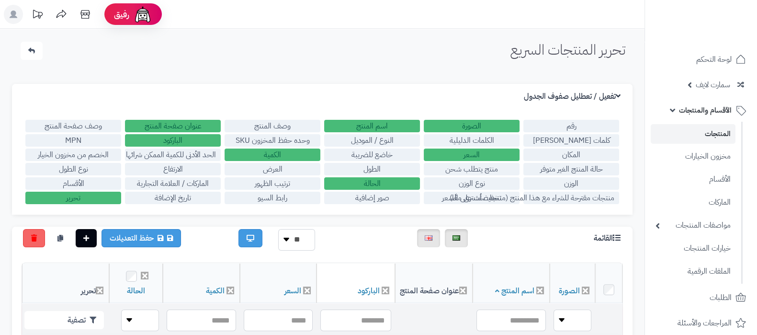
scroll to position [119, 0]
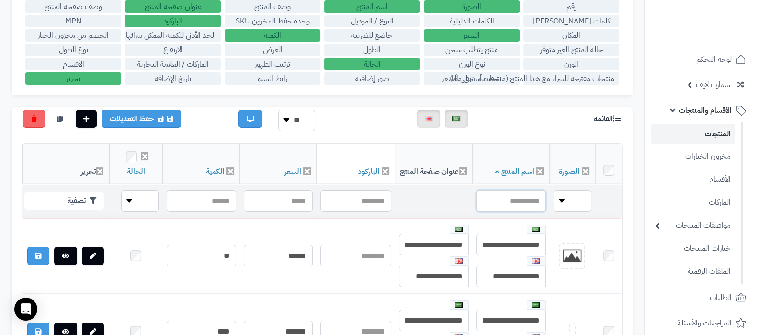
click at [501, 203] on input "text" at bounding box center [511, 201] width 69 height 22
paste input "**********"
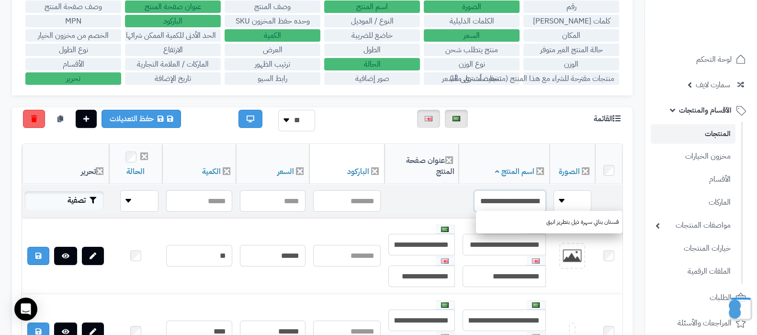
type input "**********"
click at [78, 200] on button "تصفية" at bounding box center [64, 200] width 80 height 18
